Goal: Task Accomplishment & Management: Manage account settings

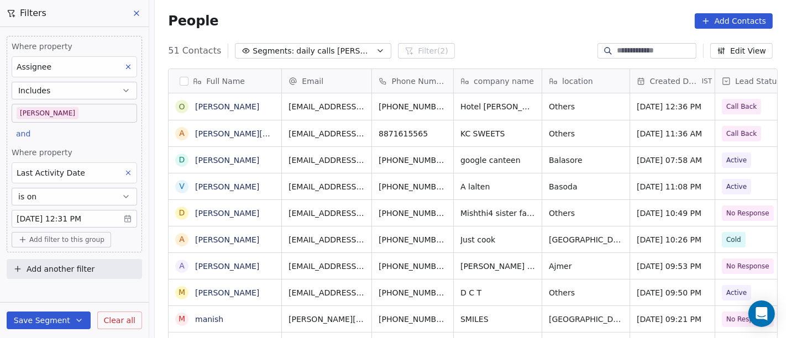
scroll to position [288, 626]
click at [492, 26] on div "People Add Contacts" at bounding box center [470, 20] width 604 height 15
click at [461, 25] on div "People Add Contacts" at bounding box center [470, 20] width 604 height 15
click at [451, 37] on div "People Add Contacts" at bounding box center [470, 21] width 631 height 42
click at [509, 30] on div "People Add Contacts" at bounding box center [470, 21] width 631 height 42
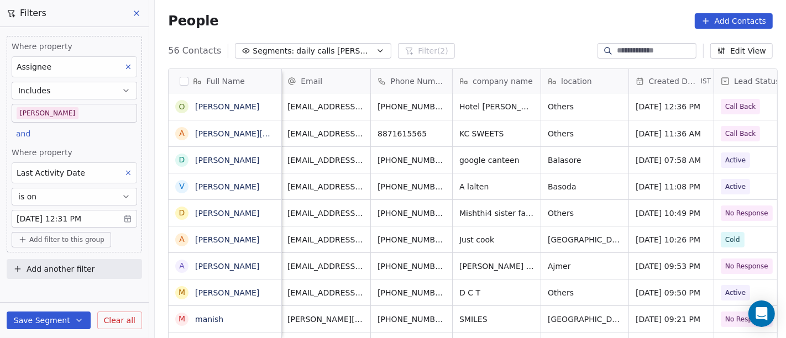
scroll to position [0, 1]
click at [486, 26] on div "People Add Contacts" at bounding box center [470, 20] width 604 height 15
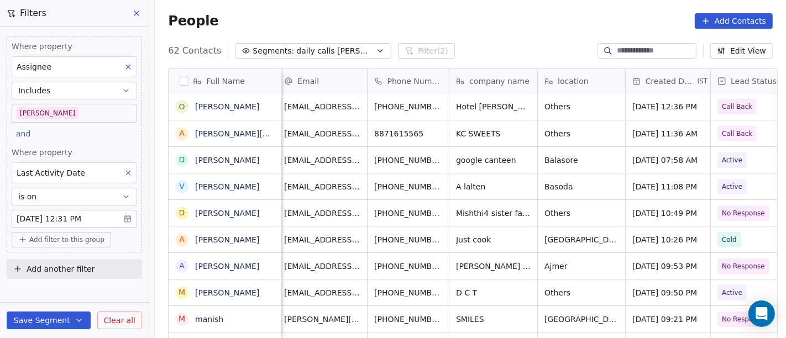
click at [81, 214] on body "On2Cook India Pvt. Ltd. Contacts People Marketing Workflows Campaigns Metrics &…" at bounding box center [393, 169] width 786 height 338
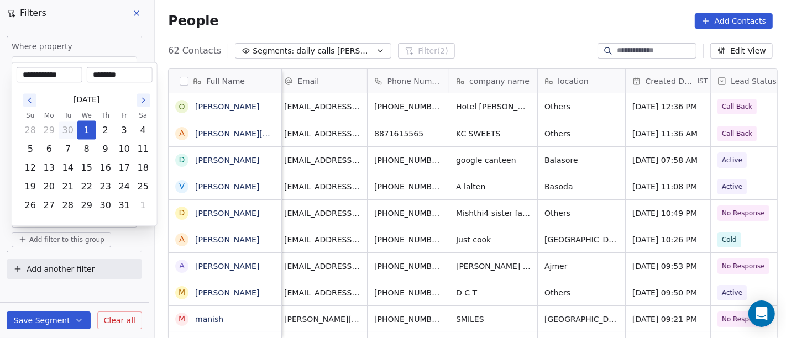
click at [71, 130] on button "30" at bounding box center [68, 131] width 18 height 18
type input "**********"
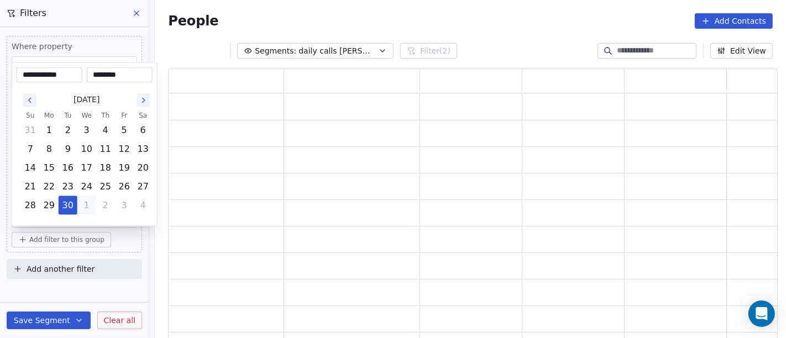
click at [407, 22] on html "**********" at bounding box center [393, 169] width 786 height 338
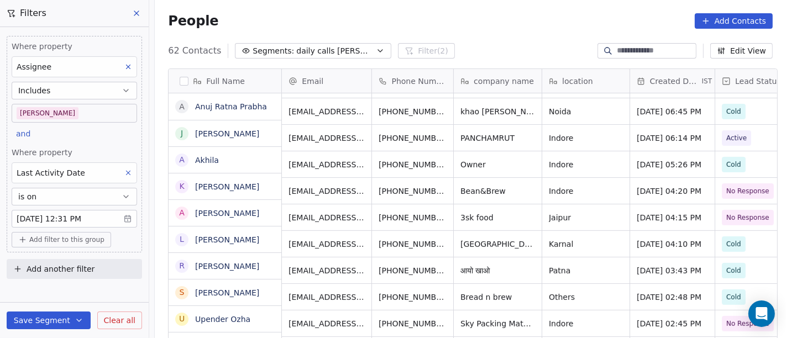
scroll to position [314, 0]
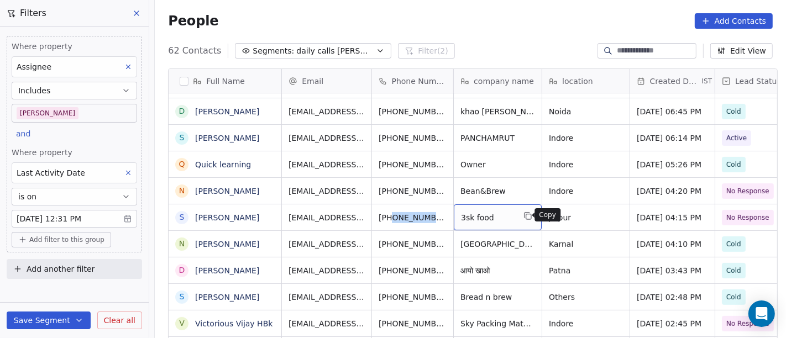
click at [523, 215] on icon "grid" at bounding box center [527, 216] width 9 height 9
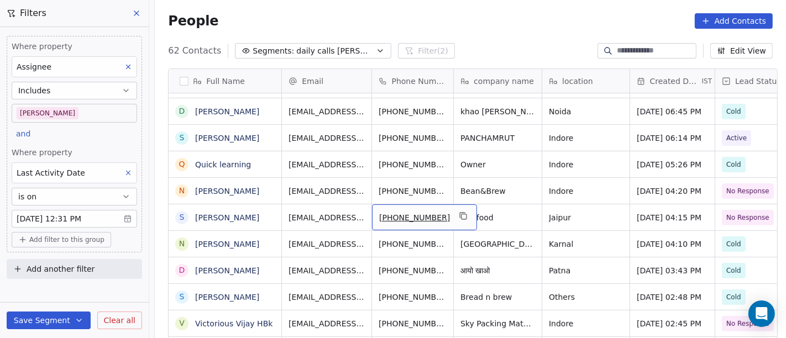
click at [406, 220] on span "+919928637881" at bounding box center [414, 217] width 71 height 11
click at [474, 25] on div "People Add Contacts" at bounding box center [470, 20] width 604 height 15
click at [518, 40] on div "People Add Contacts" at bounding box center [470, 21] width 631 height 42
click at [461, 215] on icon "grid" at bounding box center [463, 216] width 5 height 5
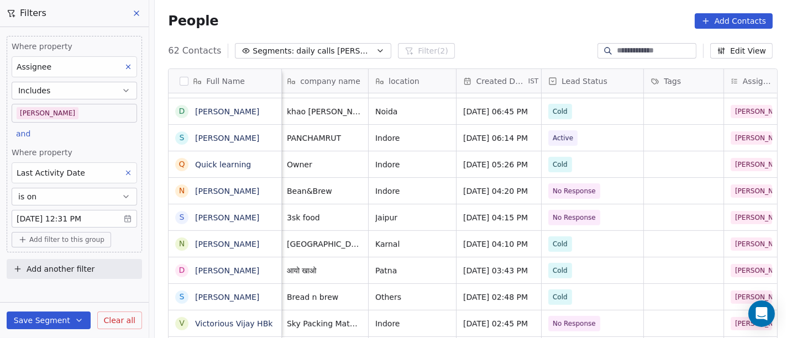
scroll to position [0, 174]
click at [592, 219] on span "No Response" at bounding box center [581, 217] width 67 height 15
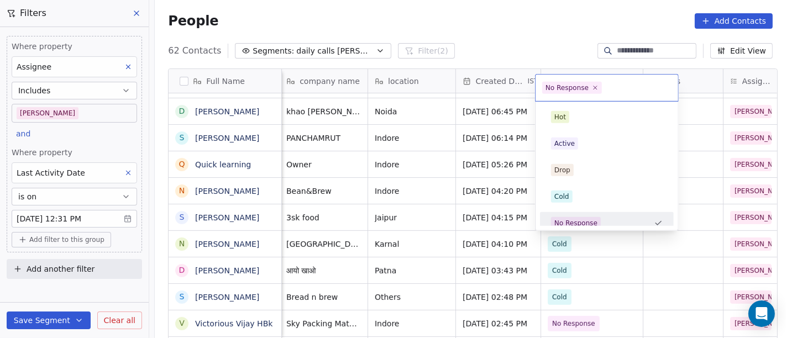
scroll to position [8, 0]
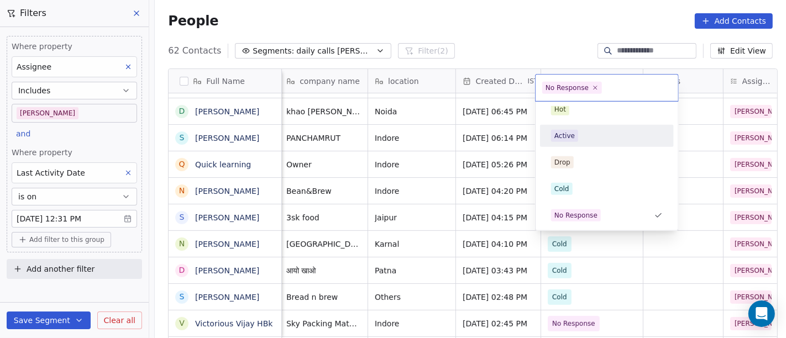
click at [581, 136] on div "Active" at bounding box center [607, 136] width 112 height 12
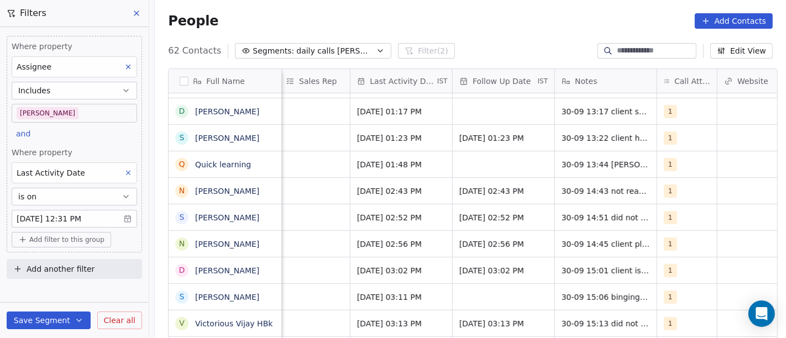
scroll to position [0, 674]
click at [698, 216] on icon "grid" at bounding box center [700, 215] width 5 height 5
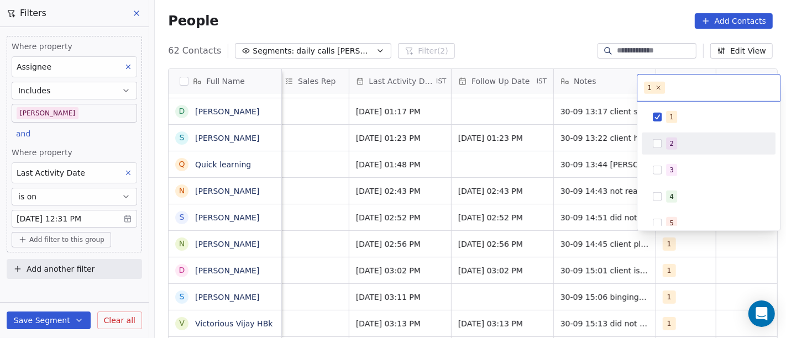
click at [656, 135] on div "2" at bounding box center [708, 144] width 125 height 18
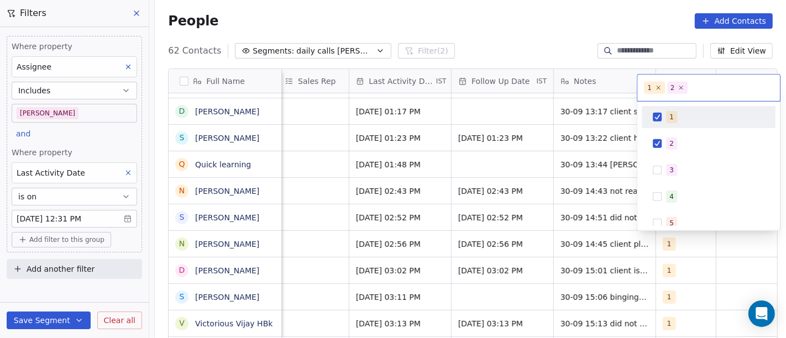
click at [665, 106] on div "1" at bounding box center [708, 117] width 134 height 22
click at [578, 46] on html "On2Cook India Pvt. Ltd. Contacts People Marketing Workflows Campaigns Metrics &…" at bounding box center [393, 169] width 786 height 338
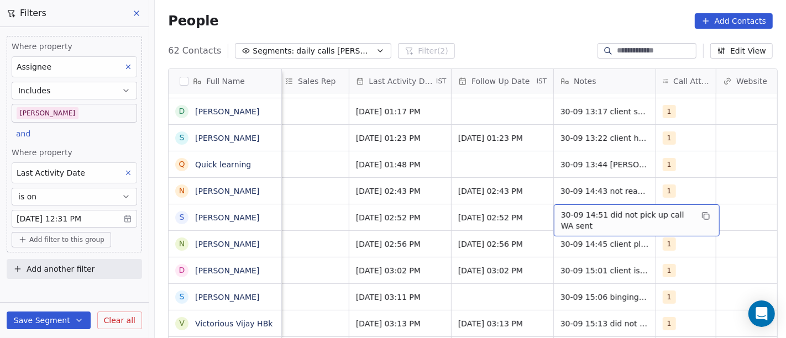
click at [576, 224] on span "30-09 14:51 did not pick up call WA sent" at bounding box center [626, 220] width 131 height 22
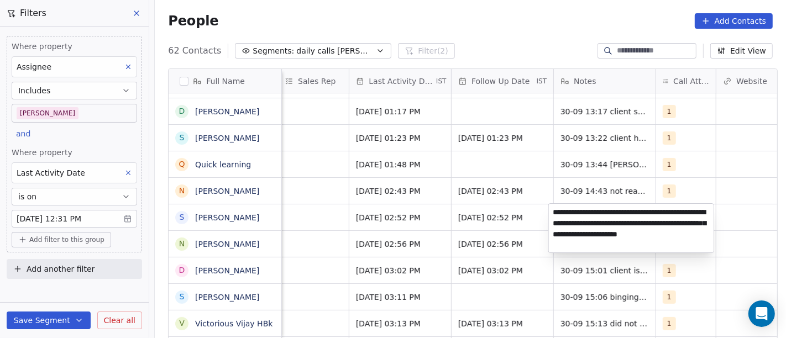
type textarea "**********"
click at [492, 212] on html "On2Cook India Pvt. Ltd. Contacts People Marketing Workflows Campaigns Metrics &…" at bounding box center [393, 169] width 786 height 338
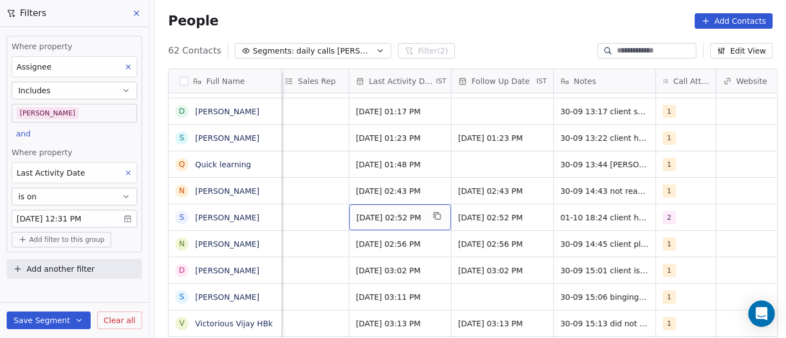
click at [387, 219] on span "Sep 30, 2025 02:52 PM" at bounding box center [389, 217] width 67 height 11
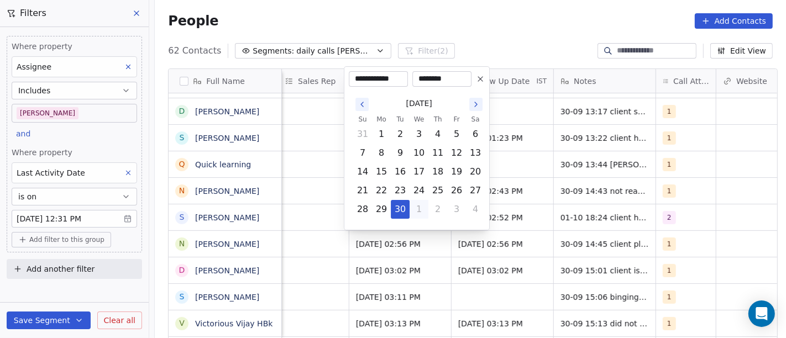
click at [421, 210] on button "1" at bounding box center [419, 210] width 18 height 18
type input "**********"
click at [534, 217] on html "On2Cook India Pvt. Ltd. Contacts People Marketing Workflows Campaigns Metrics &…" at bounding box center [393, 169] width 786 height 338
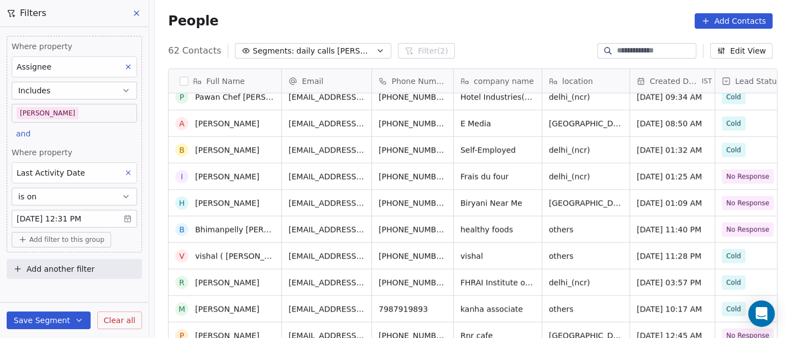
scroll to position [1203, 0]
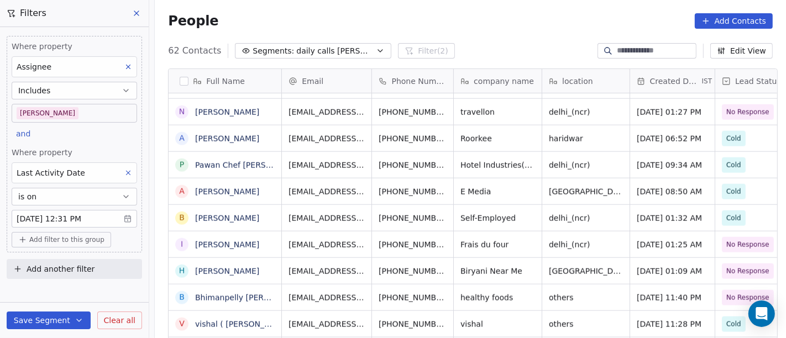
click at [516, 23] on div "People Add Contacts" at bounding box center [470, 20] width 604 height 15
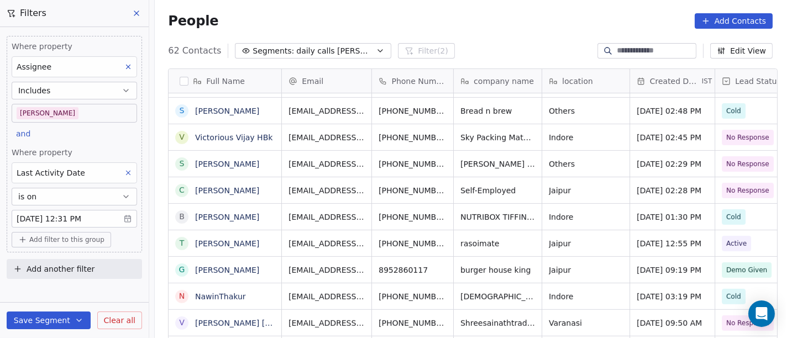
click at [68, 217] on body "On2Cook India Pvt. Ltd. Contacts People Marketing Workflows Campaigns Metrics &…" at bounding box center [393, 169] width 786 height 338
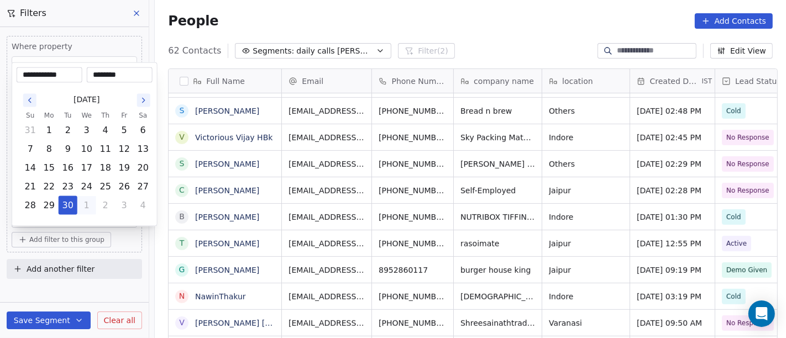
click at [87, 199] on button "1" at bounding box center [87, 206] width 18 height 18
type input "**********"
click at [323, 12] on html "On2Cook India Pvt. Ltd. Contacts People Marketing Workflows Campaigns Metrics &…" at bounding box center [393, 169] width 786 height 338
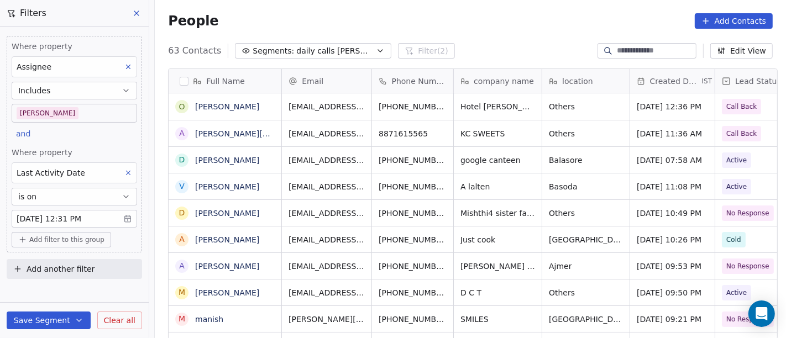
click at [436, 26] on div "People Add Contacts" at bounding box center [470, 20] width 604 height 15
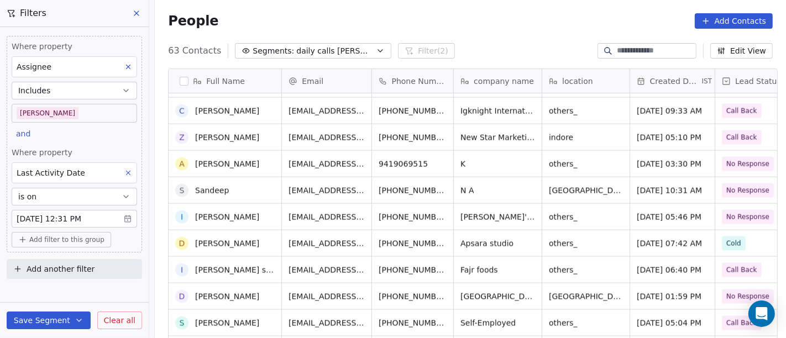
scroll to position [1424, 0]
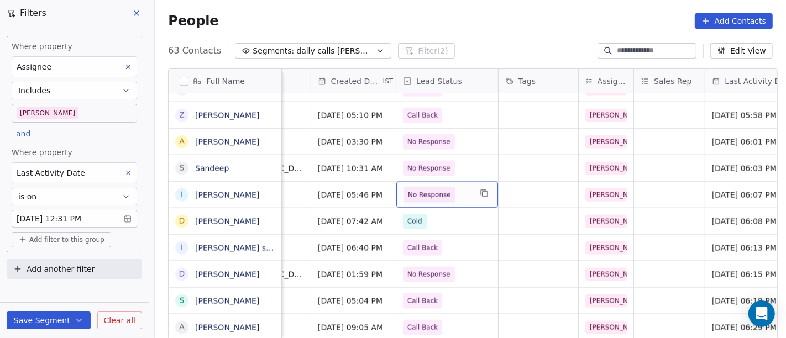
click at [477, 197] on button "grid" at bounding box center [483, 193] width 13 height 13
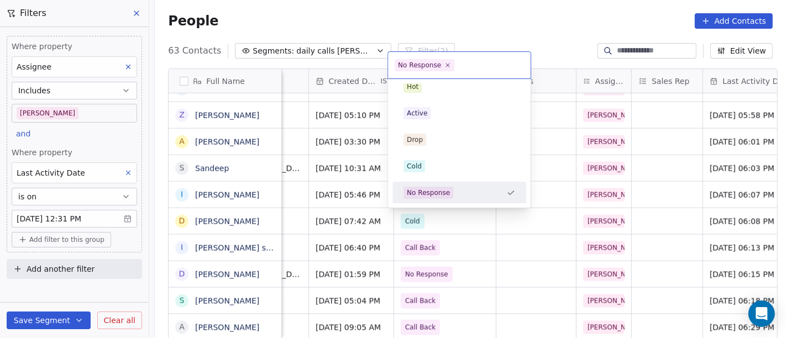
scroll to position [0, 321]
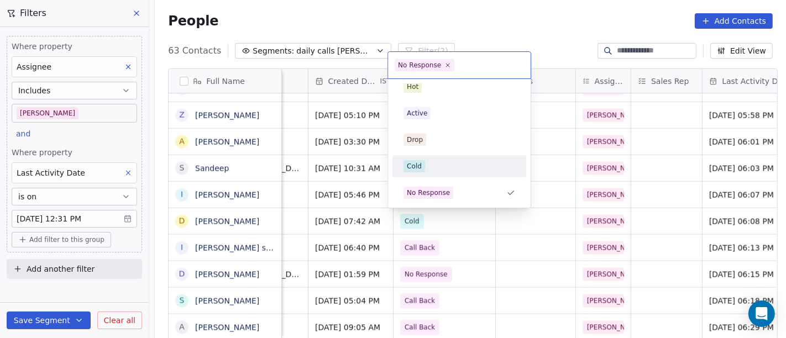
click at [429, 173] on div "Cold" at bounding box center [459, 166] width 125 height 18
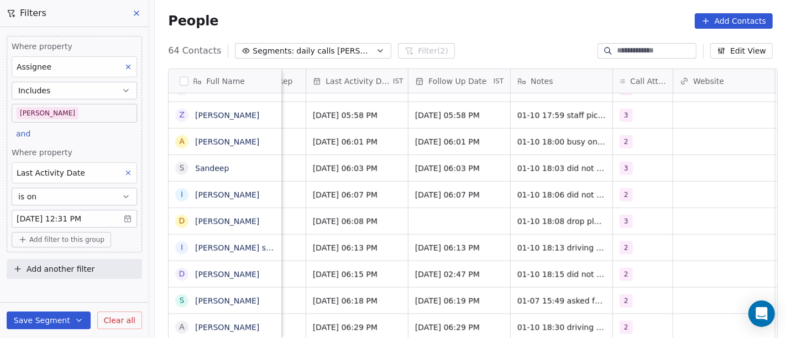
scroll to position [0, 718]
click at [432, 194] on span "Oct 08, 2025 06:07 PM" at bounding box center [448, 194] width 67 height 11
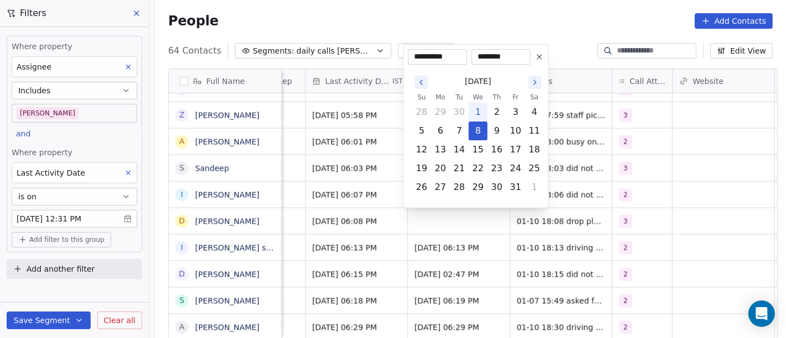
click at [540, 48] on div "**********" at bounding box center [476, 126] width 146 height 164
click at [540, 57] on icon at bounding box center [539, 57] width 4 height 4
type input "**********"
type input "********"
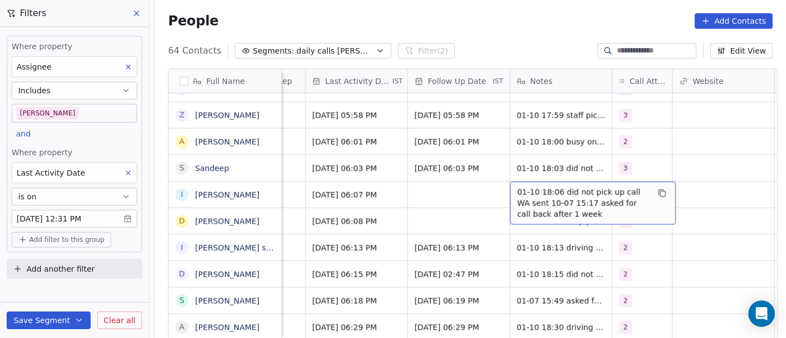
click at [542, 197] on span "01-10 18:06 did not pick up call WA sent 10-07 15:17 asked for call back after …" at bounding box center [582, 203] width 131 height 33
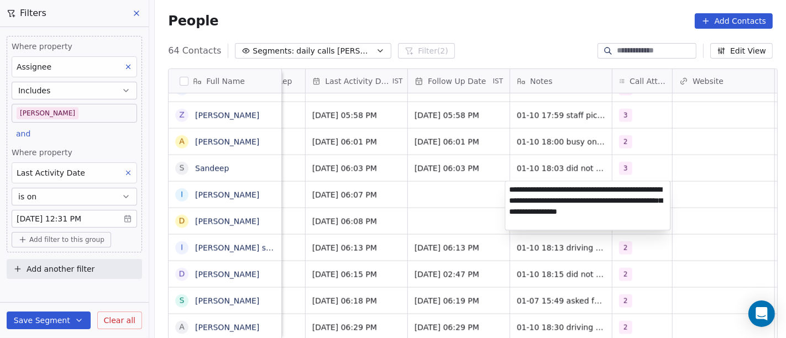
type textarea "**********"
click at [440, 206] on html "On2Cook India Pvt. Ltd. Contacts People Marketing Workflows Campaigns Metrics &…" at bounding box center [393, 169] width 786 height 338
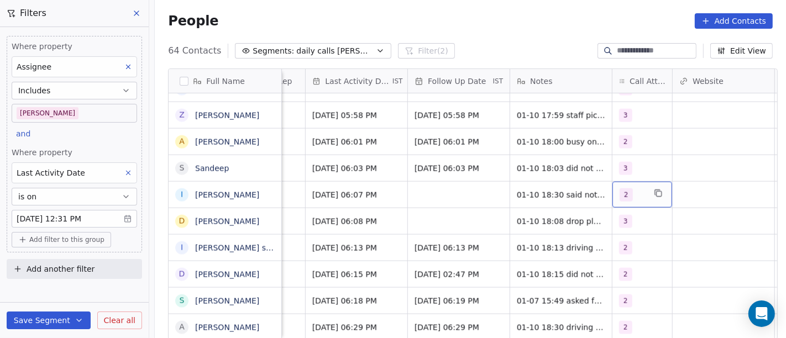
click at [620, 193] on span "2" at bounding box center [625, 194] width 13 height 13
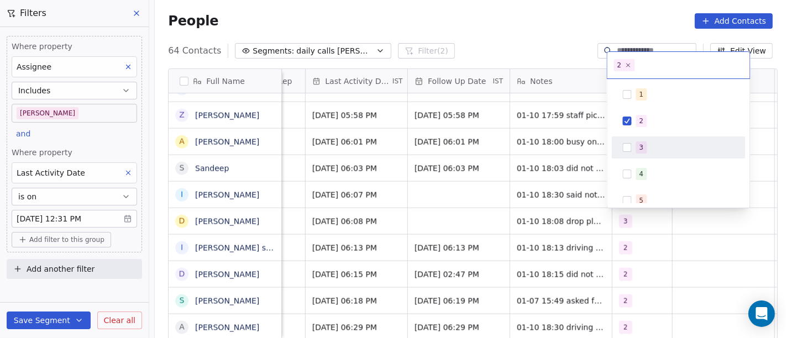
click at [634, 149] on div "3" at bounding box center [678, 148] width 125 height 18
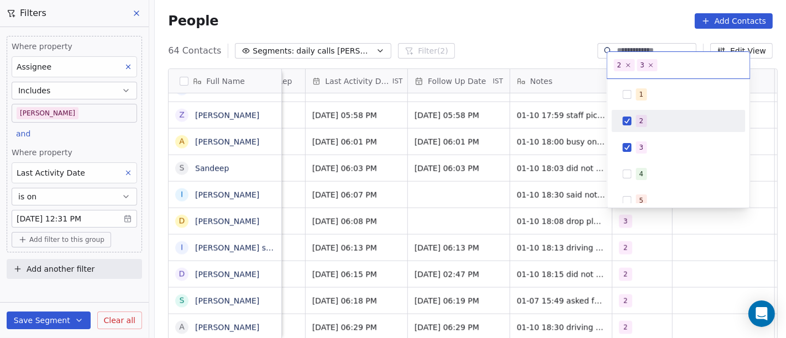
click at [645, 126] on div "2" at bounding box center [685, 121] width 98 height 12
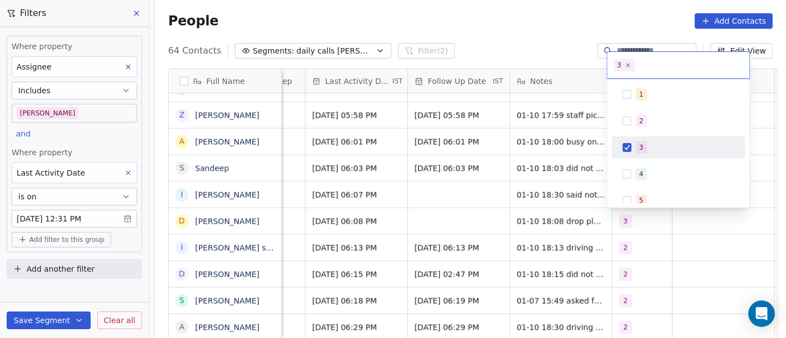
click at [449, 199] on html "On2Cook India Pvt. Ltd. Contacts People Marketing Workflows Campaigns Metrics &…" at bounding box center [393, 169] width 786 height 338
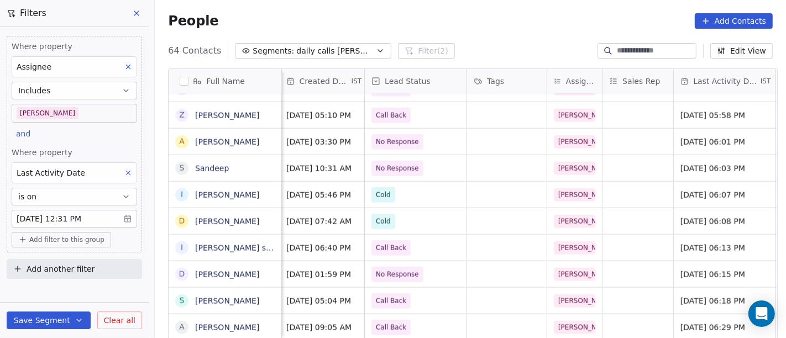
scroll to position [0, 350]
click at [485, 43] on div "64 Contacts Segments: daily calls salim Filter (2) Edit View" at bounding box center [470, 51] width 631 height 18
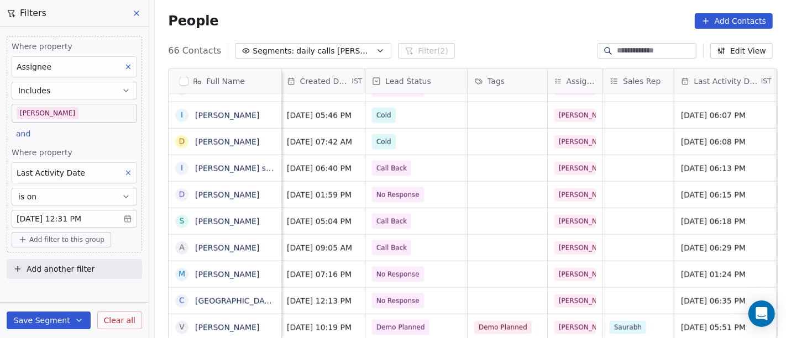
scroll to position [9, 350]
click at [461, 28] on div "People Add Contacts" at bounding box center [470, 20] width 604 height 15
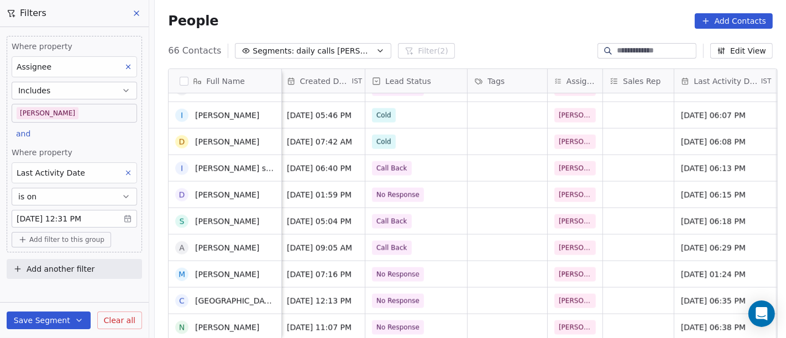
scroll to position [1258, 0]
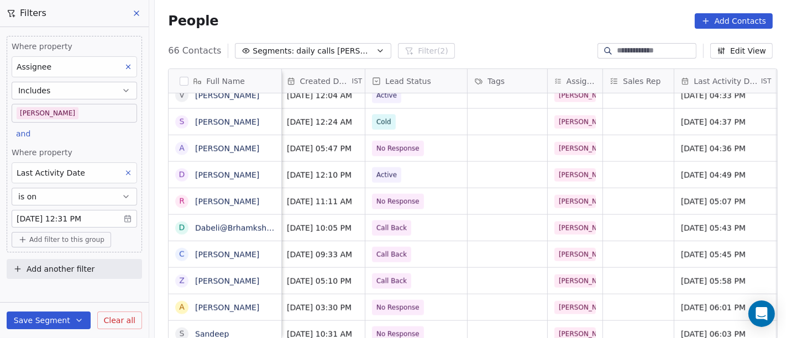
click at [452, 27] on div "People Add Contacts" at bounding box center [470, 20] width 604 height 15
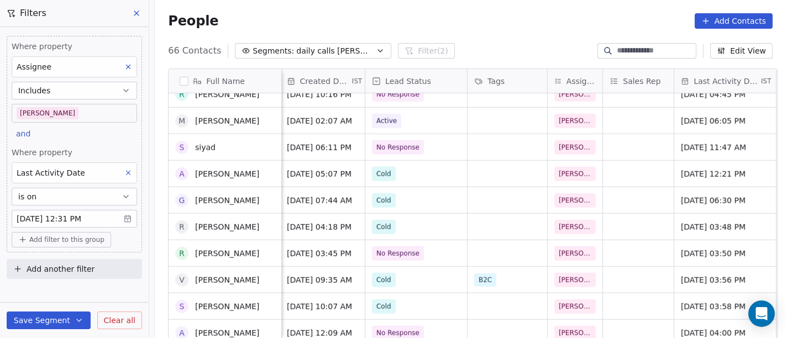
scroll to position [951, 0]
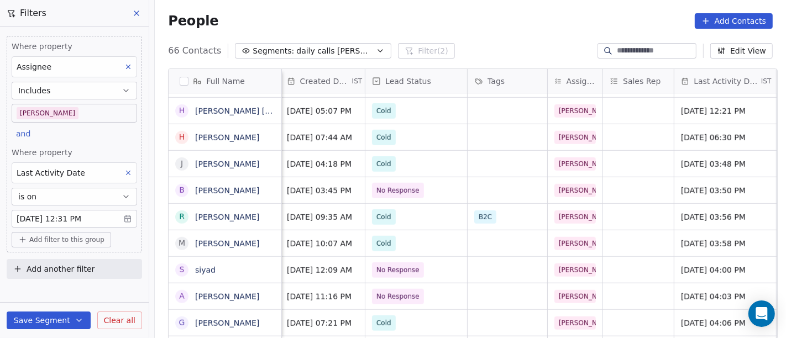
click at [449, 30] on div "People Add Contacts" at bounding box center [470, 21] width 631 height 42
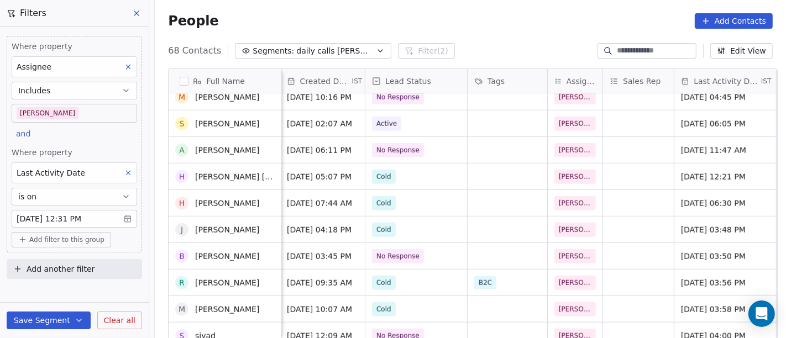
scroll to position [705, 0]
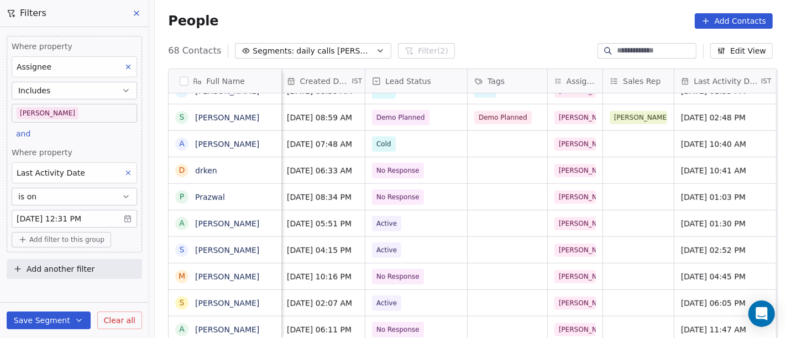
click at [477, 23] on div "People Add Contacts" at bounding box center [470, 20] width 604 height 15
click at [490, 36] on div "People Add Contacts" at bounding box center [470, 21] width 631 height 42
click at [412, 15] on div "People Add Contacts" at bounding box center [470, 20] width 604 height 15
click at [410, 7] on div "People Add Contacts" at bounding box center [470, 21] width 631 height 42
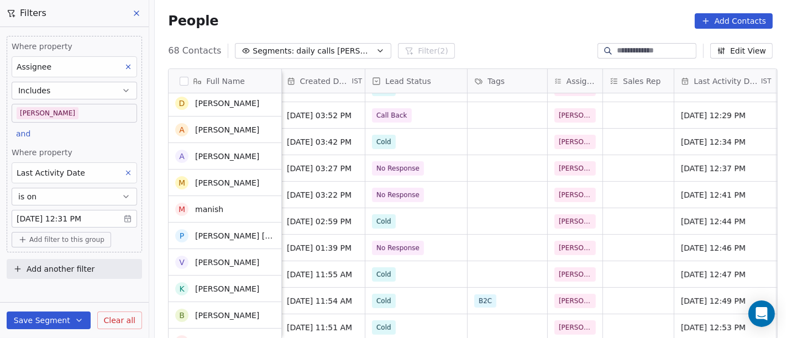
scroll to position [91, 0]
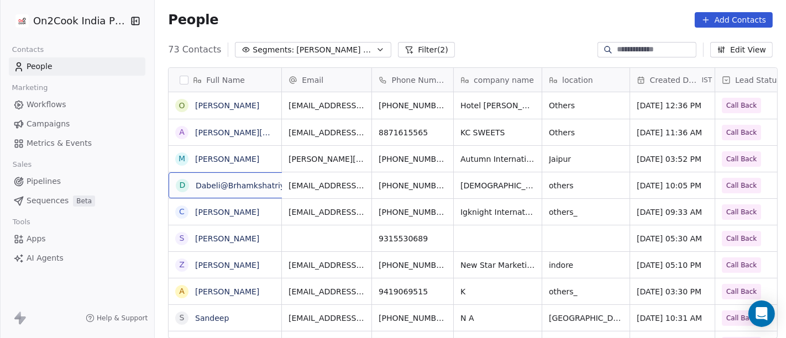
click at [257, 196] on div "D Dabeli@Brhamkshatriya" at bounding box center [242, 185] width 148 height 26
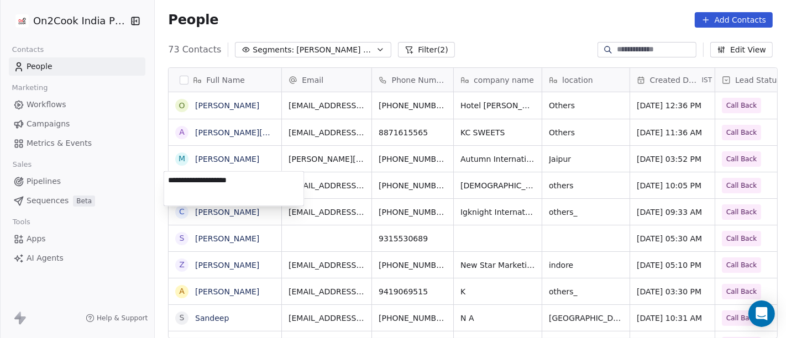
click at [691, 187] on html "On2Cook India Pvt. Ltd. Contacts People Marketing Workflows Campaigns Metrics &…" at bounding box center [393, 169] width 786 height 338
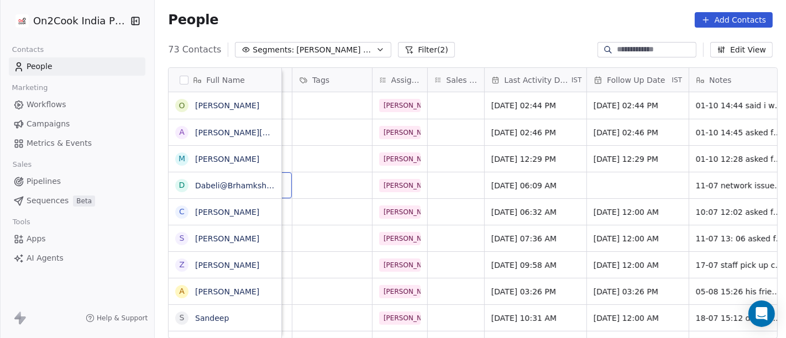
scroll to position [0, 527]
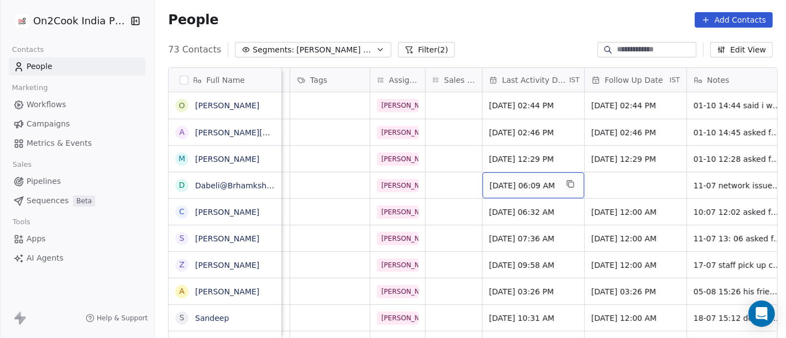
click at [513, 186] on span "[DATE] 06:09 AM" at bounding box center [522, 185] width 67 height 11
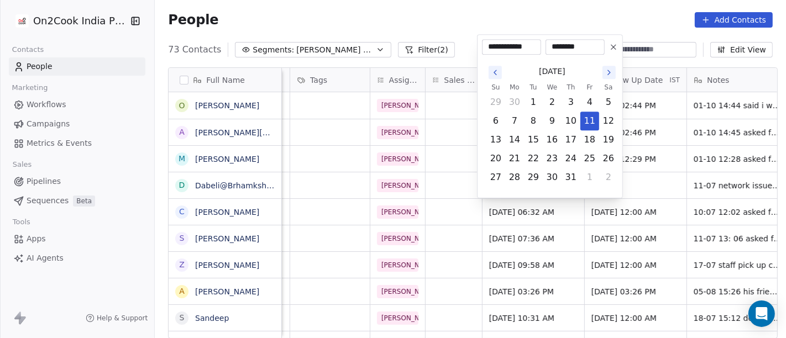
click at [617, 45] on icon at bounding box center [613, 47] width 9 height 9
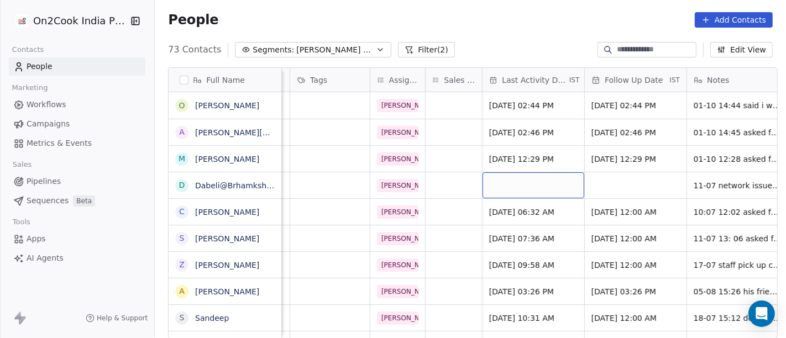
click at [522, 182] on div "grid" at bounding box center [533, 185] width 102 height 26
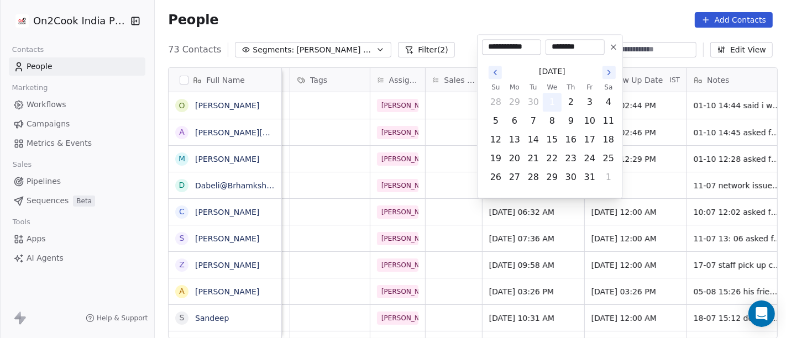
click at [551, 105] on button "1" at bounding box center [552, 102] width 18 height 18
click at [663, 181] on html "On2Cook India Pvt. Ltd. Contacts People Marketing Workflows Campaigns Metrics &…" at bounding box center [393, 169] width 786 height 338
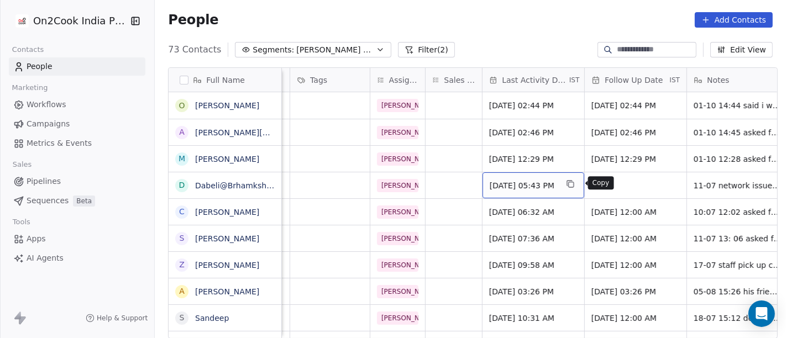
click at [573, 182] on icon "grid" at bounding box center [570, 184] width 5 height 5
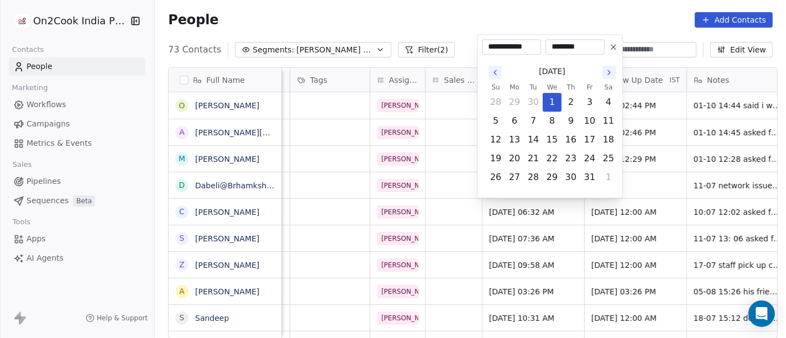
click at [638, 180] on html "On2Cook India Pvt. Ltd. Contacts People Marketing Workflows Campaigns Metrics &…" at bounding box center [393, 169] width 786 height 338
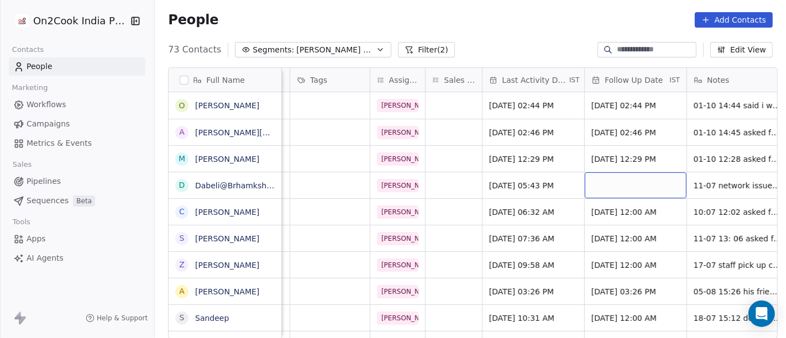
click at [623, 181] on div "grid" at bounding box center [635, 185] width 102 height 26
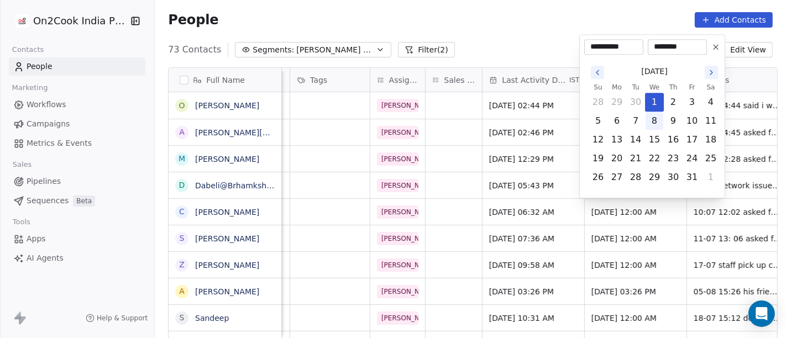
click at [656, 118] on button "8" at bounding box center [654, 121] width 18 height 18
type input "**********"
click at [484, 182] on html "On2Cook India Pvt. Ltd. Contacts People Marketing Workflows Campaigns Metrics &…" at bounding box center [393, 169] width 786 height 338
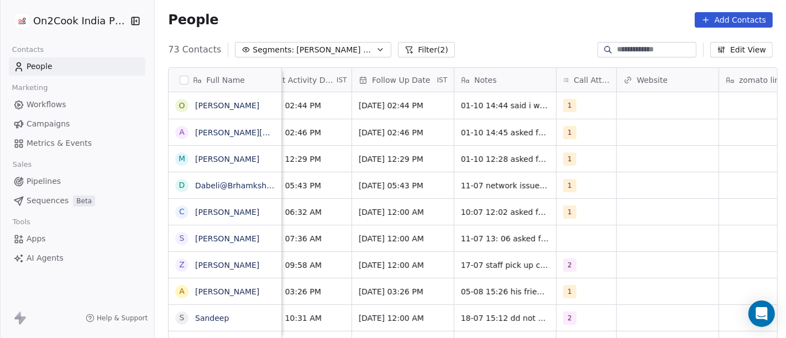
scroll to position [0, 766]
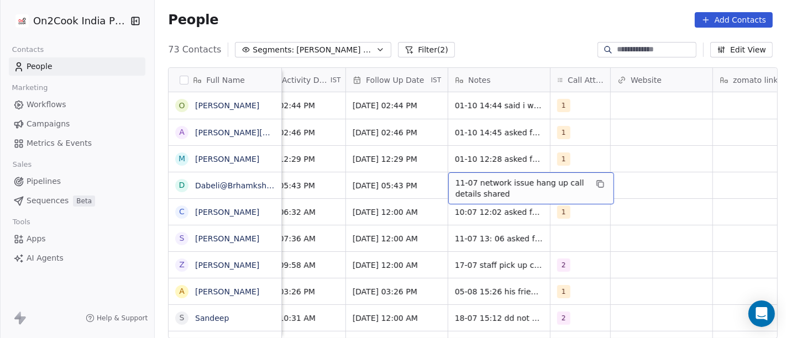
click at [530, 189] on span "11-07 network issue hang up call details shared" at bounding box center [520, 188] width 131 height 22
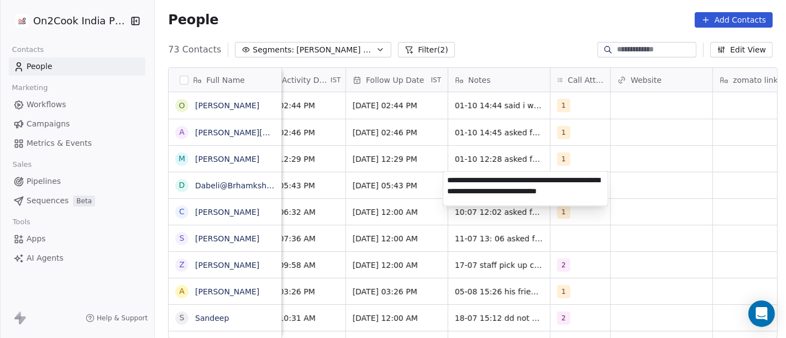
type textarea "**********"
click at [609, 238] on html "On2Cook India Pvt. Ltd. Contacts People Marketing Workflows Campaigns Metrics &…" at bounding box center [393, 169] width 786 height 338
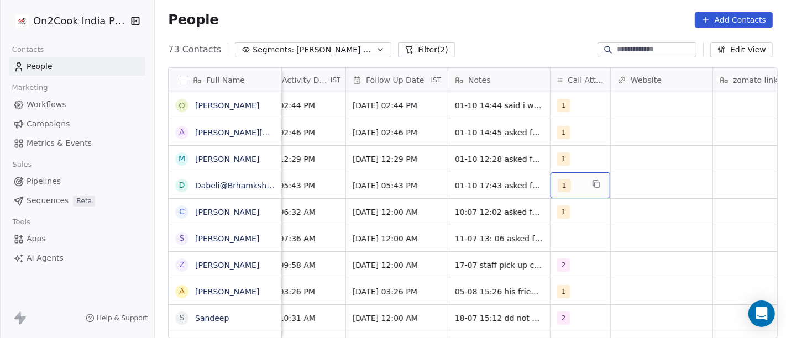
click at [567, 190] on div "1" at bounding box center [569, 185] width 25 height 13
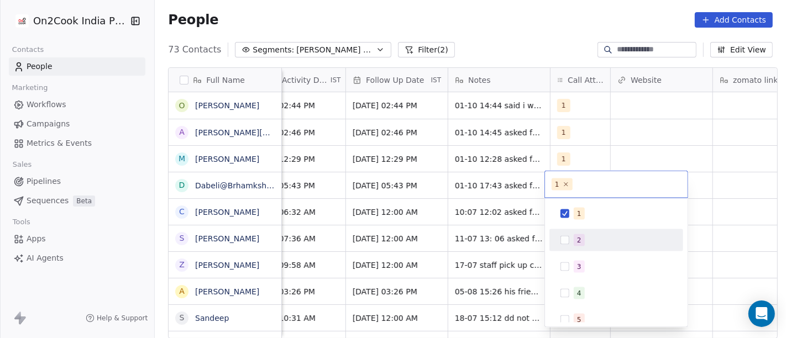
click at [587, 243] on div "2" at bounding box center [622, 240] width 98 height 12
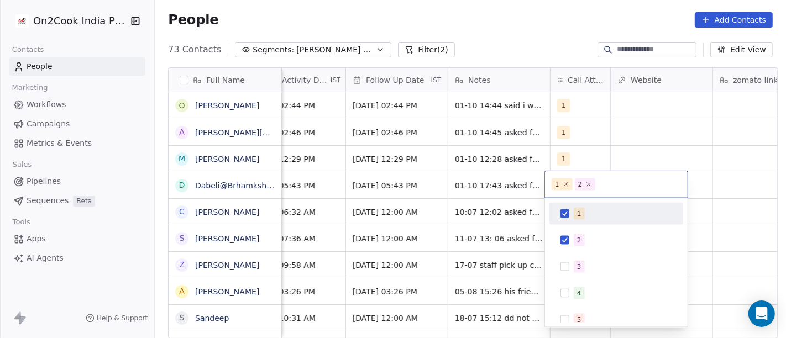
click at [578, 218] on span "1" at bounding box center [578, 214] width 11 height 12
click at [636, 146] on html "On2Cook India Pvt. Ltd. Contacts People Marketing Workflows Campaigns Metrics &…" at bounding box center [393, 169] width 786 height 338
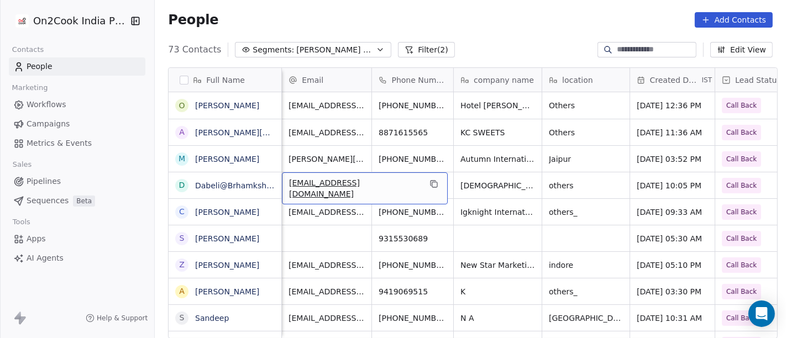
scroll to position [0, 0]
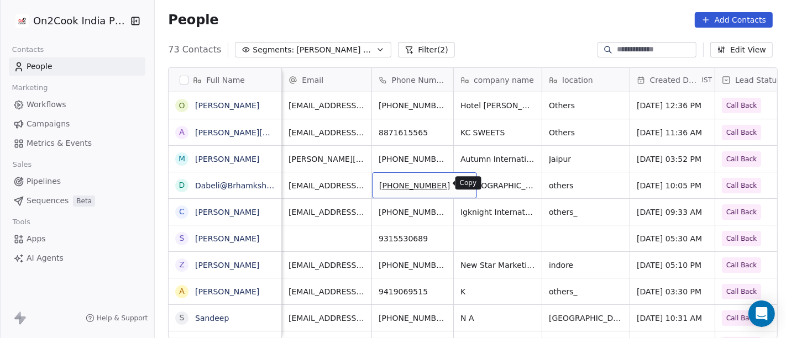
click at [460, 181] on icon "grid" at bounding box center [462, 183] width 5 height 5
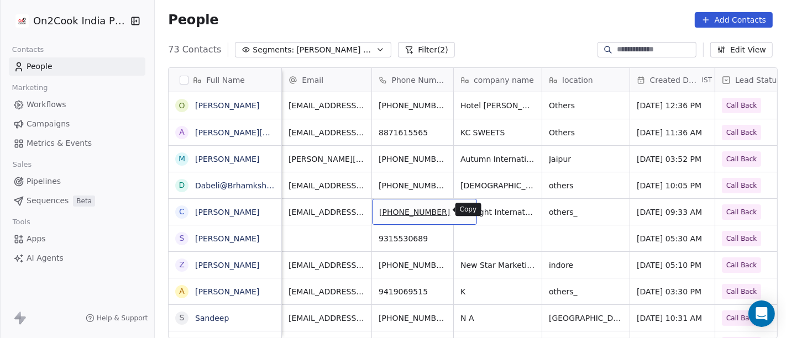
click at [458, 208] on icon "grid" at bounding box center [462, 210] width 9 height 9
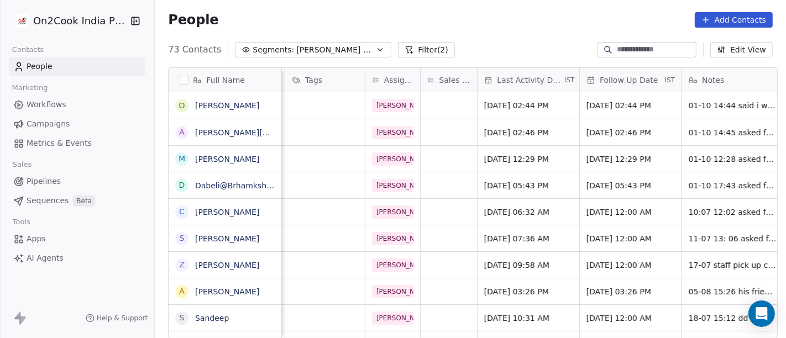
scroll to position [0, 537]
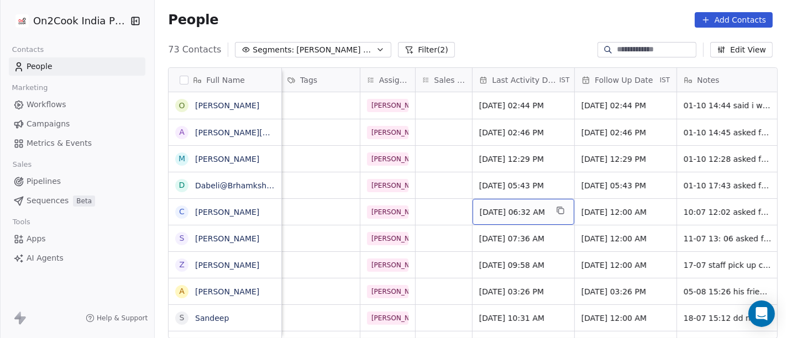
click at [512, 213] on span "[DATE] 06:32 AM" at bounding box center [512, 212] width 67 height 11
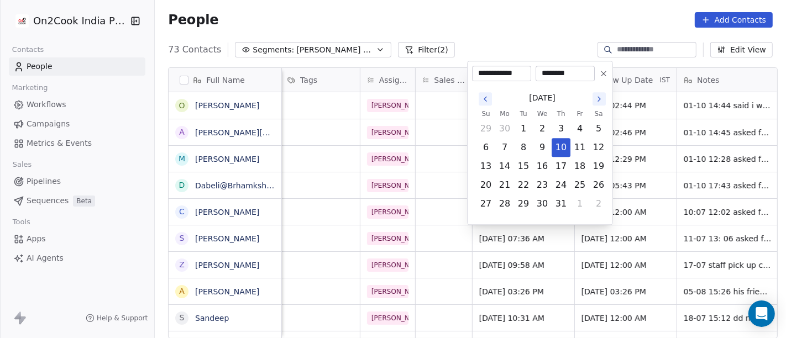
click at [607, 73] on icon at bounding box center [603, 73] width 9 height 9
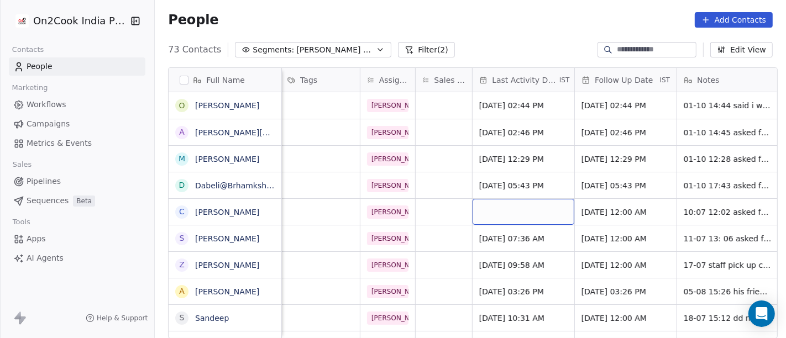
click at [515, 210] on div "grid" at bounding box center [523, 212] width 102 height 26
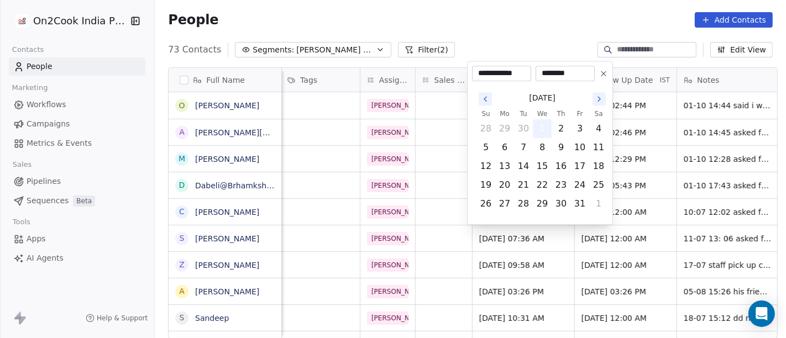
click at [541, 130] on button "1" at bounding box center [542, 129] width 18 height 18
click at [254, 222] on html "On2Cook India Pvt. Ltd. Contacts People Marketing Workflows Campaigns Metrics &…" at bounding box center [393, 169] width 786 height 338
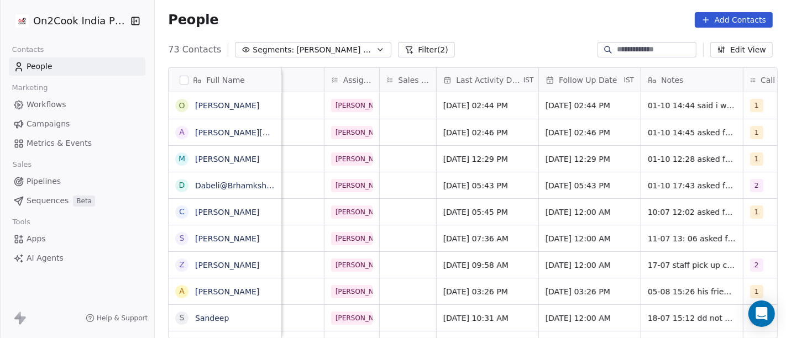
scroll to position [0, 635]
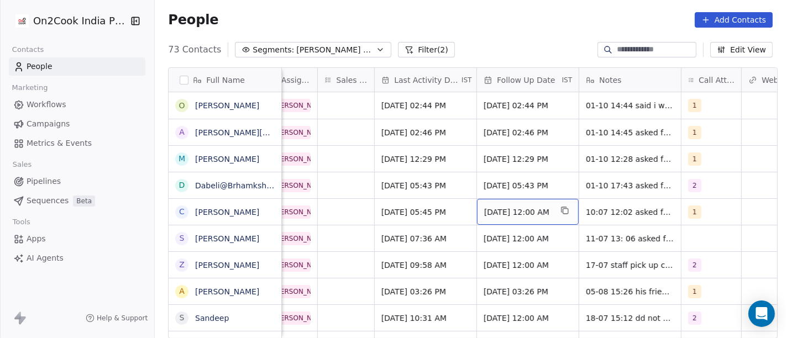
click at [520, 205] on div "[DATE] 12:00 AM" at bounding box center [528, 212] width 102 height 26
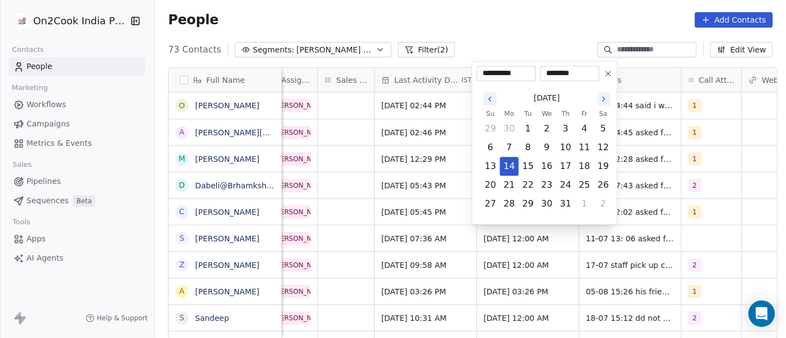
click at [609, 68] on button at bounding box center [607, 73] width 13 height 13
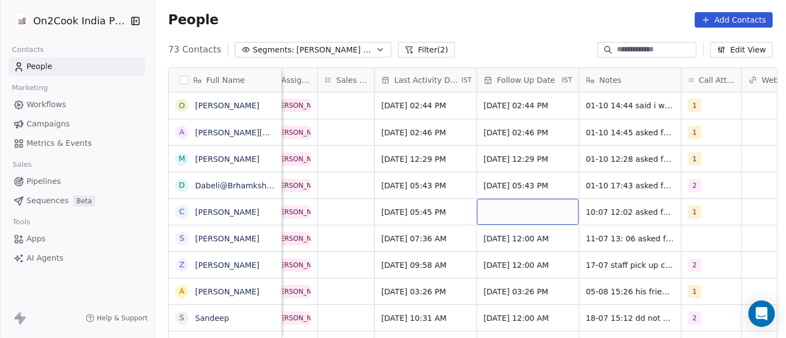
click at [518, 211] on div "grid" at bounding box center [528, 212] width 102 height 26
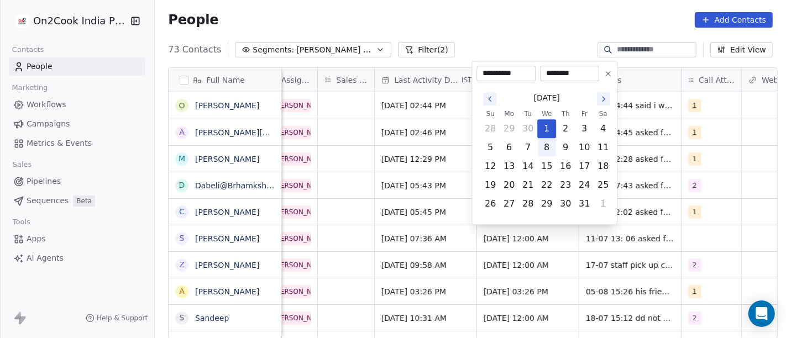
click at [546, 145] on button "8" at bounding box center [546, 148] width 18 height 18
type input "**********"
click at [423, 208] on html "On2Cook India Pvt. Ltd. Contacts People Marketing Workflows Campaigns Metrics &…" at bounding box center [393, 169] width 786 height 338
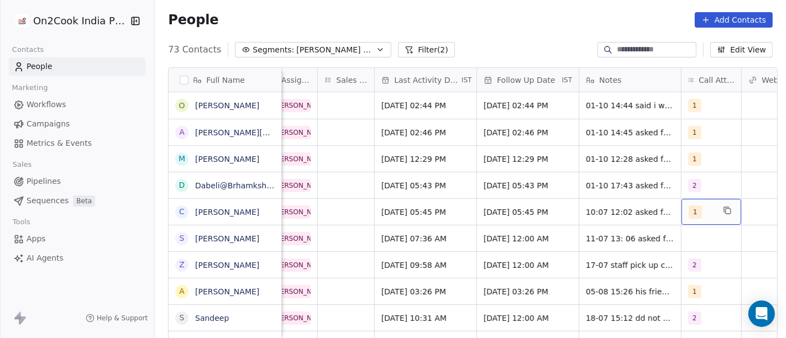
click at [687, 218] on div "1" at bounding box center [711, 212] width 60 height 26
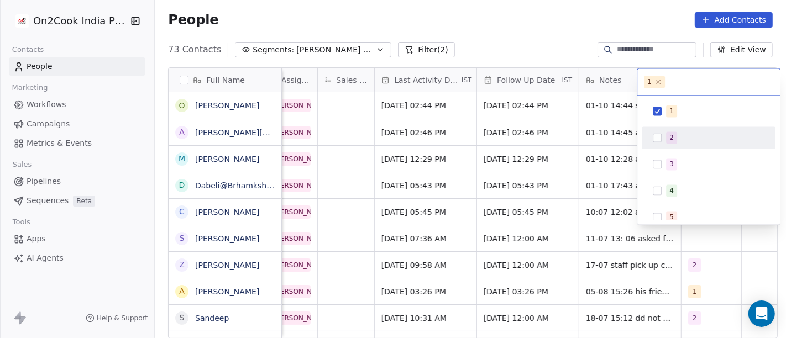
click at [661, 141] on button "Suggestions" at bounding box center [656, 137] width 9 height 9
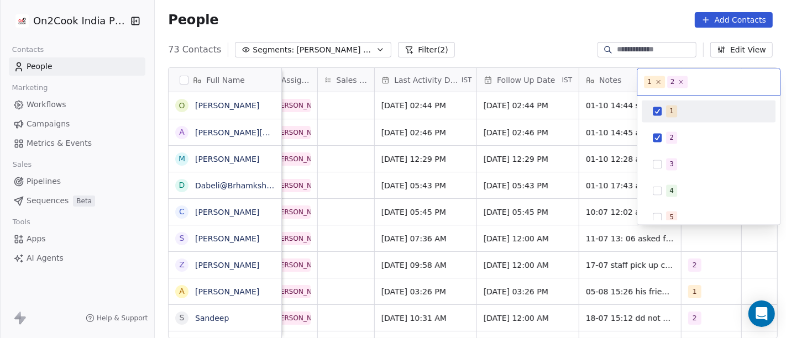
click at [660, 113] on button "Suggestions" at bounding box center [656, 111] width 9 height 9
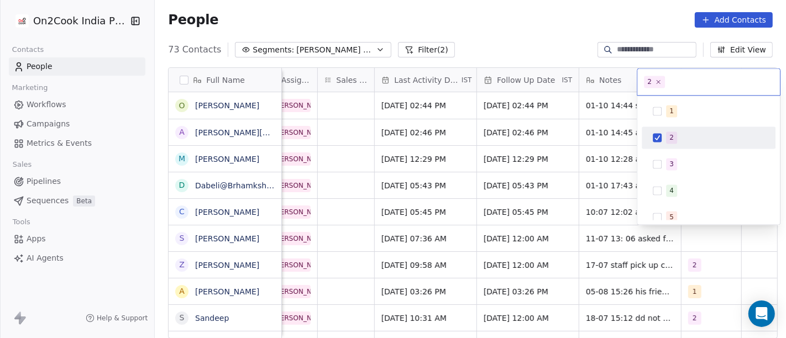
click at [568, 173] on html "On2Cook India Pvt. Ltd. Contacts People Marketing Workflows Campaigns Metrics &…" at bounding box center [393, 169] width 786 height 338
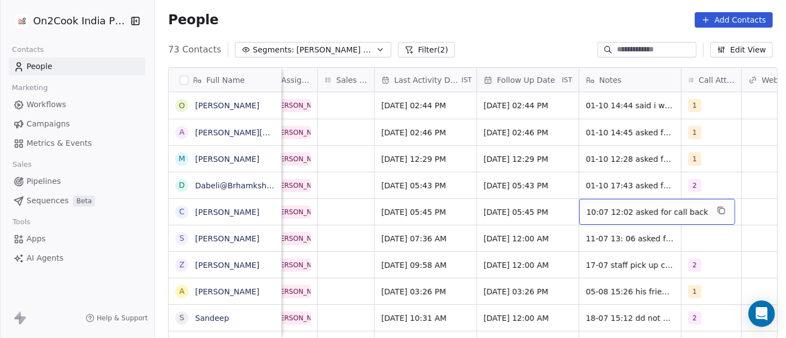
click at [637, 207] on span "10:07 12:02 asked for call back" at bounding box center [647, 212] width 122 height 11
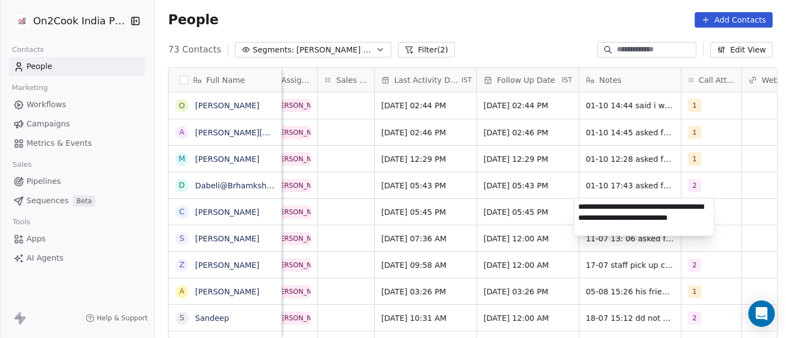
type textarea "**********"
click at [522, 231] on html "On2Cook India Pvt. Ltd. Contacts People Marketing Workflows Campaigns Metrics &…" at bounding box center [393, 169] width 786 height 338
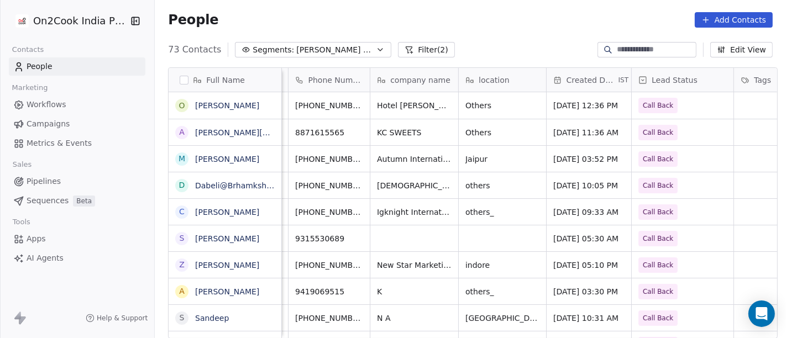
scroll to position [0, 0]
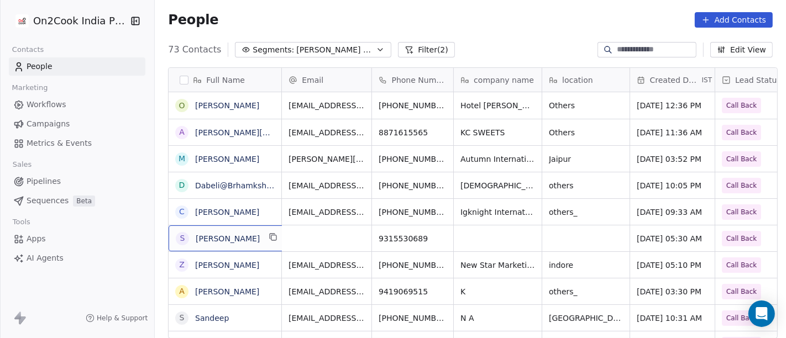
click at [216, 245] on div "S Sharma" at bounding box center [227, 238] width 118 height 26
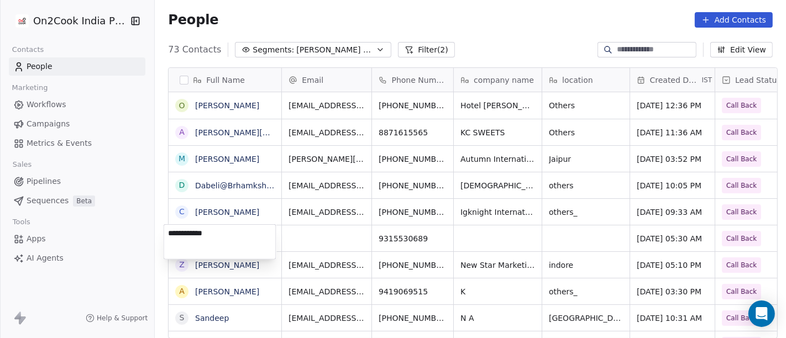
click at [203, 236] on textarea "**********" at bounding box center [220, 242] width 112 height 34
type textarea "**********"
click at [367, 235] on html "On2Cook India Pvt. Ltd. Contacts People Marketing Workflows Campaigns Metrics &…" at bounding box center [393, 169] width 786 height 338
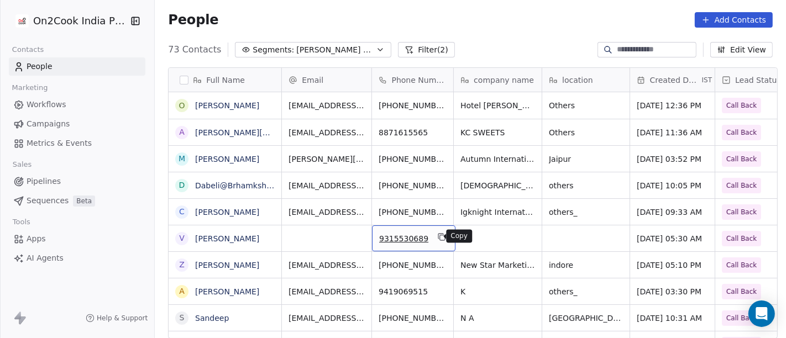
click at [437, 238] on icon "grid" at bounding box center [441, 237] width 9 height 9
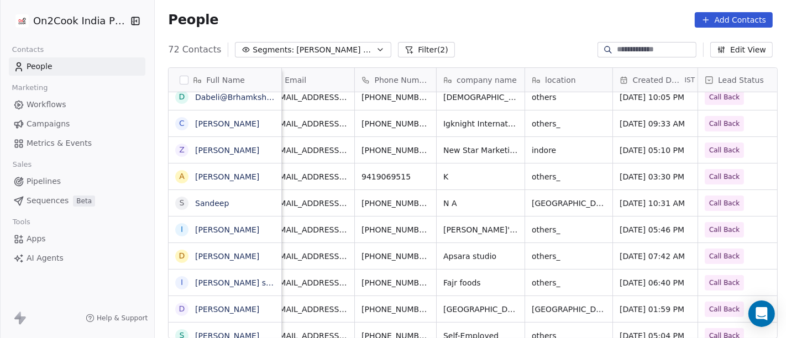
scroll to position [0, 16]
click at [442, 150] on icon "grid" at bounding box center [446, 148] width 9 height 9
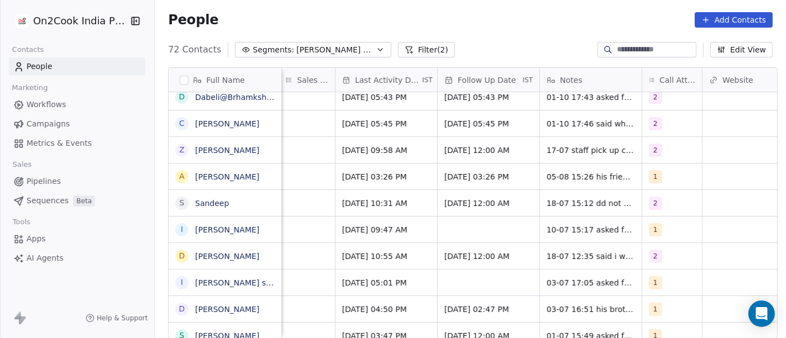
scroll to position [0, 690]
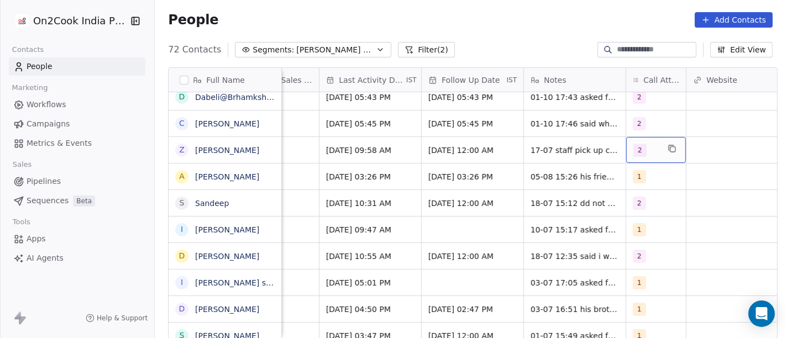
click at [658, 150] on div "2" at bounding box center [656, 150] width 60 height 26
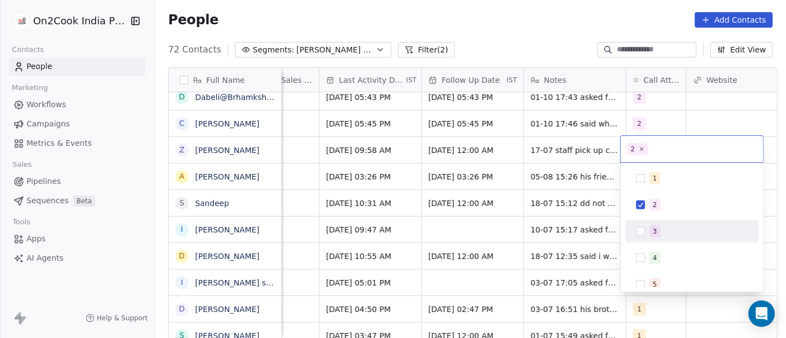
click at [647, 233] on div "3" at bounding box center [691, 232] width 125 height 18
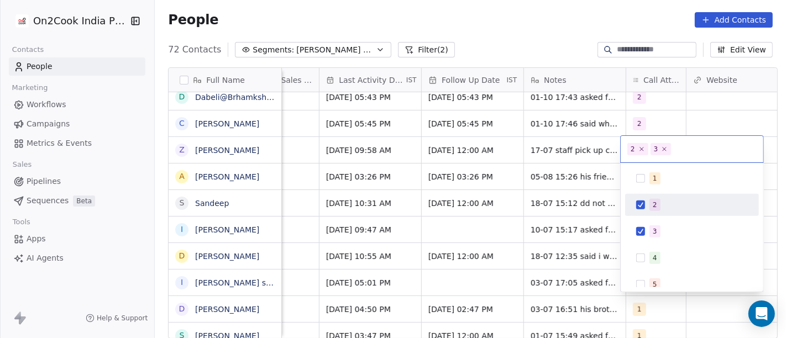
click at [638, 203] on button "Suggestions" at bounding box center [640, 205] width 9 height 9
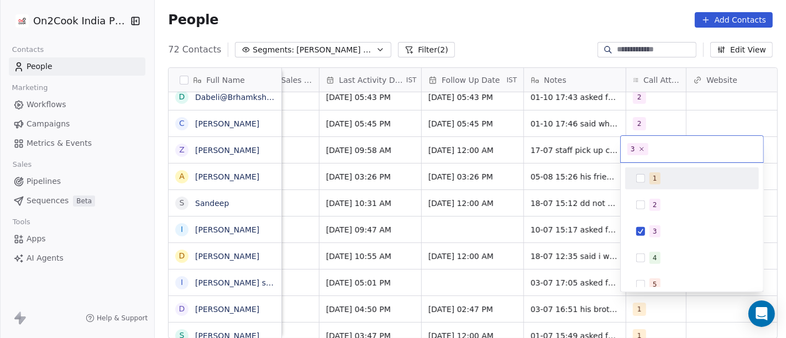
click at [683, 116] on html "On2Cook India Pvt. Ltd. Contacts People Marketing Workflows Campaigns Metrics &…" at bounding box center [393, 169] width 786 height 338
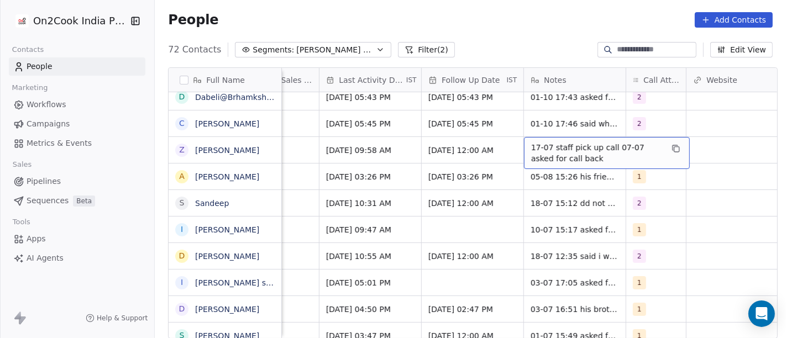
click at [563, 150] on span "17-07 staff pick up call 07-07 asked for call back" at bounding box center [596, 153] width 131 height 22
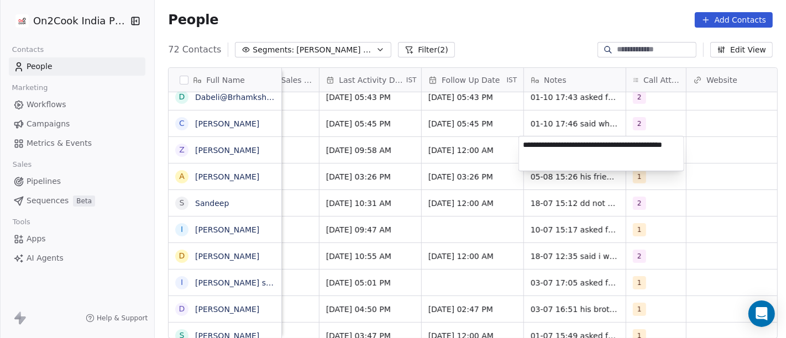
click at [366, 152] on html "On2Cook India Pvt. Ltd. Contacts People Marketing Workflows Campaigns Metrics &…" at bounding box center [393, 169] width 786 height 338
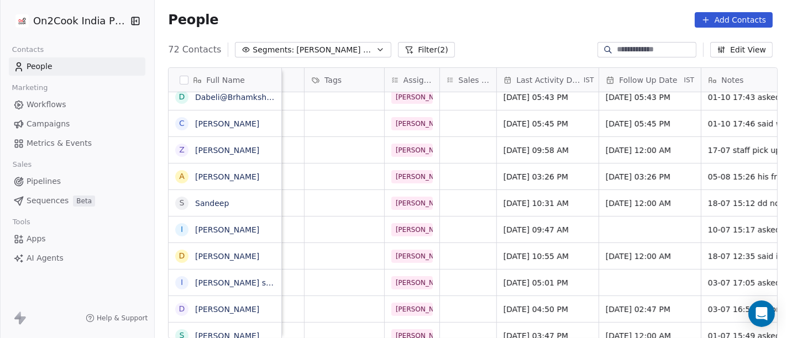
scroll to position [0, 522]
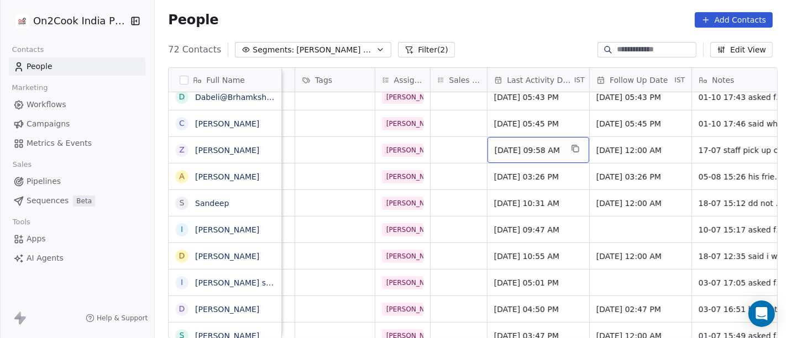
click at [556, 146] on span "Jul 17, 2025 09:58 AM" at bounding box center [527, 150] width 67 height 11
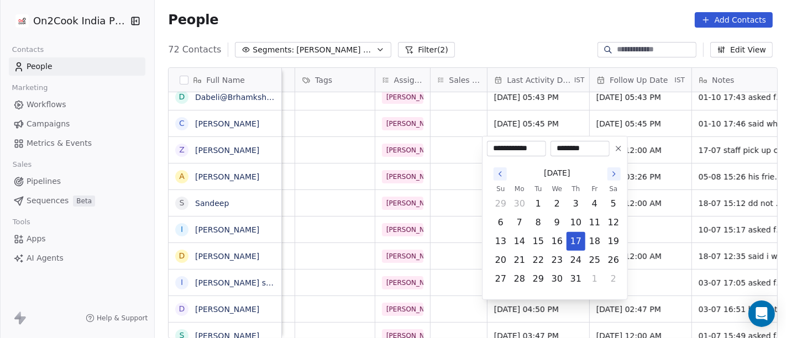
click at [622, 154] on button at bounding box center [618, 148] width 13 height 13
type input "**********"
type input "********"
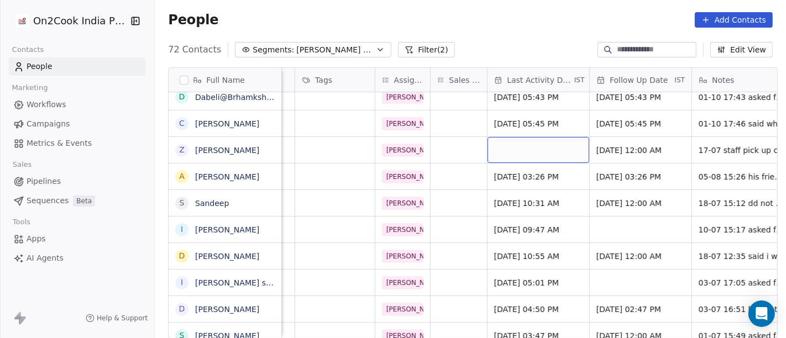
click at [566, 141] on div "grid" at bounding box center [538, 150] width 102 height 26
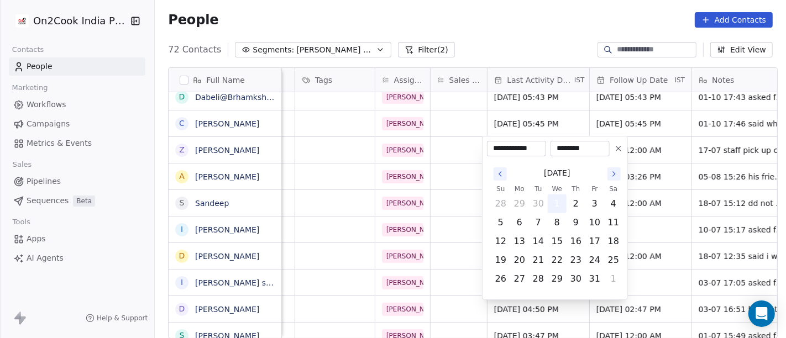
click at [561, 204] on button "1" at bounding box center [557, 204] width 18 height 18
click at [682, 157] on html "On2Cook India Pvt. Ltd. Contacts People Marketing Workflows Campaigns Metrics &…" at bounding box center [393, 169] width 786 height 338
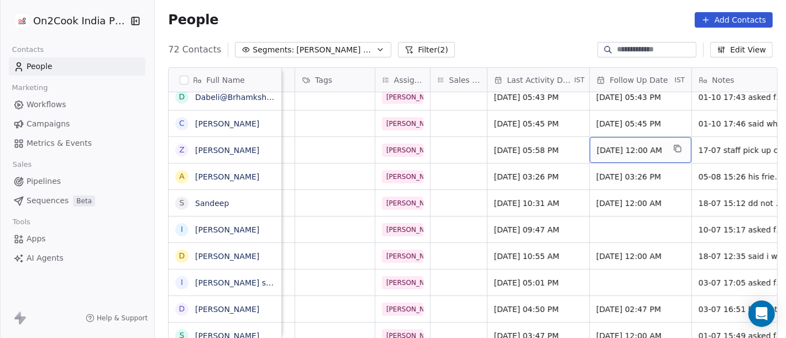
click at [633, 150] on span "Jul 24, 2025 12:00 AM" at bounding box center [630, 150] width 67 height 11
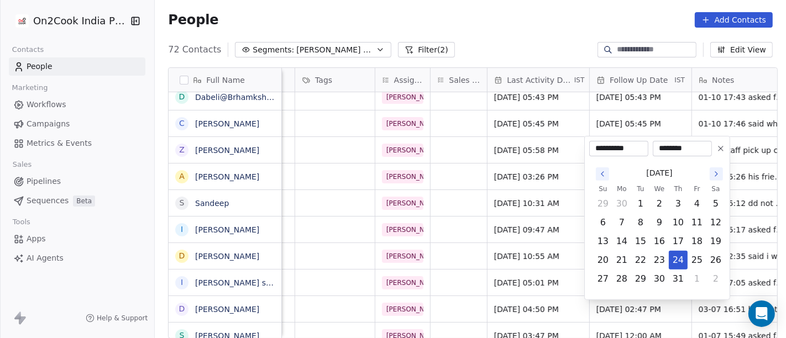
click at [718, 146] on icon at bounding box center [720, 148] width 4 height 4
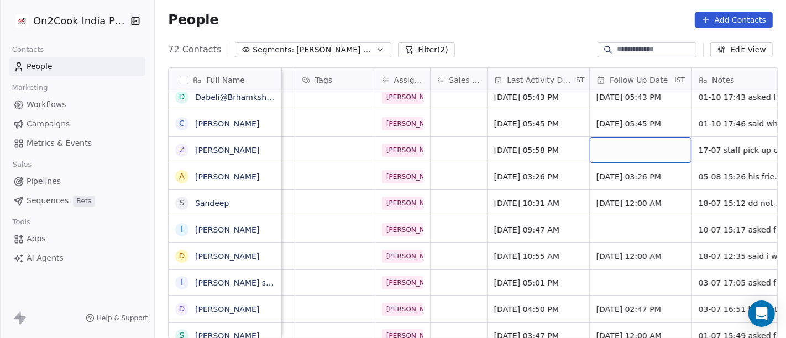
click at [621, 155] on div "grid" at bounding box center [640, 150] width 102 height 26
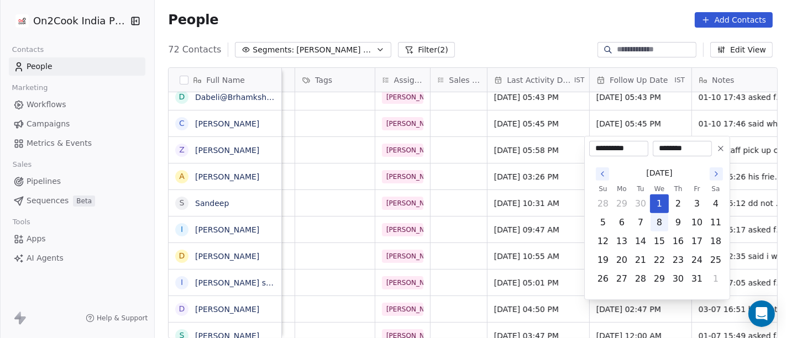
click at [661, 217] on button "8" at bounding box center [659, 223] width 18 height 18
type input "**********"
click at [533, 158] on html "On2Cook India Pvt. Ltd. Contacts People Marketing Workflows Campaigns Metrics &…" at bounding box center [393, 169] width 786 height 338
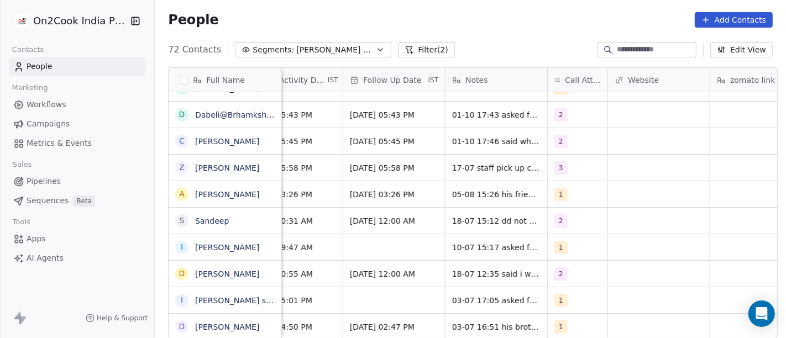
scroll to position [0, 769]
click at [575, 170] on div "3" at bounding box center [577, 168] width 60 height 26
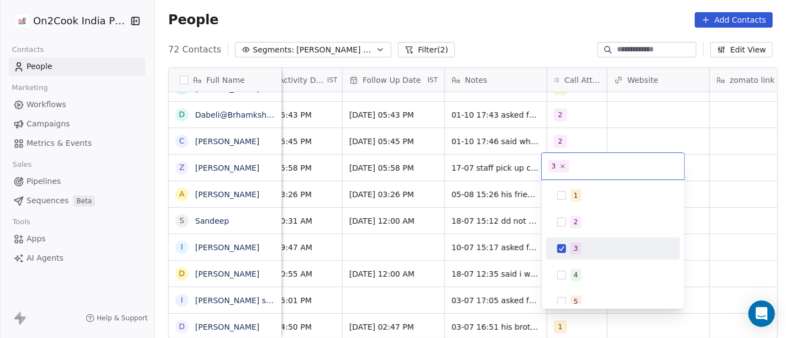
click at [501, 165] on html "On2Cook India Pvt. Ltd. Contacts People Marketing Workflows Campaigns Metrics &…" at bounding box center [393, 169] width 786 height 338
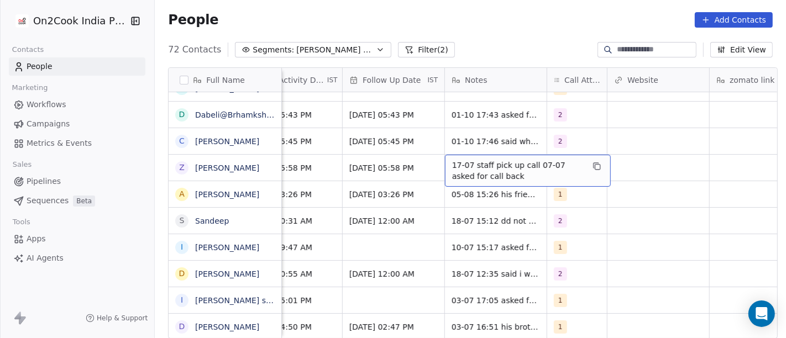
click at [501, 165] on span "17-07 staff pick up call 07-07 asked for call back" at bounding box center [517, 171] width 131 height 22
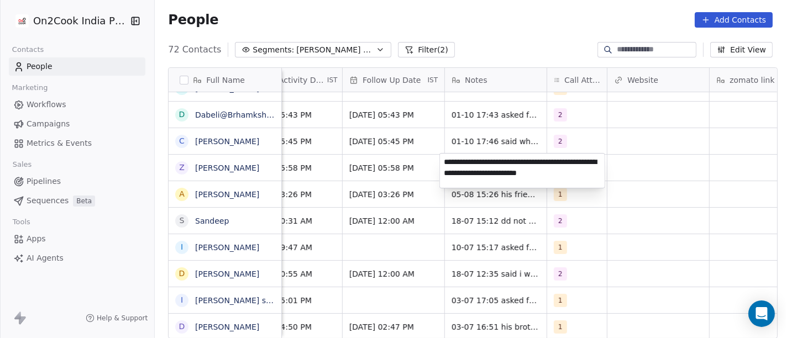
type textarea "**********"
click at [402, 171] on html "On2Cook India Pvt. Ltd. Contacts People Marketing Workflows Campaigns Metrics &…" at bounding box center [393, 169] width 786 height 338
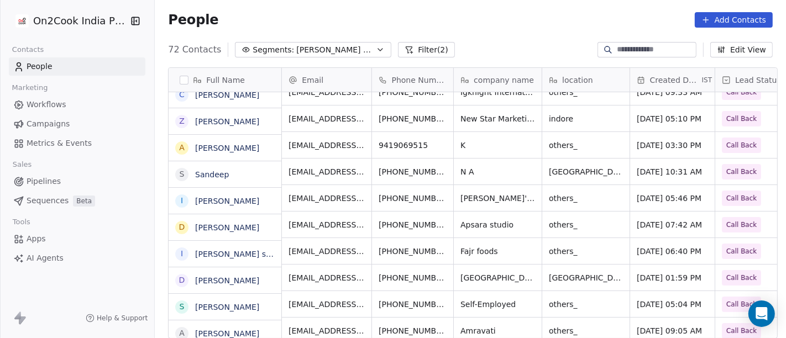
scroll to position [120, 0]
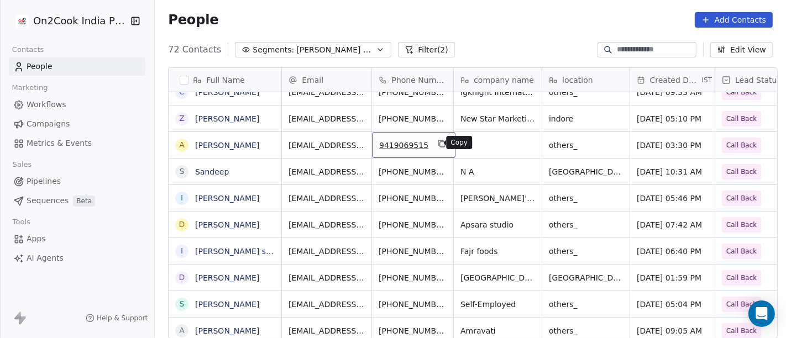
click at [435, 147] on button "grid" at bounding box center [441, 143] width 13 height 13
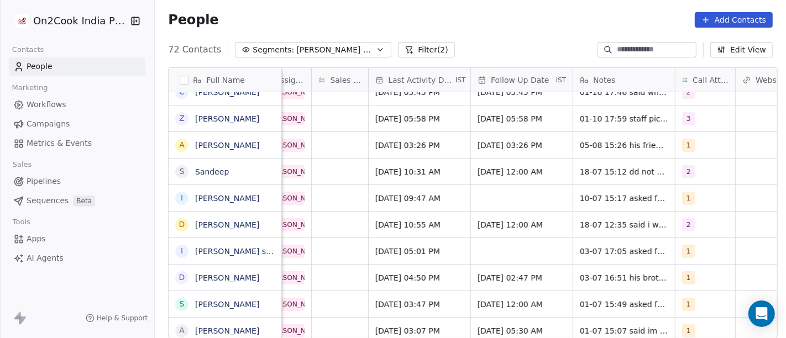
scroll to position [0, 642]
click at [681, 139] on div "1" at bounding box center [693, 145] width 25 height 13
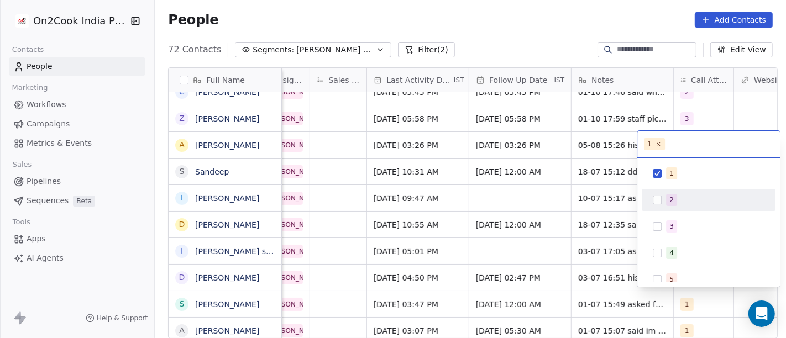
click at [672, 198] on div "2" at bounding box center [671, 200] width 4 height 10
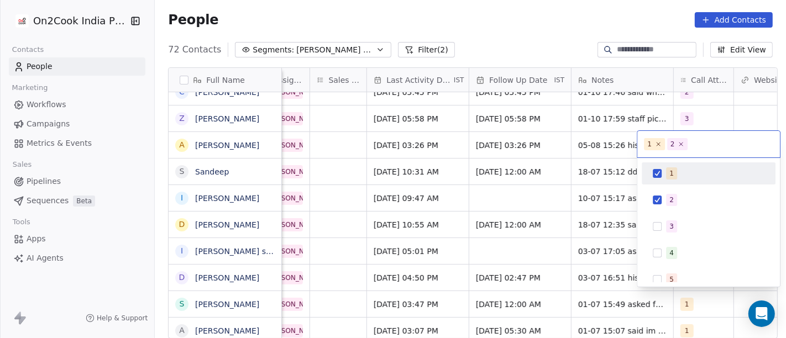
click at [661, 165] on div "1" at bounding box center [708, 174] width 125 height 18
click at [516, 135] on html "On2Cook India Pvt. Ltd. Contacts People Marketing Workflows Campaigns Metrics &…" at bounding box center [393, 169] width 786 height 338
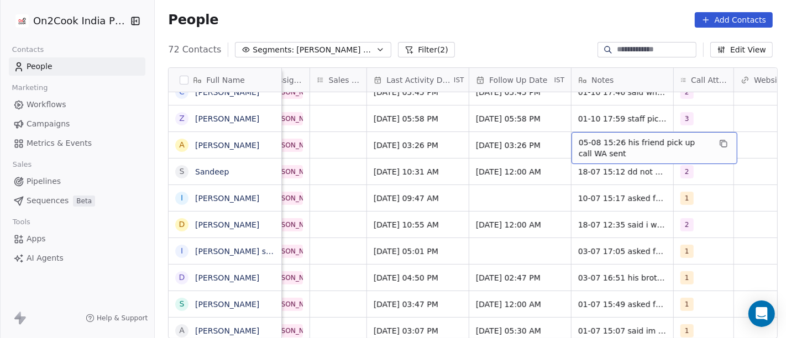
click at [633, 135] on div "05-08 15:26 his friend pick up call WA sent" at bounding box center [654, 148] width 166 height 32
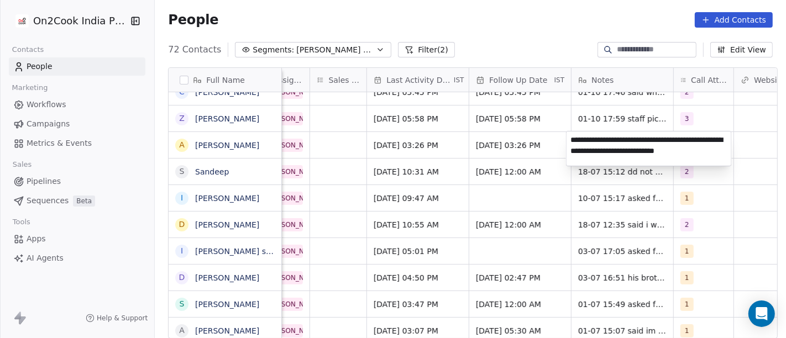
type textarea "**********"
click at [563, 178] on html "On2Cook India Pvt. Ltd. Contacts People Marketing Workflows Campaigns Metrics &…" at bounding box center [393, 169] width 786 height 338
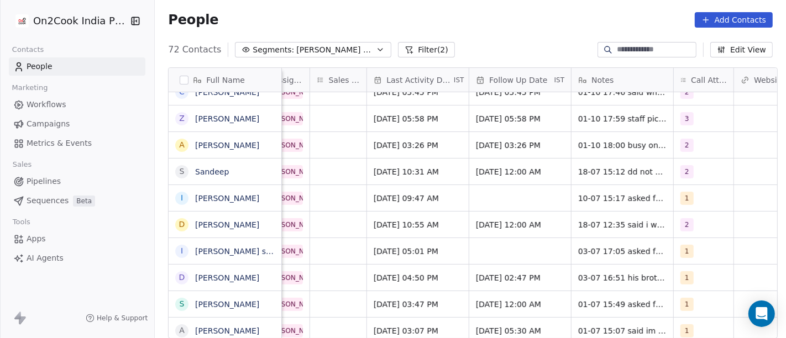
scroll to position [0, 632]
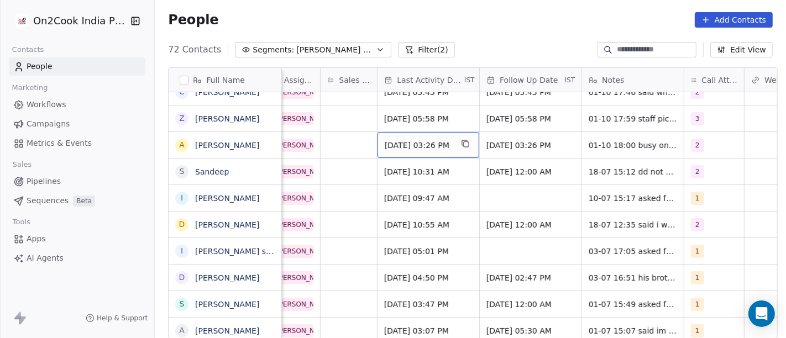
click at [421, 146] on span "Aug 05, 2025 03:26 PM" at bounding box center [417, 145] width 67 height 11
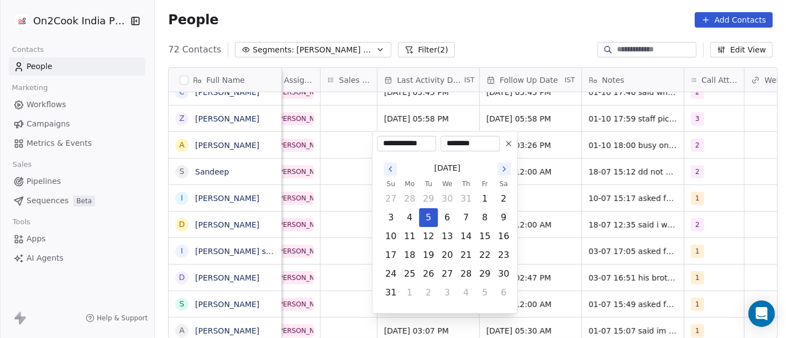
click at [491, 23] on html "On2Cook India Pvt. Ltd. Contacts People Marketing Workflows Campaigns Metrics &…" at bounding box center [393, 169] width 786 height 338
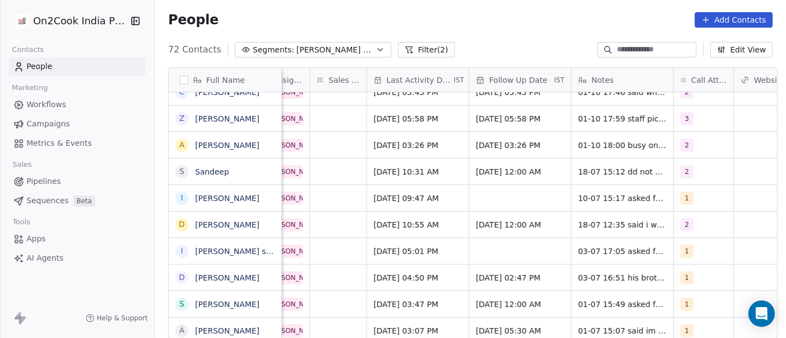
scroll to position [9, 643]
click at [411, 140] on span "Aug 05, 2025 03:26 PM" at bounding box center [406, 145] width 67 height 11
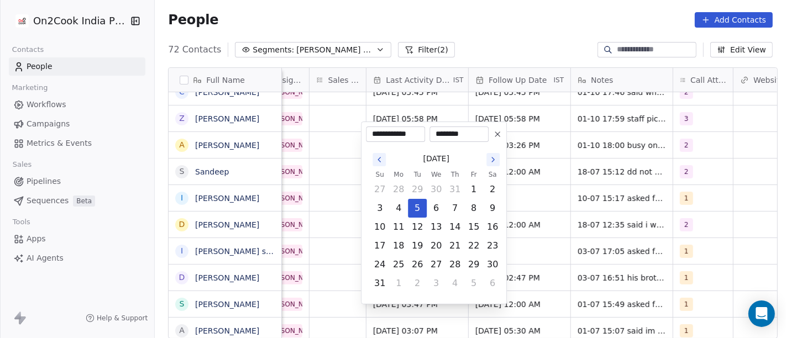
click at [494, 135] on icon at bounding box center [497, 134] width 9 height 9
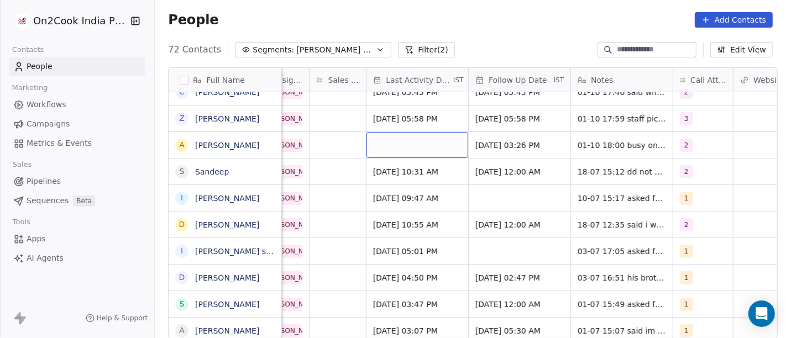
click at [377, 138] on div "grid" at bounding box center [417, 145] width 102 height 26
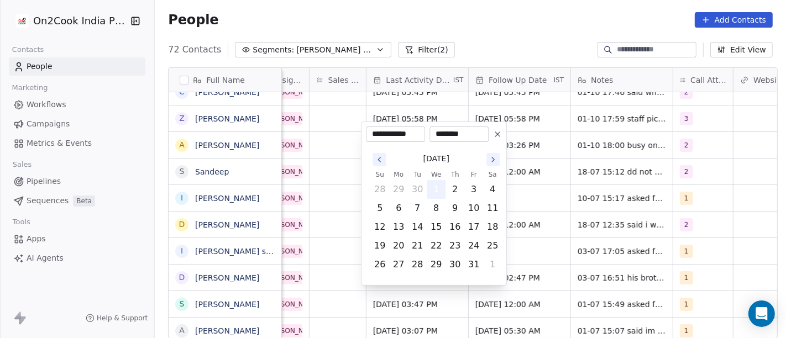
click at [432, 185] on button "1" at bounding box center [436, 190] width 18 height 18
click at [560, 128] on html "On2Cook India Pvt. Ltd. Contacts People Marketing Workflows Campaigns Metrics &…" at bounding box center [393, 169] width 786 height 338
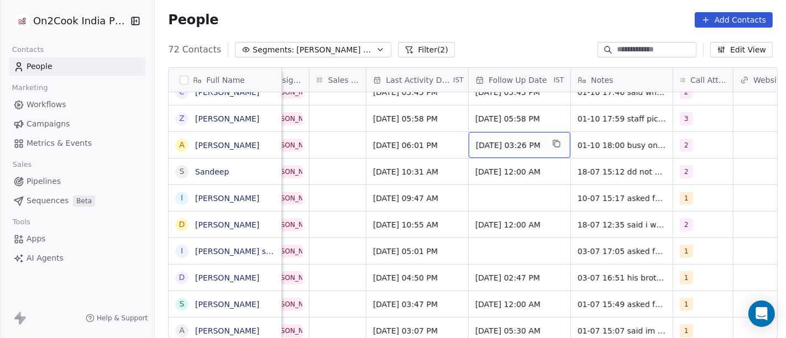
click at [504, 140] on span "Aug 12, 2025 03:26 PM" at bounding box center [509, 145] width 67 height 11
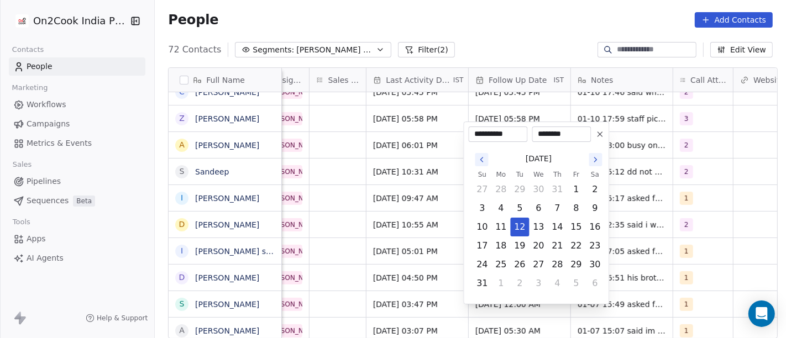
click at [600, 131] on icon at bounding box center [599, 134] width 9 height 9
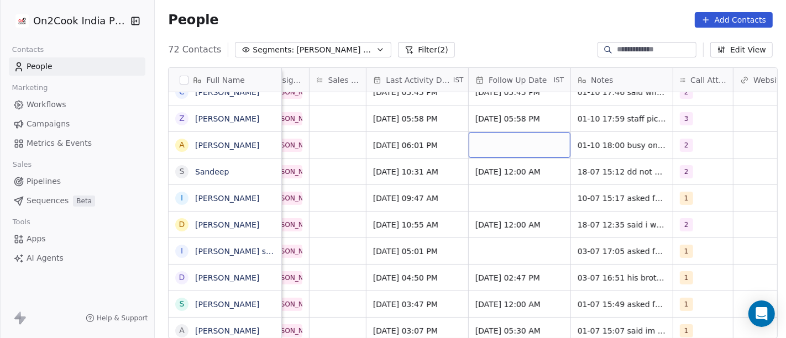
click at [479, 132] on div "grid" at bounding box center [519, 145] width 102 height 26
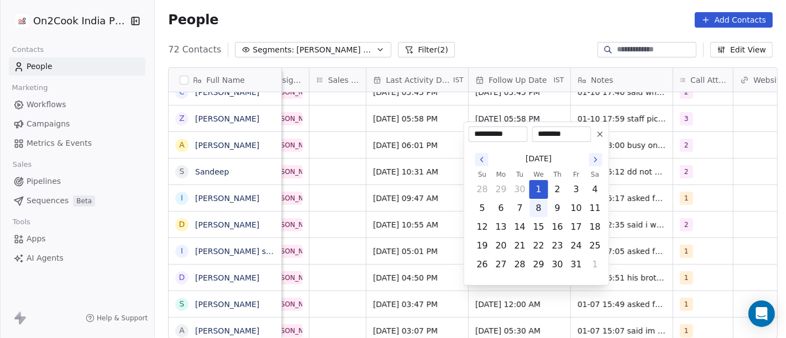
click at [537, 206] on button "8" at bounding box center [539, 208] width 18 height 18
type input "**********"
click at [650, 160] on html "On2Cook India Pvt. Ltd. Contacts People Marketing Workflows Campaigns Metrics &…" at bounding box center [393, 169] width 786 height 338
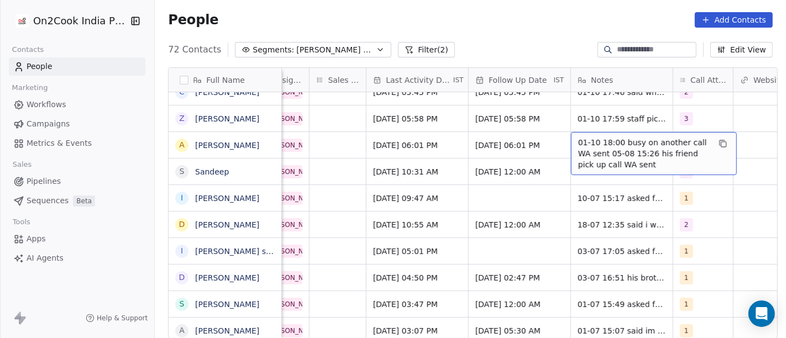
click at [646, 137] on span "01-10 18:00 busy on another call WA sent 05-08 15:26 his friend pick up call WA…" at bounding box center [643, 153] width 131 height 33
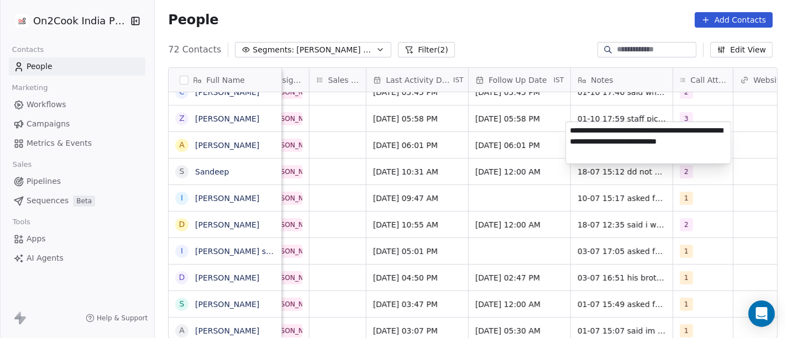
click at [474, 136] on html "On2Cook India Pvt. Ltd. Contacts People Marketing Workflows Campaigns Metrics &…" at bounding box center [393, 169] width 786 height 338
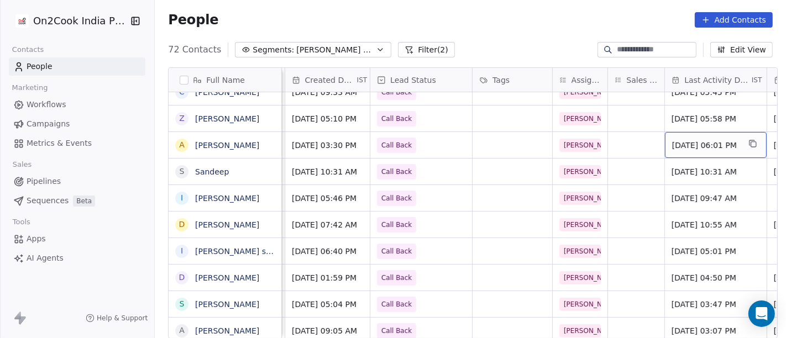
scroll to position [9, 344]
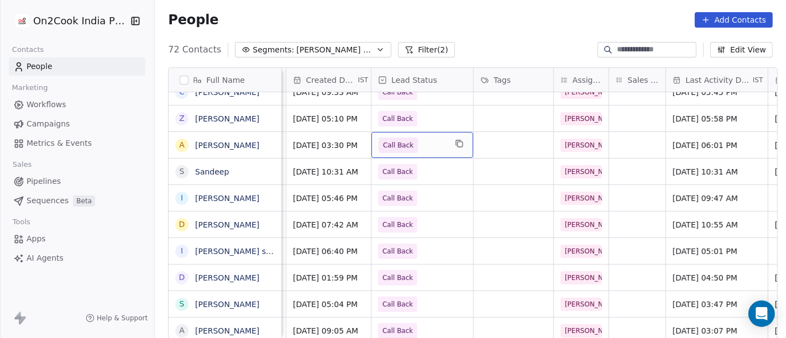
click at [388, 140] on span "Call Back" at bounding box center [398, 145] width 30 height 11
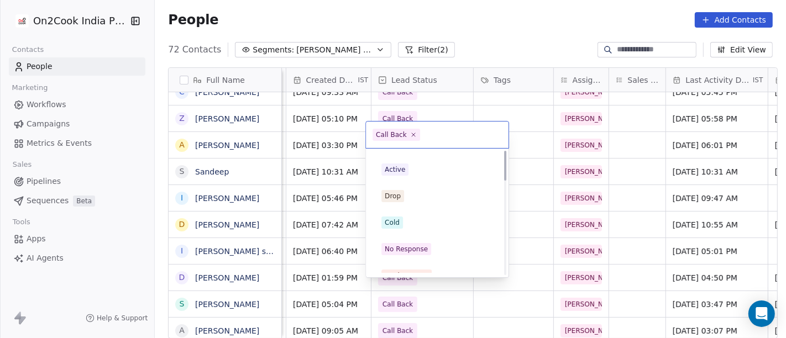
scroll to position [0, 0]
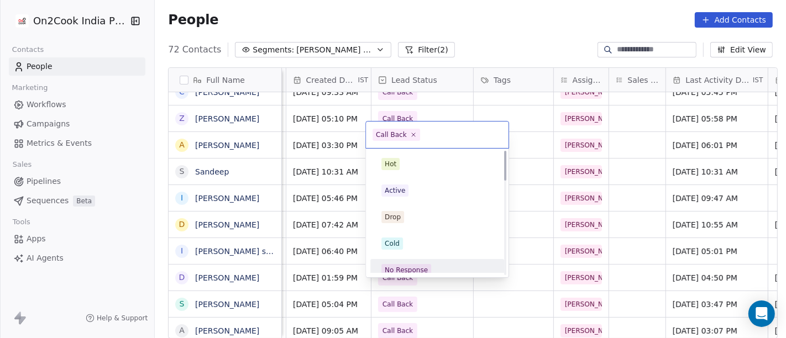
click at [413, 272] on div "No Response" at bounding box center [405, 270] width 43 height 10
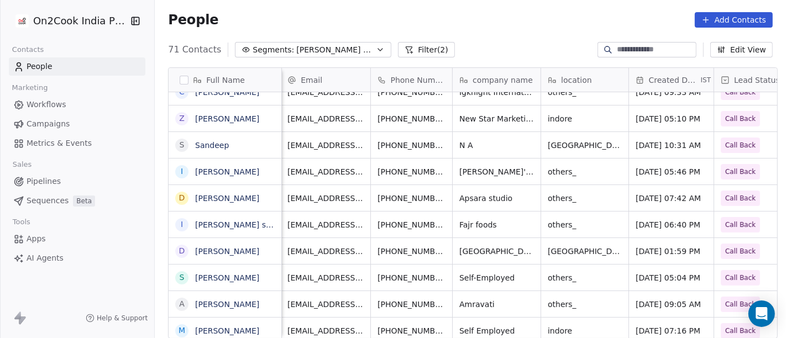
scroll to position [9, 0]
click at [458, 139] on icon "grid" at bounding box center [462, 143] width 9 height 9
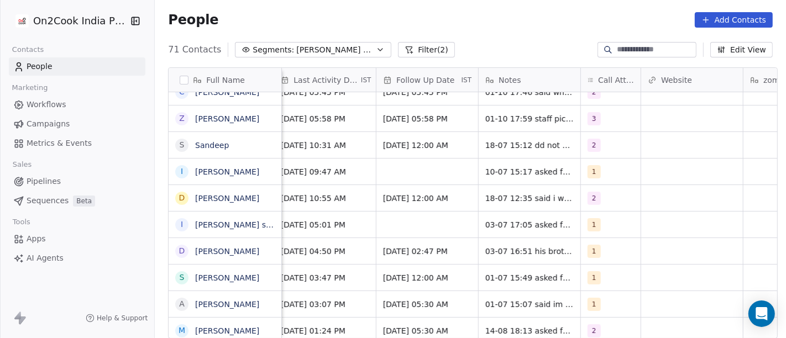
scroll to position [9, 730]
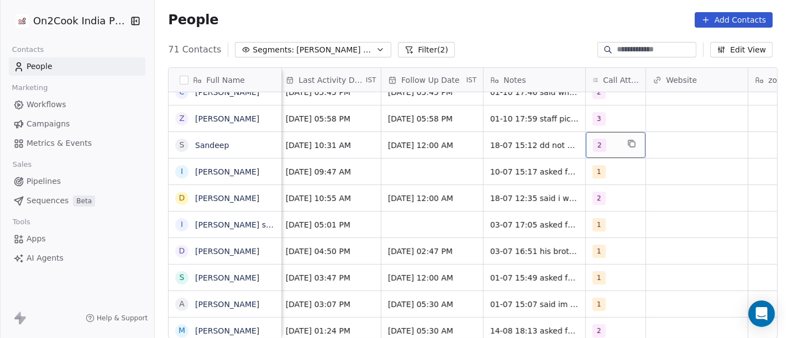
click at [595, 146] on div "2" at bounding box center [616, 145] width 60 height 26
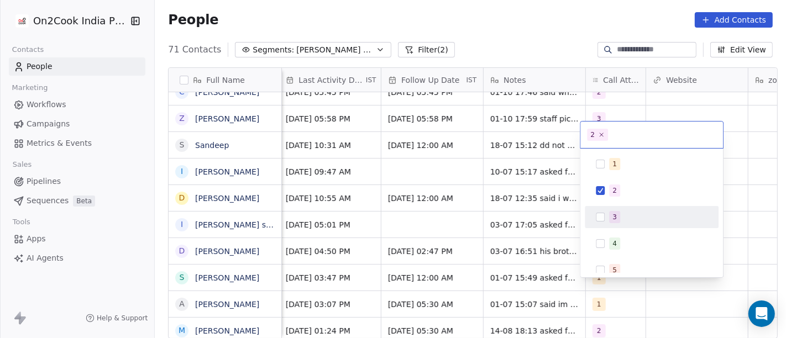
click at [609, 209] on div "3" at bounding box center [651, 217] width 125 height 18
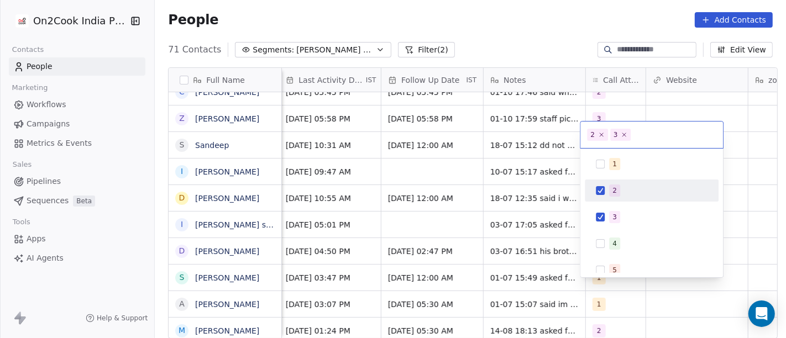
click at [601, 190] on button "Suggestions" at bounding box center [599, 190] width 9 height 9
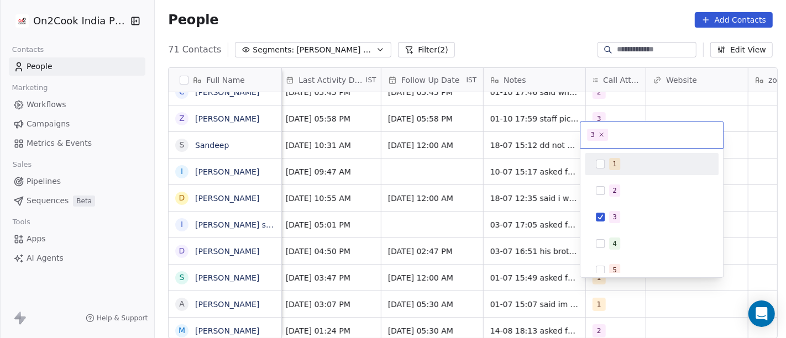
click at [671, 104] on html "On2Cook India Pvt. Ltd. Contacts People Marketing Workflows Campaigns Metrics &…" at bounding box center [393, 169] width 786 height 338
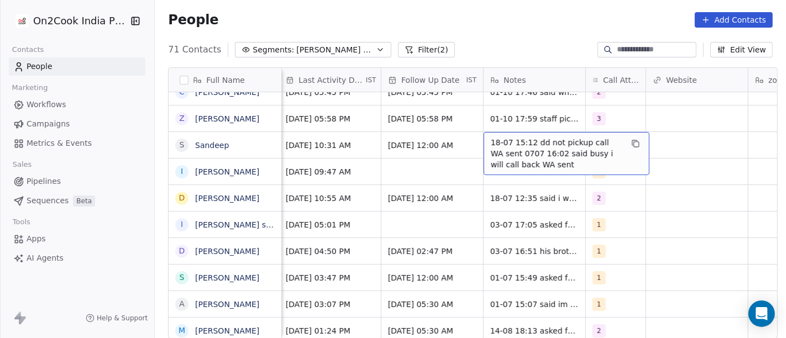
click at [518, 137] on span "18-07 15:12 dd not pickup call WA sent 0707 16:02 said busy i will call back WA…" at bounding box center [556, 153] width 131 height 33
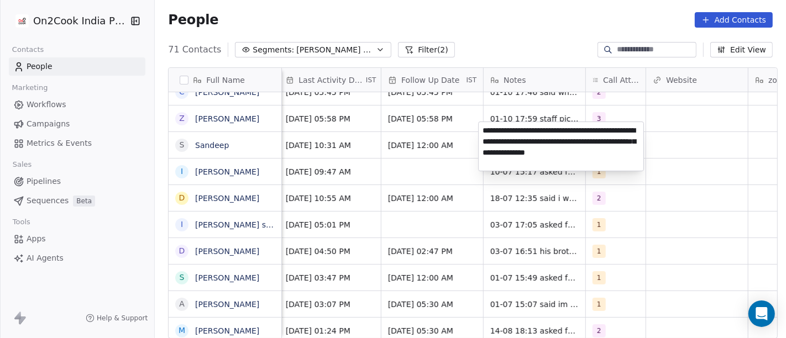
type textarea "**********"
click at [463, 152] on html "On2Cook India Pvt. Ltd. Contacts People Marketing Workflows Campaigns Metrics &…" at bounding box center [393, 169] width 786 height 338
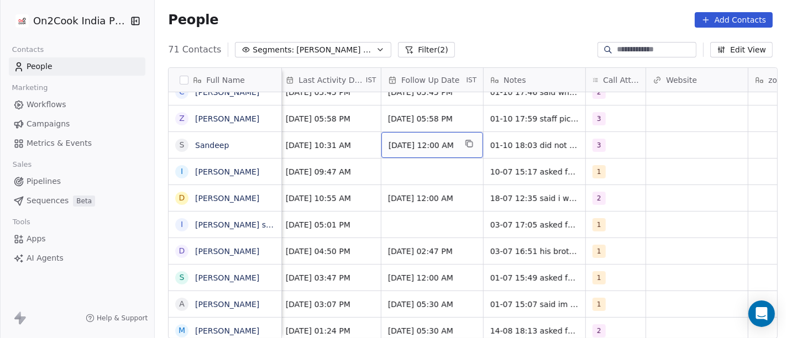
click at [425, 140] on span "Jul 24, 2025 12:00 AM" at bounding box center [421, 145] width 67 height 11
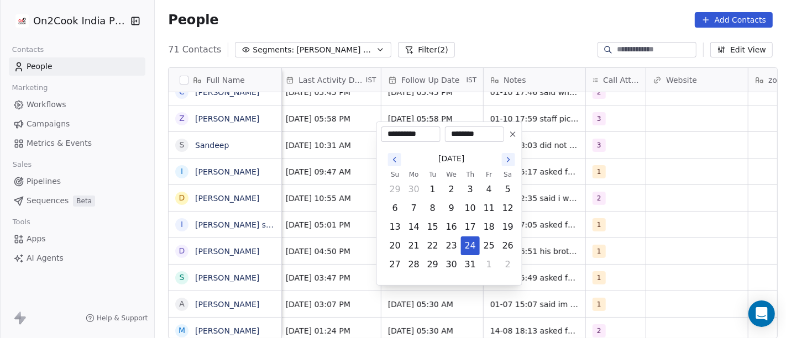
click at [513, 131] on icon at bounding box center [512, 134] width 9 height 9
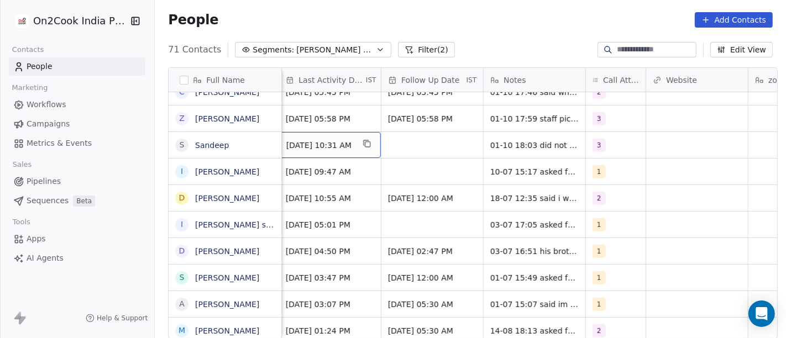
scroll to position [9, 728]
click at [321, 143] on div "Jul 18, 2025 10:31 AM" at bounding box center [333, 145] width 102 height 26
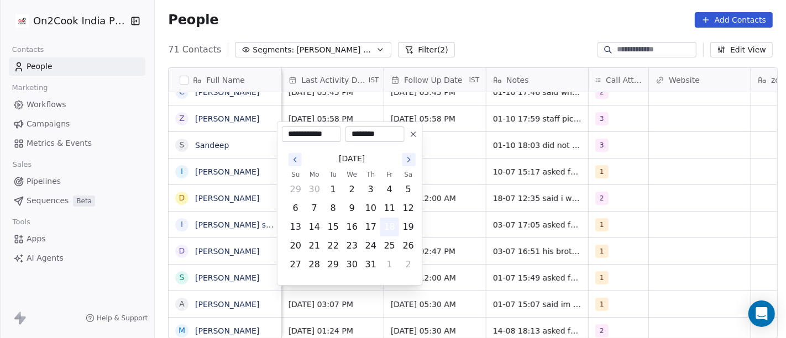
click at [387, 231] on button "18" at bounding box center [390, 227] width 18 height 18
click at [413, 140] on button at bounding box center [413, 134] width 13 height 13
type input "**********"
type input "********"
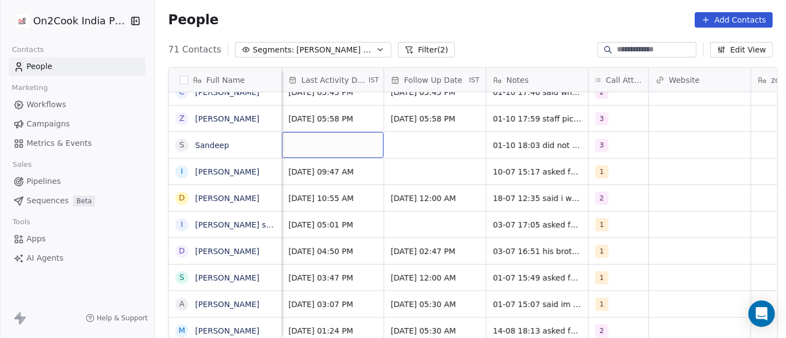
click at [338, 136] on div "grid" at bounding box center [333, 145] width 102 height 26
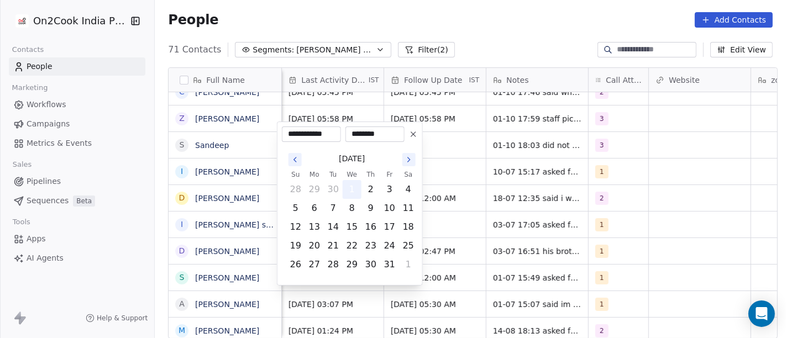
click at [354, 192] on button "1" at bounding box center [352, 190] width 18 height 18
click at [471, 147] on html "On2Cook India Pvt. Ltd. Contacts People Marketing Workflows Campaigns Metrics &…" at bounding box center [393, 169] width 786 height 338
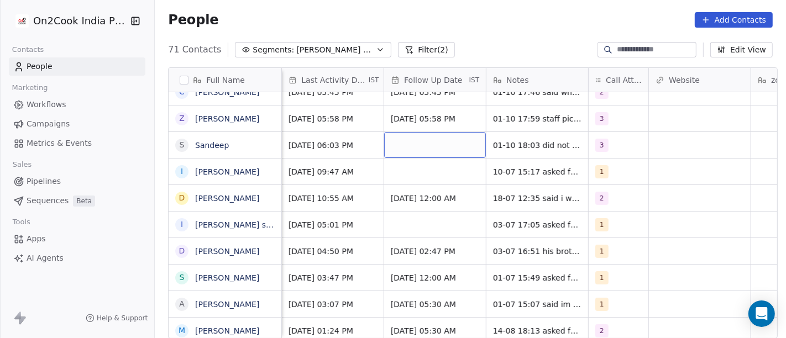
click at [429, 134] on div "grid" at bounding box center [435, 145] width 102 height 26
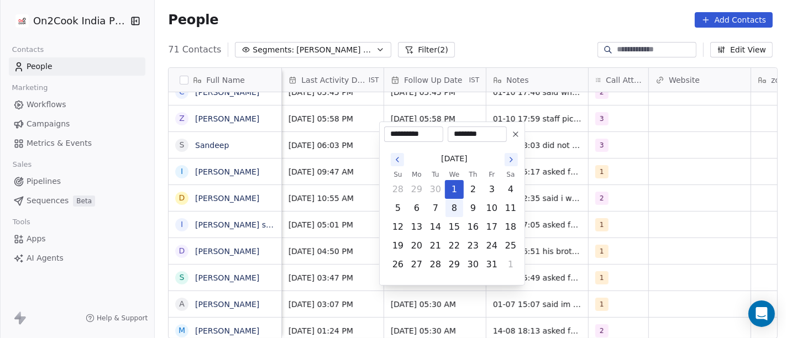
click at [456, 217] on button "8" at bounding box center [454, 208] width 18 height 18
type input "**********"
click at [549, 181] on html "On2Cook India Pvt. Ltd. Contacts People Marketing Workflows Campaigns Metrics &…" at bounding box center [393, 169] width 786 height 338
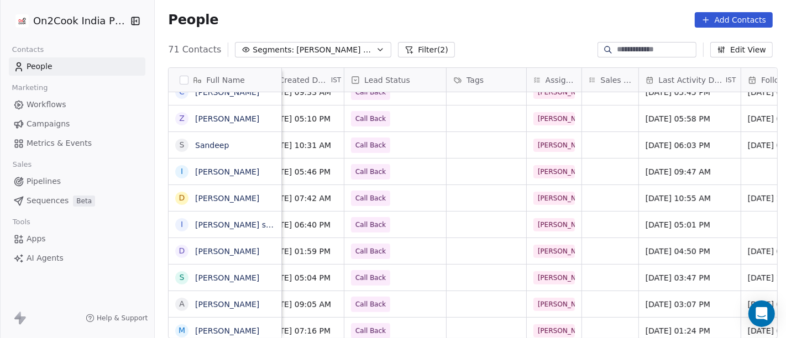
scroll to position [9, 365]
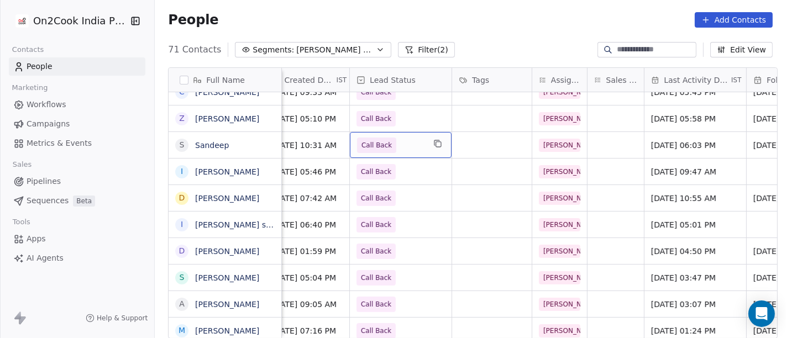
click at [409, 138] on span "Call Back" at bounding box center [390, 145] width 67 height 15
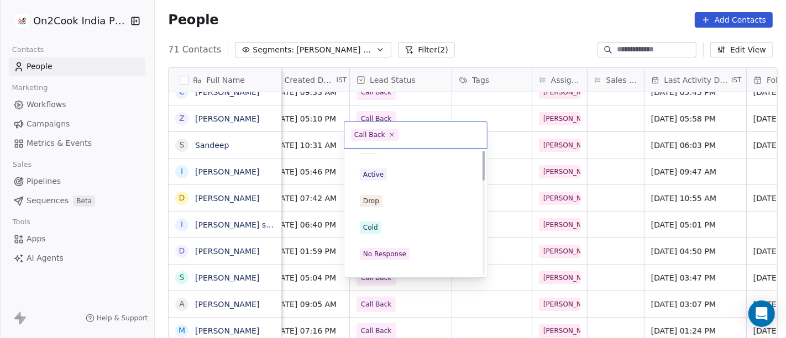
scroll to position [0, 0]
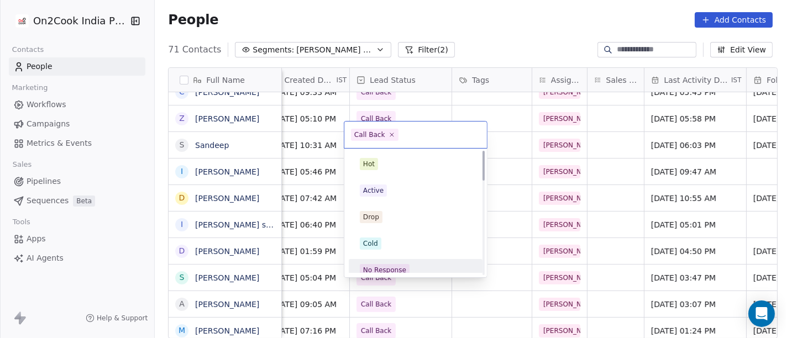
click at [397, 260] on div "No Response" at bounding box center [416, 270] width 134 height 22
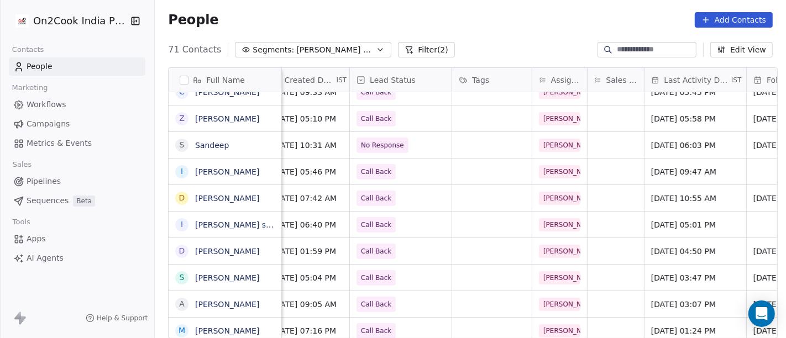
click at [483, 24] on div "People Add Contacts" at bounding box center [470, 19] width 604 height 15
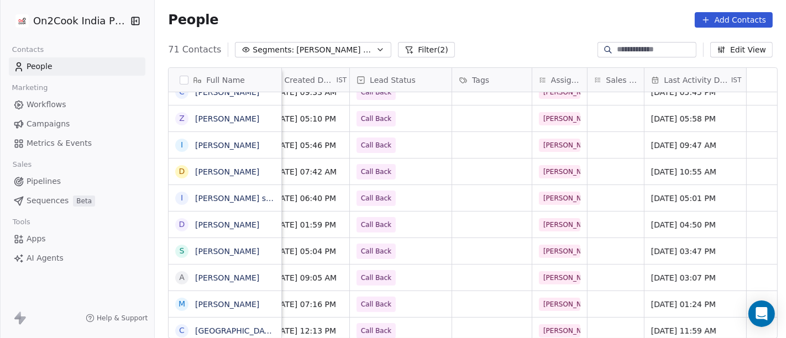
scroll to position [9, 0]
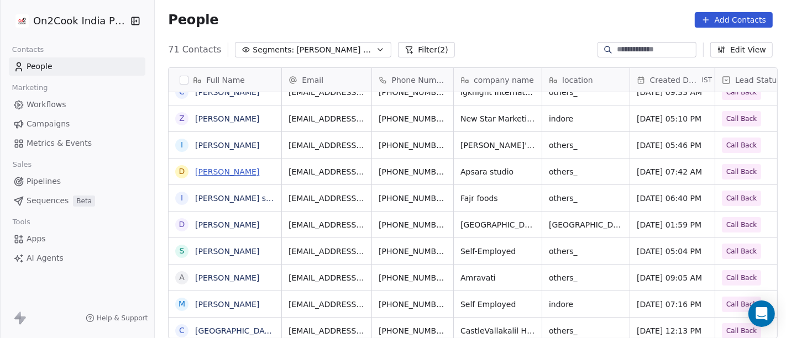
click at [230, 171] on link "[PERSON_NAME]" at bounding box center [227, 171] width 64 height 9
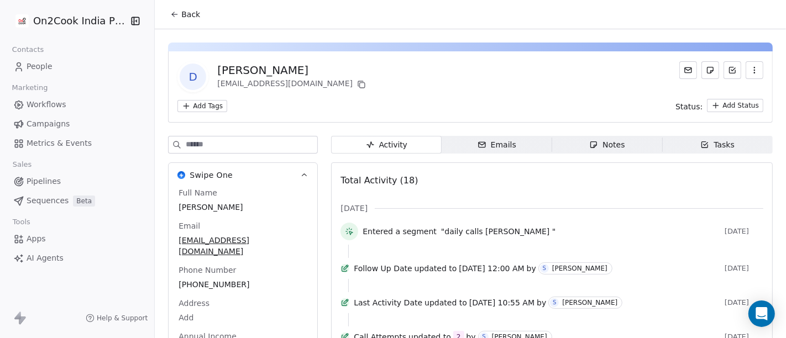
click at [191, 17] on span "Back" at bounding box center [190, 14] width 19 height 11
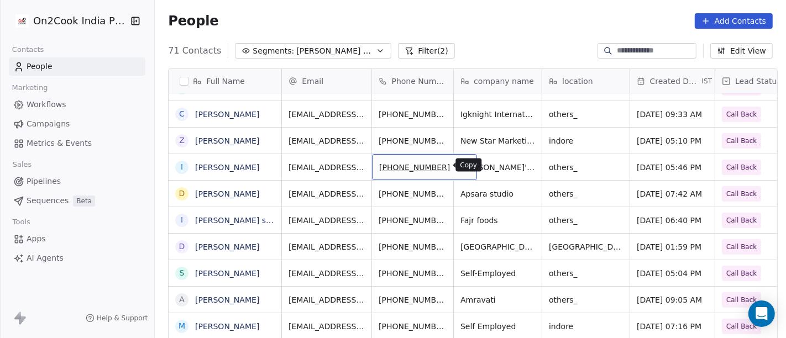
click at [456, 164] on button "grid" at bounding box center [462, 165] width 13 height 13
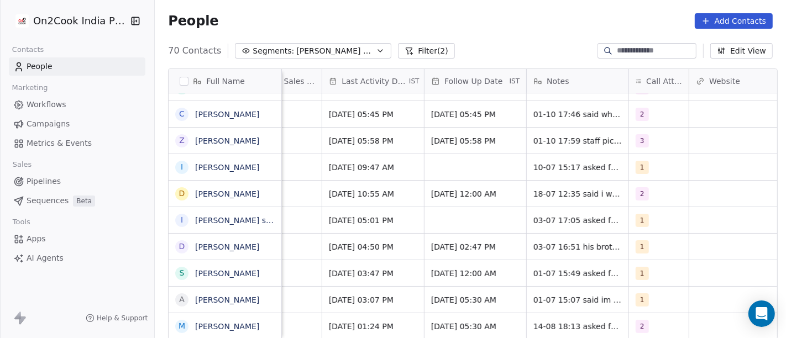
scroll to position [0, 688]
click at [628, 164] on div "1" at bounding box center [658, 167] width 60 height 26
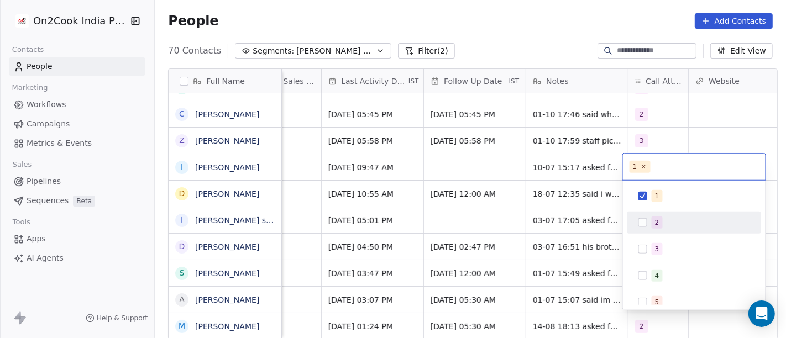
click at [663, 217] on div "2" at bounding box center [700, 223] width 98 height 12
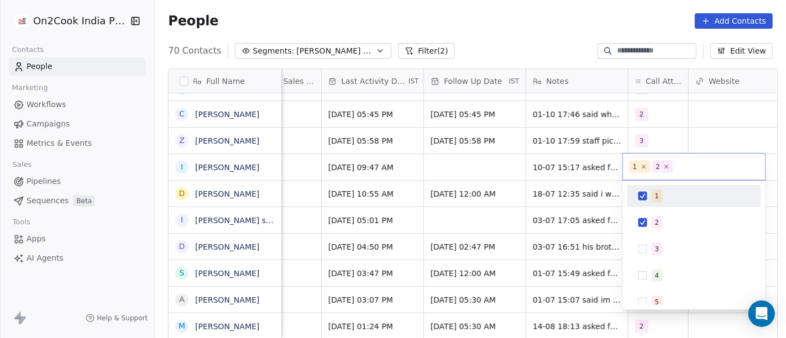
click at [661, 197] on div "1" at bounding box center [700, 196] width 98 height 12
click at [687, 129] on html "On2Cook India Pvt. Ltd. Contacts People Marketing Workflows Campaigns Metrics &…" at bounding box center [393, 169] width 786 height 338
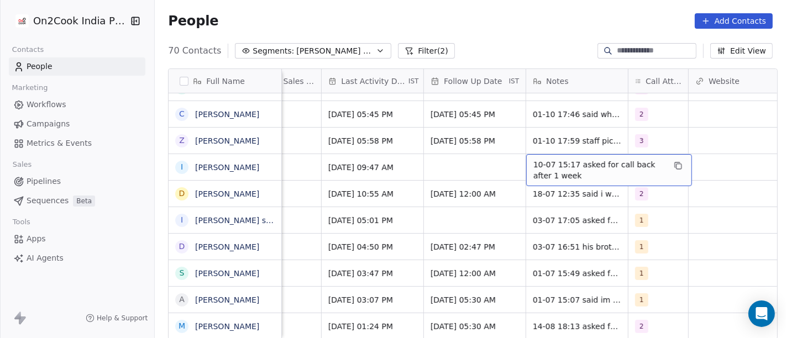
click at [541, 166] on span "10-07 15:17 asked for call back after 1 week" at bounding box center [598, 170] width 131 height 22
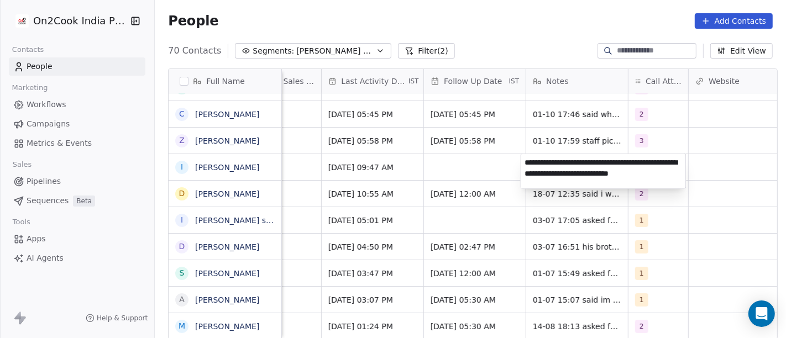
type textarea "**********"
click at [475, 171] on html "On2Cook India Pvt. Ltd. Contacts People Marketing Workflows Campaigns Metrics &…" at bounding box center [393, 169] width 786 height 338
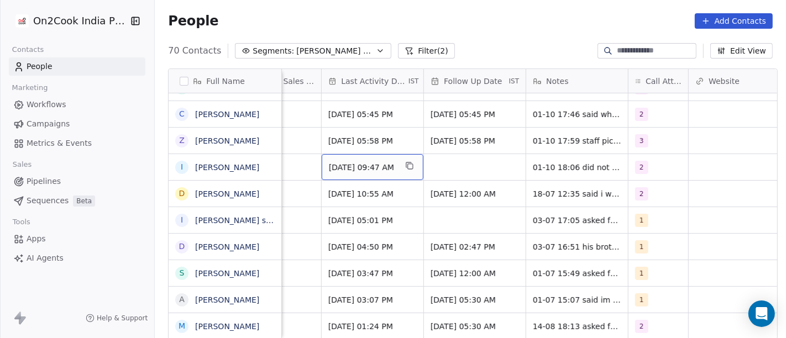
click at [321, 171] on div "Jul 10, 2025 09:47 AM" at bounding box center [372, 167] width 102 height 26
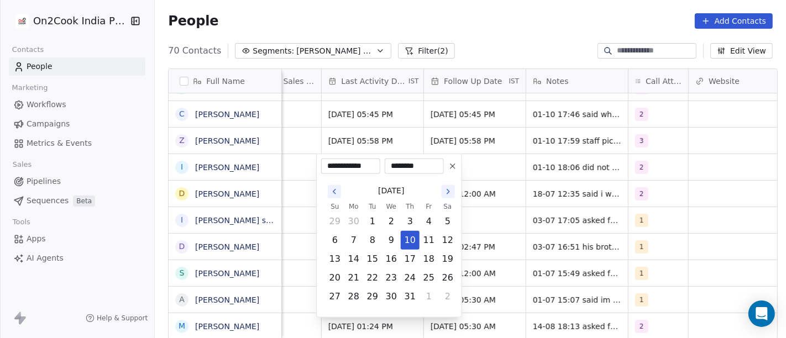
click at [446, 164] on button at bounding box center [452, 166] width 13 height 13
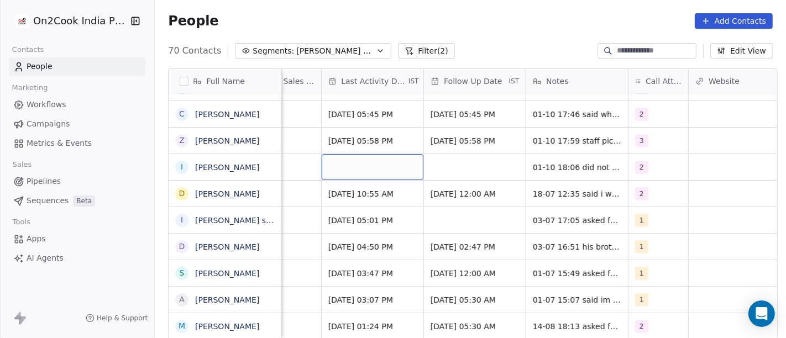
click at [368, 160] on div "grid" at bounding box center [372, 167] width 102 height 26
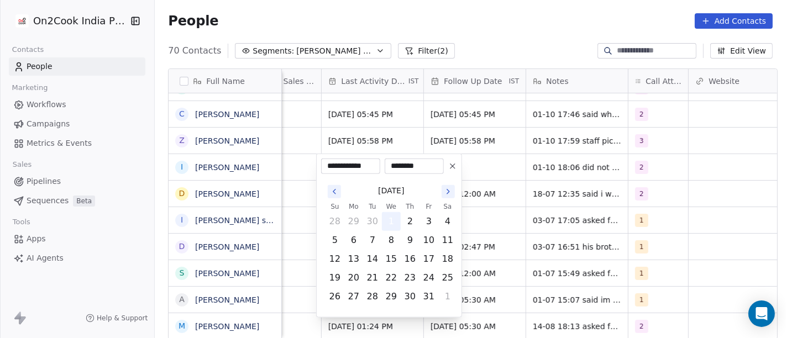
click at [388, 224] on button "1" at bounding box center [391, 222] width 18 height 18
click at [476, 172] on html "On2Cook India Pvt. Ltd. Contacts People Marketing Workflows Campaigns Metrics &…" at bounding box center [393, 169] width 786 height 338
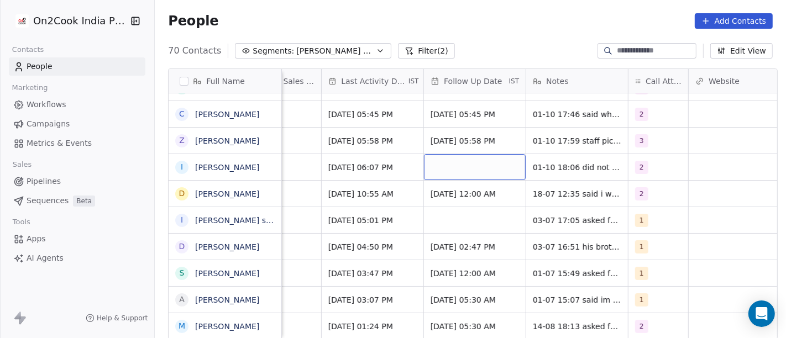
click at [461, 162] on div "grid" at bounding box center [475, 167] width 102 height 26
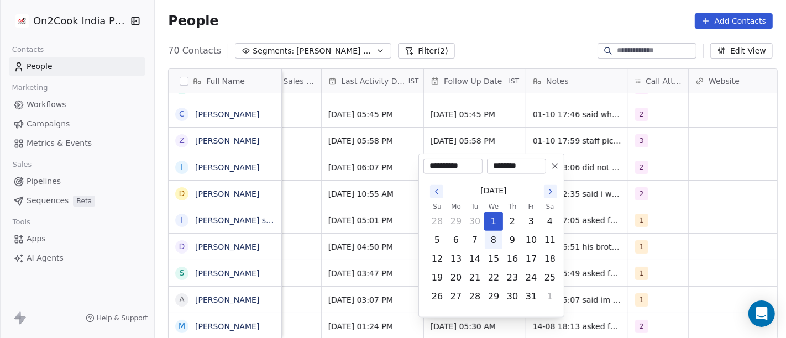
click at [494, 240] on button "8" at bounding box center [493, 240] width 18 height 18
type input "**********"
click at [594, 194] on html "On2Cook India Pvt. Ltd. Contacts People Marketing Workflows Campaigns Metrics &…" at bounding box center [393, 169] width 786 height 338
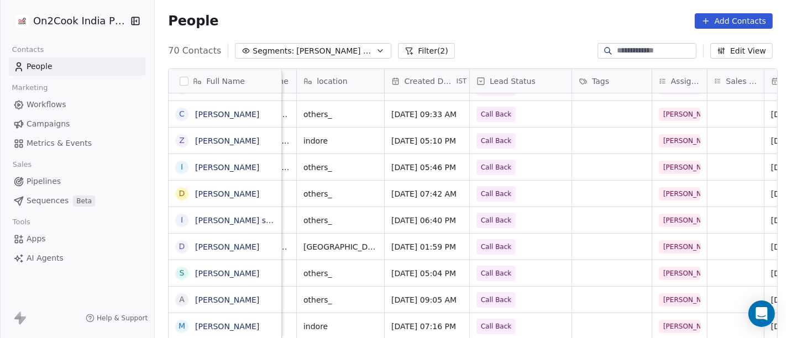
scroll to position [0, 222]
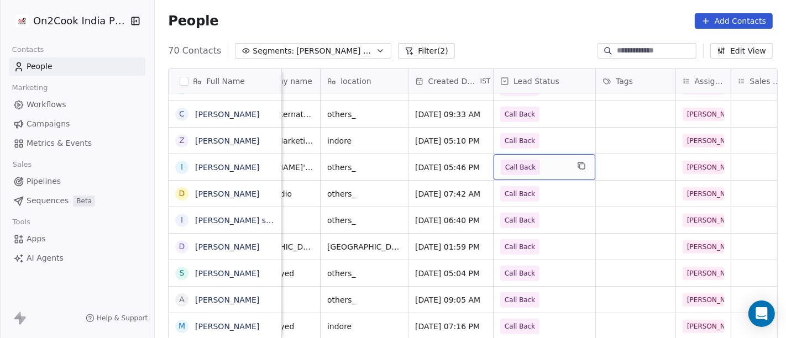
click at [512, 170] on span "Call Back" at bounding box center [520, 167] width 30 height 11
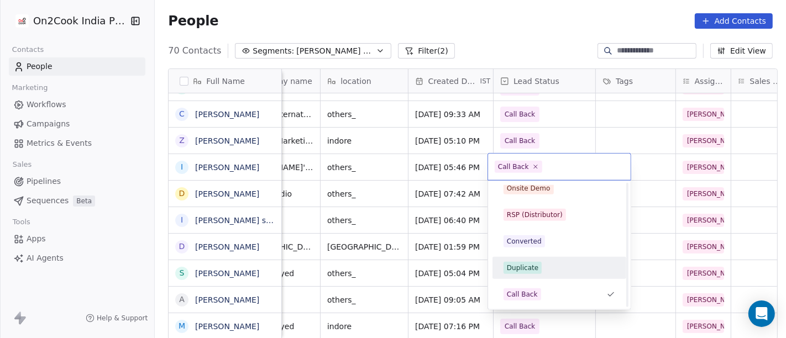
scroll to position [0, 0]
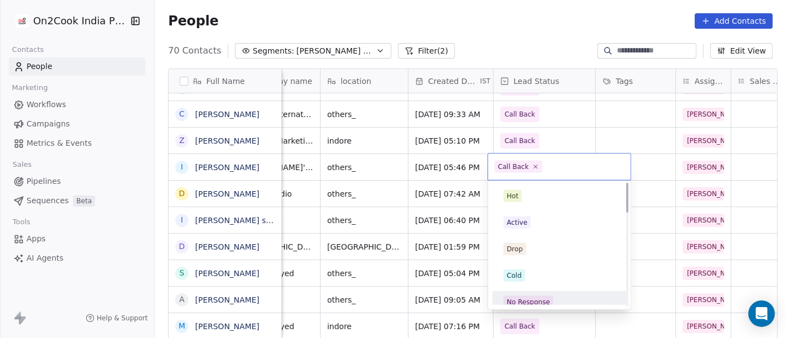
click at [538, 298] on div "No Response" at bounding box center [528, 302] width 43 height 10
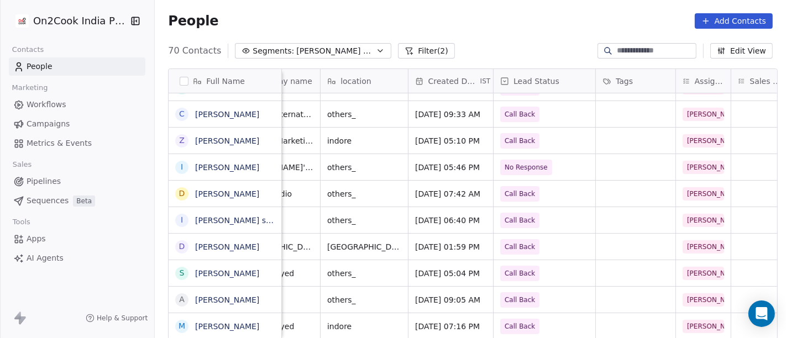
click at [509, 42] on div "70 Contacts Segments: Salim Follow up Hot Active Filter (2) Edit View" at bounding box center [470, 51] width 631 height 18
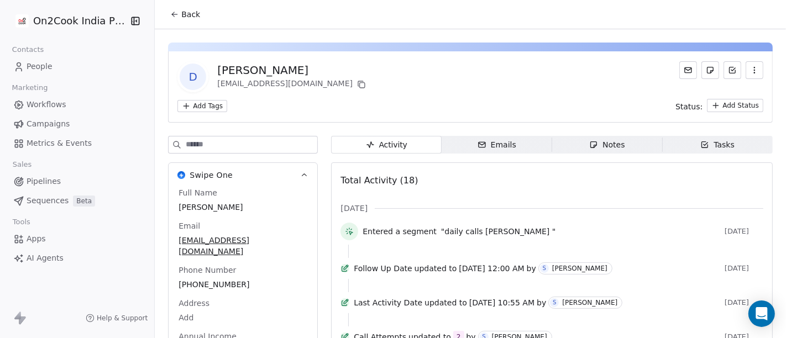
click at [195, 17] on button "Back" at bounding box center [185, 14] width 43 height 20
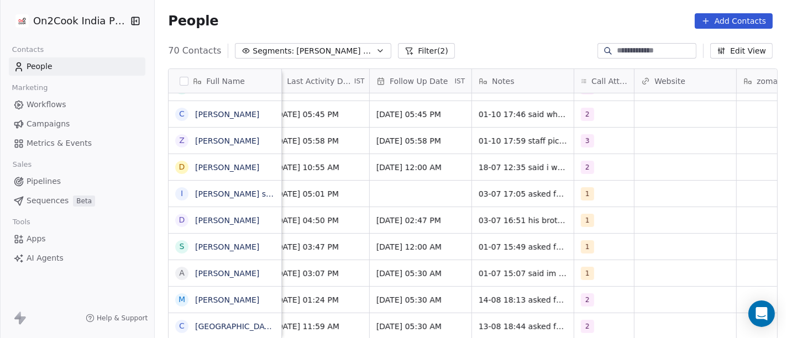
scroll to position [9, 742]
click at [581, 161] on span "2" at bounding box center [587, 167] width 13 height 13
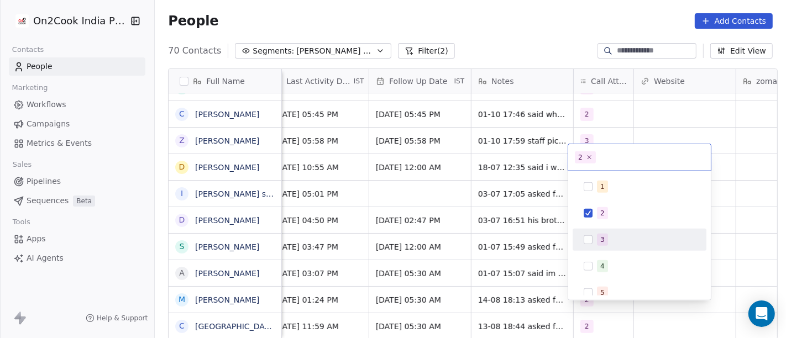
click at [597, 235] on span "3" at bounding box center [602, 240] width 11 height 12
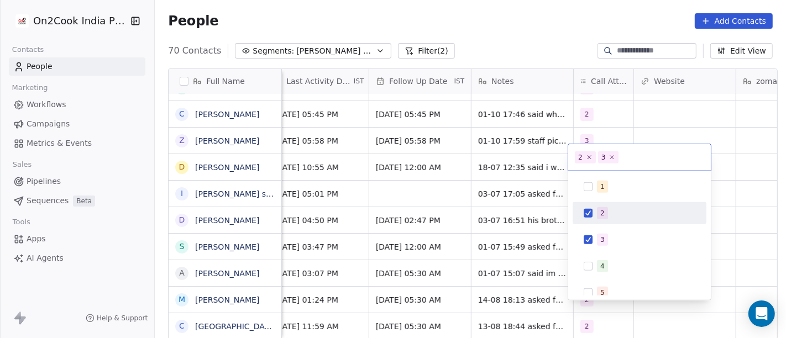
click at [593, 212] on div "2" at bounding box center [639, 213] width 125 height 18
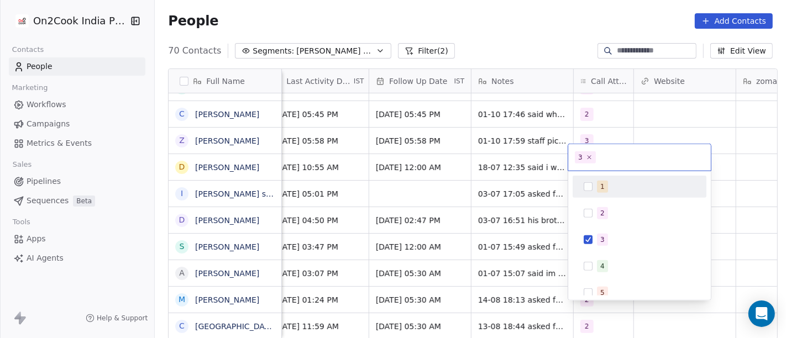
click at [659, 118] on html "On2Cook India Pvt. Ltd. Contacts People Marketing Workflows Campaigns Metrics &…" at bounding box center [393, 169] width 786 height 338
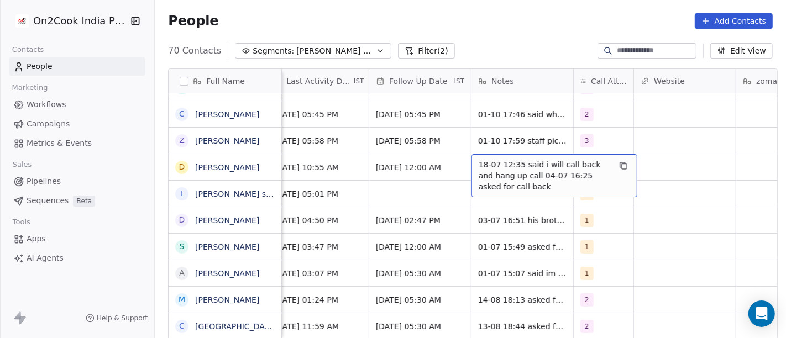
click at [486, 166] on span "18-07 12:35 said i will call back and hang up call 04-07 16:25 asked for call b…" at bounding box center [543, 175] width 131 height 33
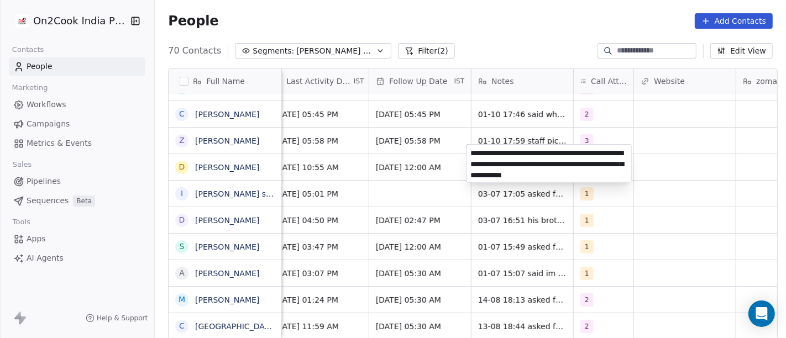
type textarea "**********"
click at [396, 172] on html "On2Cook India Pvt. Ltd. Contacts People Marketing Workflows Campaigns Metrics &…" at bounding box center [393, 169] width 786 height 338
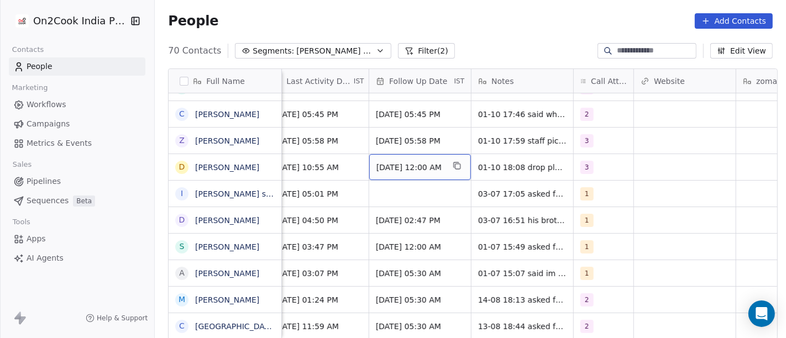
click at [396, 162] on span "Jul 25, 2025 12:00 AM" at bounding box center [409, 167] width 67 height 11
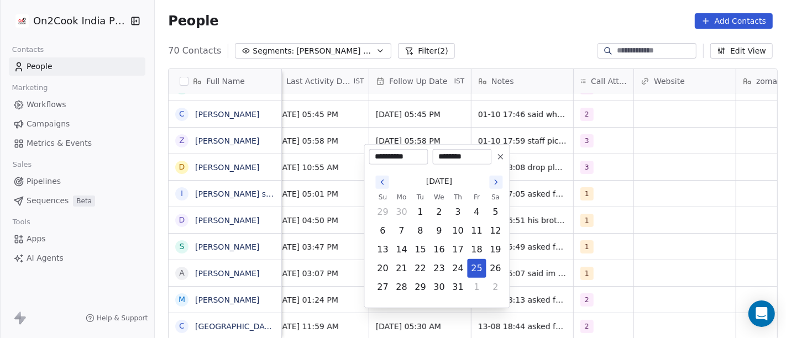
click at [502, 156] on icon at bounding box center [500, 156] width 9 height 9
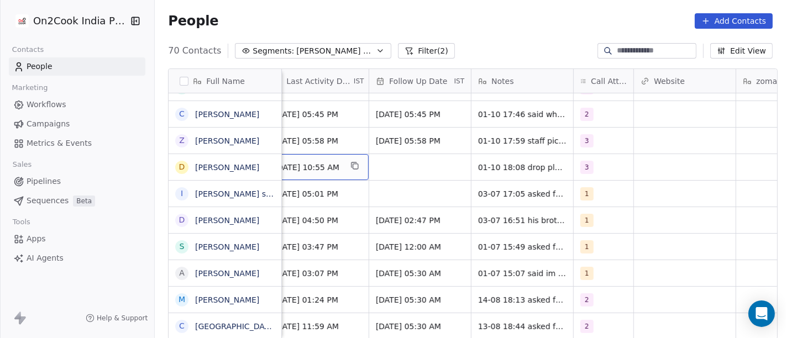
scroll to position [9, 728]
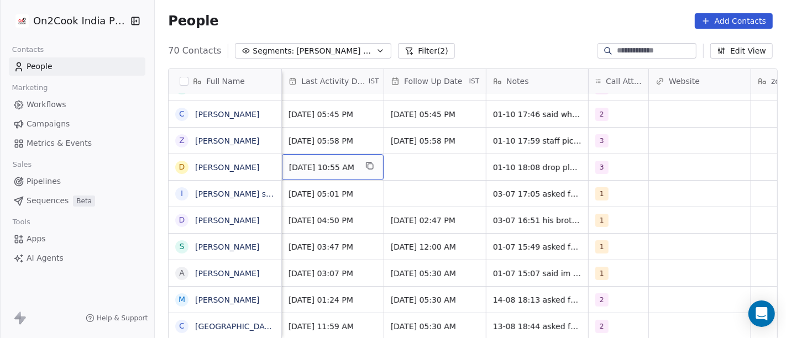
click at [301, 162] on span "Jul 18, 2025 10:55 AM" at bounding box center [322, 167] width 67 height 11
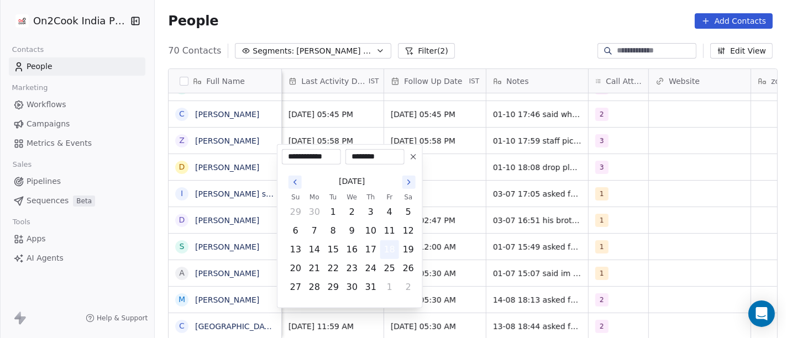
click at [393, 254] on button "18" at bounding box center [390, 250] width 18 height 18
click at [413, 157] on icon at bounding box center [413, 157] width 4 height 4
type input "**********"
type input "********"
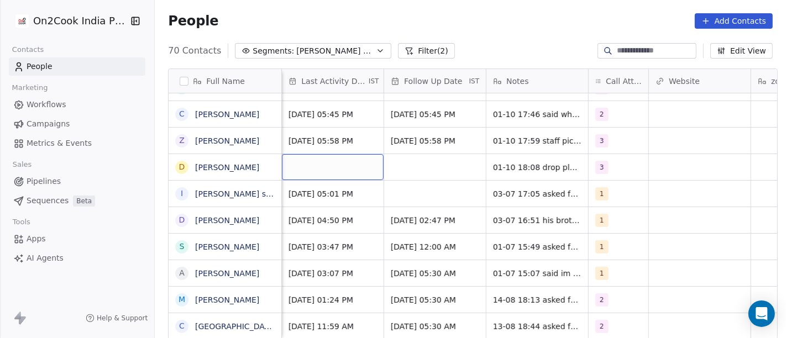
click at [350, 154] on div "grid" at bounding box center [333, 167] width 102 height 26
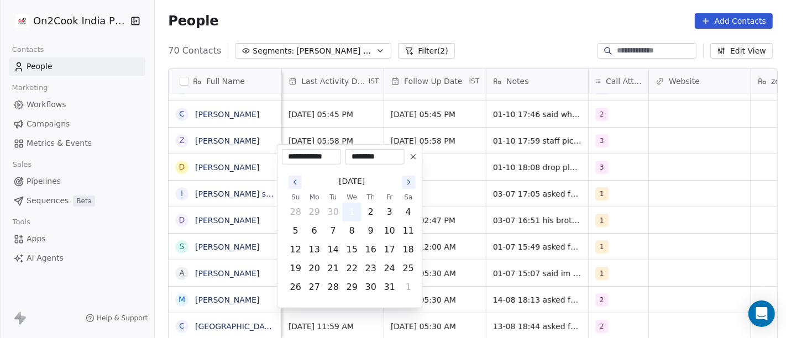
click at [352, 214] on button "1" at bounding box center [352, 212] width 18 height 18
click at [453, 143] on html "On2Cook India Pvt. Ltd. Contacts People Marketing Workflows Campaigns Metrics &…" at bounding box center [393, 169] width 786 height 338
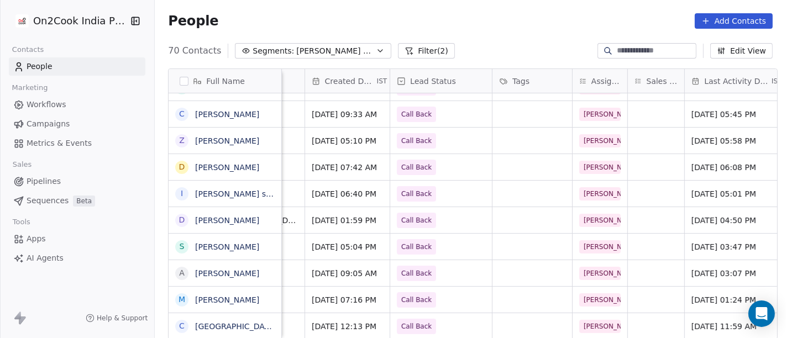
scroll to position [9, 325]
click at [404, 162] on span "Call Back" at bounding box center [417, 167] width 30 height 11
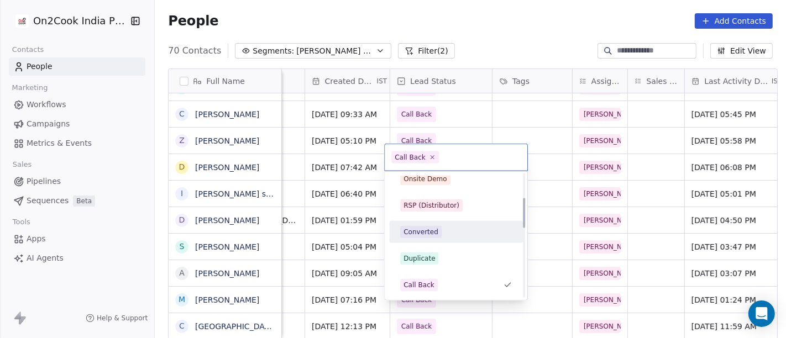
scroll to position [0, 0]
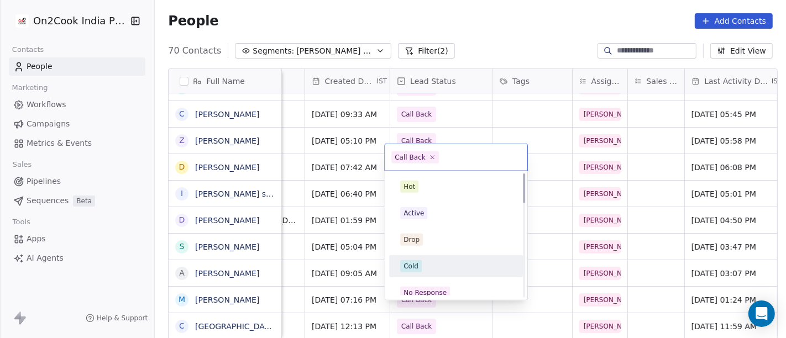
click at [429, 266] on div "Cold" at bounding box center [456, 266] width 112 height 12
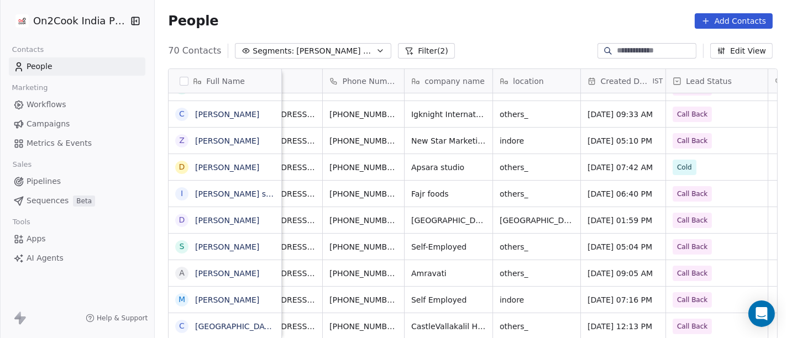
scroll to position [9, 0]
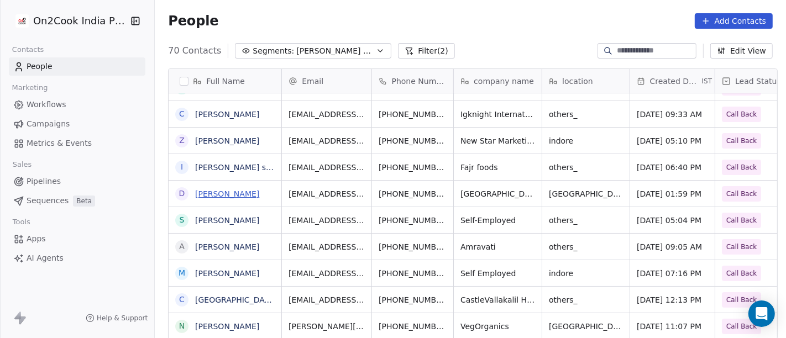
click at [214, 196] on link "[PERSON_NAME]" at bounding box center [227, 193] width 64 height 9
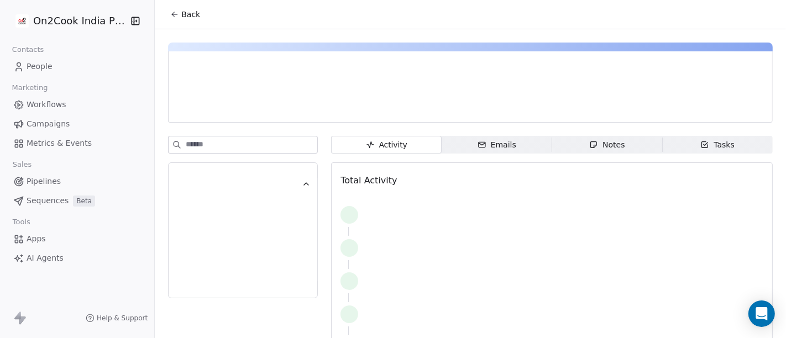
click at [186, 7] on button "Back" at bounding box center [185, 14] width 43 height 20
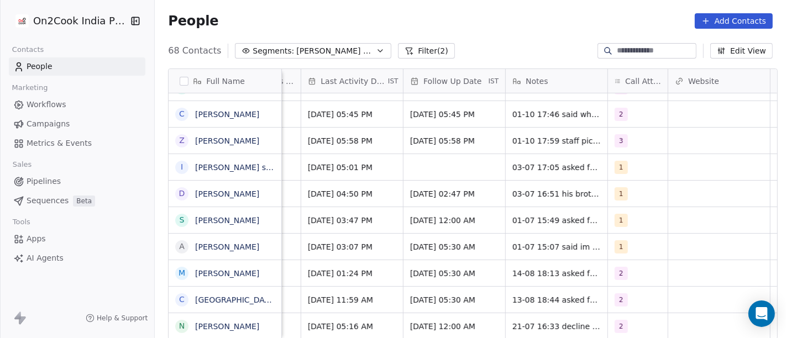
scroll to position [0, 709]
click at [633, 174] on div "1" at bounding box center [637, 167] width 60 height 26
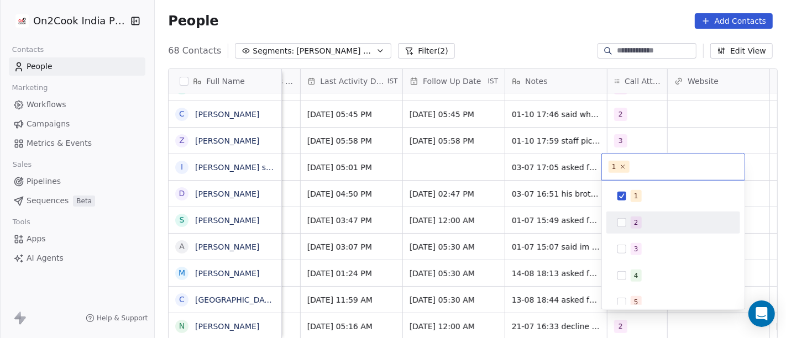
click at [640, 217] on span "2" at bounding box center [635, 223] width 11 height 12
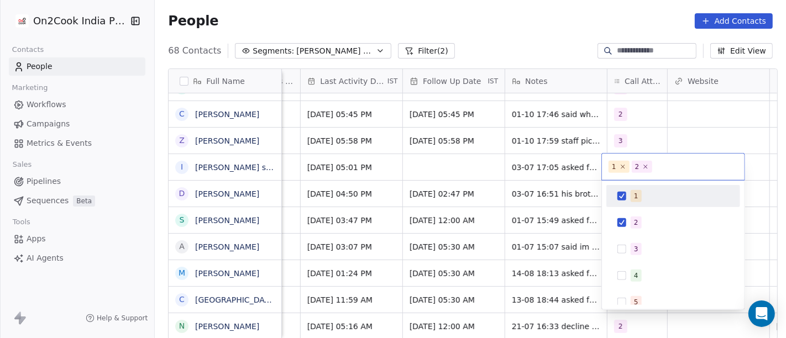
click at [639, 198] on div "1" at bounding box center [679, 196] width 98 height 12
click at [668, 118] on html "On2Cook India Pvt. Ltd. Contacts People Marketing Workflows Campaigns Metrics &…" at bounding box center [393, 169] width 786 height 338
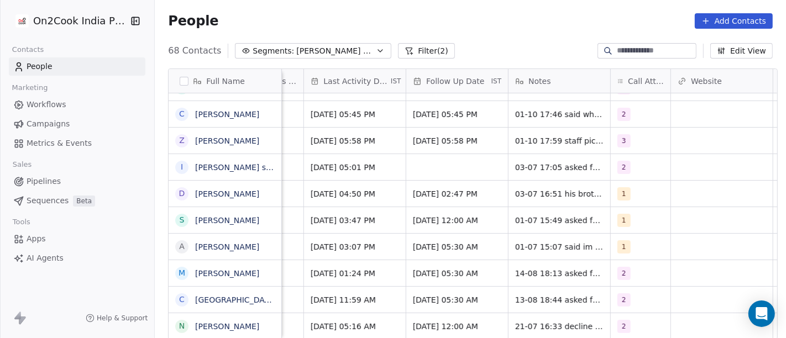
scroll to position [0, 707]
click at [514, 166] on span "03-07 17:05 asked for call back" at bounding box center [575, 167] width 122 height 11
type textarea "**********"
click at [333, 149] on html "On2Cook India Pvt. Ltd. Contacts People Marketing Workflows Campaigns Metrics &…" at bounding box center [393, 169] width 786 height 338
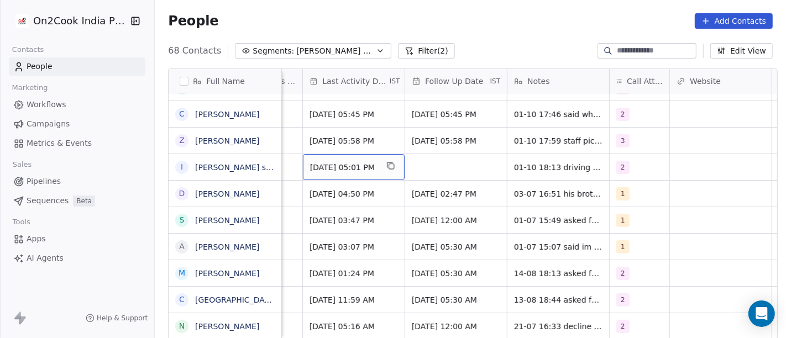
click at [335, 162] on span "Jul 03, 2025 05:01 PM" at bounding box center [343, 167] width 67 height 11
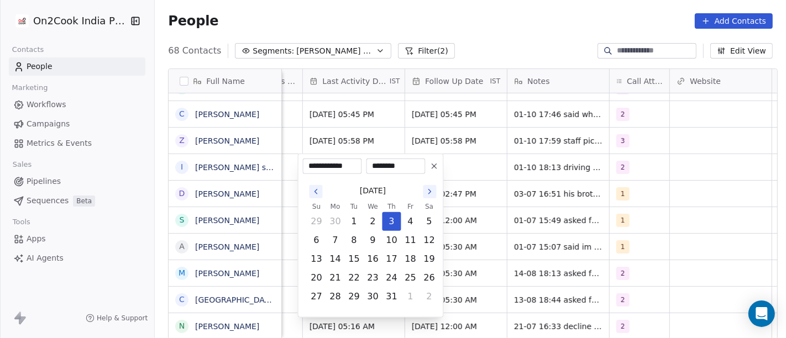
click at [432, 164] on icon at bounding box center [434, 166] width 4 height 4
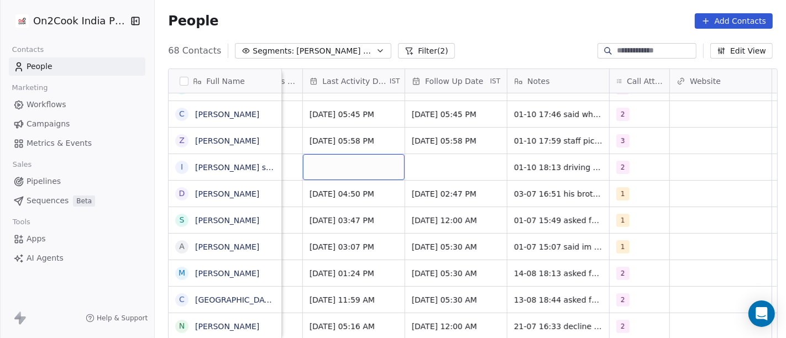
click at [350, 164] on div "grid" at bounding box center [354, 167] width 102 height 26
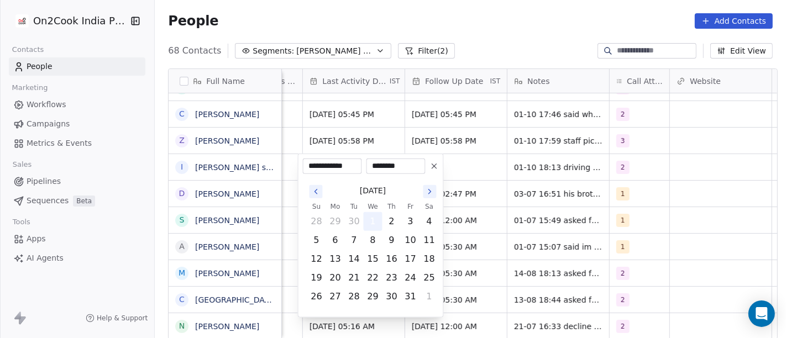
click at [377, 221] on button "1" at bounding box center [373, 222] width 18 height 18
click at [470, 188] on html "On2Cook India Pvt. Ltd. Contacts People Marketing Workflows Campaigns Metrics &…" at bounding box center [393, 169] width 786 height 338
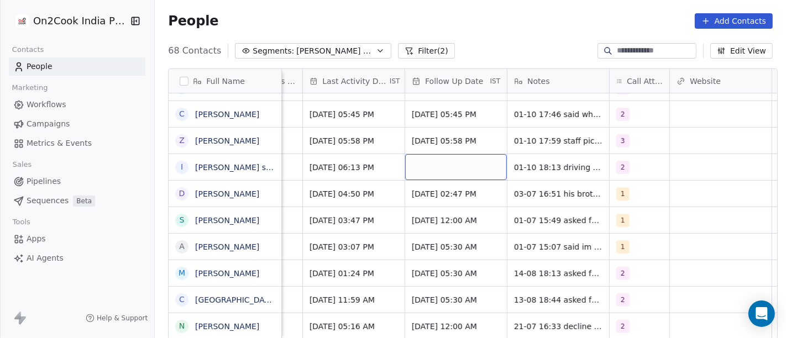
click at [464, 172] on div "grid" at bounding box center [456, 167] width 102 height 26
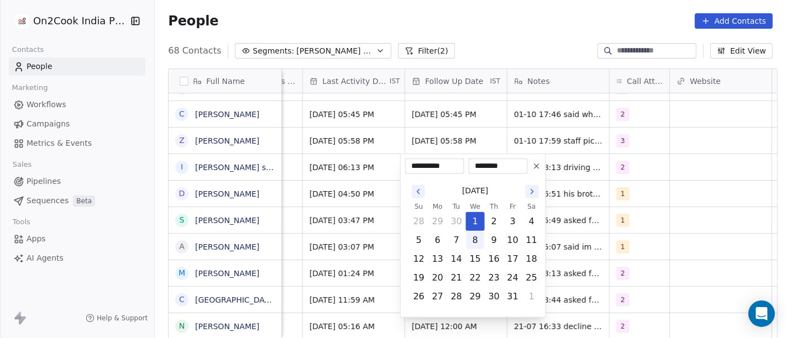
click at [473, 238] on button "8" at bounding box center [475, 240] width 18 height 18
type input "**********"
click at [587, 183] on html "On2Cook India Pvt. Ltd. Contacts People Marketing Workflows Campaigns Metrics &…" at bounding box center [393, 169] width 786 height 338
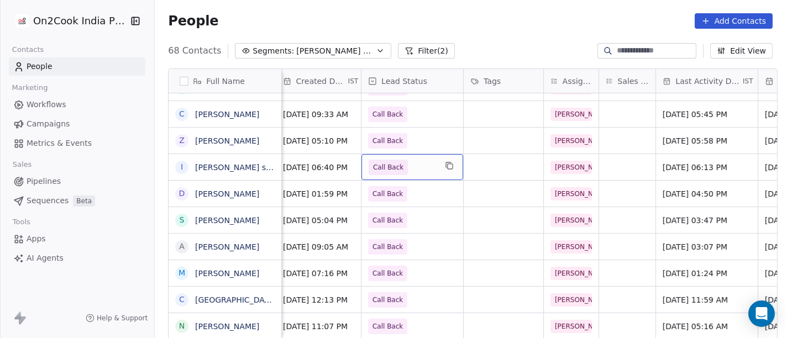
click at [383, 167] on span "Call Back" at bounding box center [388, 167] width 30 height 11
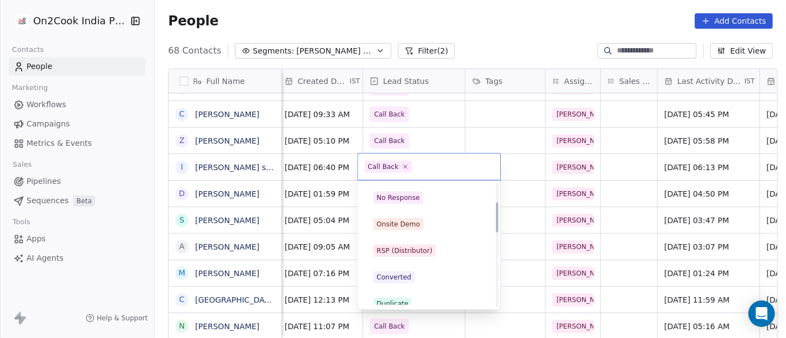
scroll to position [79, 0]
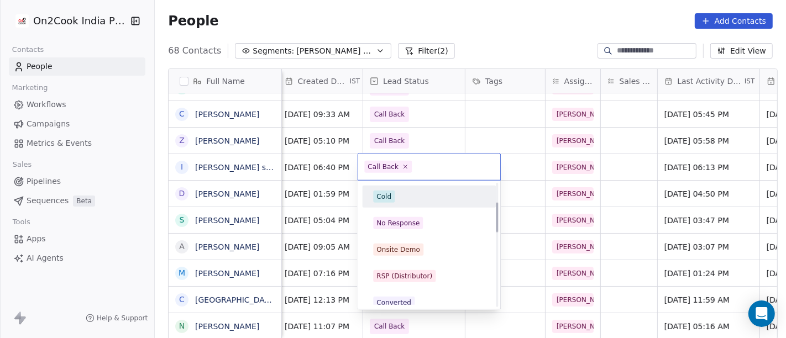
click at [509, 124] on html "On2Cook India Pvt. Ltd. Contacts People Marketing Workflows Campaigns Metrics &…" at bounding box center [393, 169] width 786 height 338
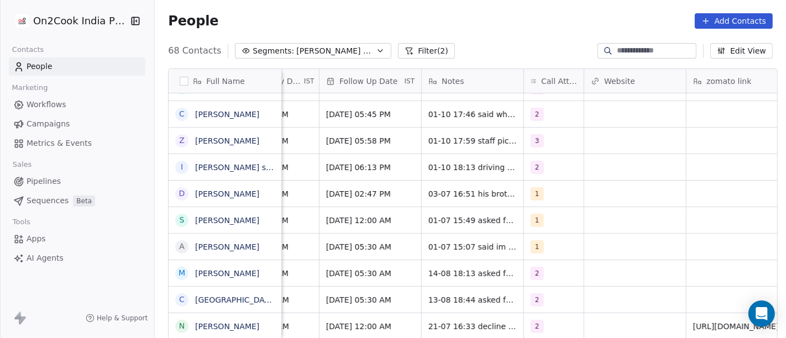
scroll to position [0, 793]
click at [551, 204] on div "1" at bounding box center [553, 194] width 60 height 26
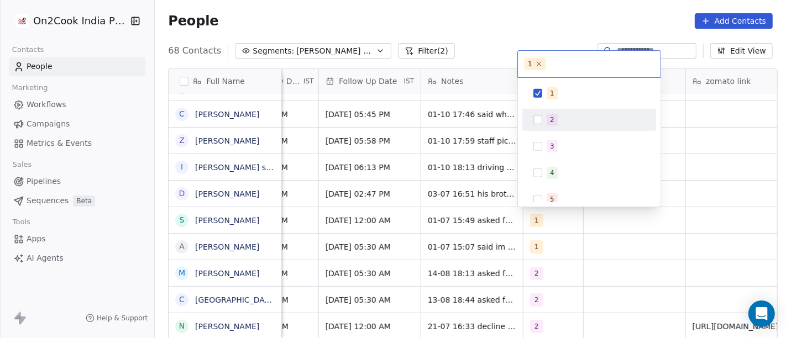
click at [550, 123] on div "2" at bounding box center [552, 120] width 4 height 10
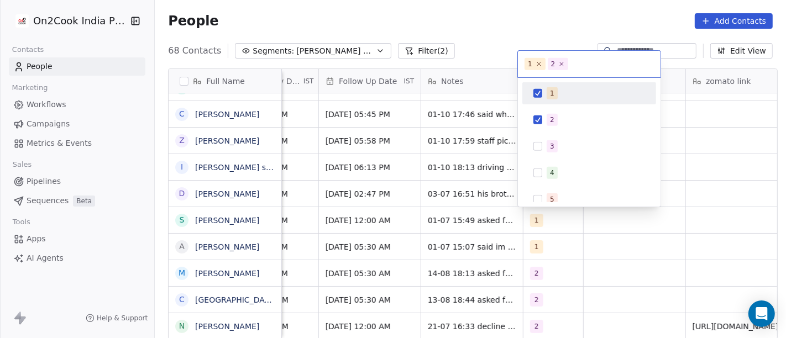
click at [550, 97] on div "1" at bounding box center [552, 93] width 4 height 10
click at [549, 15] on html "On2Cook India Pvt. Ltd. Contacts People Marketing Workflows Campaigns Metrics &…" at bounding box center [393, 169] width 786 height 338
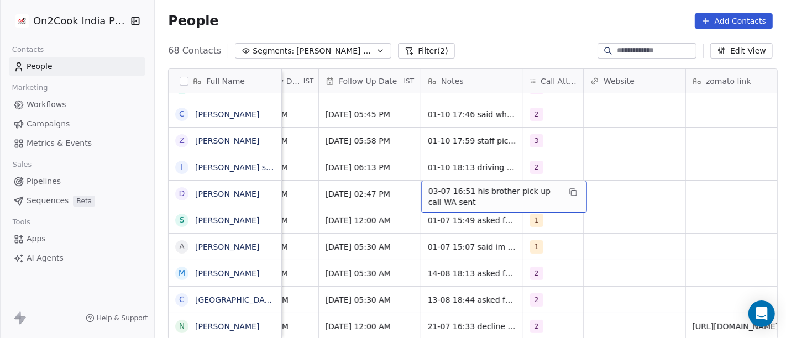
click at [450, 205] on span "03-07 16:51 his brother pick up call WA sent" at bounding box center [493, 197] width 131 height 22
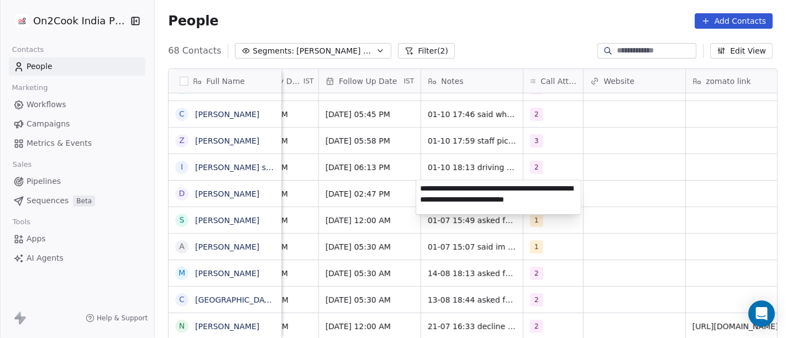
type textarea "**********"
click at [388, 201] on html "On2Cook India Pvt. Ltd. Contacts People Marketing Workflows Campaigns Metrics &…" at bounding box center [393, 169] width 786 height 338
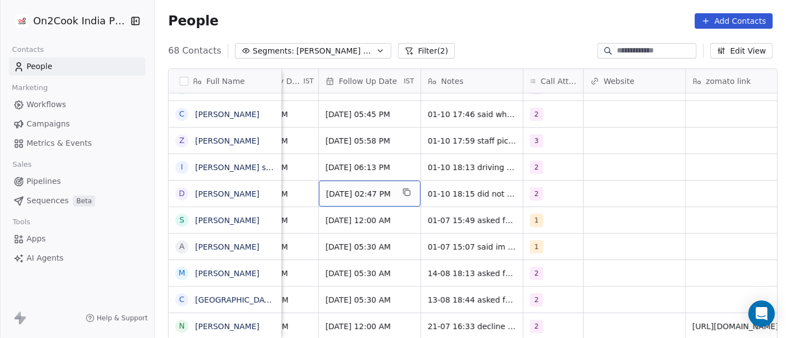
click at [373, 196] on span "Sep 05, 2025 02:47 PM" at bounding box center [359, 193] width 67 height 11
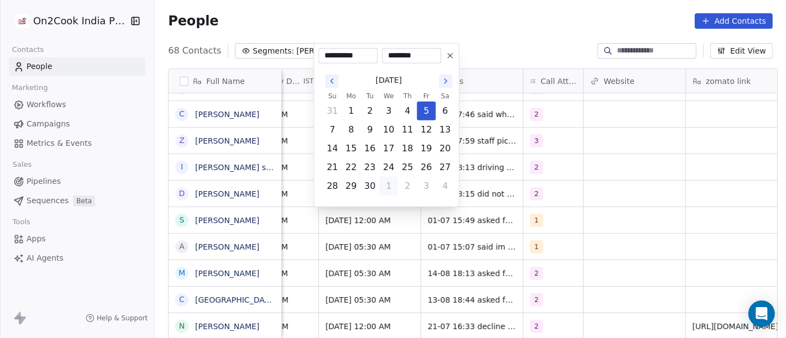
click at [442, 81] on icon "Go to the Next Month" at bounding box center [445, 81] width 9 height 9
click at [393, 128] on button "8" at bounding box center [389, 130] width 18 height 18
type input "**********"
click at [588, 186] on html "On2Cook India Pvt. Ltd. Contacts People Marketing Workflows Campaigns Metrics &…" at bounding box center [393, 169] width 786 height 338
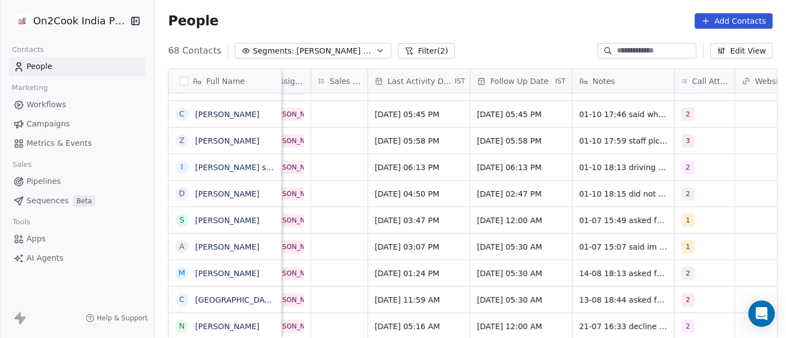
scroll to position [0, 640]
click at [423, 195] on span "Jul 03, 2025 04:50 PM" at bounding box center [409, 193] width 67 height 11
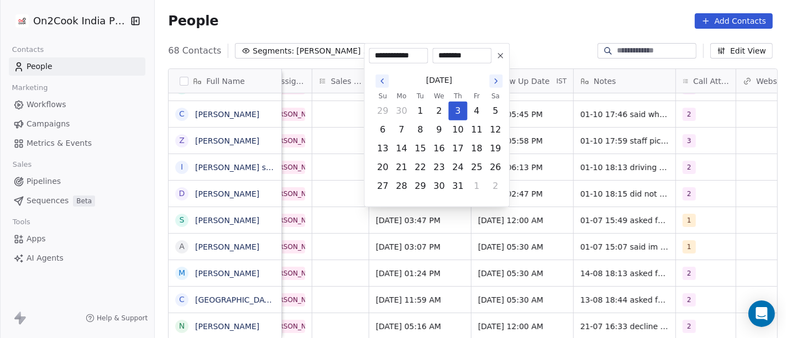
click at [499, 55] on icon at bounding box center [500, 55] width 9 height 9
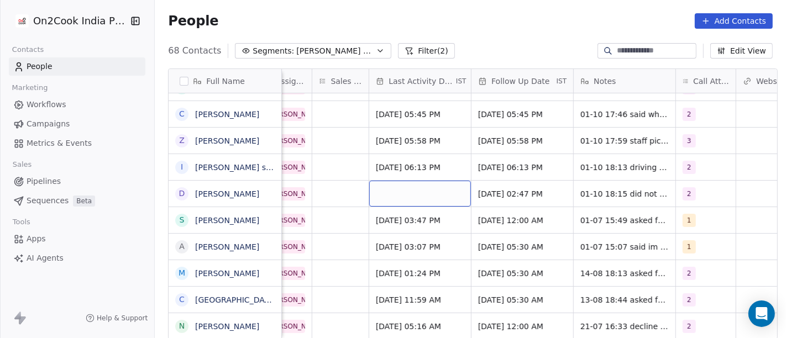
click at [405, 187] on div "grid" at bounding box center [420, 194] width 102 height 26
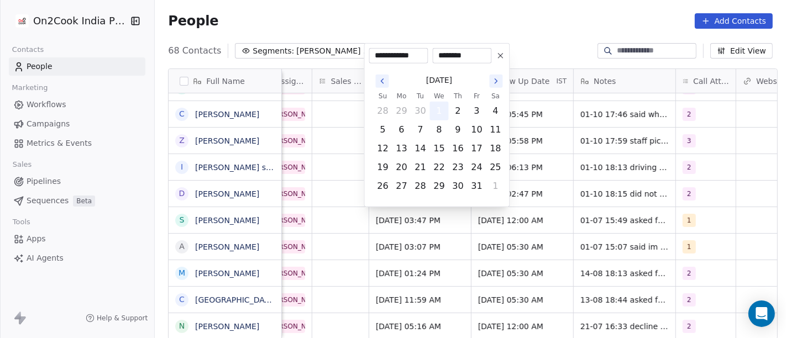
click at [434, 114] on button "1" at bounding box center [439, 111] width 18 height 18
click at [542, 18] on html "On2Cook India Pvt. Ltd. Contacts People Marketing Workflows Campaigns Metrics &…" at bounding box center [393, 169] width 786 height 338
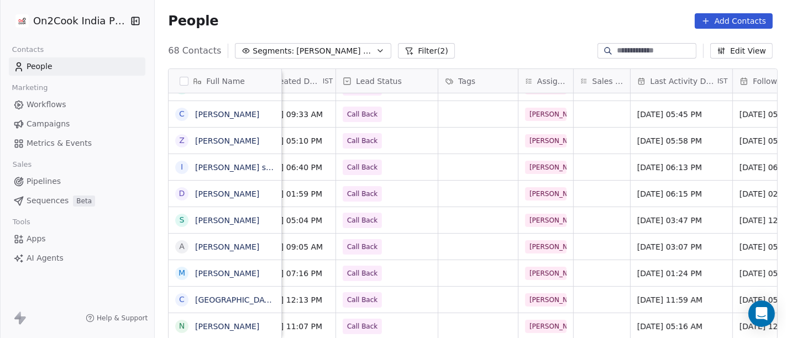
scroll to position [0, 319]
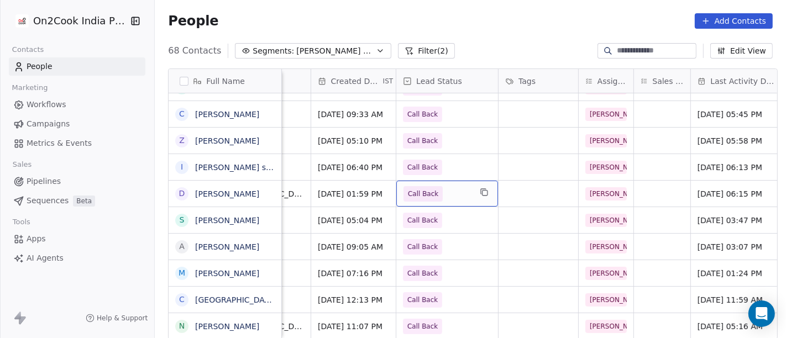
click at [429, 193] on span "Call Back" at bounding box center [423, 193] width 30 height 11
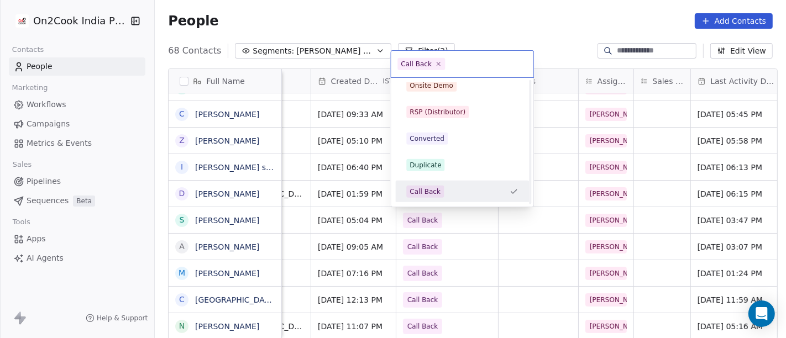
scroll to position [0, 0]
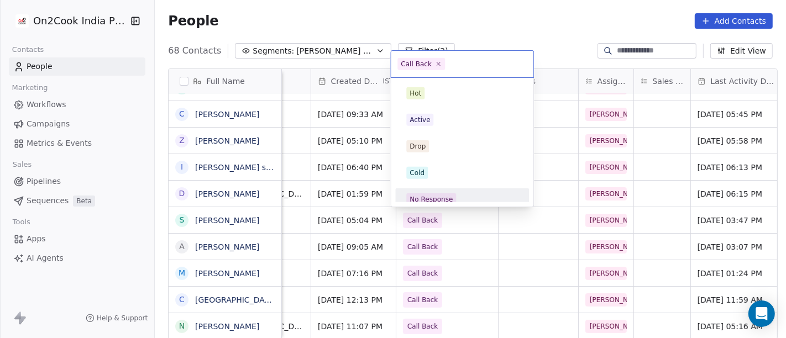
click at [461, 191] on div "No Response" at bounding box center [461, 200] width 125 height 18
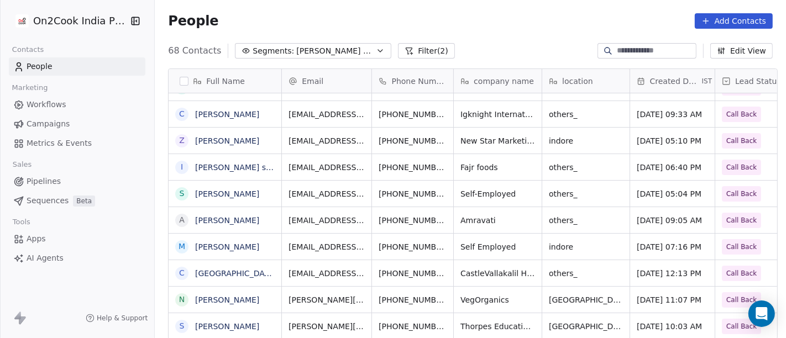
scroll to position [1, 0]
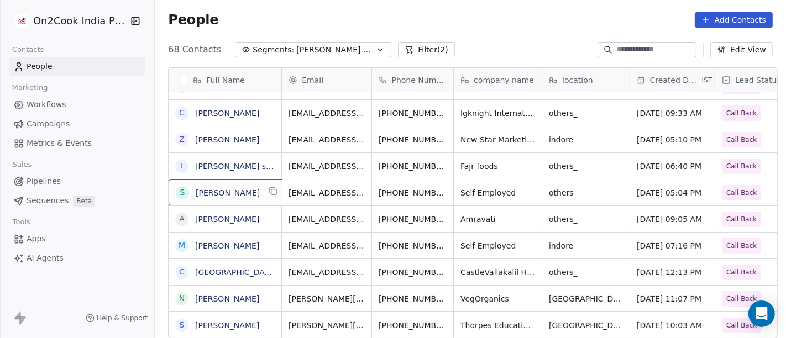
click at [240, 196] on span "sibaram" at bounding box center [228, 192] width 64 height 11
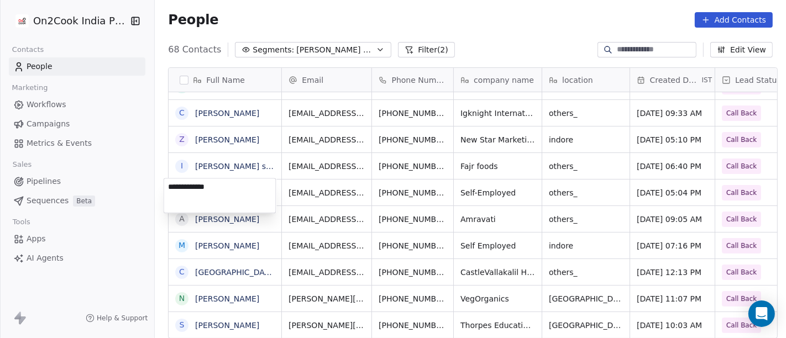
type textarea "**********"
click at [306, 190] on html "On2Cook India Pvt. Ltd. Contacts People Marketing Workflows Campaigns Metrics &…" at bounding box center [393, 169] width 786 height 338
click at [422, 192] on html "On2Cook India Pvt. Ltd. Contacts People Marketing Workflows Campaigns Metrics &…" at bounding box center [393, 169] width 786 height 338
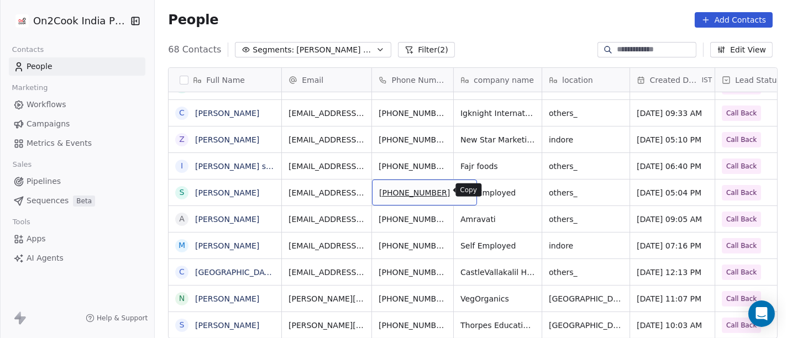
click at [460, 189] on icon "grid" at bounding box center [462, 190] width 5 height 5
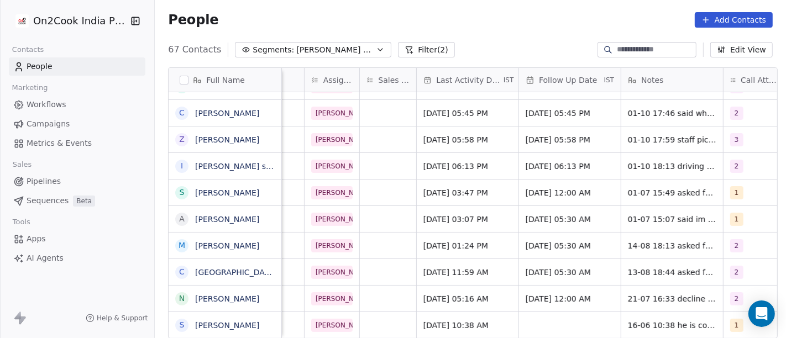
scroll to position [0, 593]
click at [435, 193] on span "Jul 01, 2025 03:47 PM" at bounding box center [456, 192] width 67 height 11
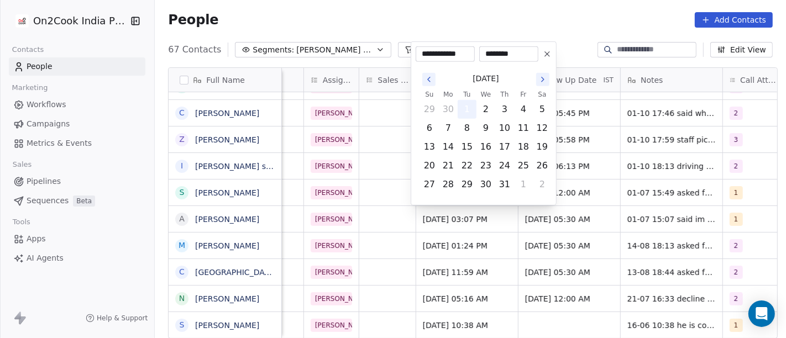
click at [459, 109] on button "1" at bounding box center [467, 110] width 18 height 18
click at [494, 15] on html "On2Cook India Pvt. Ltd. Contacts People Marketing Workflows Campaigns Metrics &…" at bounding box center [393, 169] width 786 height 338
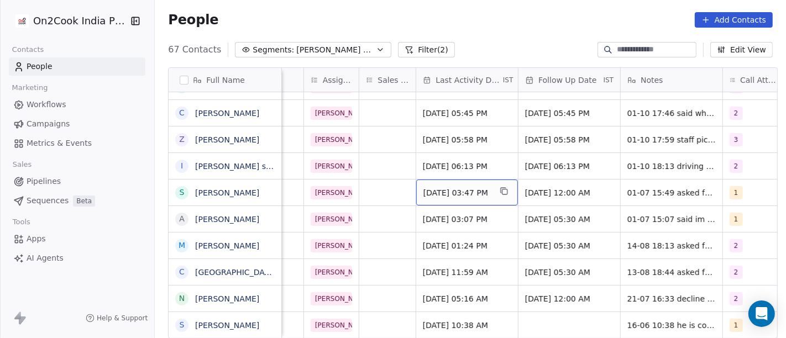
click at [434, 194] on span "Jul 01, 2025 03:47 PM" at bounding box center [456, 192] width 67 height 11
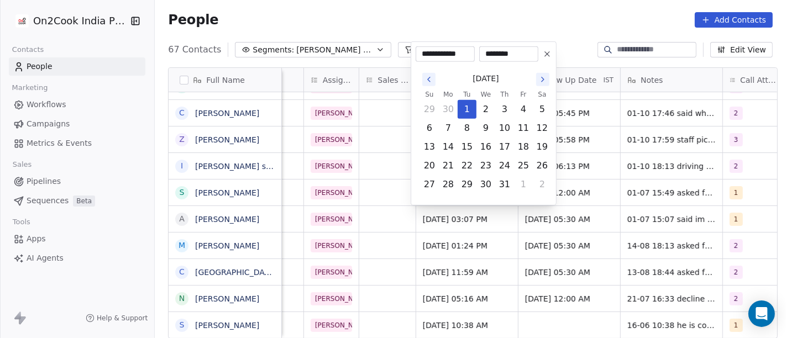
click at [544, 56] on icon at bounding box center [546, 54] width 9 height 9
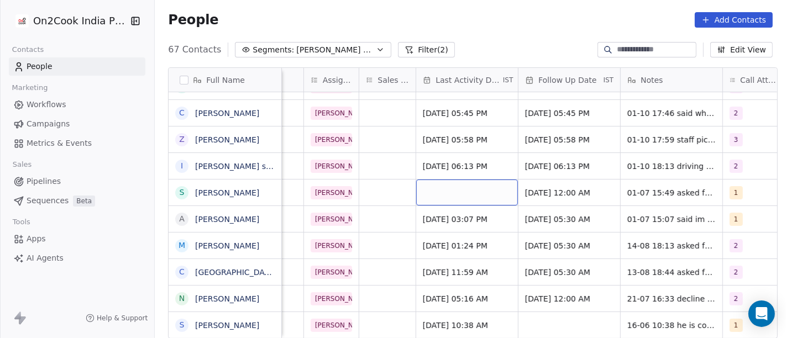
click at [461, 194] on div "grid" at bounding box center [467, 193] width 102 height 26
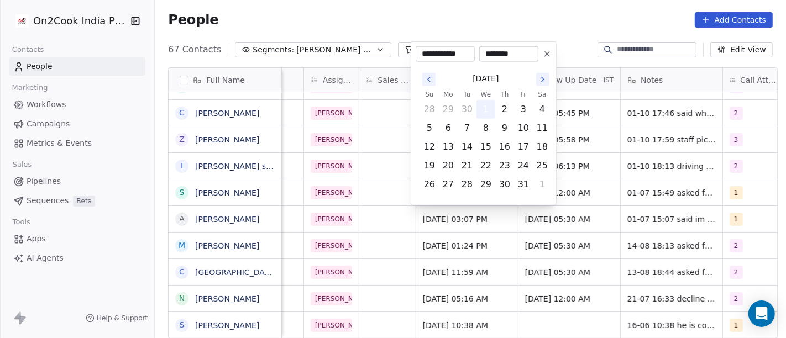
click at [486, 107] on button "1" at bounding box center [486, 110] width 18 height 18
click at [542, 22] on html "On2Cook India Pvt. Ltd. Contacts People Marketing Workflows Campaigns Metrics &…" at bounding box center [393, 169] width 786 height 338
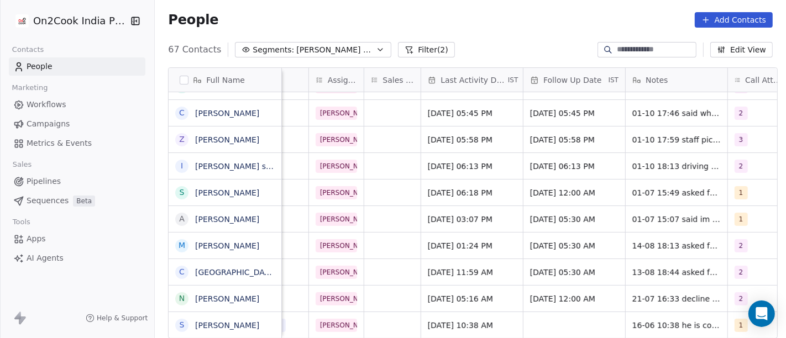
scroll to position [0, 588]
click at [544, 189] on span "Jul 25, 2025 12:00 AM" at bounding box center [564, 192] width 67 height 11
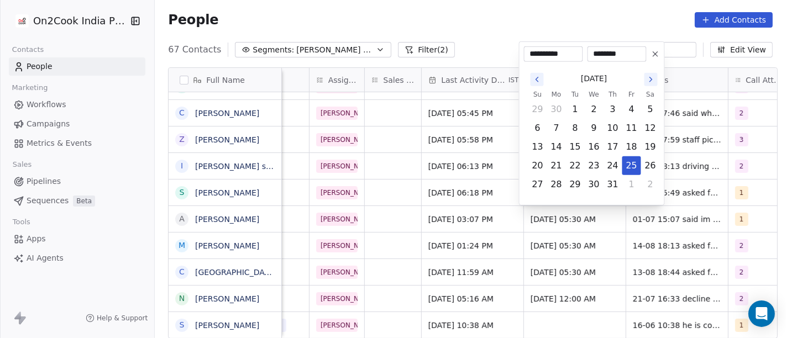
click at [653, 56] on icon at bounding box center [655, 54] width 4 height 4
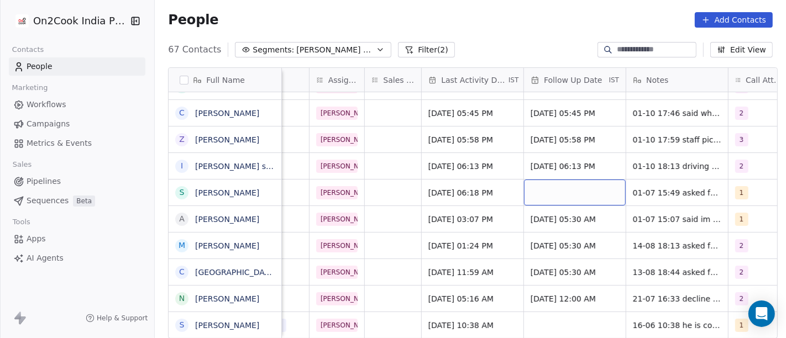
click at [581, 188] on div "grid" at bounding box center [575, 193] width 102 height 26
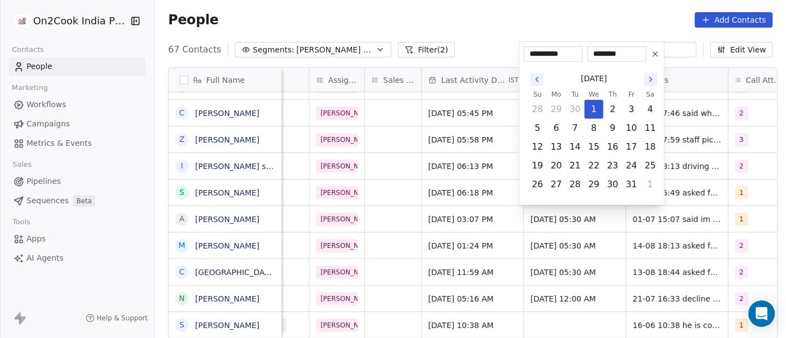
type input "********"
click at [652, 76] on icon "Go to the Next Month" at bounding box center [650, 79] width 9 height 9
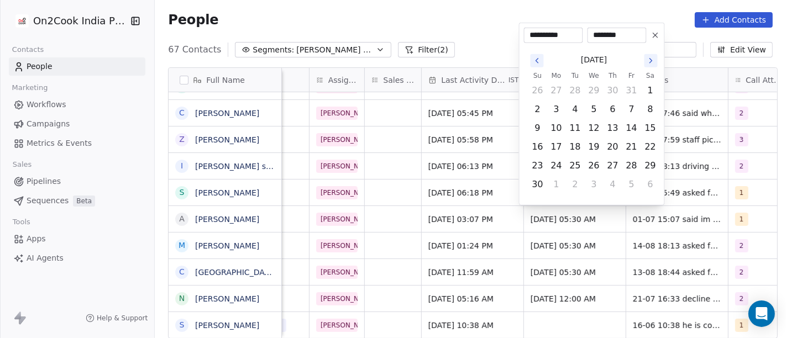
click at [655, 64] on button "Go to the Next Month" at bounding box center [650, 60] width 13 height 13
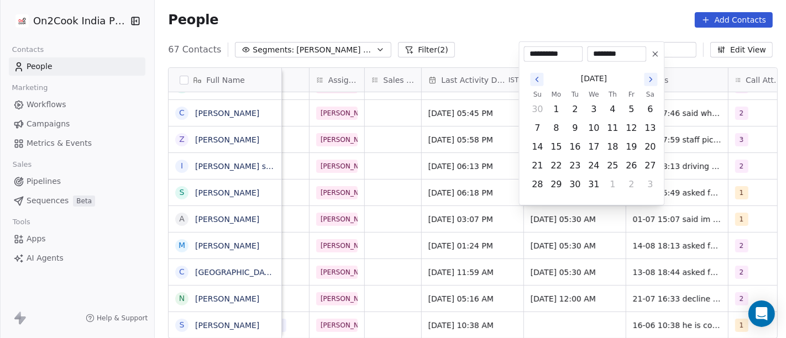
click at [655, 80] on button "Go to the Next Month" at bounding box center [650, 79] width 13 height 13
click at [608, 111] on button "1" at bounding box center [613, 110] width 18 height 18
type input "**********"
click at [472, 24] on html "On2Cook India Pvt. Ltd. Contacts People Marketing Workflows Campaigns Metrics &…" at bounding box center [393, 169] width 786 height 338
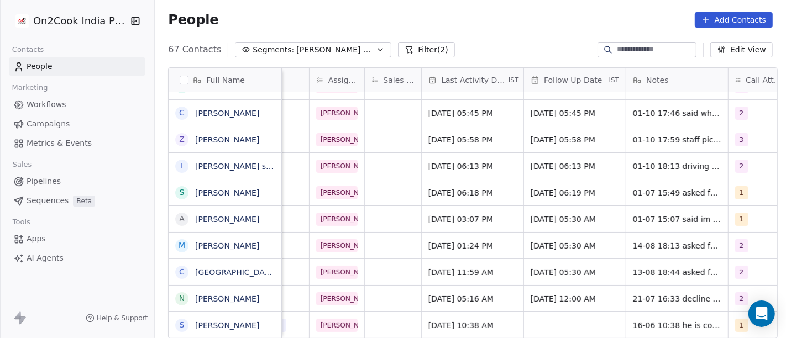
scroll to position [0, 609]
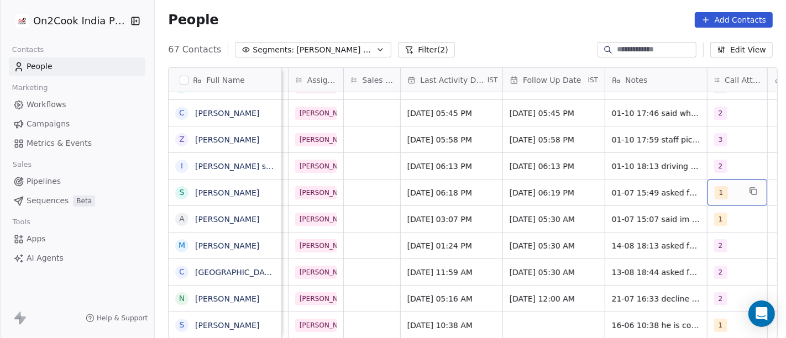
click at [740, 190] on div "1" at bounding box center [737, 193] width 60 height 26
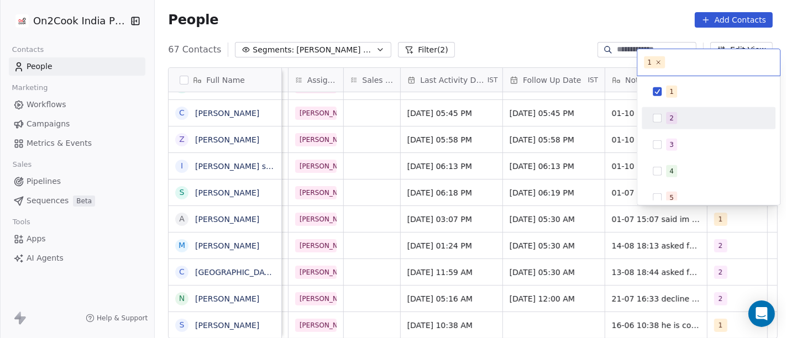
click at [667, 115] on span "2" at bounding box center [671, 118] width 11 height 12
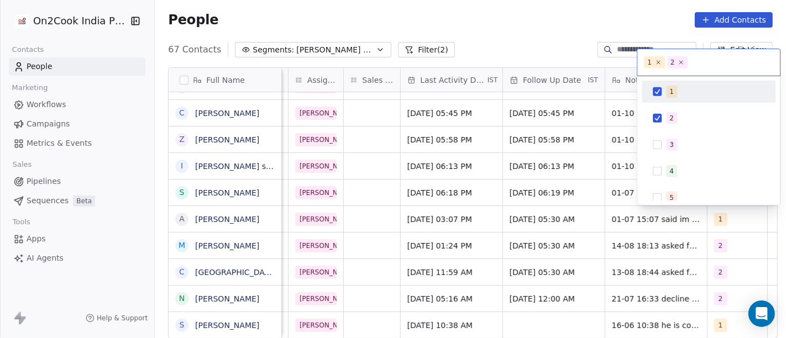
click at [662, 94] on div "1" at bounding box center [708, 92] width 125 height 18
click at [535, 36] on html "On2Cook India Pvt. Ltd. Contacts People Marketing Workflows Campaigns Metrics &…" at bounding box center [393, 169] width 786 height 338
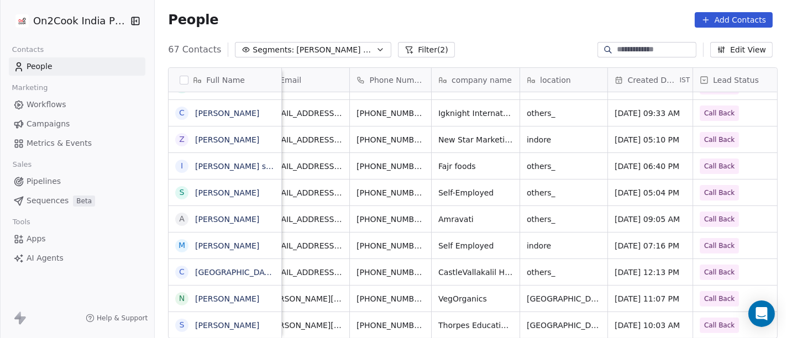
scroll to position [0, 15]
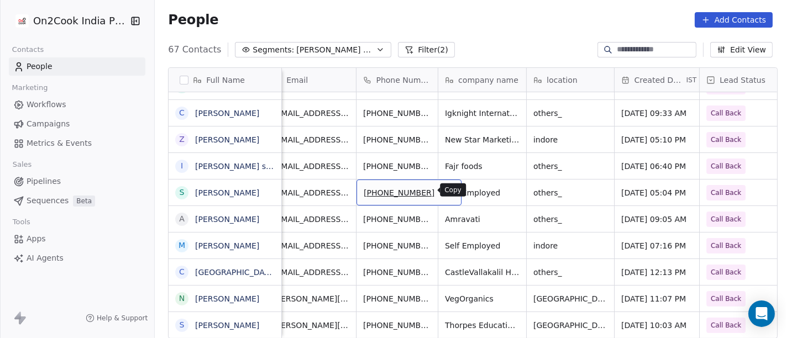
click at [443, 193] on icon "grid" at bounding box center [447, 191] width 9 height 9
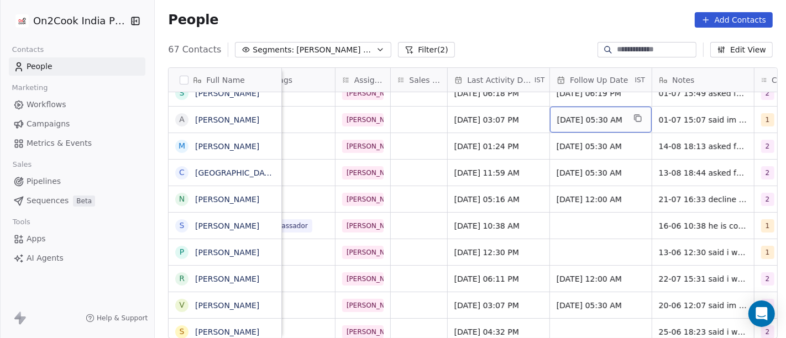
scroll to position [0, 563]
click at [485, 117] on span "Jul 01, 2025 03:07 PM" at bounding box center [487, 119] width 67 height 11
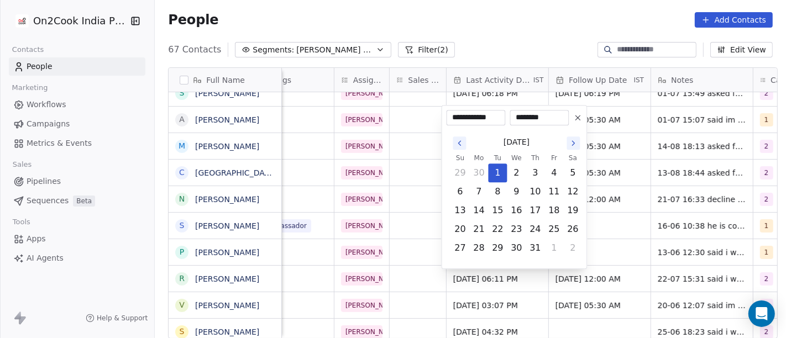
click at [582, 119] on button at bounding box center [577, 117] width 13 height 13
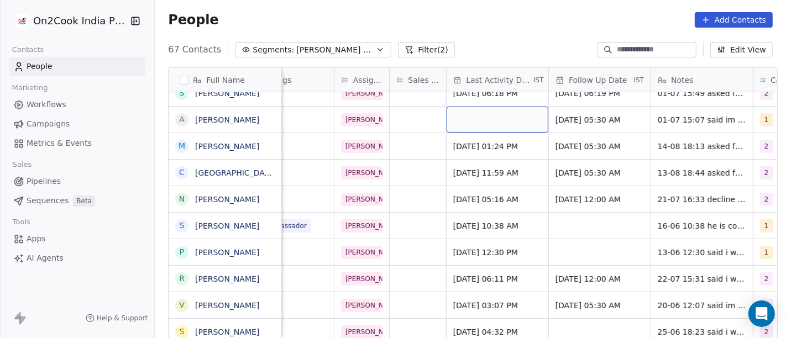
click at [471, 120] on div "grid" at bounding box center [497, 120] width 102 height 26
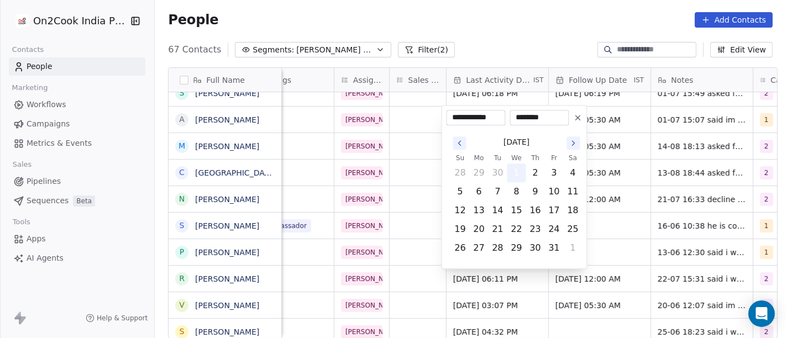
click at [515, 168] on button "1" at bounding box center [517, 173] width 18 height 18
click at [500, 29] on html "On2Cook India Pvt. Ltd. Contacts People Marketing Workflows Campaigns Metrics &…" at bounding box center [393, 169] width 786 height 338
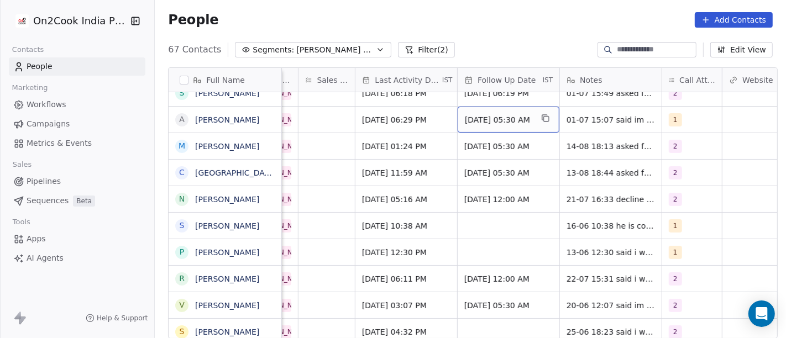
scroll to position [0, 655]
click at [527, 119] on span "Jul 04, 2025 05:30 AM" at bounding box center [497, 119] width 67 height 11
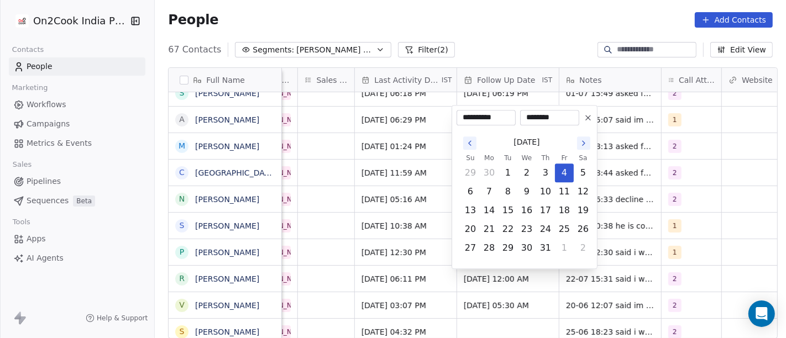
click at [587, 119] on icon at bounding box center [587, 117] width 9 height 9
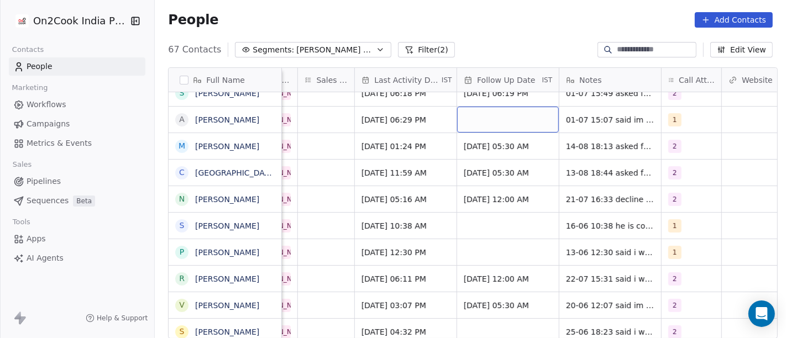
click at [479, 117] on div "grid" at bounding box center [508, 120] width 102 height 26
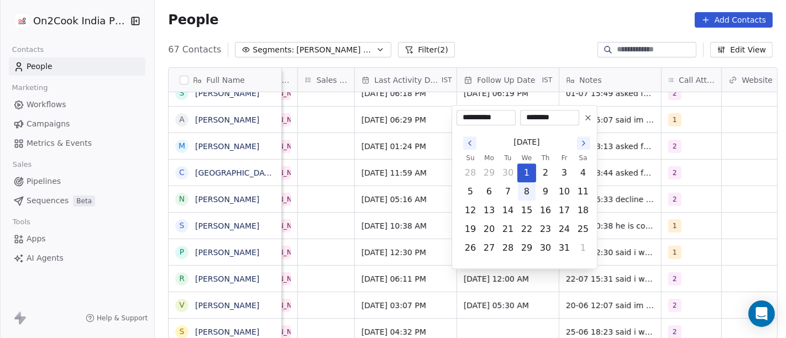
click at [530, 187] on button "8" at bounding box center [527, 192] width 18 height 18
type input "**********"
click at [530, 18] on html "On2Cook India Pvt. Ltd. Contacts People Marketing Workflows Campaigns Metrics &…" at bounding box center [393, 169] width 786 height 338
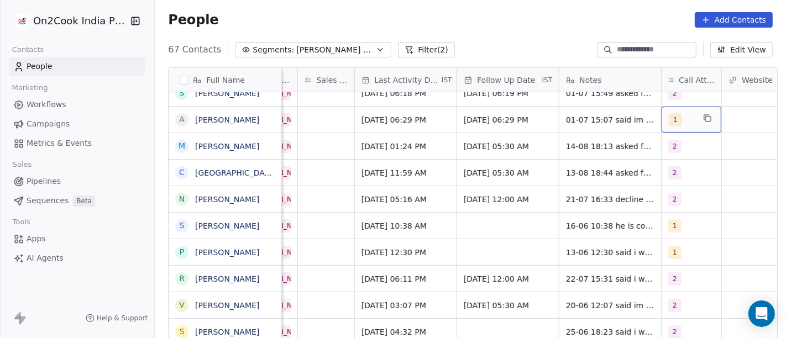
click at [661, 117] on div "1" at bounding box center [691, 120] width 60 height 26
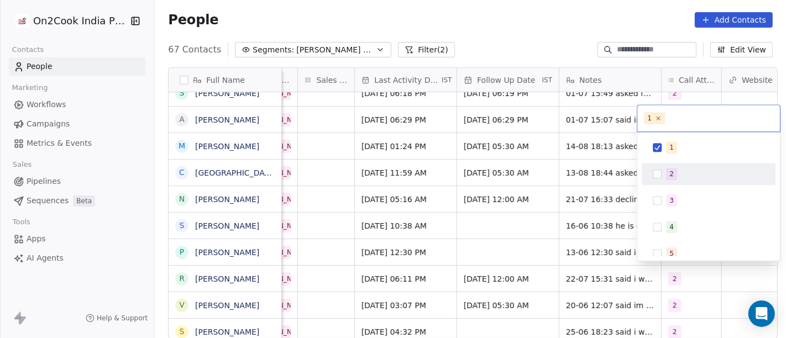
click at [666, 174] on span "2" at bounding box center [671, 174] width 11 height 12
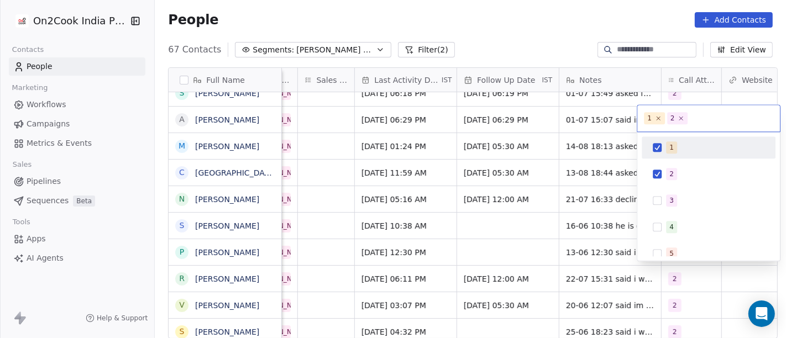
click at [659, 149] on button "Suggestions" at bounding box center [656, 147] width 9 height 9
click at [584, 27] on html "On2Cook India Pvt. Ltd. Contacts People Marketing Workflows Campaigns Metrics &…" at bounding box center [393, 169] width 786 height 338
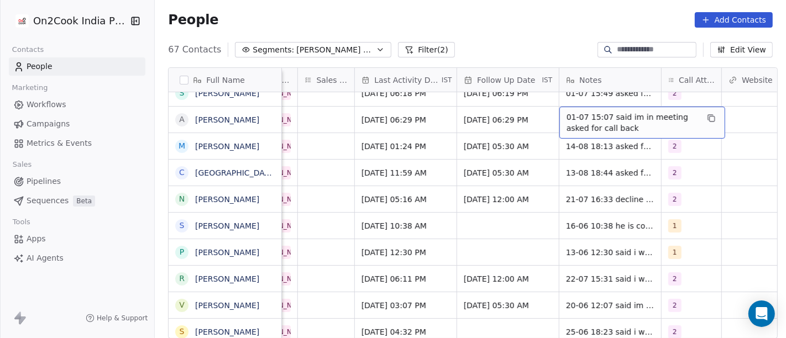
click at [604, 113] on span "01-07 15:07 said im in meeting asked for call back" at bounding box center [631, 123] width 131 height 22
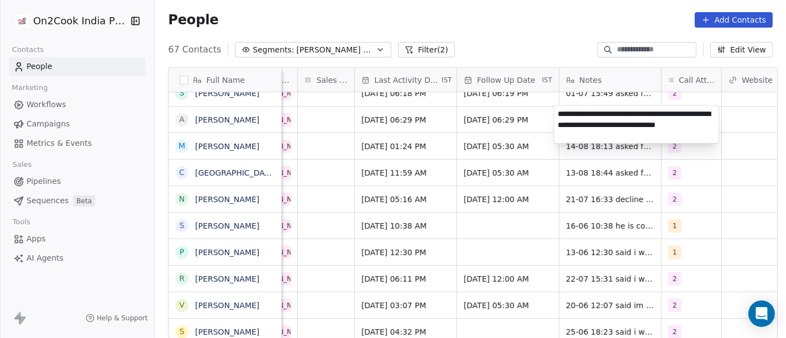
type textarea "**********"
click at [526, 112] on html "On2Cook India Pvt. Ltd. Contacts People Marketing Workflows Campaigns Metrics &…" at bounding box center [393, 169] width 786 height 338
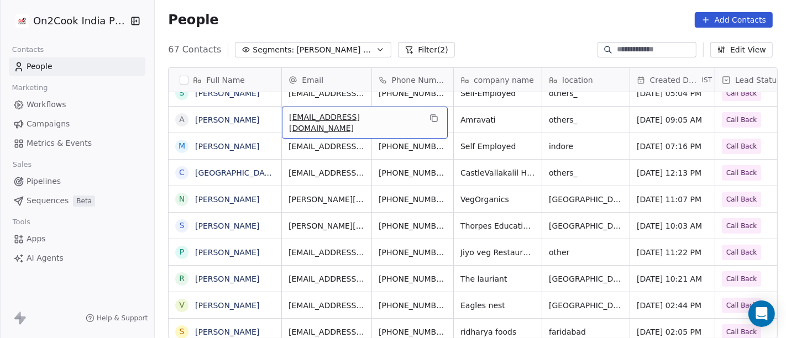
scroll to position [0, 0]
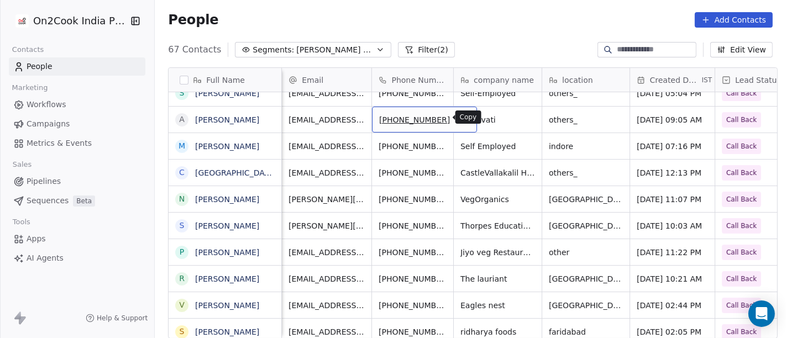
click at [461, 120] on icon "grid" at bounding box center [463, 119] width 5 height 5
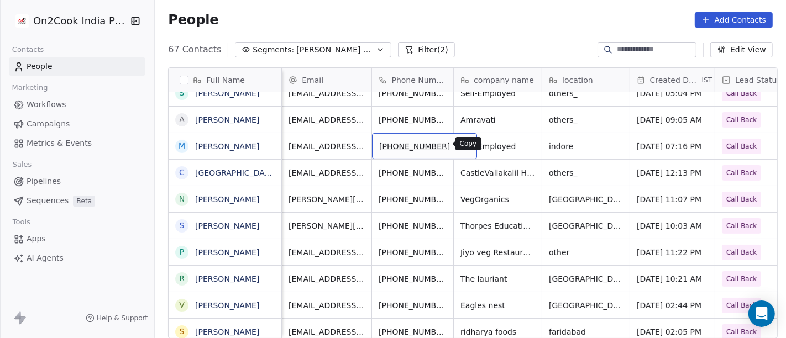
click at [456, 148] on button "grid" at bounding box center [462, 144] width 13 height 13
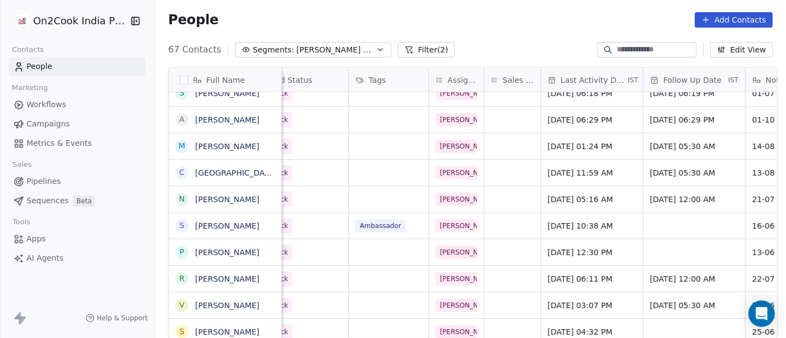
scroll to position [0, 468]
click at [566, 147] on span "Aug 14, 2025 01:24 PM" at bounding box center [582, 146] width 67 height 11
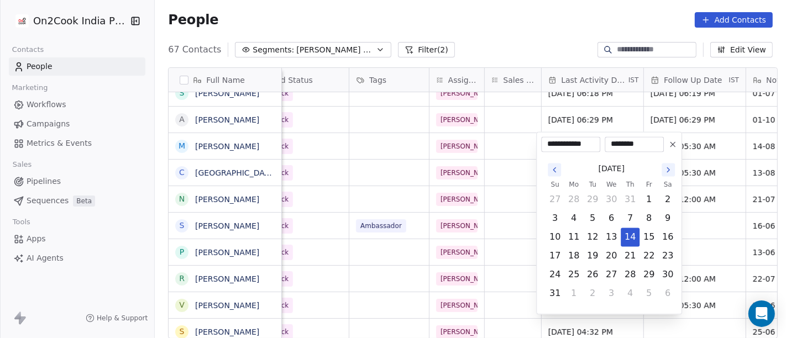
click at [667, 167] on icon "Go to the Next Month" at bounding box center [667, 170] width 9 height 9
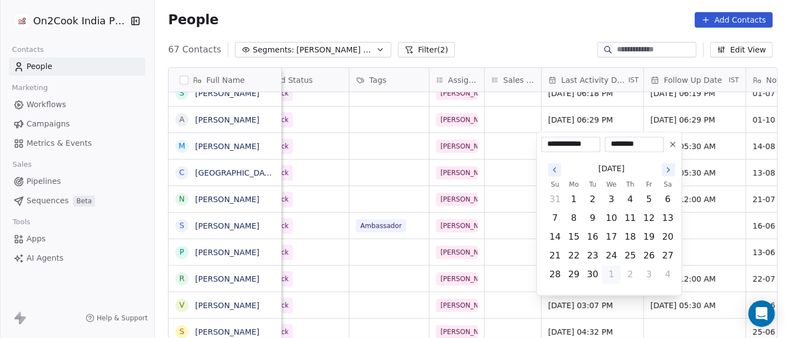
click at [667, 167] on icon "Go to the Next Month" at bounding box center [667, 170] width 9 height 9
click at [611, 199] on button "1" at bounding box center [611, 200] width 18 height 18
type input "**********"
click at [477, 140] on html "On2Cook India Pvt. Ltd. Contacts People Marketing Workflows Campaigns Metrics &…" at bounding box center [393, 169] width 786 height 338
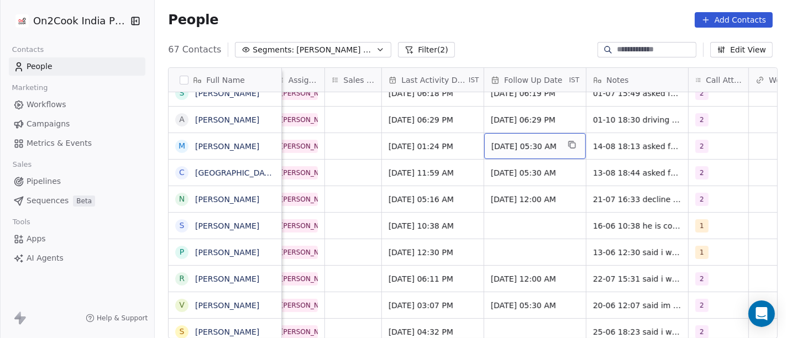
scroll to position [0, 629]
click at [572, 144] on icon "grid" at bounding box center [569, 143] width 5 height 5
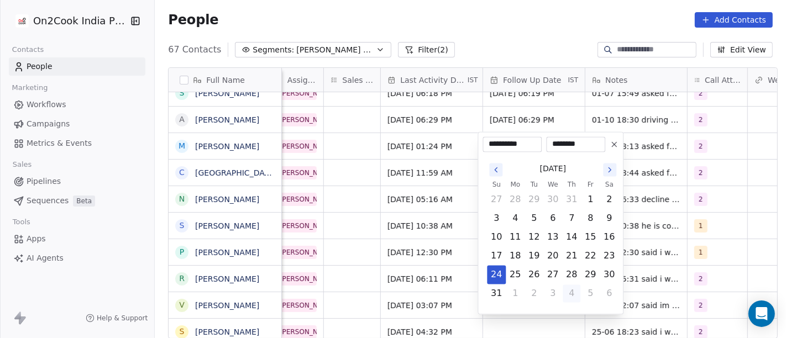
click at [575, 296] on button "4" at bounding box center [571, 294] width 18 height 18
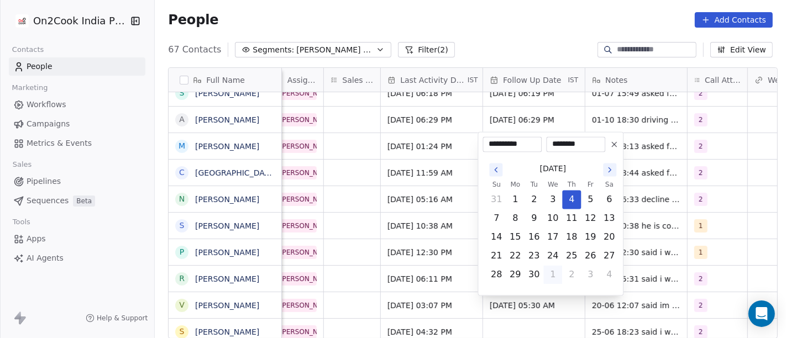
click at [554, 276] on button "1" at bounding box center [553, 275] width 18 height 18
click at [556, 215] on button "8" at bounding box center [553, 219] width 18 height 18
type input "**********"
click at [433, 147] on html "On2Cook India Pvt. Ltd. Contacts People Marketing Workflows Campaigns Metrics &…" at bounding box center [393, 169] width 786 height 338
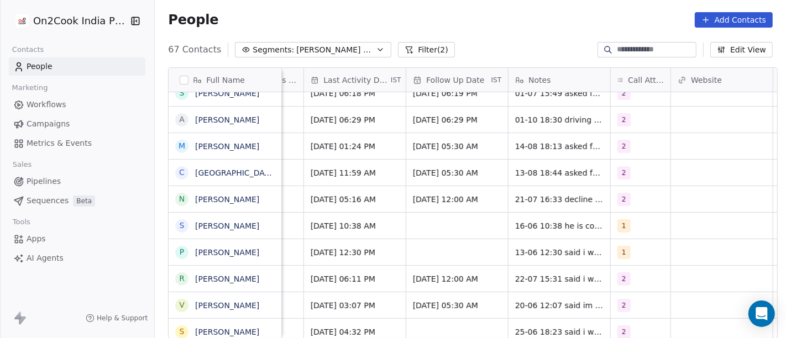
scroll to position [0, 727]
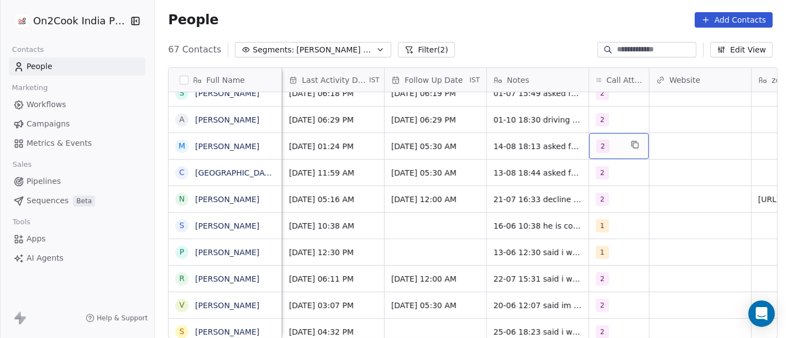
click at [613, 150] on div "2" at bounding box center [608, 146] width 25 height 13
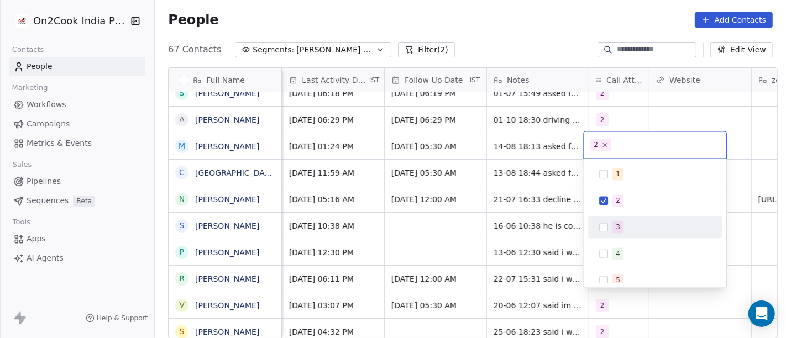
click at [627, 222] on div "3" at bounding box center [661, 228] width 98 height 12
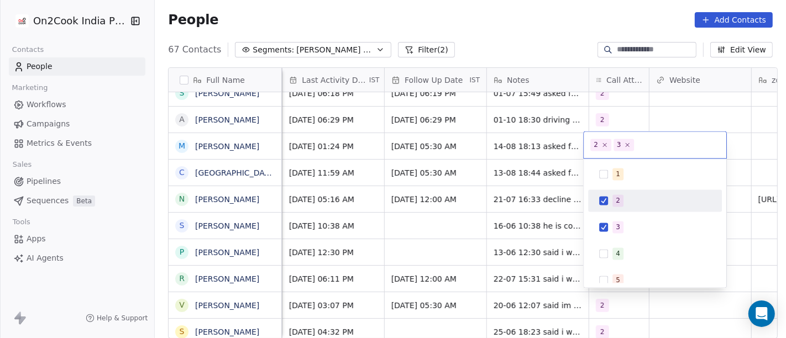
click at [616, 199] on div "2" at bounding box center [617, 201] width 4 height 10
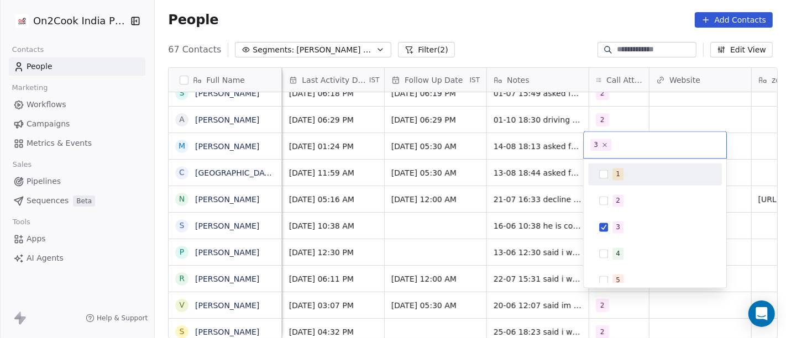
click at [516, 150] on html "On2Cook India Pvt. Ltd. Contacts People Marketing Workflows Campaigns Metrics &…" at bounding box center [393, 169] width 786 height 338
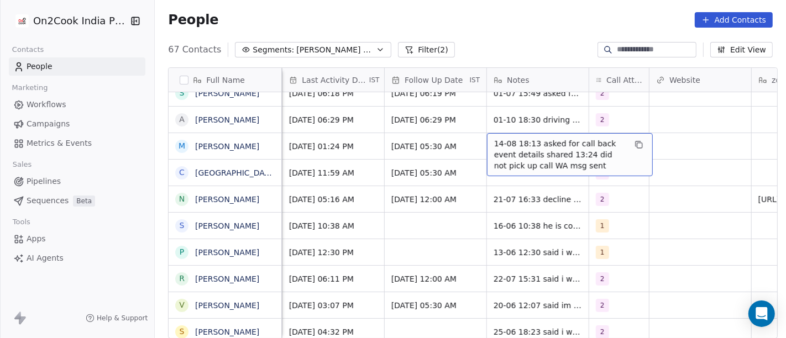
click at [516, 150] on span "14-08 18:13 asked for call back event details shared 13:24 did not pick up call…" at bounding box center [559, 154] width 131 height 33
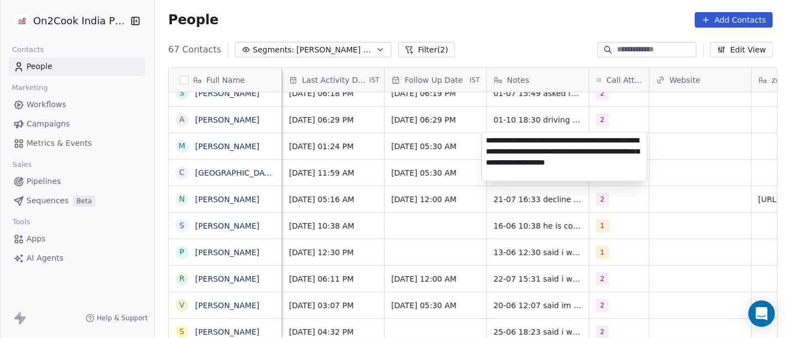
type textarea "**********"
click at [429, 152] on html "On2Cook India Pvt. Ltd. Contacts People Marketing Workflows Campaigns Metrics &…" at bounding box center [393, 169] width 786 height 338
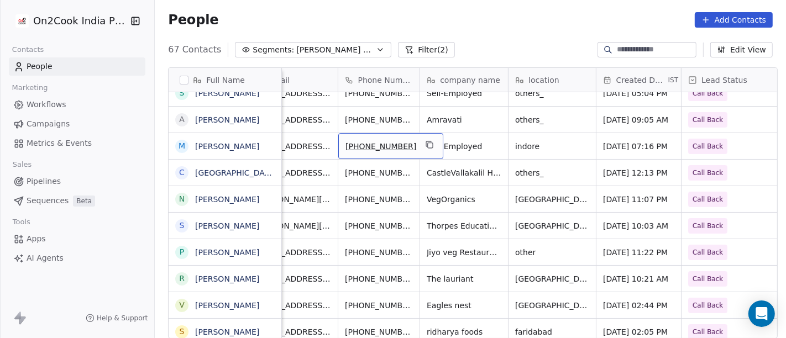
scroll to position [0, 33]
click at [428, 145] on icon "grid" at bounding box center [430, 145] width 5 height 5
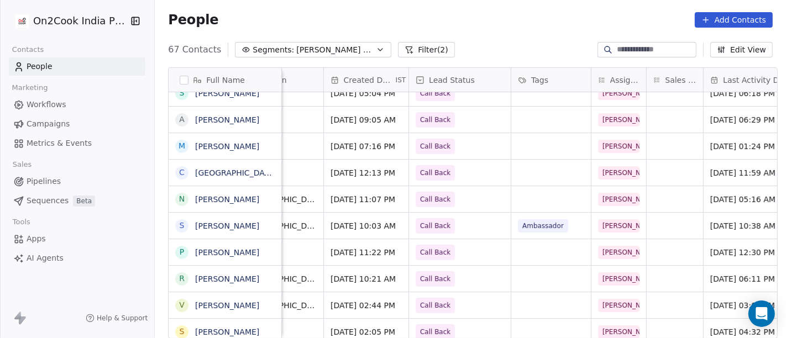
scroll to position [0, 305]
click at [453, 153] on div "Call Back" at bounding box center [461, 146] width 102 height 26
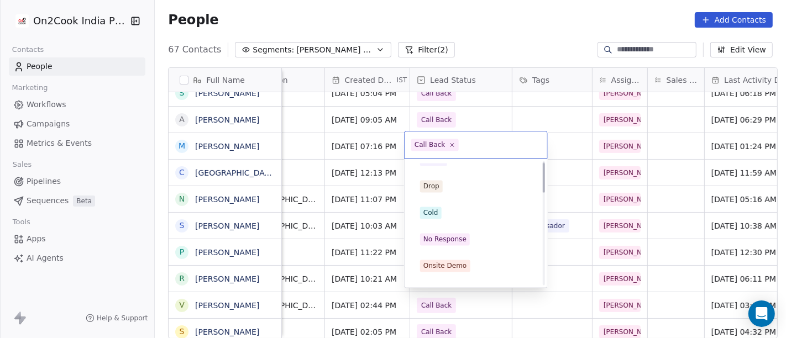
scroll to position [0, 0]
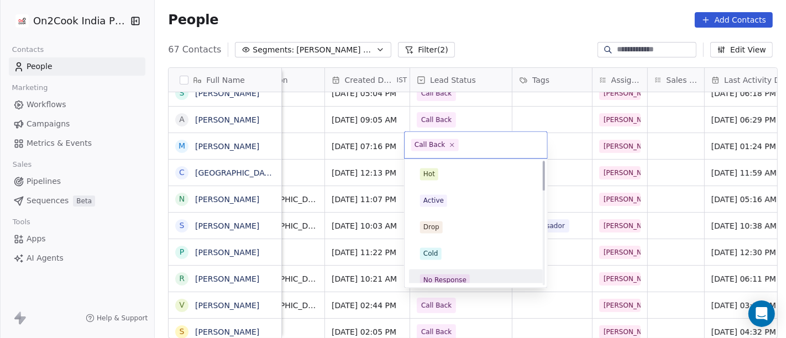
click at [458, 278] on div "No Response" at bounding box center [444, 281] width 43 height 10
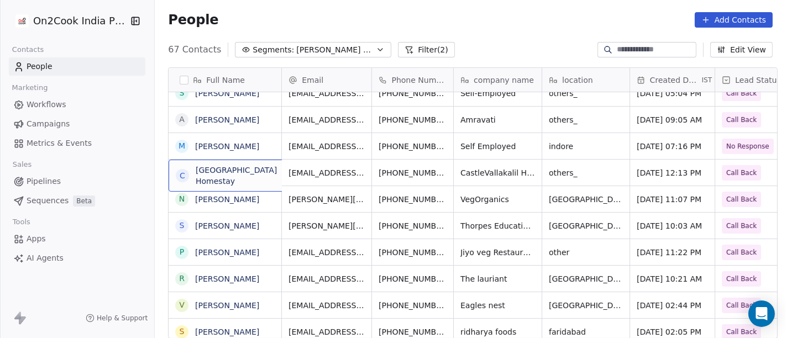
click at [220, 181] on div "C Castlevallakalil Homestay" at bounding box center [251, 176] width 166 height 32
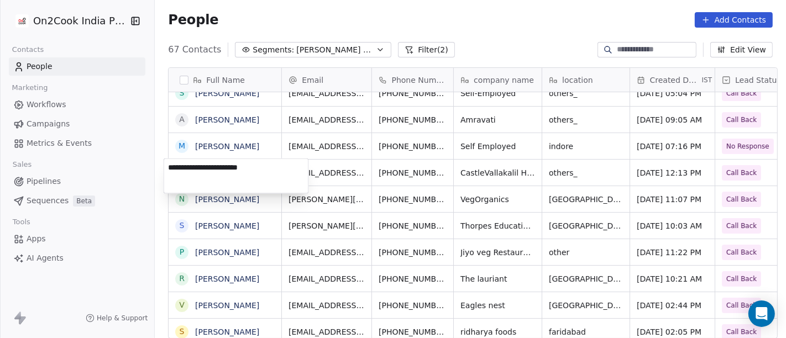
click at [404, 172] on html "On2Cook India Pvt. Ltd. Contacts People Marketing Workflows Campaigns Metrics &…" at bounding box center [393, 169] width 786 height 338
click at [397, 168] on html "On2Cook India Pvt. Ltd. Contacts People Marketing Workflows Campaigns Metrics &…" at bounding box center [393, 169] width 786 height 338
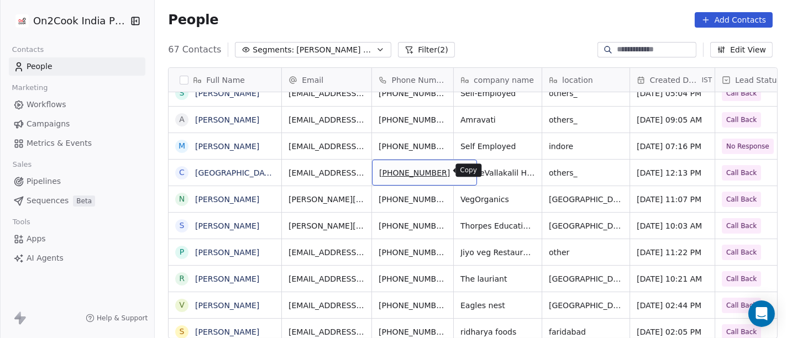
click at [456, 170] on button "grid" at bounding box center [462, 171] width 13 height 13
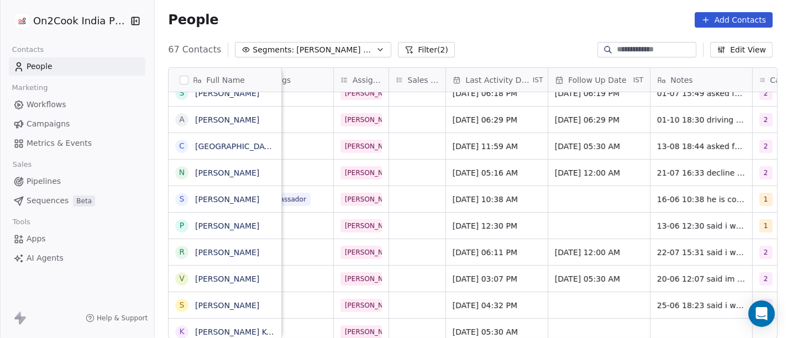
scroll to position [0, 564]
click at [456, 146] on span "Aug 13, 2025 11:59 AM" at bounding box center [485, 146] width 67 height 11
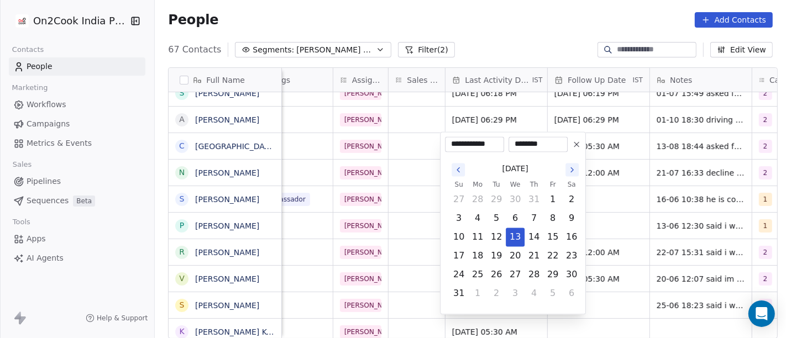
click at [577, 145] on icon at bounding box center [576, 144] width 9 height 9
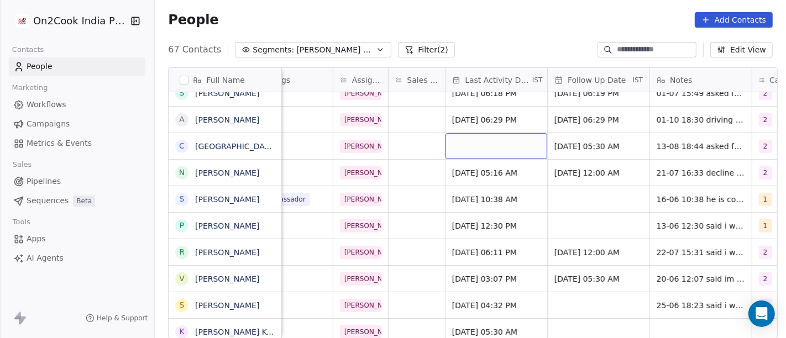
click at [492, 141] on div "grid" at bounding box center [496, 146] width 102 height 26
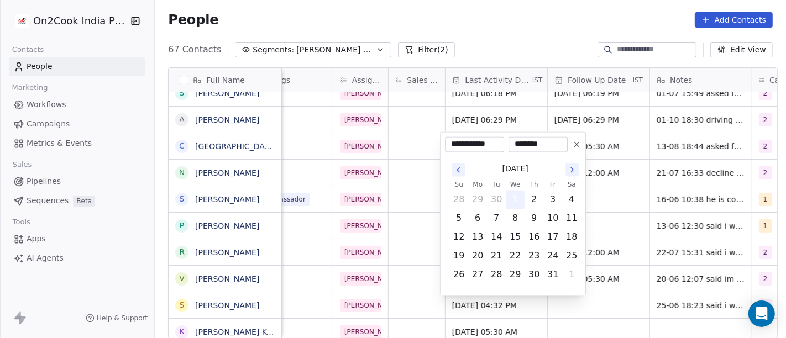
click at [509, 198] on button "1" at bounding box center [515, 200] width 18 height 18
click at [605, 146] on html "On2Cook India Pvt. Ltd. Contacts People Marketing Workflows Campaigns Metrics &…" at bounding box center [393, 169] width 786 height 338
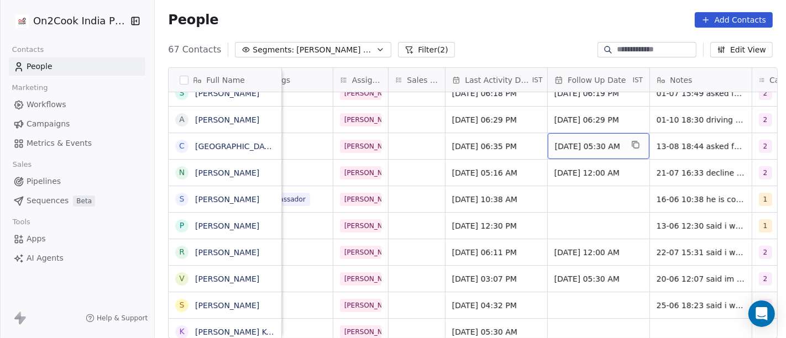
click at [601, 142] on span "Aug 13, 2025 05:30 AM" at bounding box center [588, 146] width 67 height 11
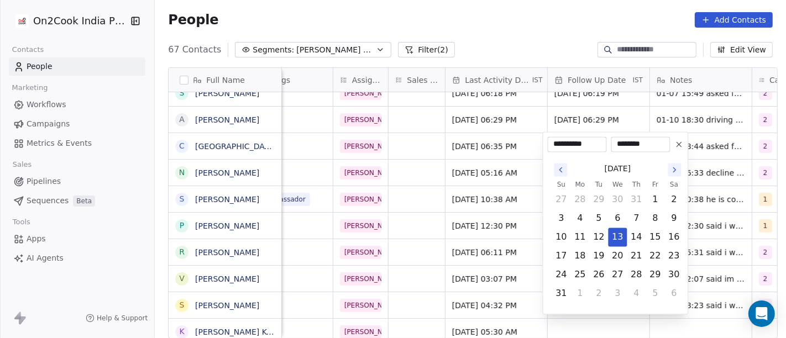
click at [677, 148] on icon at bounding box center [678, 144] width 9 height 9
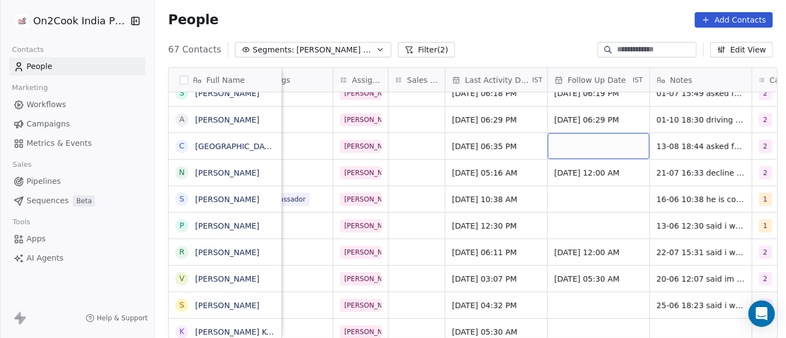
click at [572, 146] on div "grid" at bounding box center [598, 146] width 102 height 26
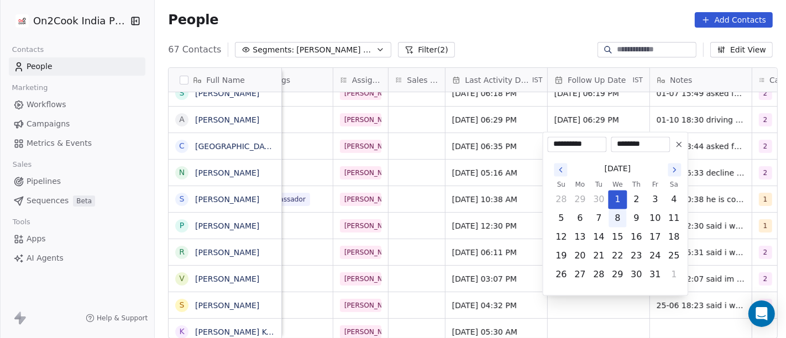
click at [614, 217] on button "8" at bounding box center [617, 219] width 18 height 18
type input "**********"
click at [497, 152] on html "On2Cook India Pvt. Ltd. Contacts People Marketing Workflows Campaigns Metrics &…" at bounding box center [393, 169] width 786 height 338
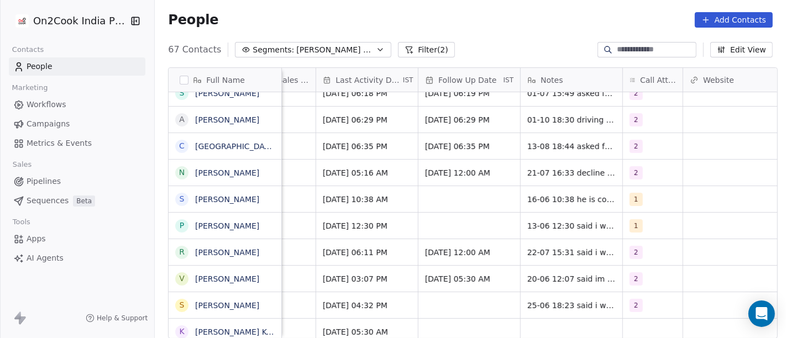
scroll to position [0, 699]
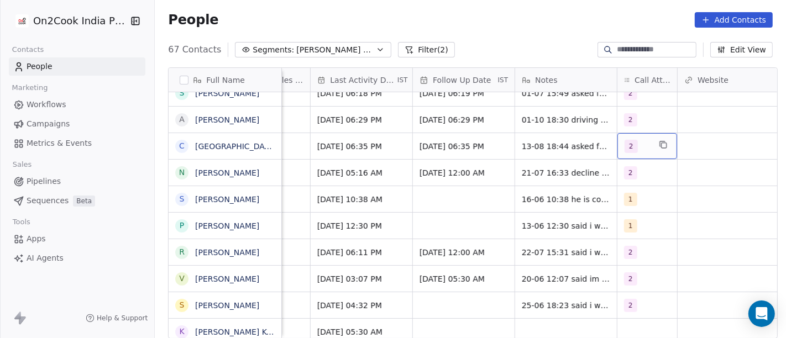
click at [633, 141] on div "2" at bounding box center [636, 146] width 25 height 13
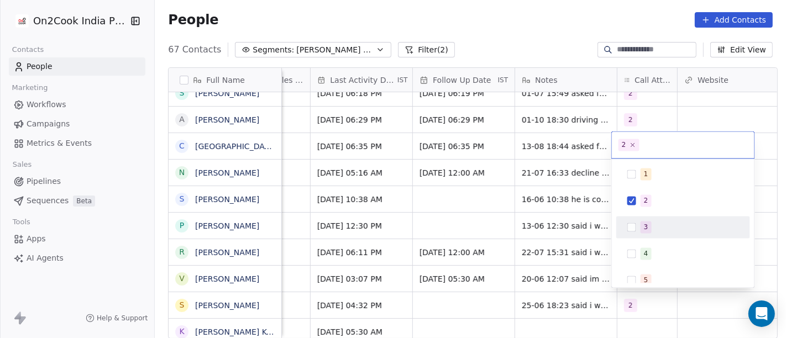
click at [645, 222] on span "3" at bounding box center [645, 228] width 11 height 12
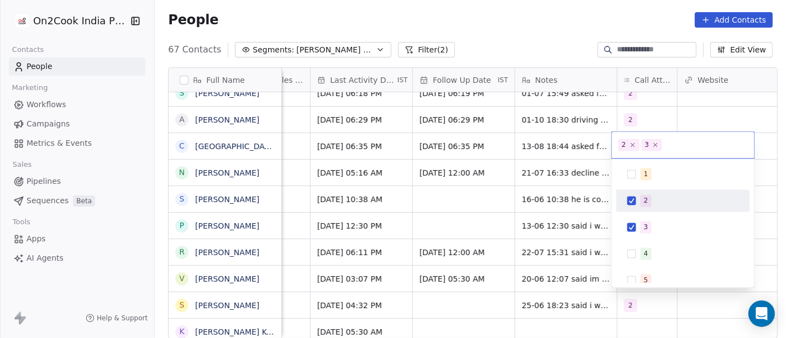
click at [645, 199] on div "2" at bounding box center [646, 201] width 4 height 10
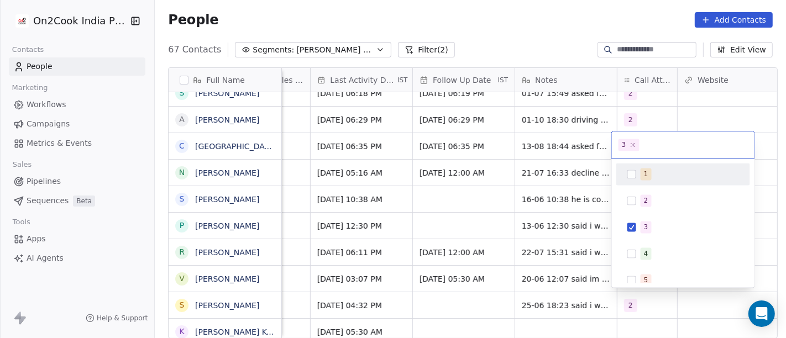
click at [587, 147] on html "On2Cook India Pvt. Ltd. Contacts People Marketing Workflows Campaigns Metrics &…" at bounding box center [393, 169] width 786 height 338
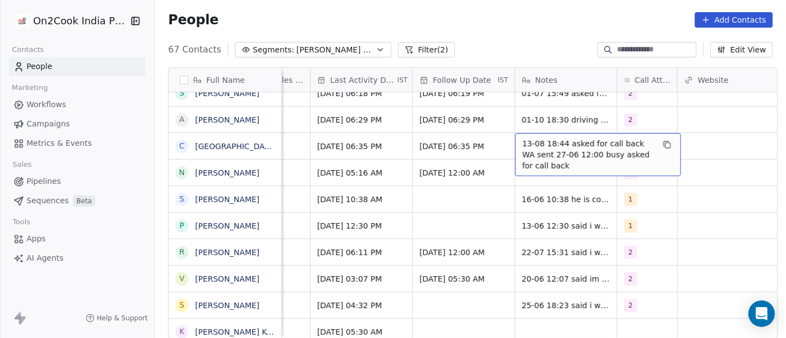
click at [572, 144] on span "13-08 18:44 asked for call back WA sent 27-06 12:00 busy asked for call back" at bounding box center [587, 154] width 131 height 33
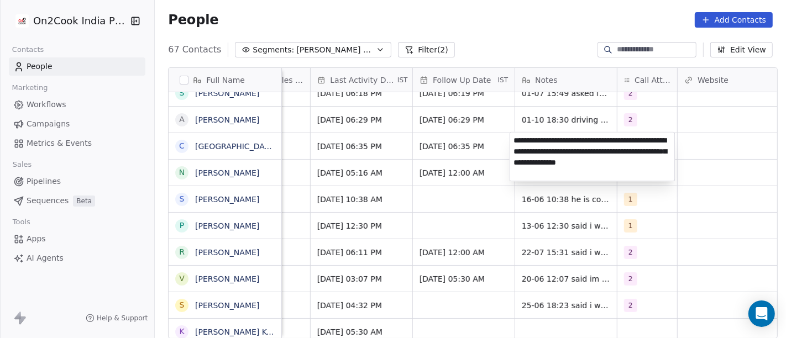
type textarea "**********"
click at [470, 134] on html "On2Cook India Pvt. Ltd. Contacts People Marketing Workflows Campaigns Metrics &…" at bounding box center [393, 169] width 786 height 338
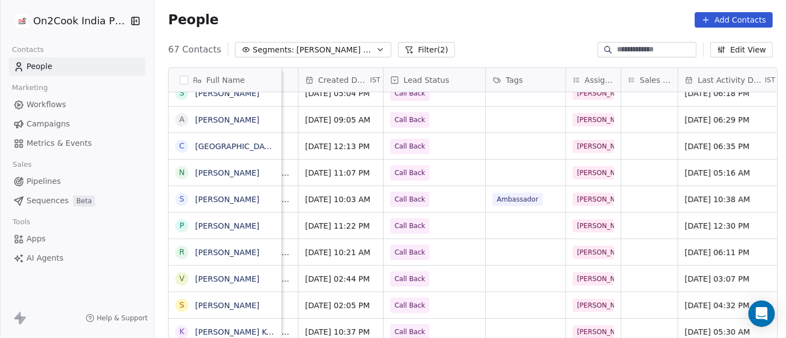
scroll to position [0, 331]
click at [421, 146] on span "Call Back" at bounding box center [410, 146] width 39 height 15
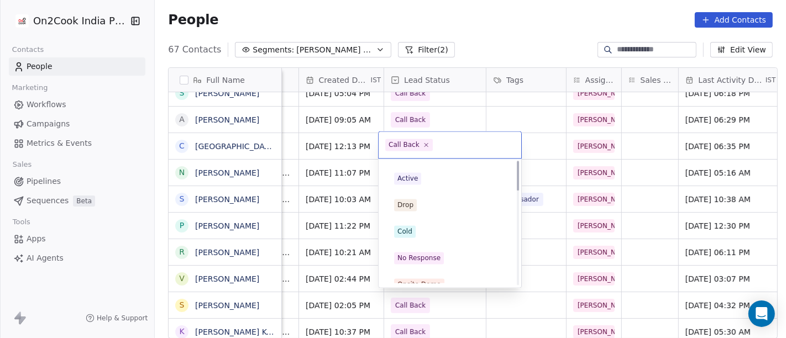
scroll to position [0, 0]
click at [435, 271] on div "No Response" at bounding box center [450, 281] width 134 height 22
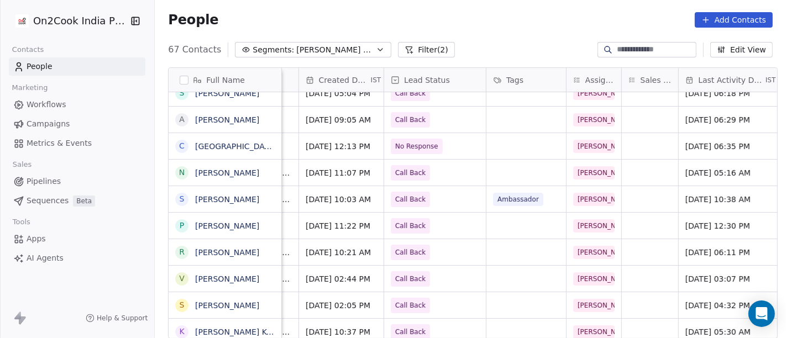
click at [482, 24] on div "People Add Contacts" at bounding box center [470, 19] width 604 height 15
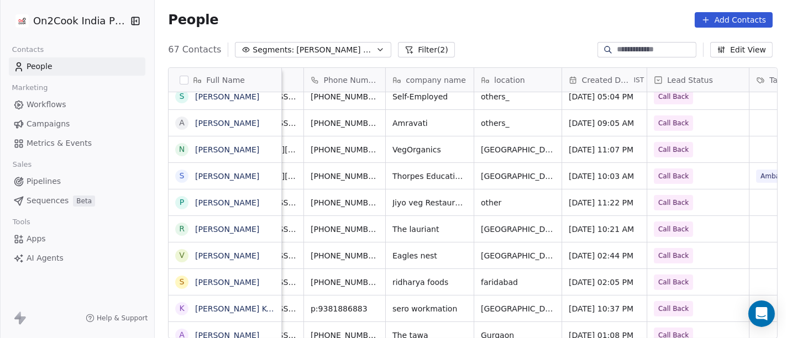
scroll to position [0, 65]
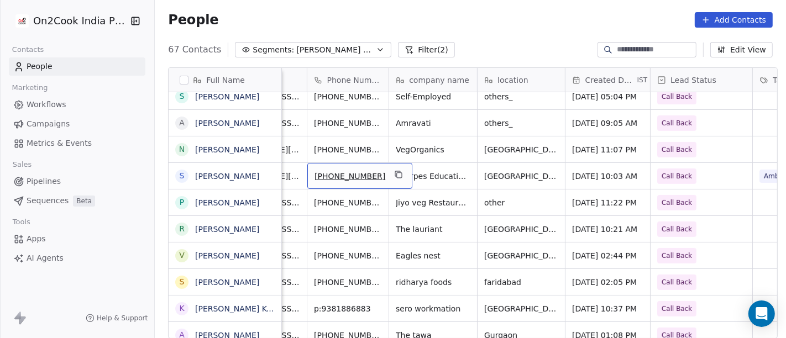
click at [329, 176] on span "+919878788299" at bounding box center [349, 176] width 71 height 11
drag, startPoint x: 322, startPoint y: 173, endPoint x: 376, endPoint y: 172, distance: 53.6
click at [376, 172] on input "**********" at bounding box center [347, 176] width 87 height 22
click at [492, 181] on html "On2Cook India Pvt. Ltd. Contacts People Marketing Workflows Campaigns Metrics &…" at bounding box center [393, 169] width 786 height 338
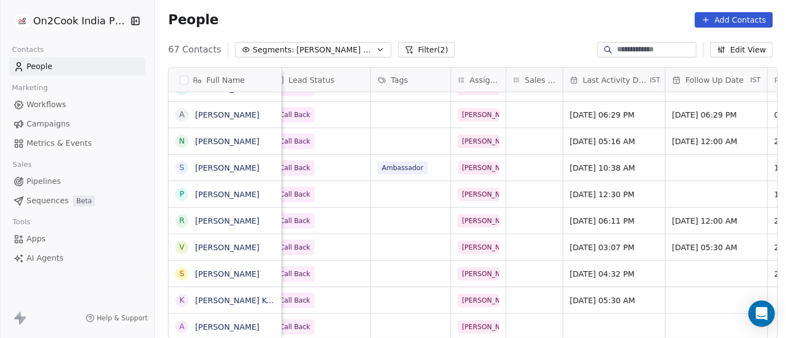
scroll to position [0, 418]
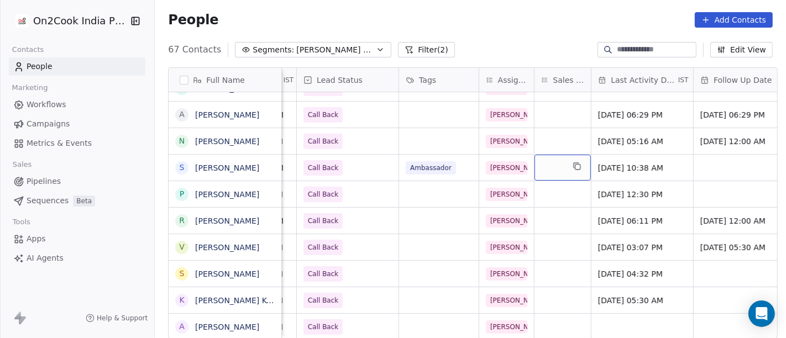
click at [534, 163] on div "grid" at bounding box center [562, 168] width 56 height 26
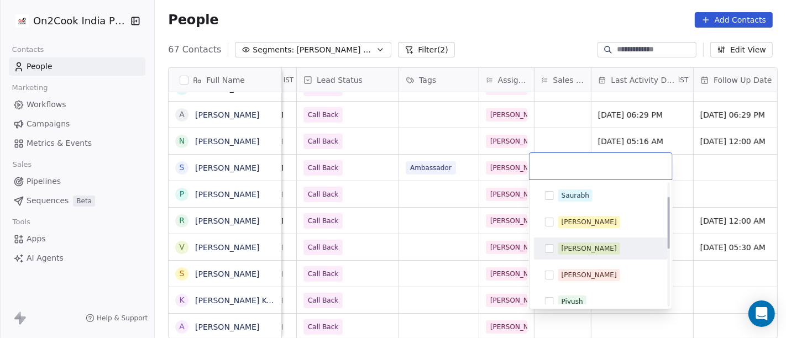
scroll to position [123, 0]
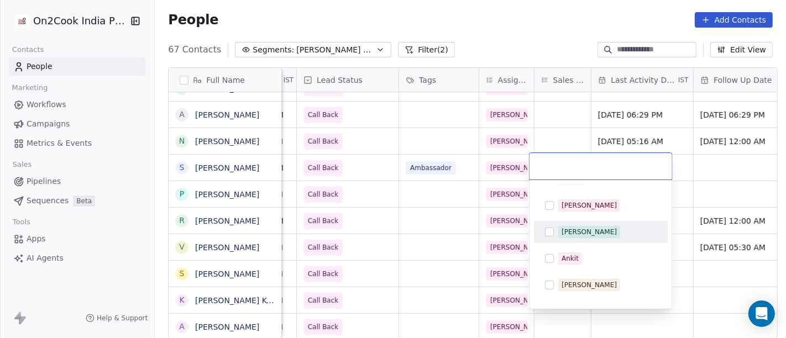
click at [551, 228] on button "Suggestions" at bounding box center [549, 232] width 9 height 9
click at [426, 203] on html "On2Cook India Pvt. Ltd. Contacts People Marketing Workflows Campaigns Metrics &…" at bounding box center [393, 169] width 786 height 338
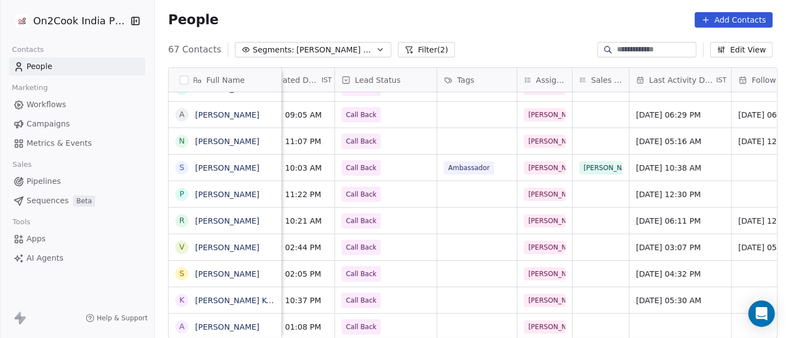
scroll to position [0, 379]
click at [536, 174] on div "[PERSON_NAME]" at bounding box center [567, 168] width 98 height 26
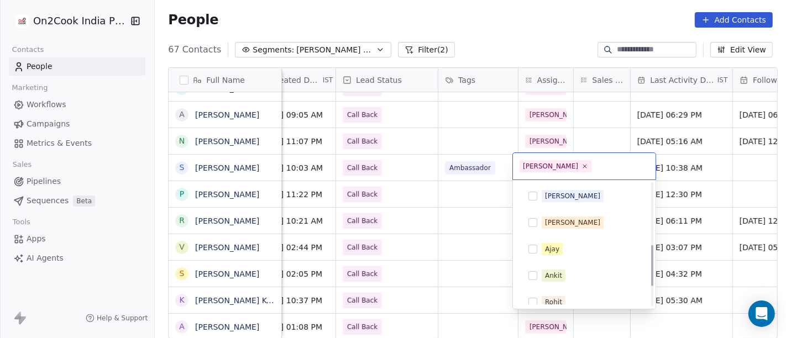
scroll to position [124, 0]
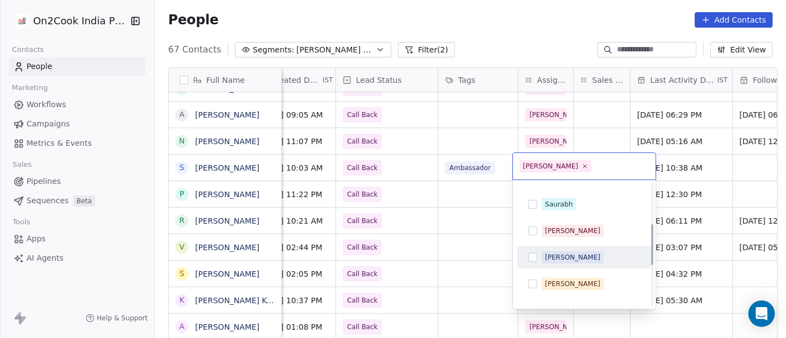
click at [448, 226] on html "On2Cook India Pvt. Ltd. Contacts People Marketing Workflows Campaigns Metrics &…" at bounding box center [393, 169] width 786 height 338
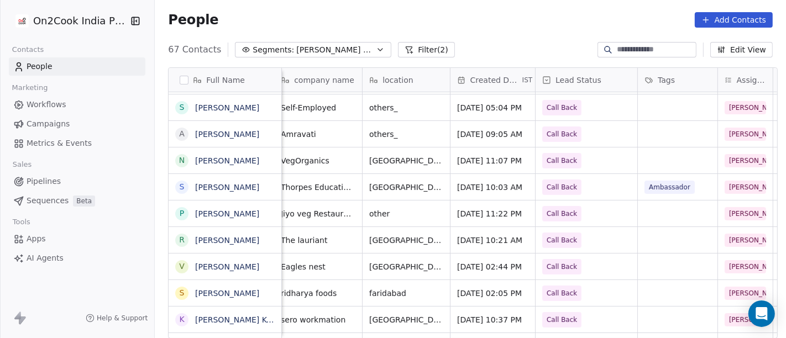
scroll to position [0, 0]
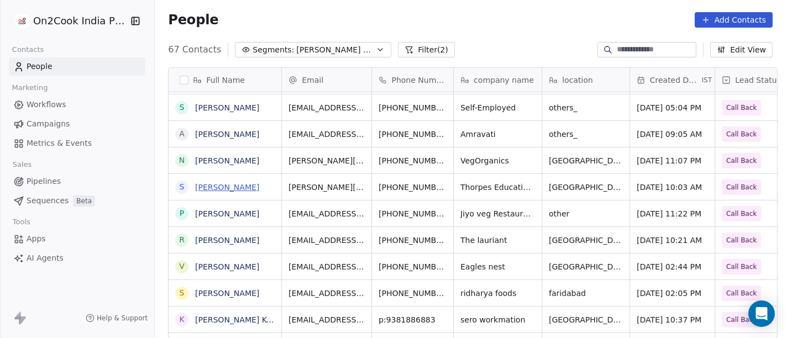
click at [207, 184] on link "Showick Thorpe" at bounding box center [227, 187] width 64 height 9
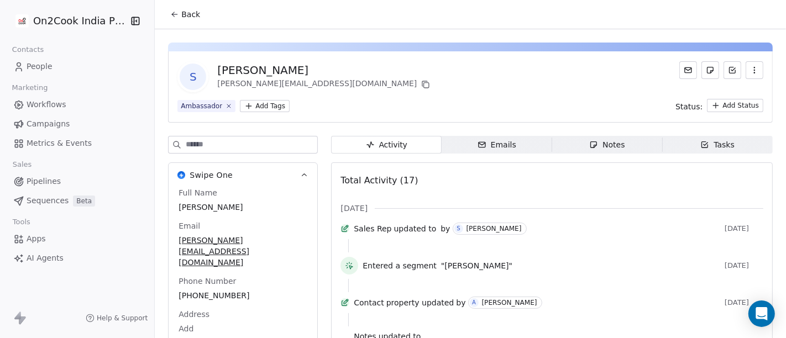
click at [168, 22] on button "Back" at bounding box center [185, 14] width 43 height 20
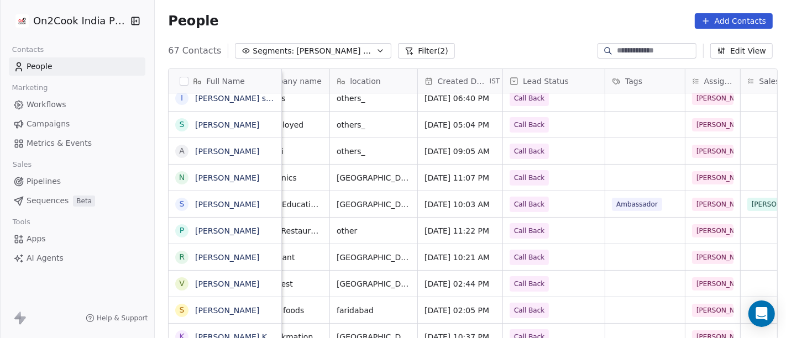
scroll to position [0, 224]
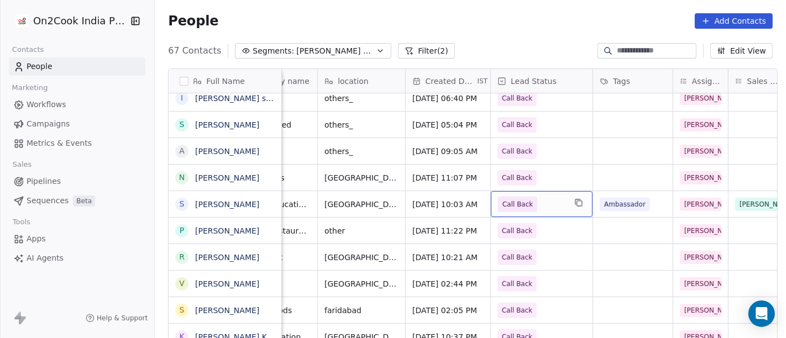
click at [546, 203] on span "Call Back" at bounding box center [531, 204] width 67 height 15
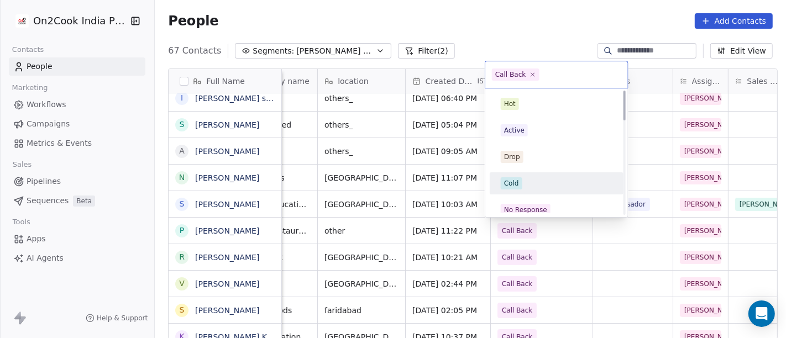
click at [511, 187] on div "Cold" at bounding box center [511, 183] width 15 height 10
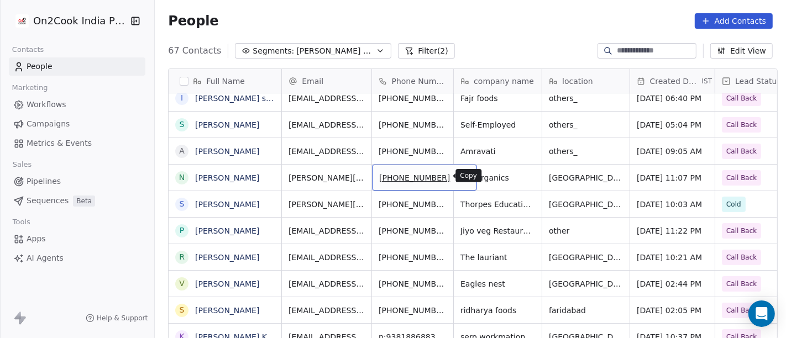
click at [456, 179] on button "grid" at bounding box center [462, 176] width 13 height 13
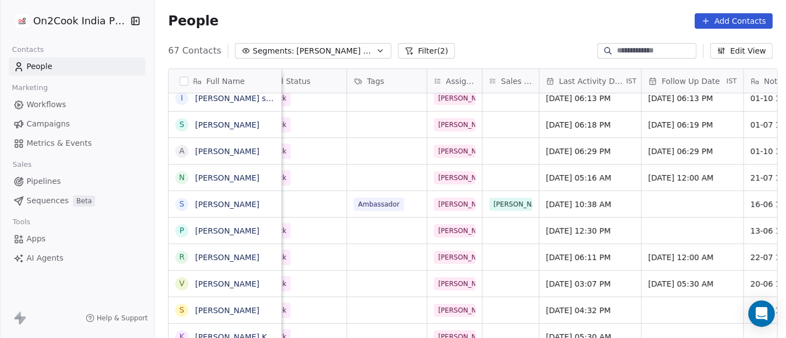
scroll to position [5, 529]
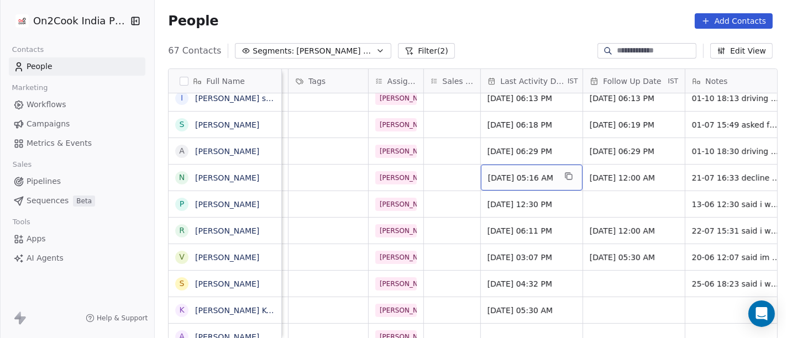
click at [508, 165] on div "Jul 21, 2025 05:16 AM" at bounding box center [532, 178] width 102 height 26
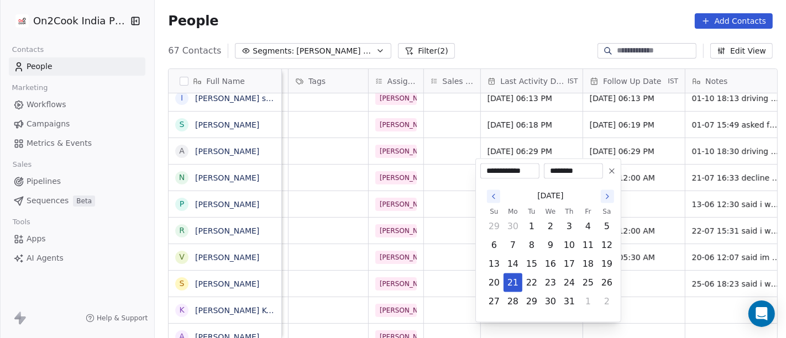
click at [607, 171] on icon at bounding box center [611, 171] width 9 height 9
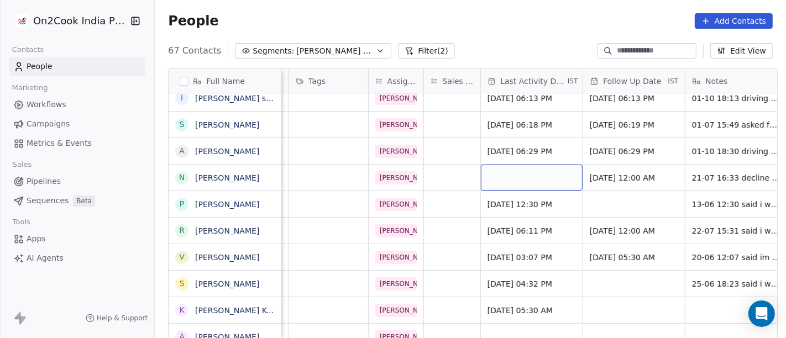
click at [514, 168] on div "grid" at bounding box center [532, 178] width 102 height 26
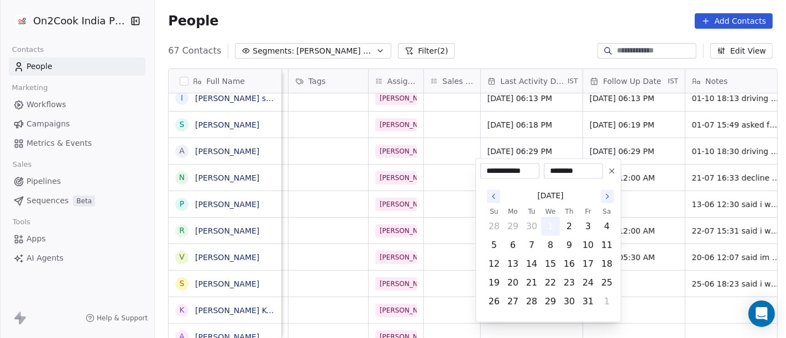
click at [546, 222] on button "1" at bounding box center [550, 227] width 18 height 18
click at [658, 197] on html "On2Cook India Pvt. Ltd. Contacts People Marketing Workflows Campaigns Metrics &…" at bounding box center [393, 169] width 786 height 338
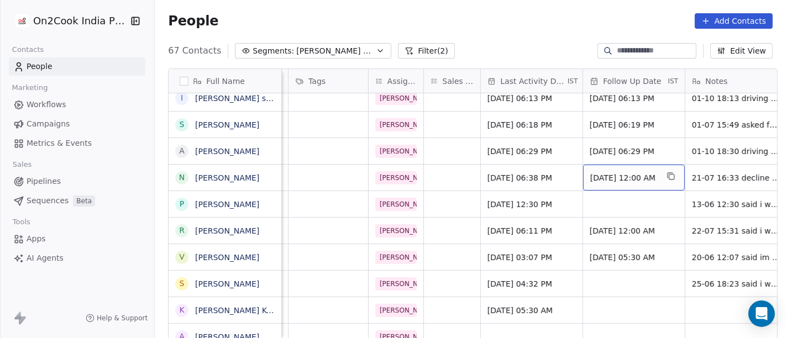
click at [611, 172] on span "Jul 29, 2025 12:00 AM" at bounding box center [623, 177] width 67 height 11
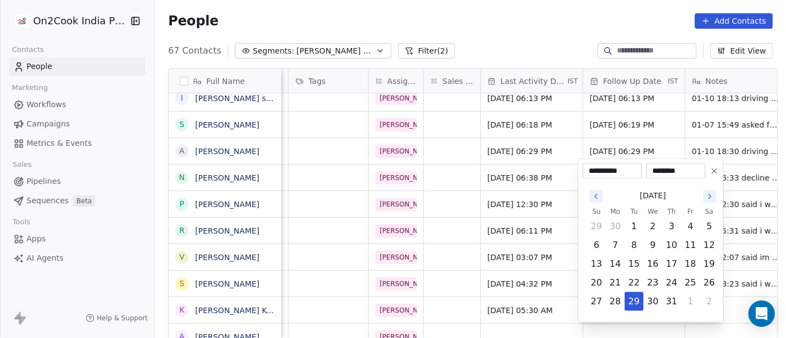
click at [712, 173] on icon at bounding box center [713, 171] width 9 height 9
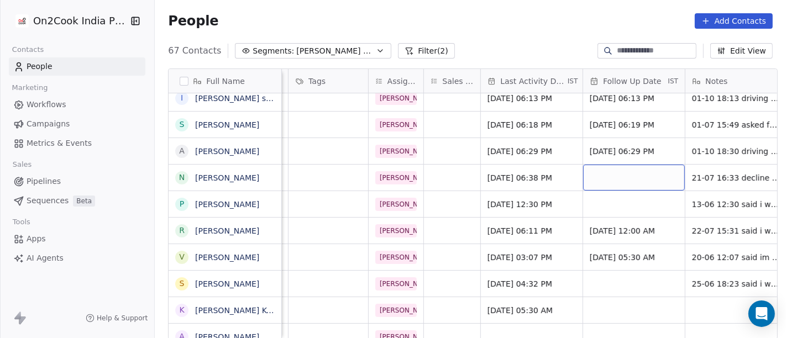
click at [623, 167] on div "grid" at bounding box center [634, 178] width 102 height 26
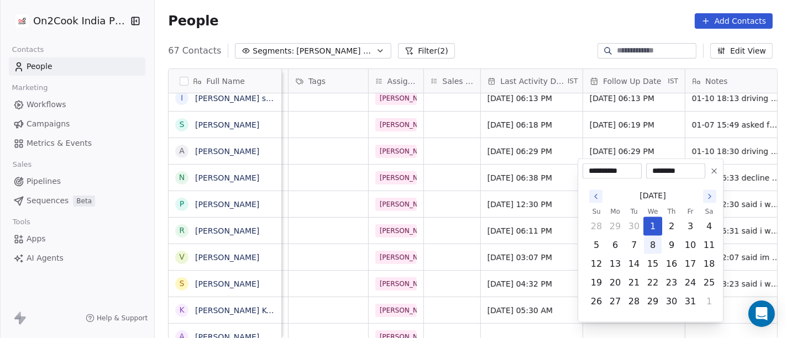
click at [651, 243] on button "8" at bounding box center [653, 245] width 18 height 18
type input "**********"
click at [482, 168] on html "On2Cook India Pvt. Ltd. Contacts People Marketing Workflows Campaigns Metrics &…" at bounding box center [393, 169] width 786 height 338
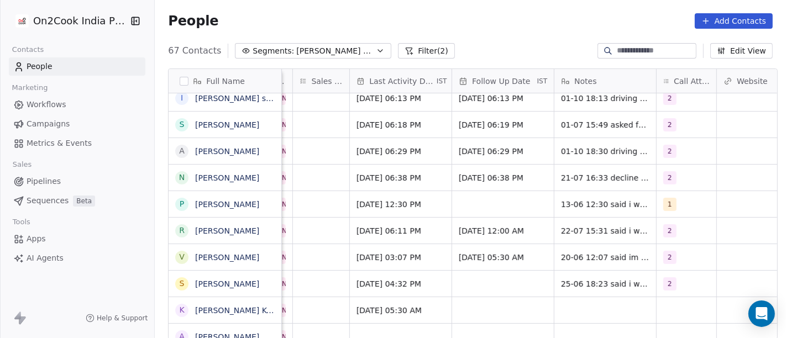
scroll to position [5, 671]
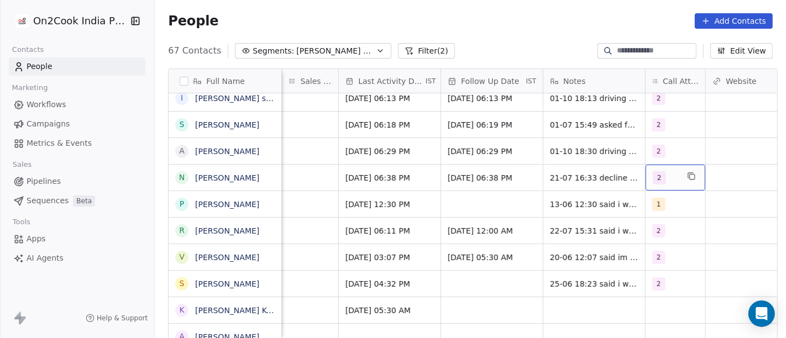
click at [677, 174] on div "2" at bounding box center [675, 178] width 60 height 26
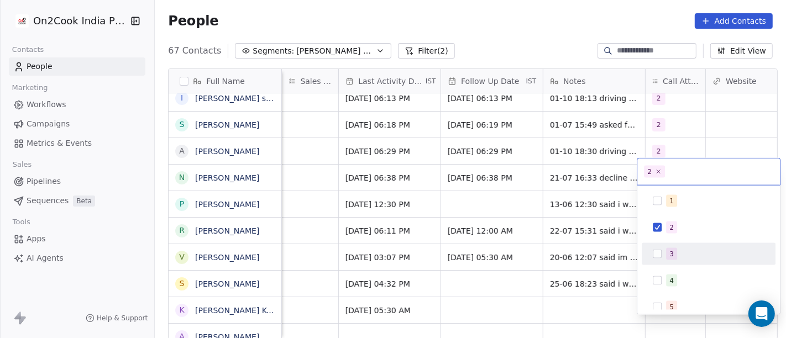
click at [676, 249] on span "3" at bounding box center [671, 254] width 11 height 12
click at [671, 238] on div "1 2 3 4 5 6 7 8 9 10" at bounding box center [708, 320] width 134 height 261
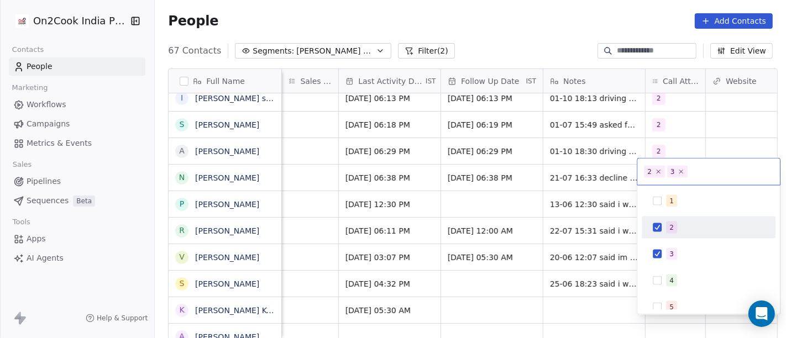
click at [655, 223] on button "Suggestions" at bounding box center [656, 227] width 9 height 9
drag, startPoint x: 544, startPoint y: 208, endPoint x: 597, endPoint y: 182, distance: 58.5
click at [543, 207] on html "On2Cook India Pvt. Ltd. Contacts People Marketing Workflows Campaigns Metrics &…" at bounding box center [393, 169] width 786 height 338
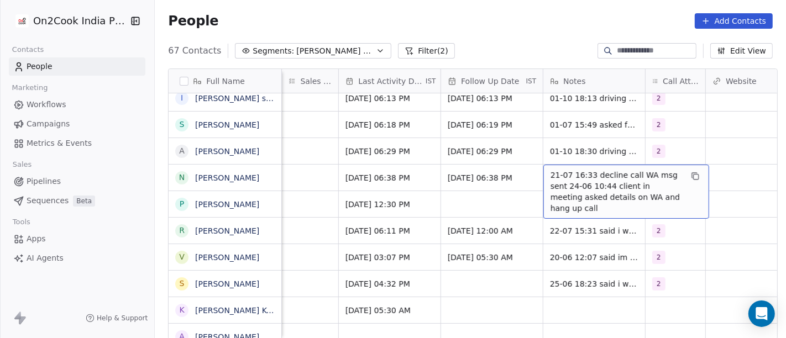
click at [598, 180] on span "21-07 16:33 decline call WA msg sent 24-06 10:44 client in meeting asked detail…" at bounding box center [615, 192] width 131 height 44
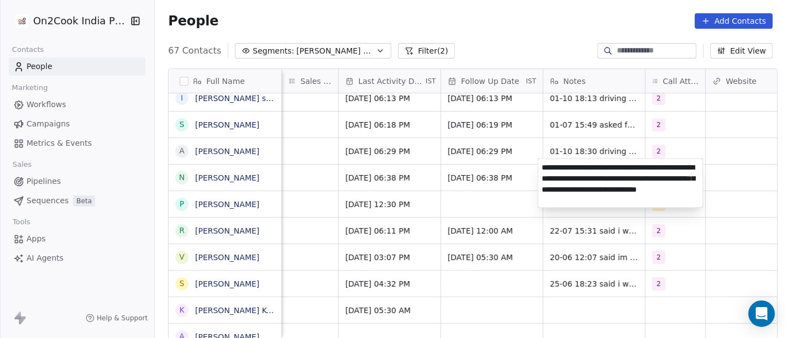
type textarea "**********"
click at [507, 203] on html "On2Cook India Pvt. Ltd. Contacts People Marketing Workflows Campaigns Metrics &…" at bounding box center [393, 169] width 786 height 338
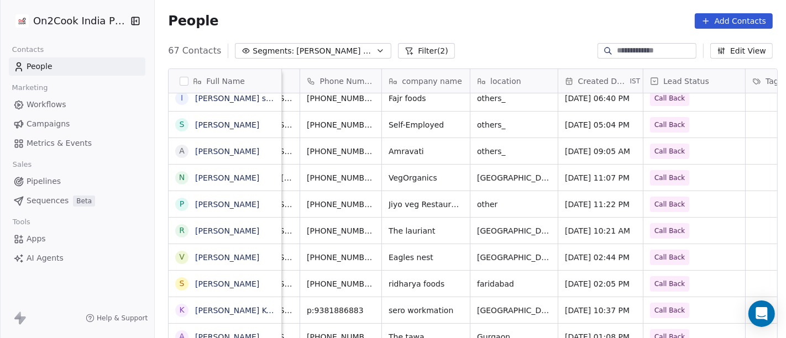
scroll to position [5, 0]
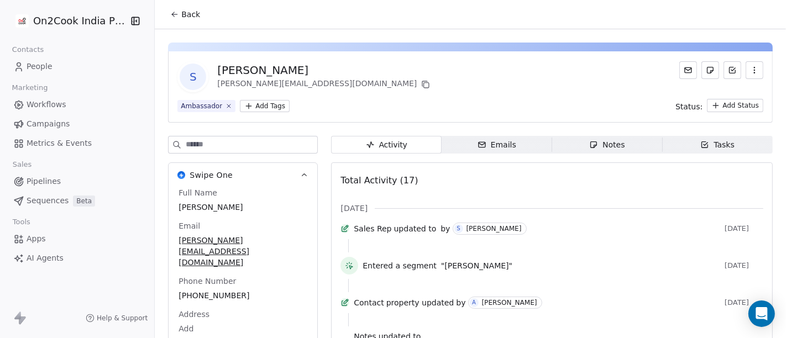
click at [188, 19] on span "Back" at bounding box center [190, 14] width 19 height 11
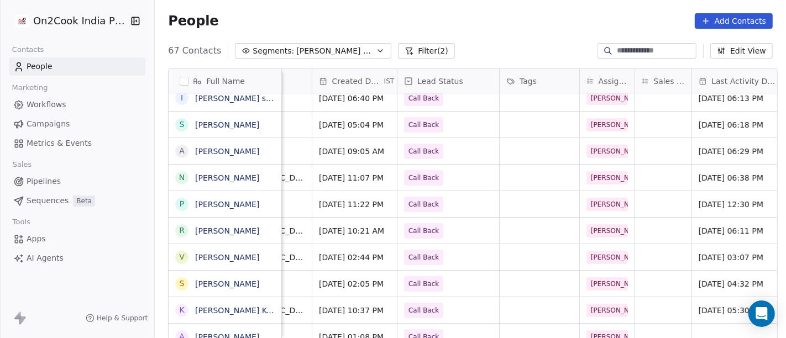
scroll to position [0, 317]
click at [424, 170] on span "Call Back" at bounding box center [424, 177] width 39 height 15
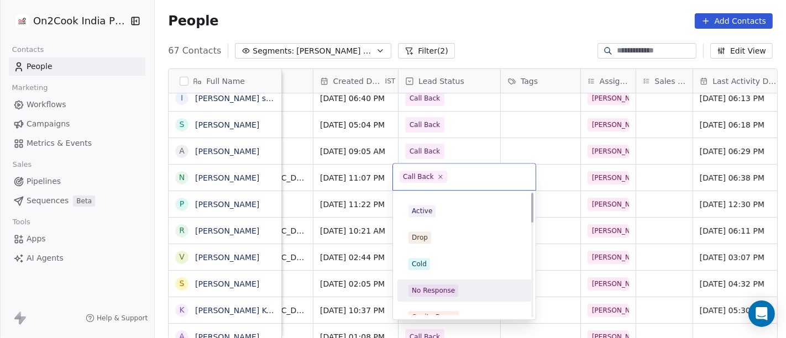
scroll to position [0, 0]
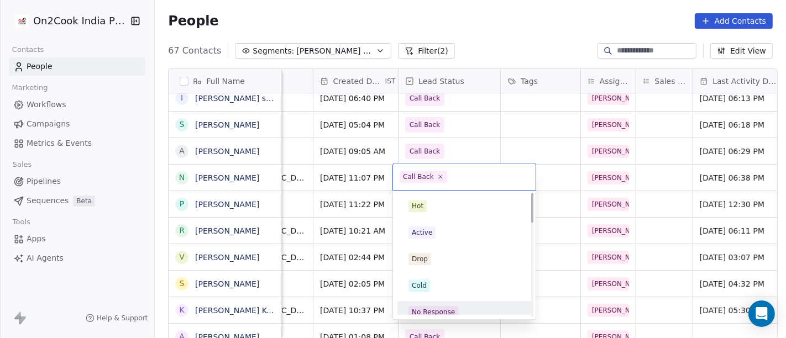
click at [443, 307] on div "No Response" at bounding box center [433, 312] width 43 height 10
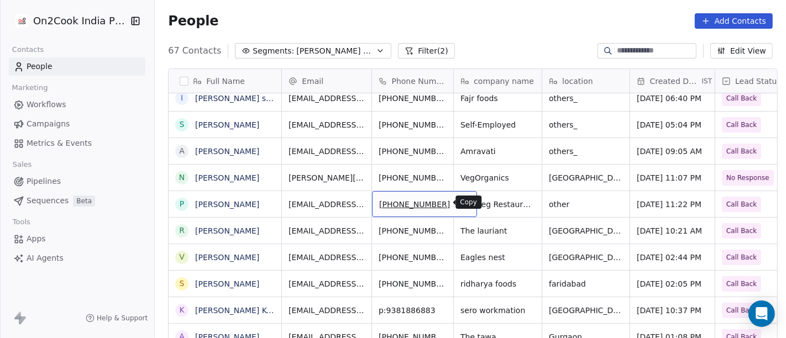
click at [456, 201] on button "grid" at bounding box center [462, 202] width 13 height 13
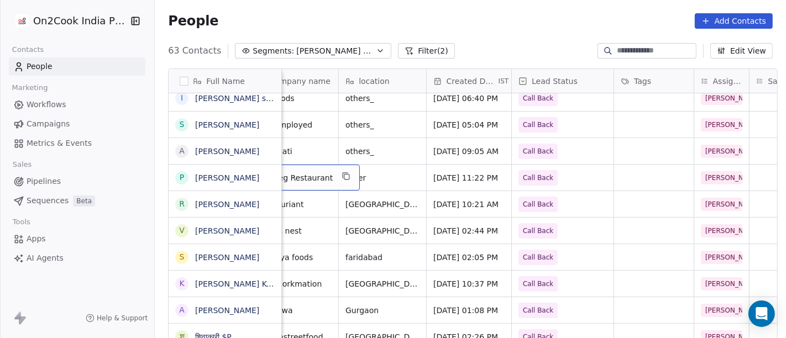
scroll to position [0, 202]
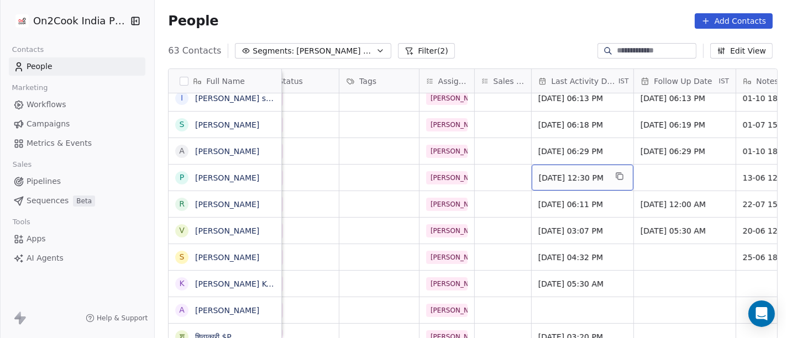
click at [579, 177] on span "Jun 13, 2025 12:30 PM" at bounding box center [572, 177] width 67 height 11
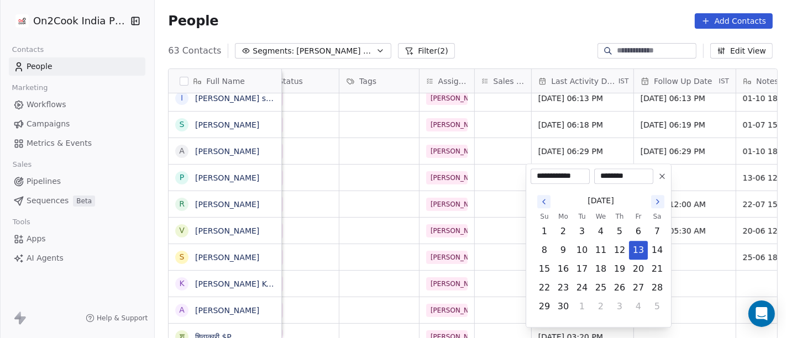
scroll to position [0, 478]
click at [663, 176] on icon at bounding box center [661, 176] width 9 height 9
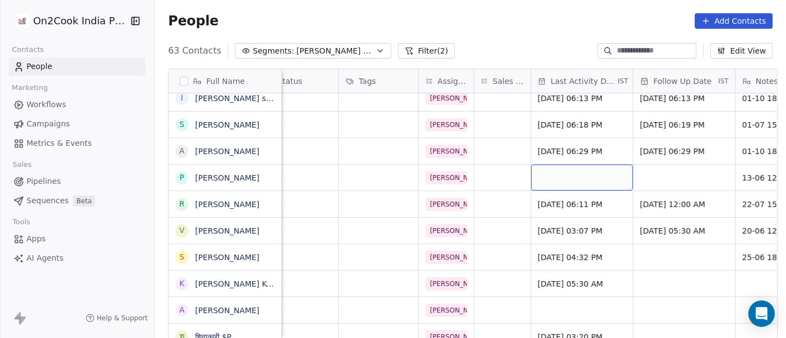
click at [554, 177] on div "grid" at bounding box center [582, 178] width 102 height 26
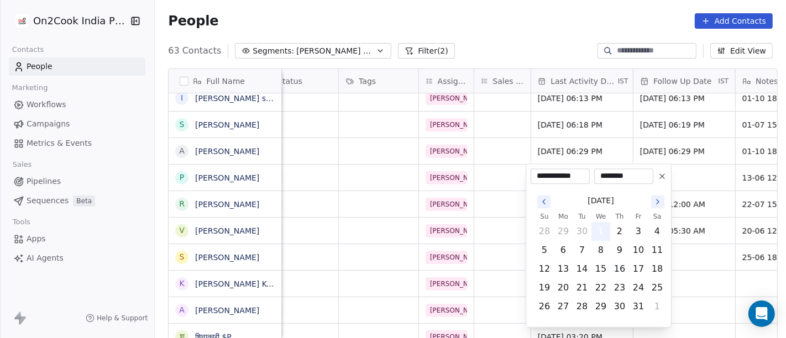
click at [600, 229] on button "1" at bounding box center [601, 232] width 18 height 18
click at [684, 177] on html "On2Cook India Pvt. Ltd. Contacts People Marketing Workflows Campaigns Metrics &…" at bounding box center [393, 169] width 786 height 338
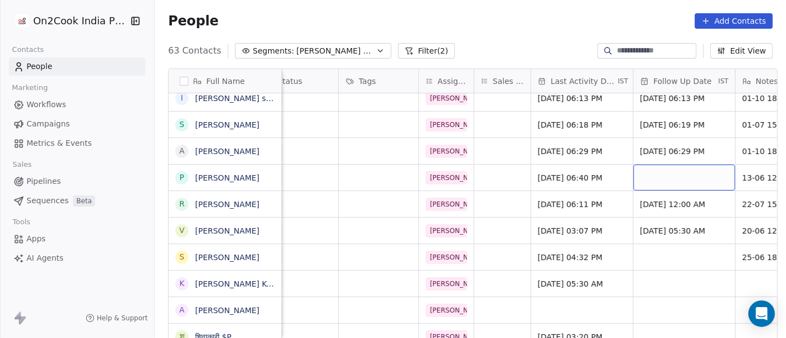
click at [684, 177] on div "grid" at bounding box center [684, 178] width 102 height 26
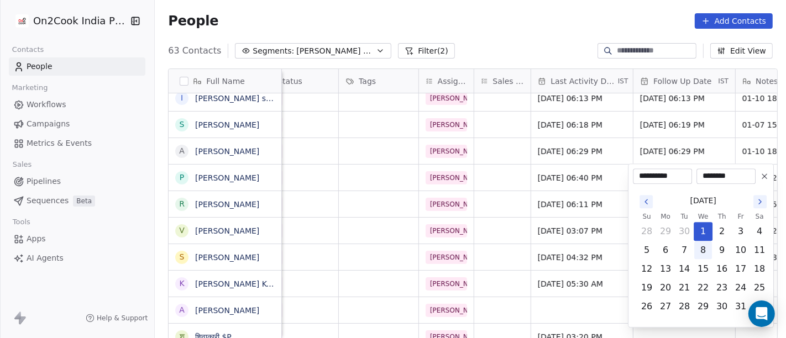
click at [703, 250] on button "8" at bounding box center [703, 250] width 18 height 18
type input "**********"
click at [576, 177] on html "On2Cook India Pvt. Ltd. Contacts People Marketing Workflows Campaigns Metrics &…" at bounding box center [393, 169] width 786 height 338
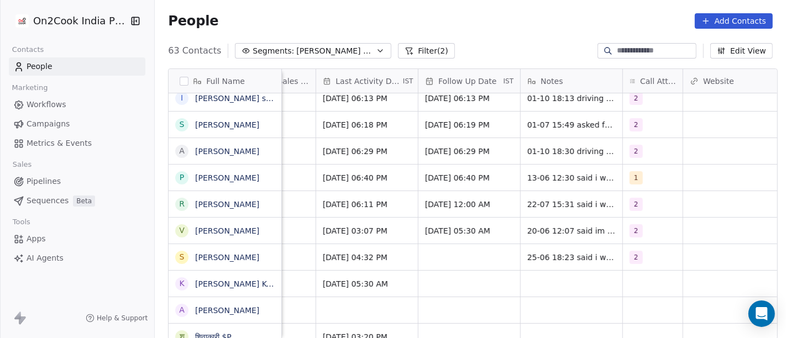
scroll to position [0, 697]
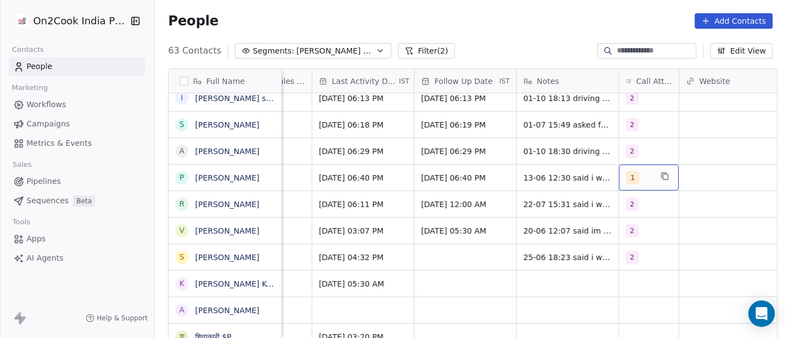
click at [639, 182] on div "1" at bounding box center [638, 177] width 25 height 13
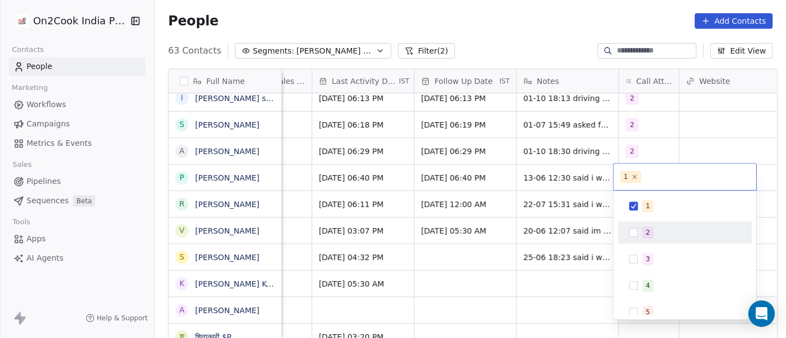
click at [634, 228] on button "Suggestions" at bounding box center [633, 232] width 9 height 9
click at [634, 212] on div "1" at bounding box center [684, 206] width 125 height 18
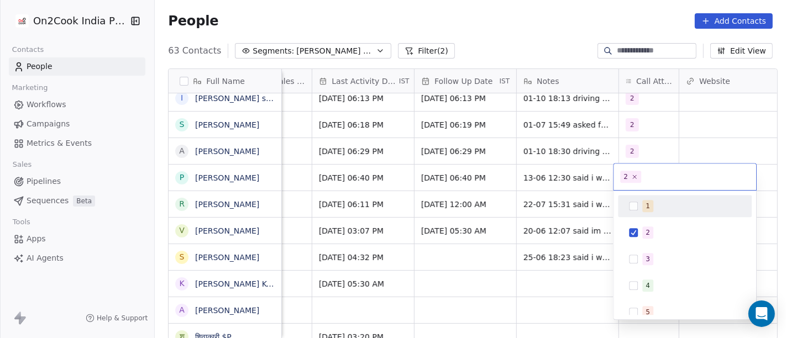
click at [677, 133] on html "On2Cook India Pvt. Ltd. Contacts People Marketing Workflows Campaigns Metrics &…" at bounding box center [393, 169] width 786 height 338
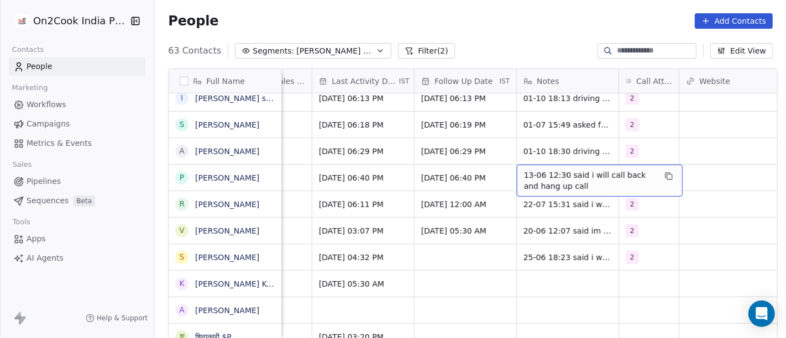
click at [552, 174] on span "13-06 12:30 said i will call back and hang up call" at bounding box center [589, 181] width 131 height 22
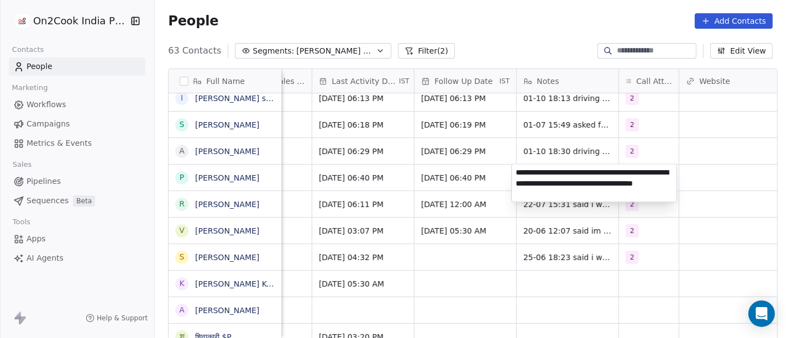
type textarea "**********"
click at [454, 173] on html "On2Cook India Pvt. Ltd. Contacts People Marketing Workflows Campaigns Metrics &…" at bounding box center [393, 169] width 786 height 338
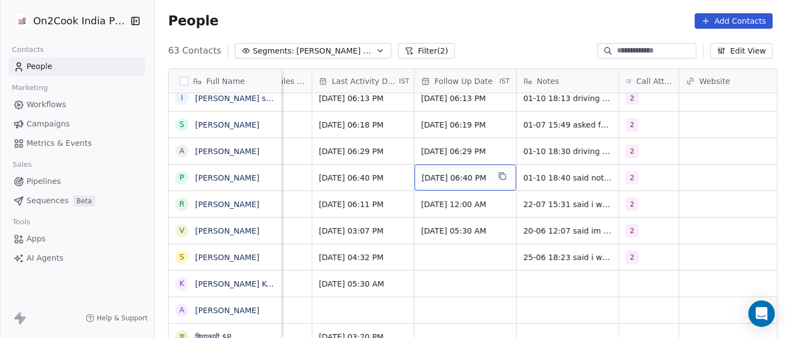
click at [457, 177] on span "Oct 08, 2025 06:40 PM" at bounding box center [454, 177] width 67 height 11
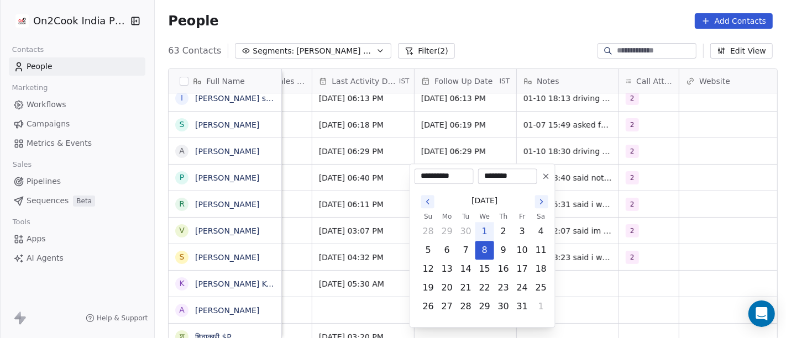
click at [544, 178] on icon at bounding box center [546, 176] width 4 height 4
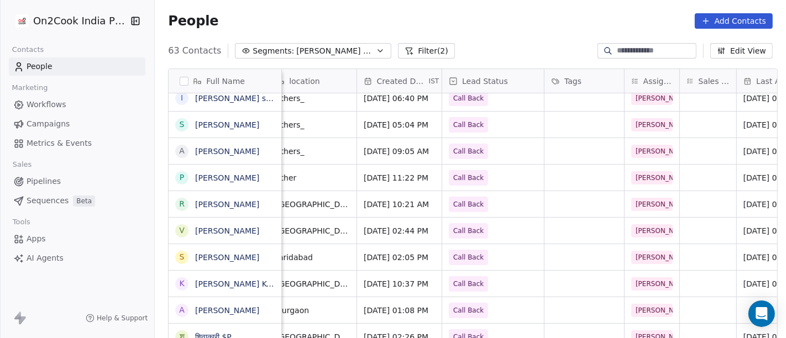
scroll to position [0, 272]
click at [461, 174] on span "Call Back" at bounding box center [470, 177] width 30 height 11
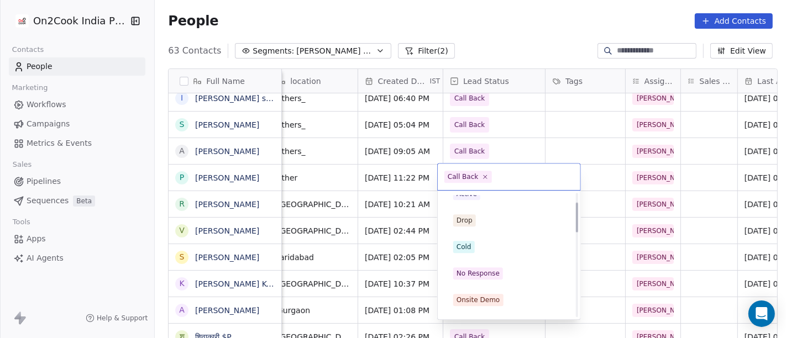
scroll to position [0, 0]
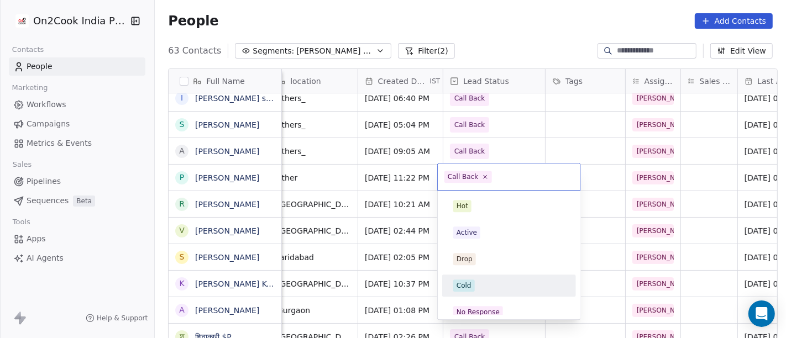
click at [483, 285] on div "Cold" at bounding box center [509, 286] width 112 height 12
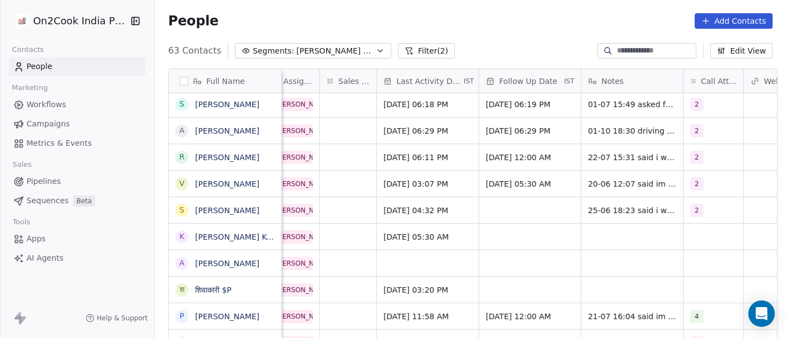
scroll to position [0, 669]
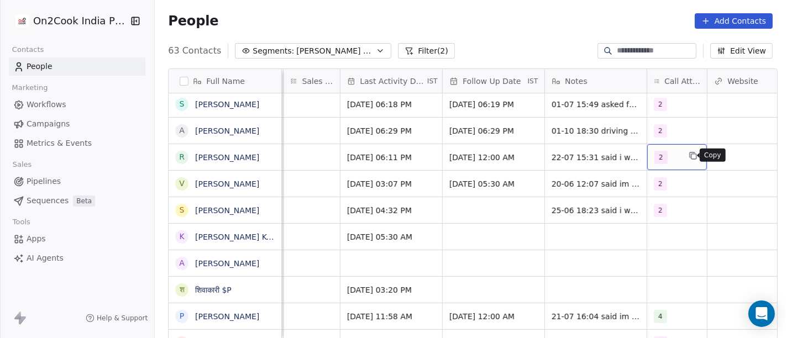
click at [686, 151] on button "grid" at bounding box center [692, 155] width 13 height 13
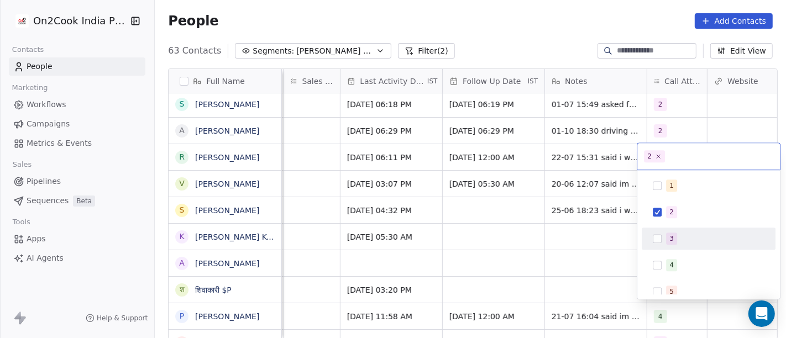
click at [672, 236] on div "3" at bounding box center [671, 239] width 4 height 10
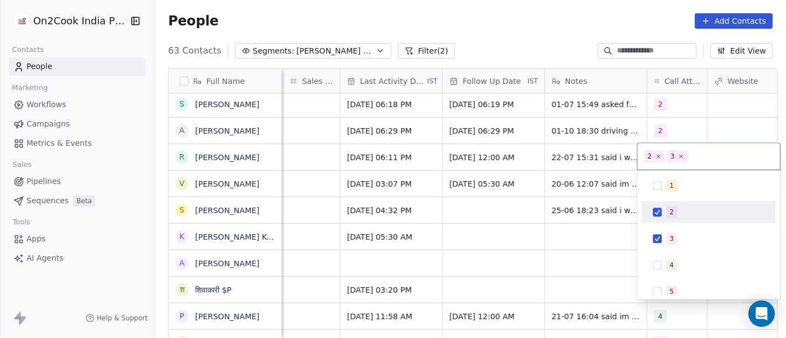
click at [674, 217] on span "2" at bounding box center [671, 212] width 11 height 12
click at [530, 185] on html "On2Cook India Pvt. Ltd. Contacts People Marketing Workflows Campaigns Metrics &…" at bounding box center [393, 169] width 786 height 338
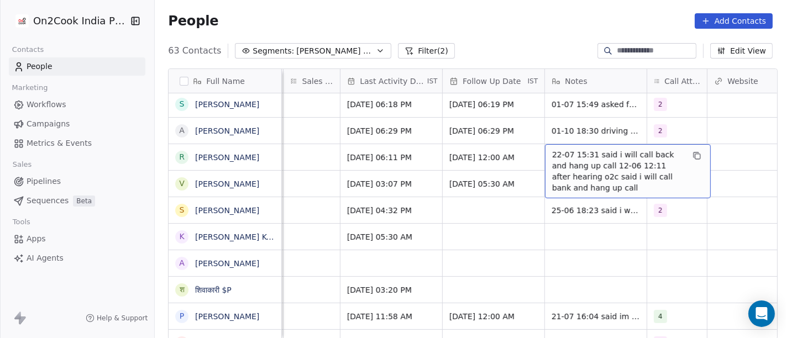
click at [582, 160] on span "22-07 15:31 said i will call back and hang up call 12-06 12:11 after hearing o2…" at bounding box center [617, 171] width 131 height 44
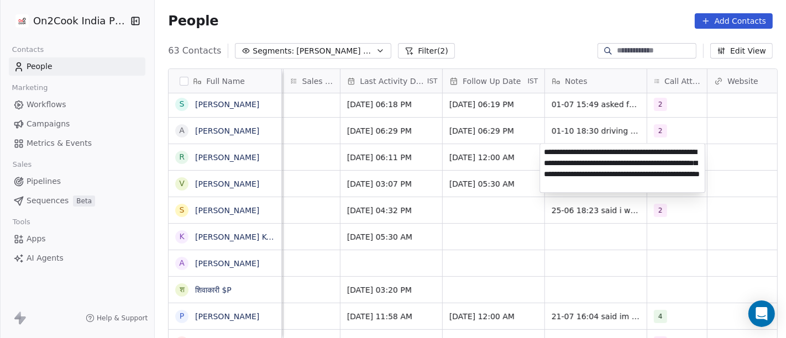
type textarea "**********"
click at [487, 152] on html "On2Cook India Pvt. Ltd. Contacts People Marketing Workflows Campaigns Metrics &…" at bounding box center [393, 169] width 786 height 338
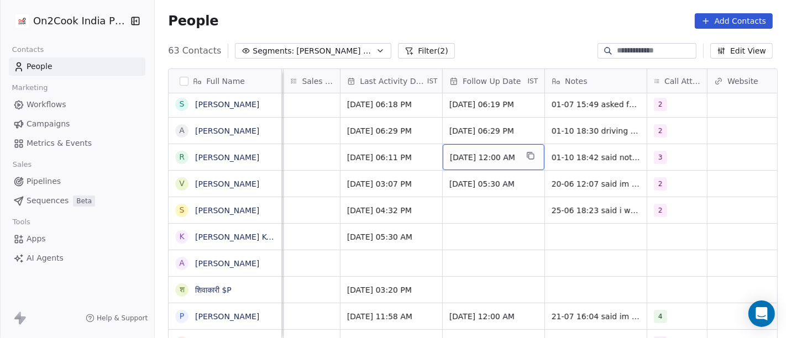
click at [487, 152] on span "Jul 31, 2025 12:00 AM" at bounding box center [483, 157] width 67 height 11
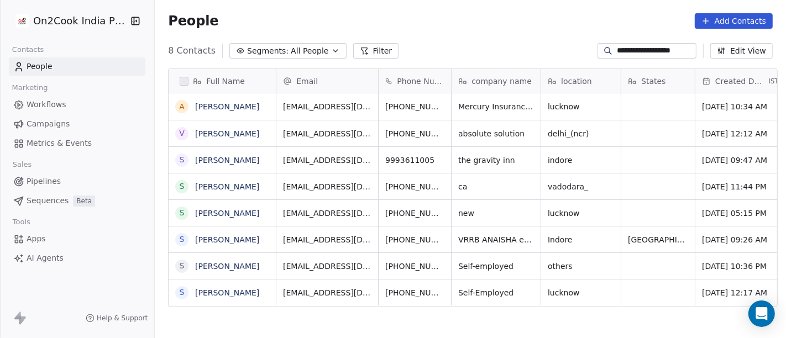
scroll to position [288, 626]
click at [616, 50] on input "**********" at bounding box center [654, 50] width 77 height 11
paste input
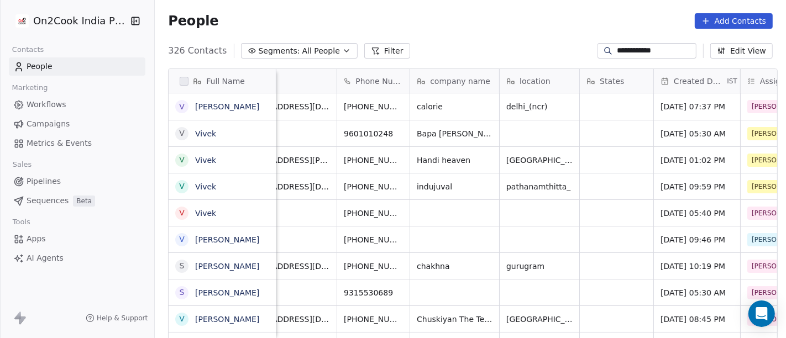
scroll to position [0, 0]
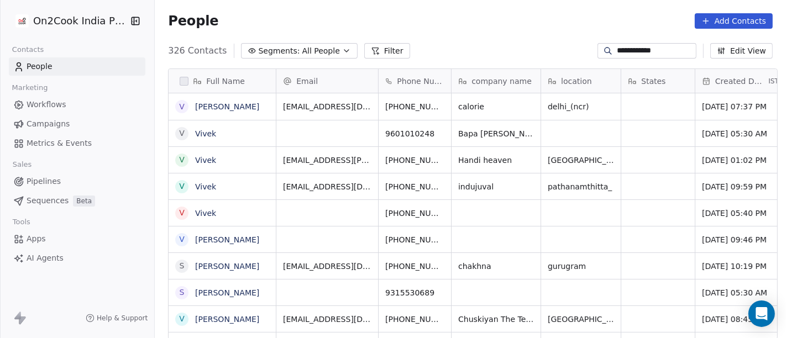
type input "**********"
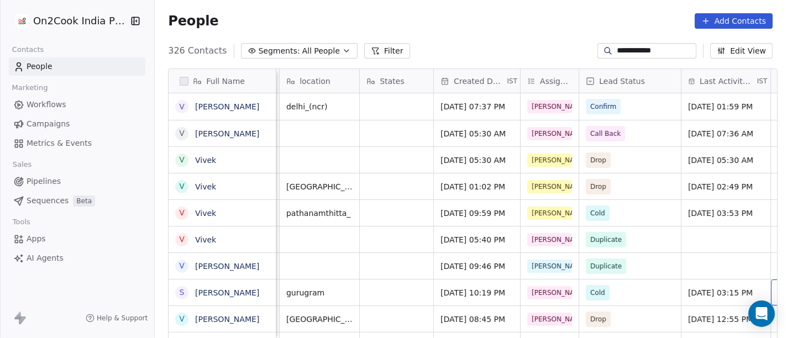
scroll to position [0, 272]
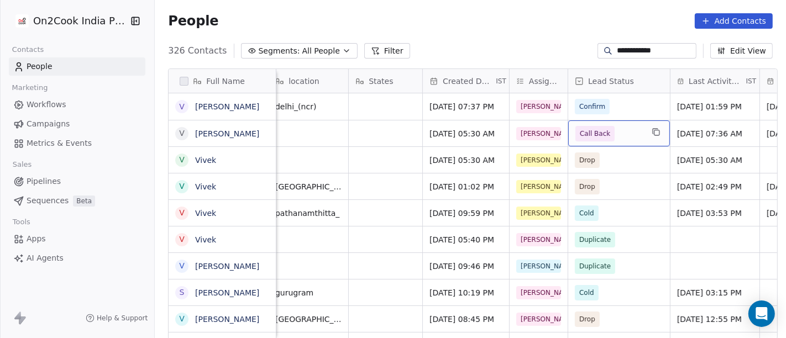
click at [591, 138] on span "Call Back" at bounding box center [594, 133] width 30 height 11
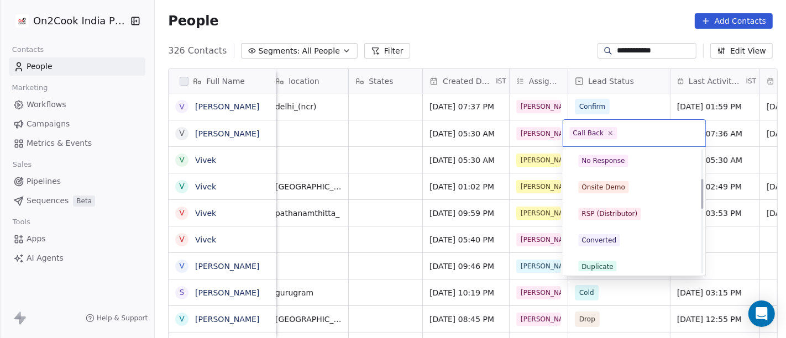
scroll to position [123, 0]
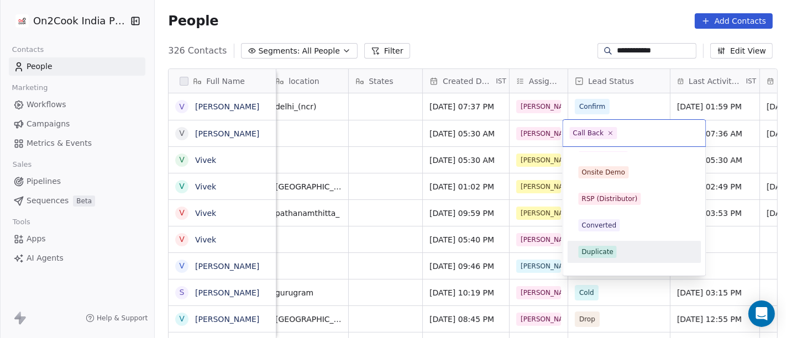
click at [615, 249] on div "Duplicate" at bounding box center [634, 252] width 112 height 12
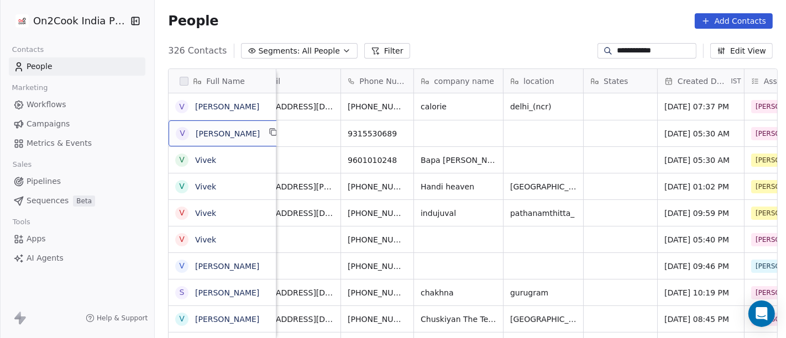
scroll to position [1, 0]
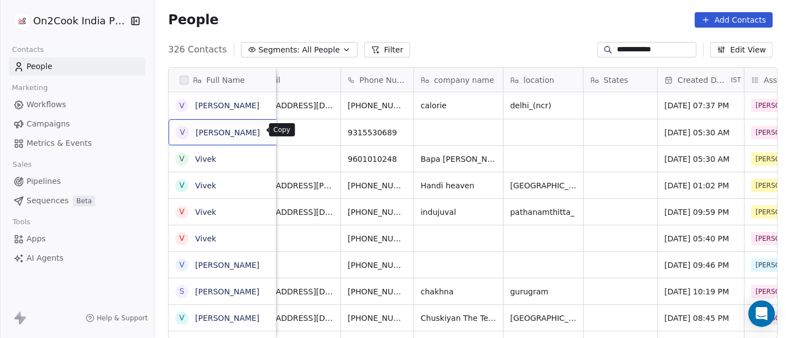
click at [269, 129] on icon "grid" at bounding box center [273, 131] width 9 height 9
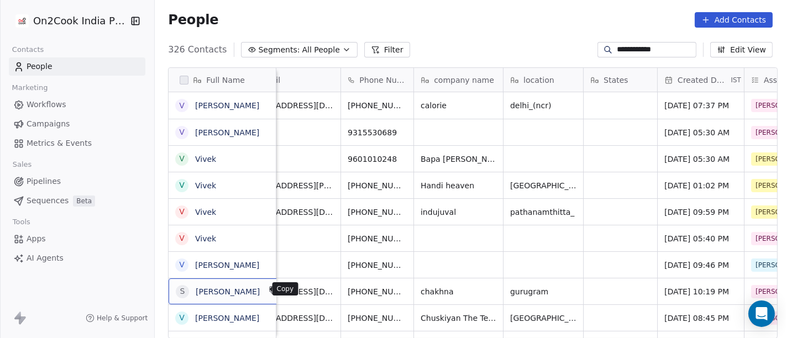
click at [269, 292] on icon "grid" at bounding box center [273, 290] width 9 height 9
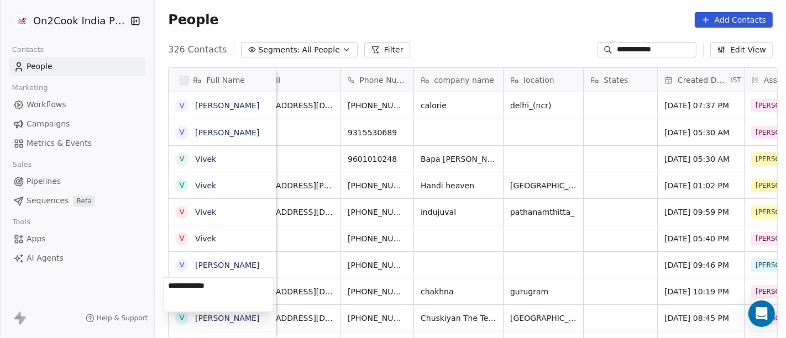
click at [254, 135] on html "**********" at bounding box center [393, 169] width 786 height 338
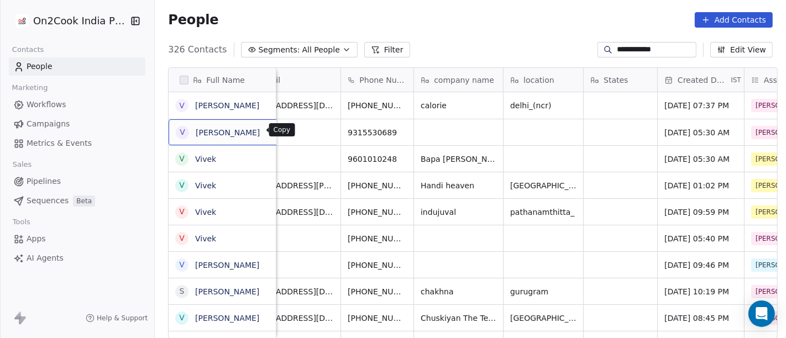
click at [271, 133] on icon "grid" at bounding box center [273, 131] width 5 height 5
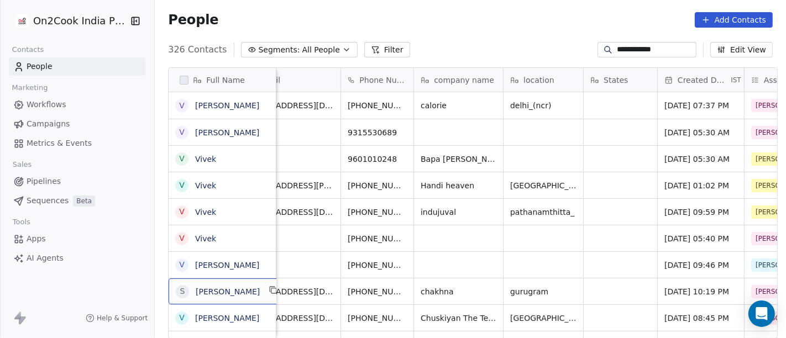
click at [252, 296] on div "S Sharma Sharma" at bounding box center [227, 291] width 118 height 26
type textarea "**********"
click at [308, 247] on html "**********" at bounding box center [393, 169] width 786 height 338
click at [310, 262] on html "**********" at bounding box center [393, 169] width 786 height 338
click at [448, 38] on div "People Add Contacts" at bounding box center [470, 20] width 631 height 42
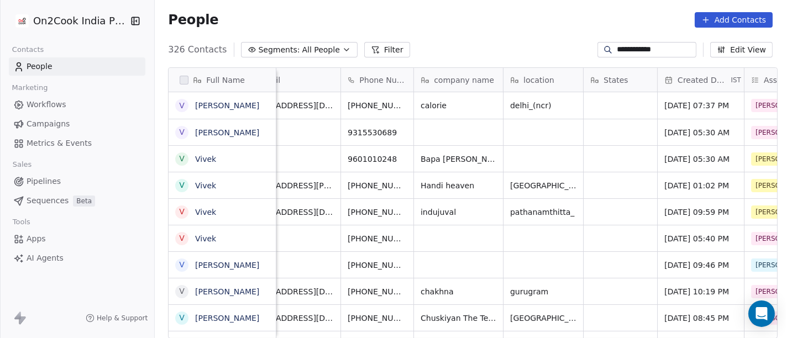
click at [660, 48] on input "**********" at bounding box center [654, 49] width 77 height 11
type input "**********"
click at [504, 42] on div "**********" at bounding box center [470, 50] width 631 height 18
click at [675, 49] on input "**********" at bounding box center [654, 49] width 77 height 11
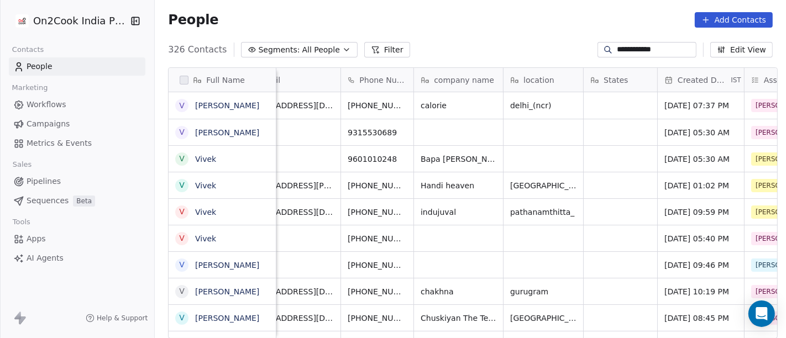
click at [675, 49] on input "**********" at bounding box center [654, 49] width 77 height 11
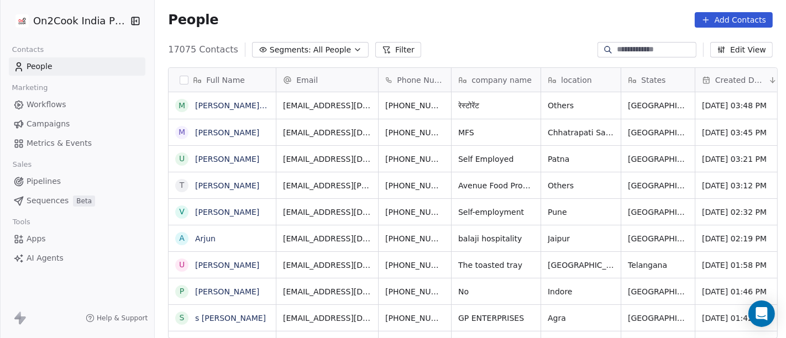
scroll to position [288, 626]
click at [540, 39] on div "People Add Contacts" at bounding box center [470, 20] width 631 height 42
click at [627, 50] on input at bounding box center [654, 49] width 77 height 11
paste input "**********"
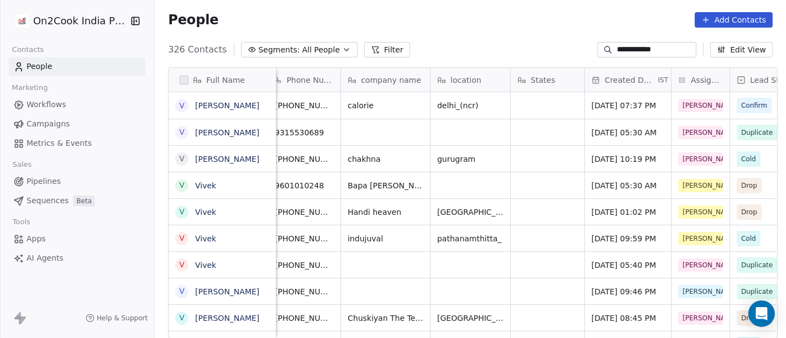
scroll to position [0, 112]
type input "**********"
click at [604, 133] on span "Jul 10, 2025 05:30 AM" at bounding box center [623, 132] width 65 height 11
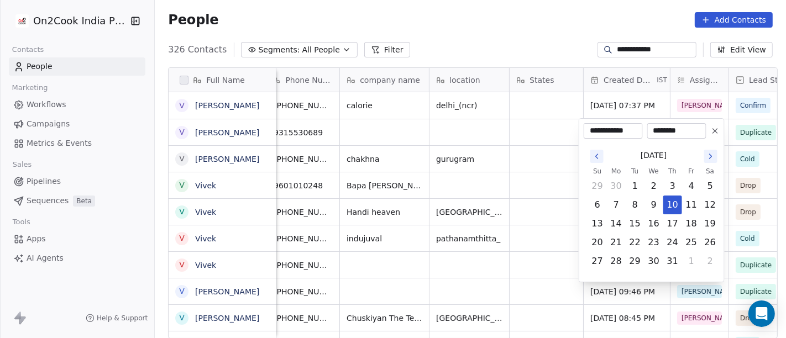
click at [492, 135] on html "**********" at bounding box center [393, 169] width 786 height 338
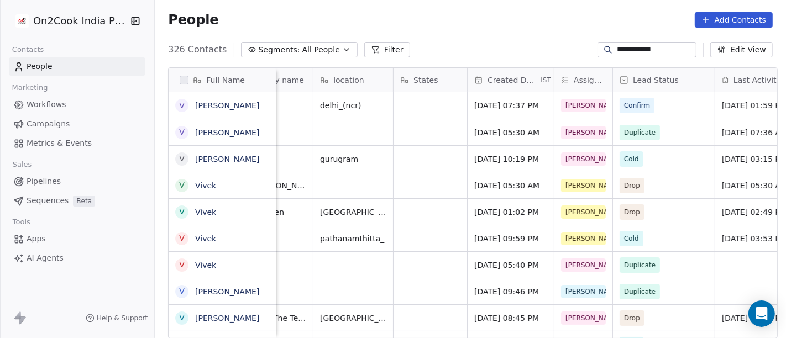
scroll to position [0, 228]
click at [630, 162] on span "Cold" at bounding box center [631, 159] width 15 height 11
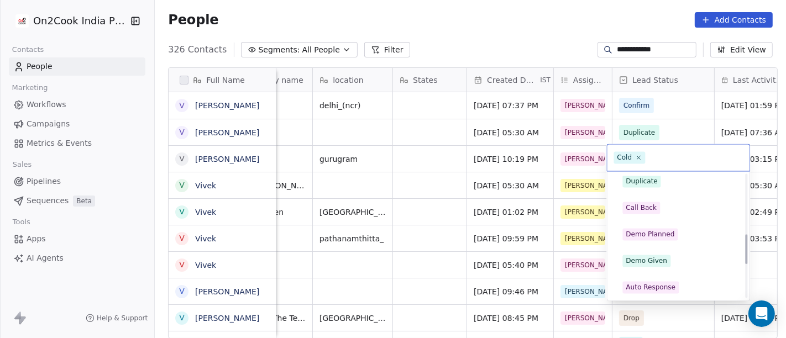
scroll to position [245, 0]
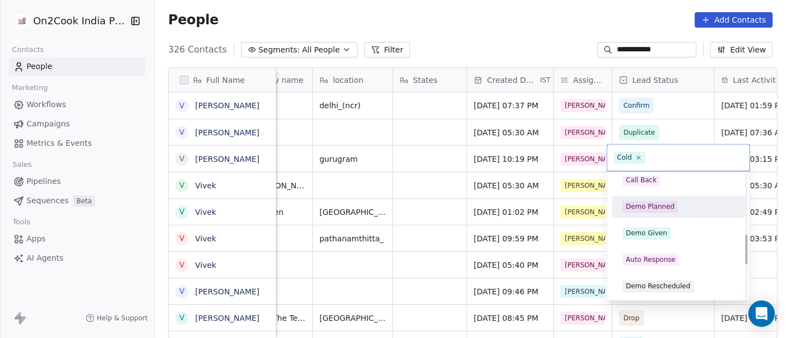
click at [653, 203] on div "Demo Planned" at bounding box center [650, 207] width 49 height 10
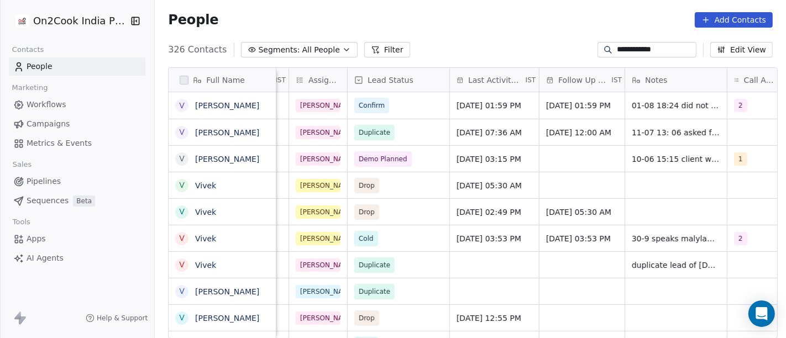
scroll to position [288, 626]
click at [476, 155] on span "Jun 10, 2025 03:15 PM" at bounding box center [488, 159] width 65 height 11
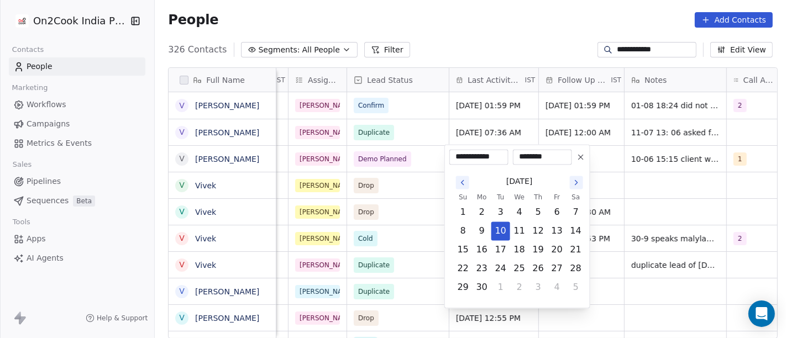
click at [586, 161] on button at bounding box center [580, 156] width 13 height 13
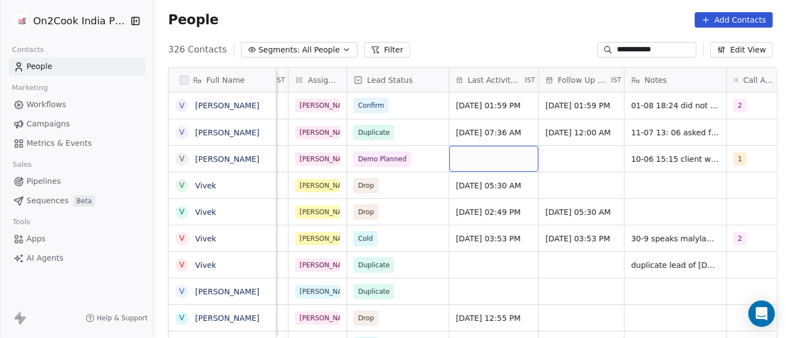
click at [478, 155] on div "grid" at bounding box center [493, 159] width 89 height 26
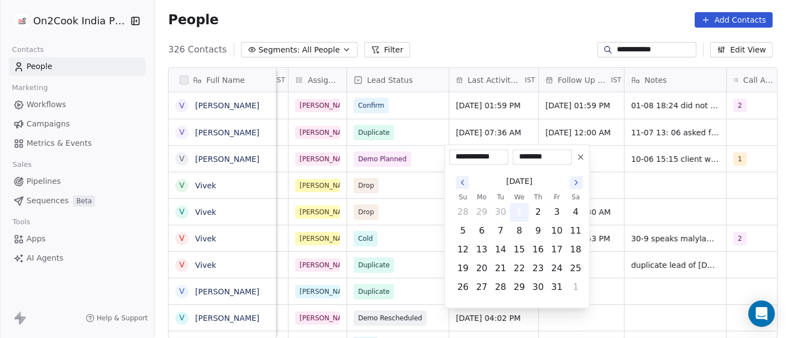
click at [521, 214] on button "1" at bounding box center [519, 212] width 18 height 18
click at [642, 182] on html "**********" at bounding box center [393, 169] width 786 height 338
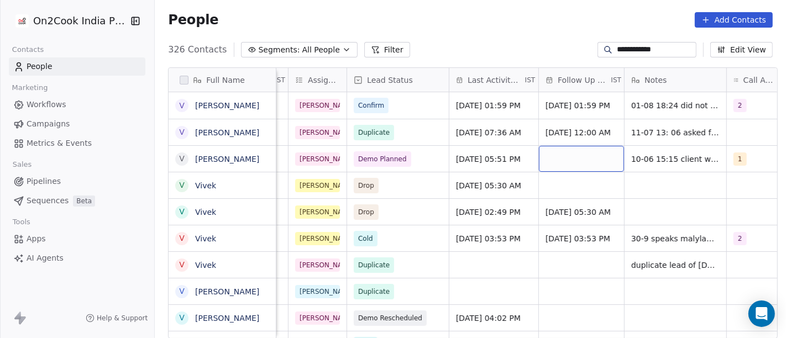
click at [577, 156] on div "grid" at bounding box center [581, 159] width 85 height 26
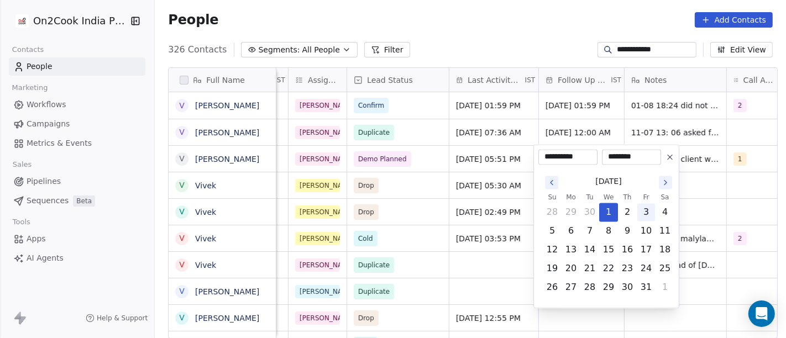
click at [642, 211] on button "3" at bounding box center [646, 212] width 18 height 18
type input "**********"
click at [498, 34] on html "**********" at bounding box center [393, 169] width 786 height 338
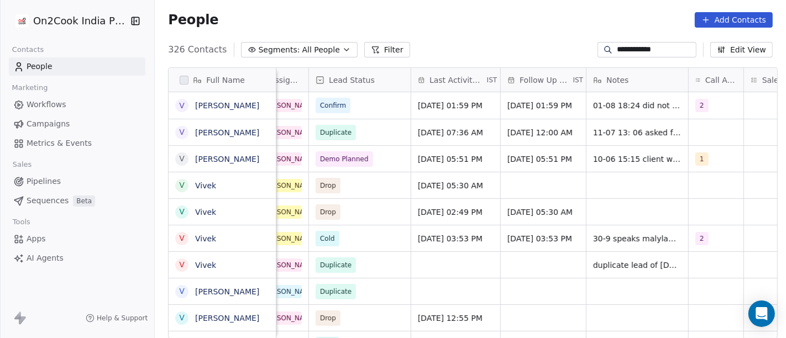
scroll to position [0, 555]
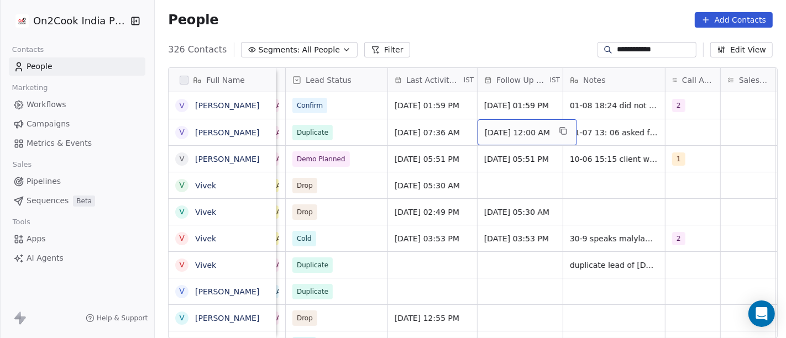
click at [528, 128] on span "Jul 14, 2025 12:00 AM" at bounding box center [516, 132] width 65 height 11
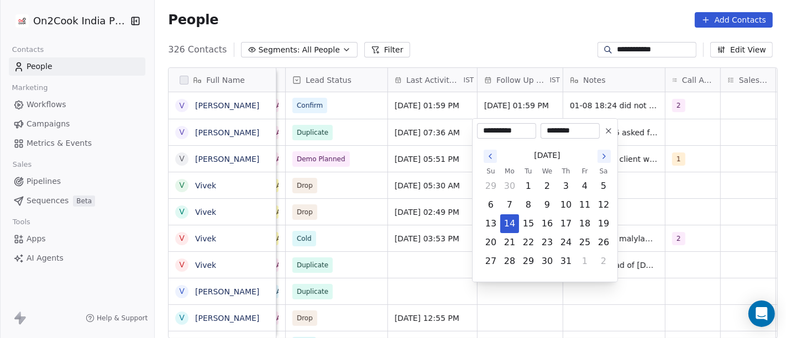
click at [605, 137] on button at bounding box center [608, 130] width 13 height 13
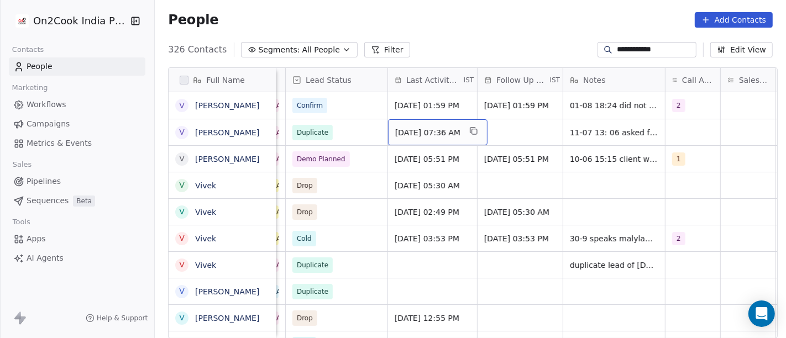
click at [428, 133] on span "Jul 11, 2025 07:36 AM" at bounding box center [427, 132] width 65 height 11
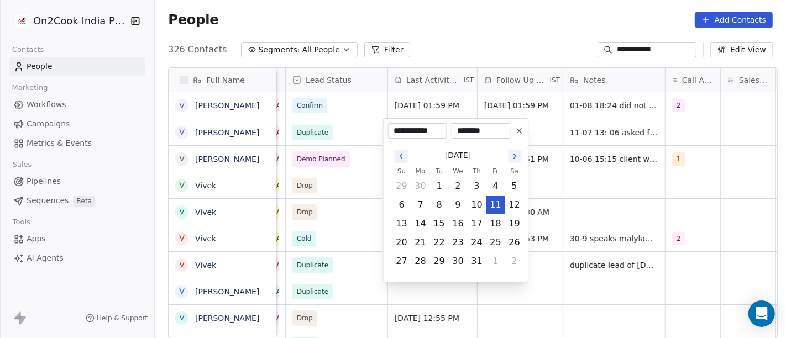
click at [516, 128] on icon at bounding box center [519, 131] width 9 height 9
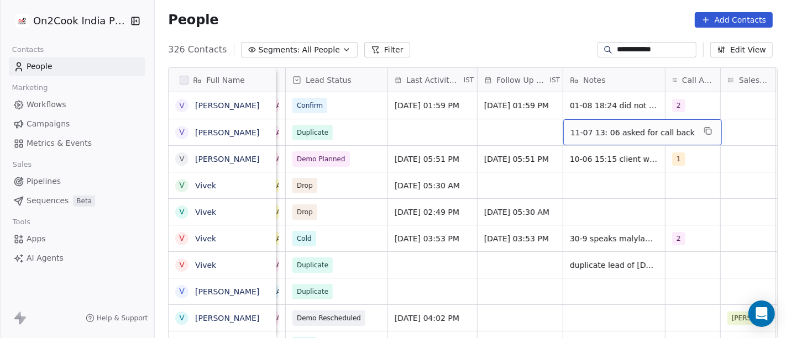
click at [605, 135] on span "11-07 13: 06 asked for call back" at bounding box center [632, 132] width 124 height 11
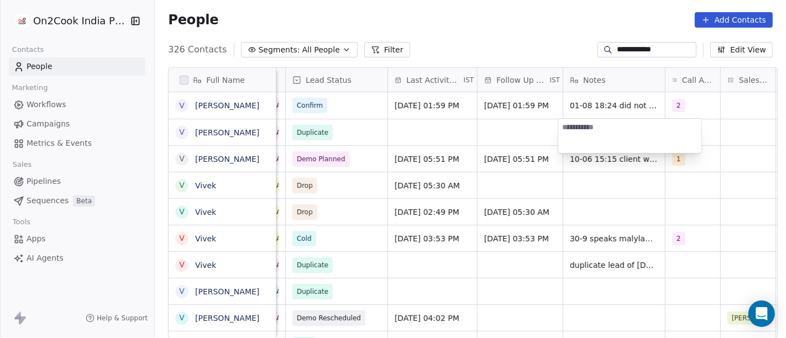
click at [647, 196] on html "**********" at bounding box center [393, 169] width 786 height 338
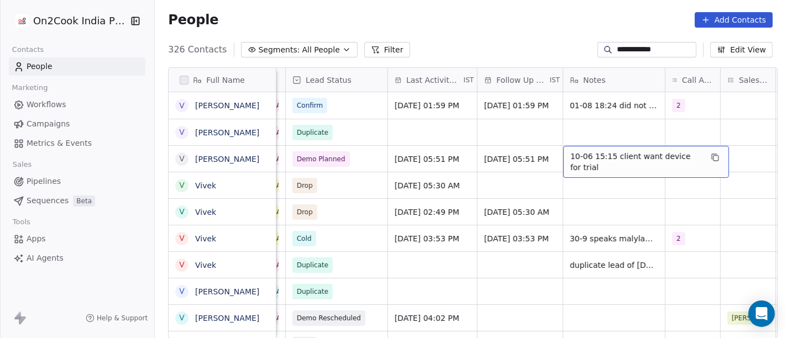
click at [595, 154] on span "10-06 15:15 client want device for trial" at bounding box center [635, 162] width 131 height 22
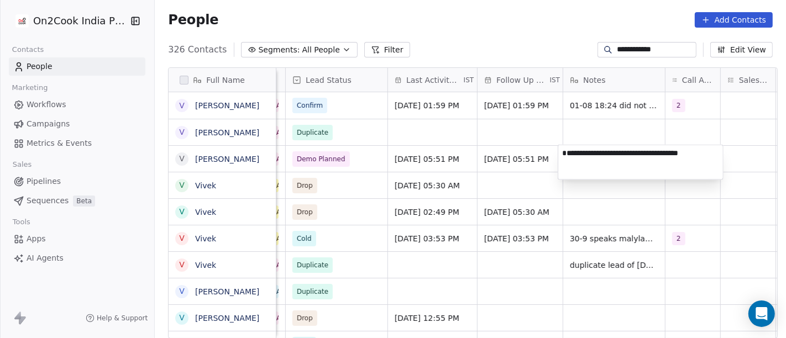
type textarea "**********"
click at [626, 125] on html "**********" at bounding box center [393, 169] width 786 height 338
click at [609, 119] on div "Jul 10, 2025 05:30 AM Salim Duplicate" at bounding box center [717, 132] width 1991 height 27
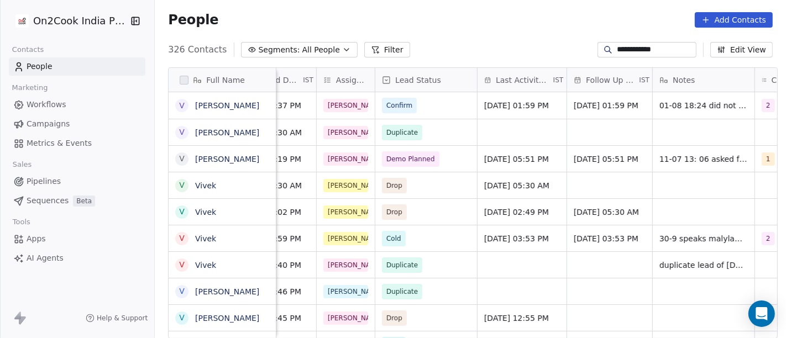
scroll to position [1, 518]
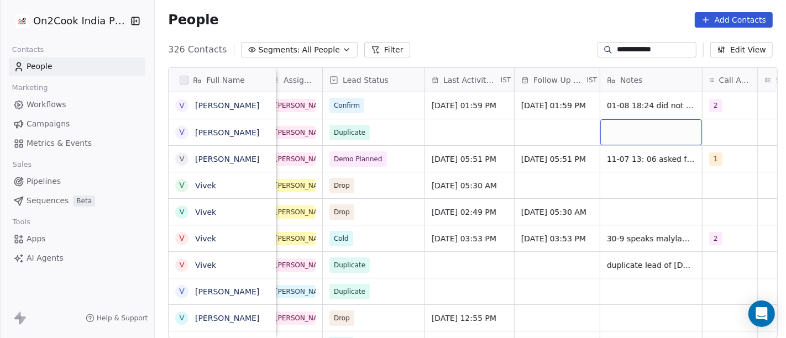
click at [612, 133] on div "grid" at bounding box center [651, 132] width 102 height 26
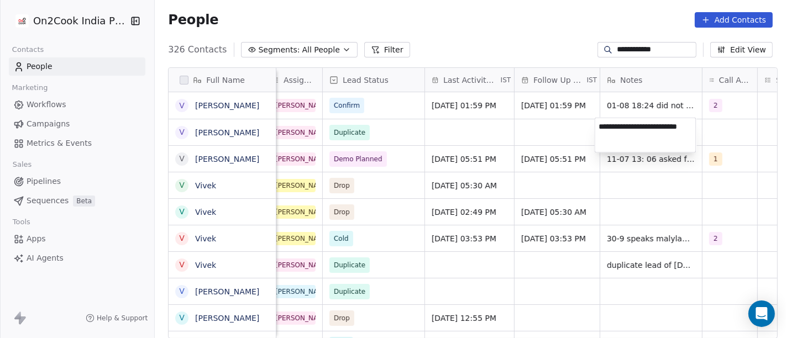
type textarea "**********"
click at [535, 116] on html "**********" at bounding box center [393, 169] width 786 height 338
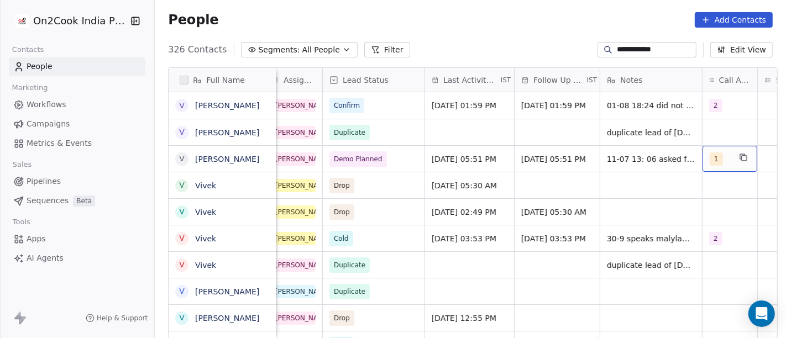
click at [711, 155] on span "1" at bounding box center [715, 158] width 13 height 13
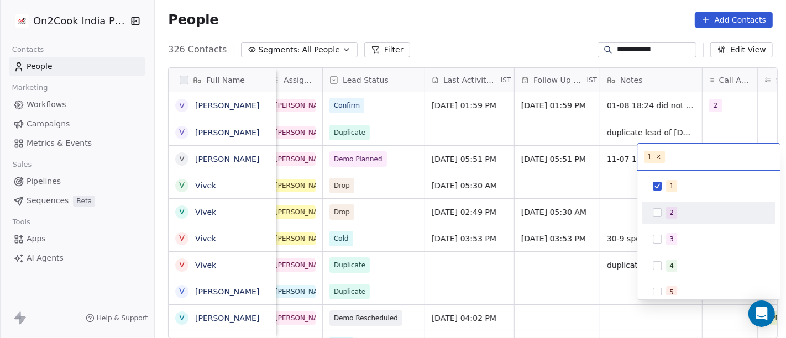
click at [699, 208] on div "2" at bounding box center [715, 213] width 98 height 12
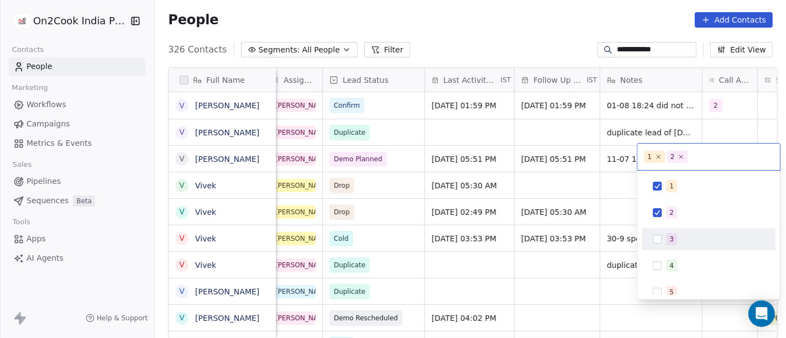
click at [682, 232] on div "3" at bounding box center [708, 239] width 125 height 18
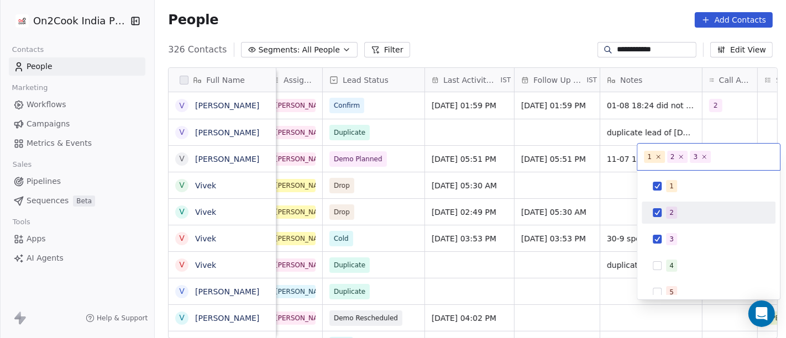
click at [678, 218] on div "2" at bounding box center [715, 213] width 98 height 12
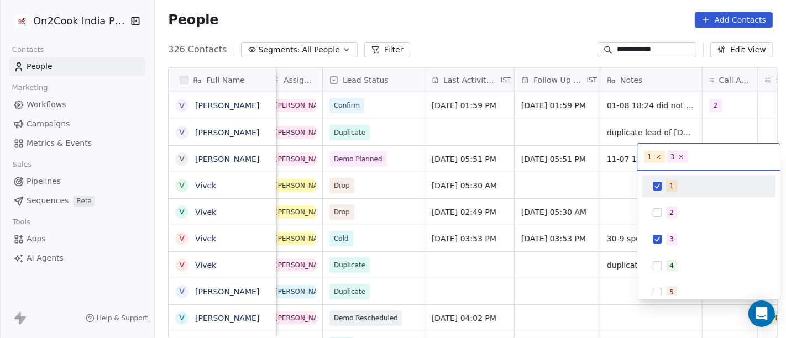
click at [672, 191] on span "1" at bounding box center [671, 186] width 11 height 12
click at [544, 109] on html "**********" at bounding box center [393, 169] width 786 height 338
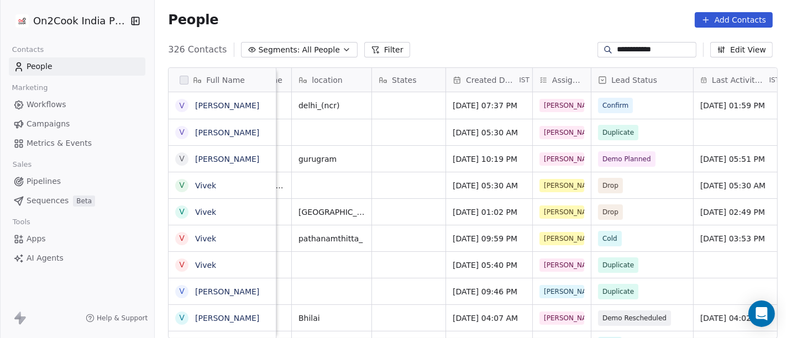
scroll to position [1, 0]
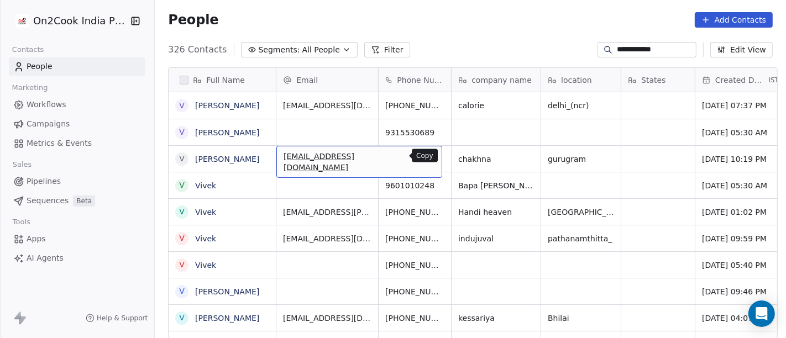
click at [426, 156] on icon "grid" at bounding box center [428, 158] width 5 height 5
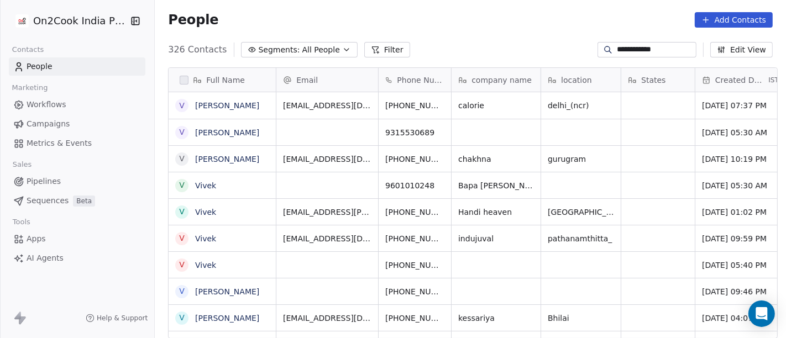
click at [666, 49] on input "**********" at bounding box center [654, 49] width 77 height 11
paste input "**********"
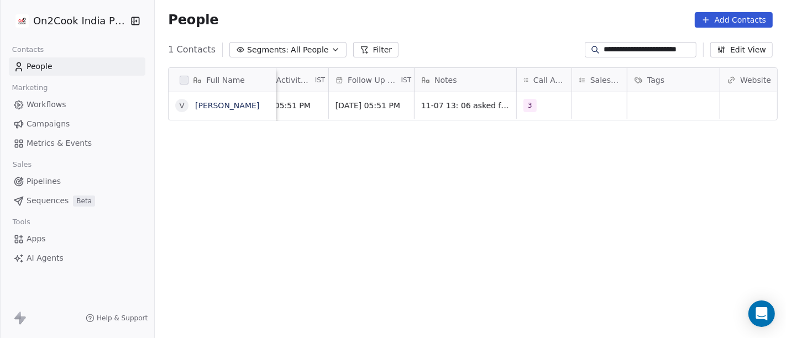
scroll to position [0, 709]
type input "**********"
click at [577, 103] on div "grid" at bounding box center [593, 105] width 55 height 27
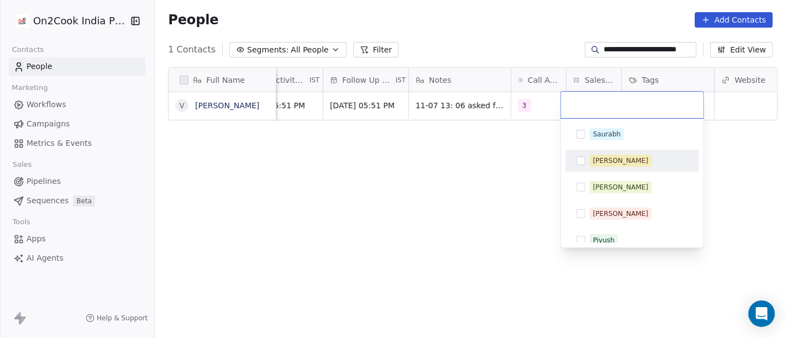
click at [619, 145] on div "Saurabh Sapan Anmol Salim Piyush Falguni Mary Ankit Devashish Shivam Rohit" at bounding box center [632, 266] width 134 height 287
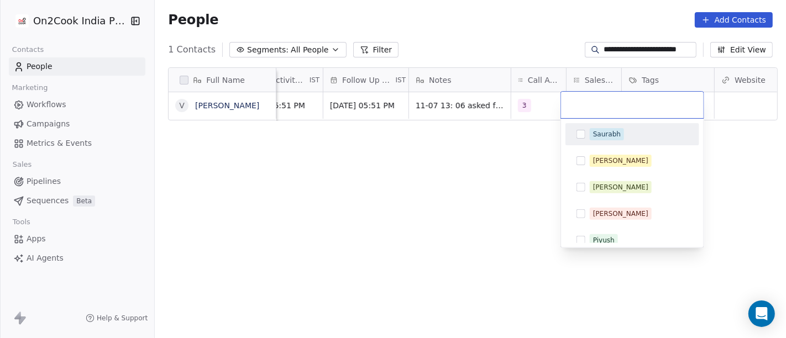
click at [615, 140] on div "Saurabh" at bounding box center [632, 134] width 125 height 18
click at [526, 146] on html "**********" at bounding box center [393, 169] width 786 height 338
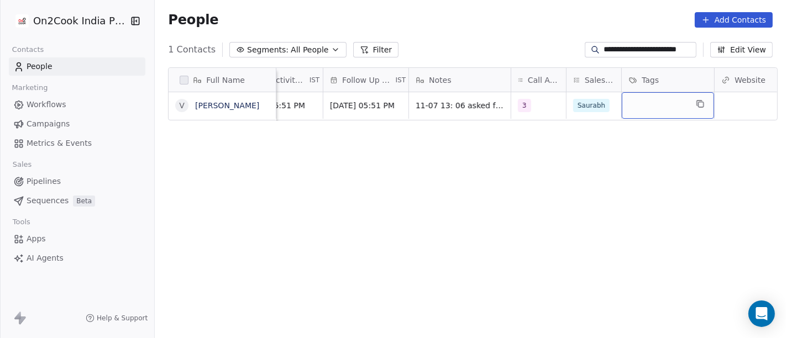
click at [656, 108] on div "grid" at bounding box center [667, 105] width 92 height 27
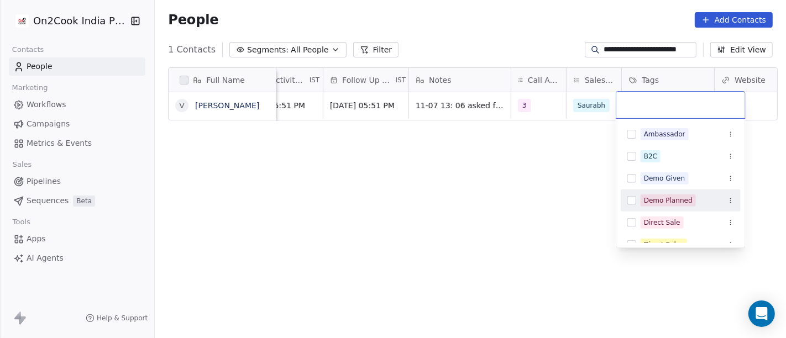
click at [665, 196] on div "Demo Planned" at bounding box center [668, 201] width 49 height 10
click at [496, 173] on html "**********" at bounding box center [393, 169] width 786 height 338
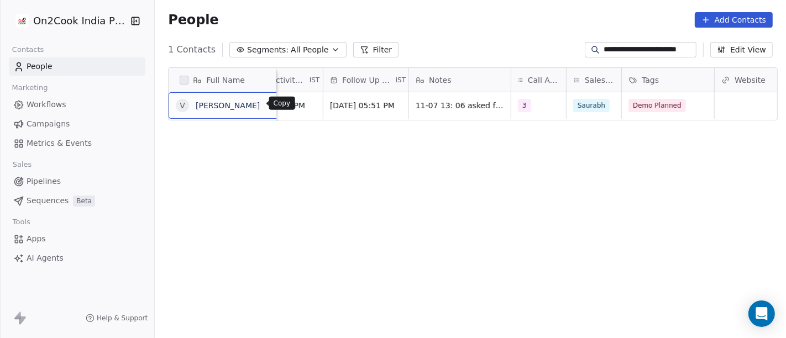
click at [267, 103] on button "grid" at bounding box center [273, 103] width 13 height 13
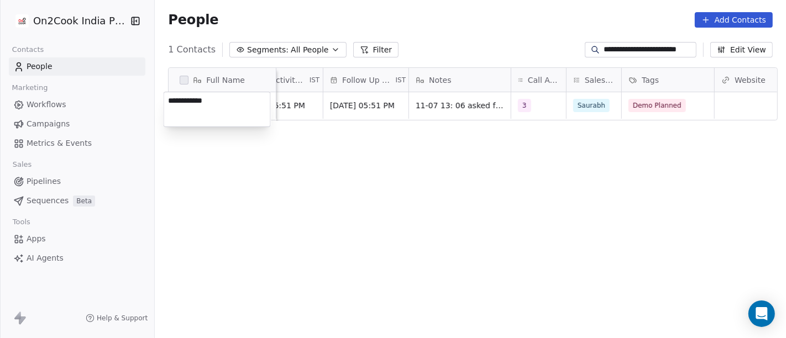
click at [247, 103] on textarea "**********" at bounding box center [217, 109] width 106 height 34
click at [313, 100] on html "**********" at bounding box center [393, 169] width 786 height 338
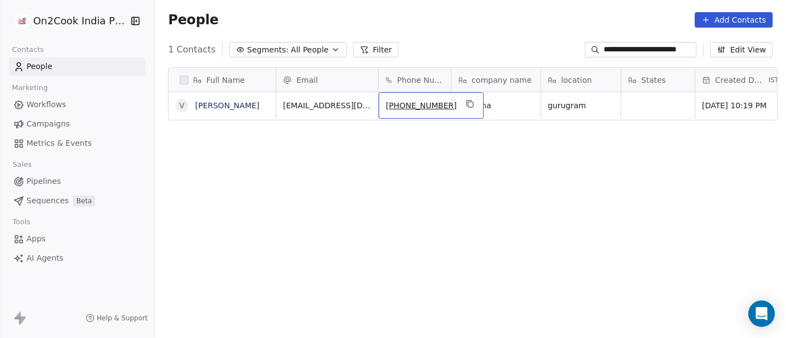
click at [409, 101] on span "+919315530689" at bounding box center [421, 105] width 71 height 11
click at [409, 101] on input "**********" at bounding box center [419, 105] width 87 height 22
click at [394, 101] on input "**********" at bounding box center [419, 105] width 87 height 22
type input "**********"
click at [445, 166] on html "**********" at bounding box center [393, 169] width 786 height 338
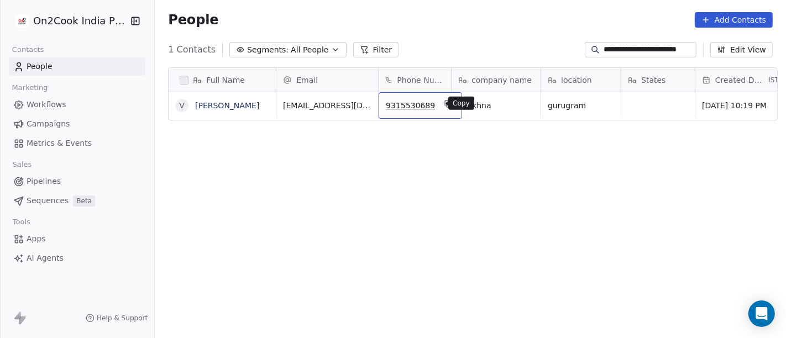
click at [444, 106] on icon "grid" at bounding box center [448, 103] width 9 height 9
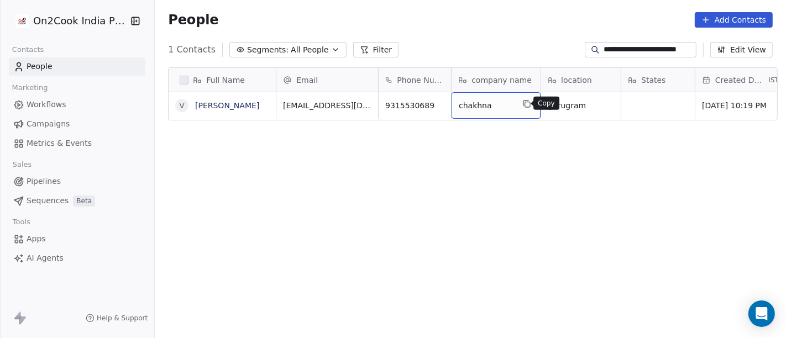
click at [520, 108] on button "grid" at bounding box center [526, 103] width 13 height 13
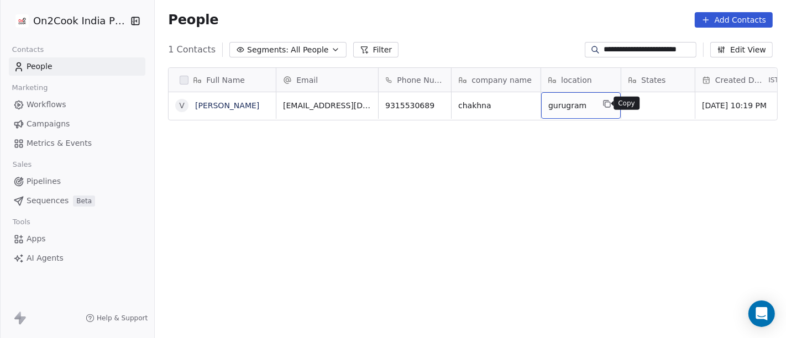
click at [603, 107] on icon "grid" at bounding box center [606, 103] width 9 height 9
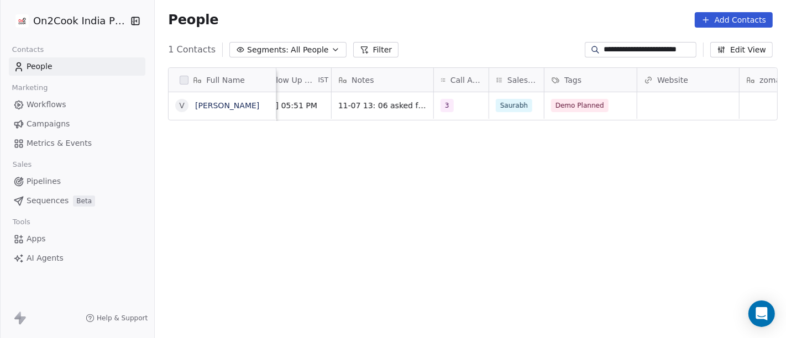
scroll to position [0, 778]
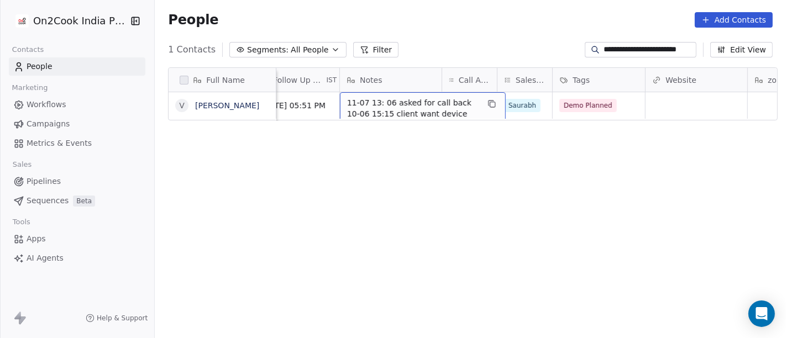
click at [391, 107] on span "11-07 13: 06 asked for call back 10-06 15:15 client want device for trial" at bounding box center [412, 113] width 131 height 33
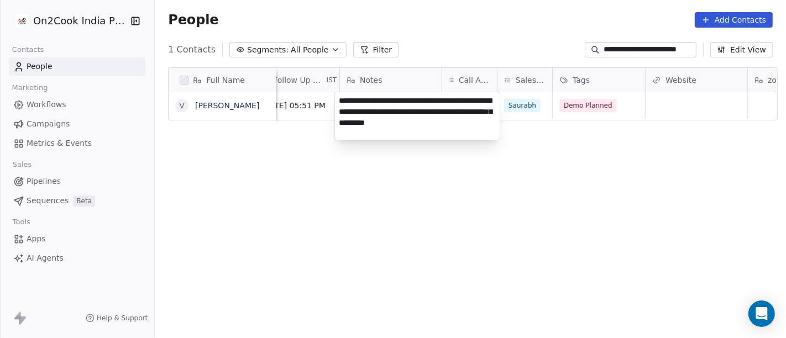
click at [493, 103] on textarea "**********" at bounding box center [417, 116] width 165 height 48
click at [479, 94] on textarea "**********" at bounding box center [417, 116] width 165 height 48
click at [477, 96] on textarea "**********" at bounding box center [417, 116] width 165 height 48
type textarea "**********"
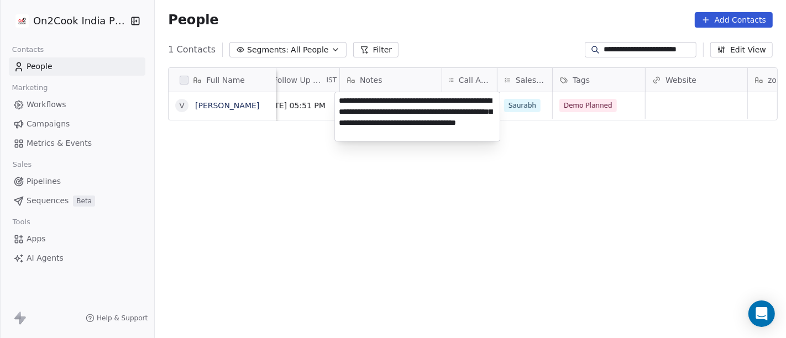
click at [591, 193] on html "**********" at bounding box center [393, 169] width 786 height 338
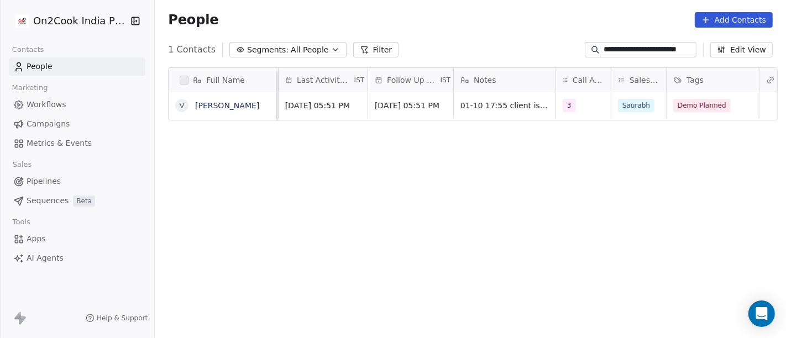
scroll to position [0, 625]
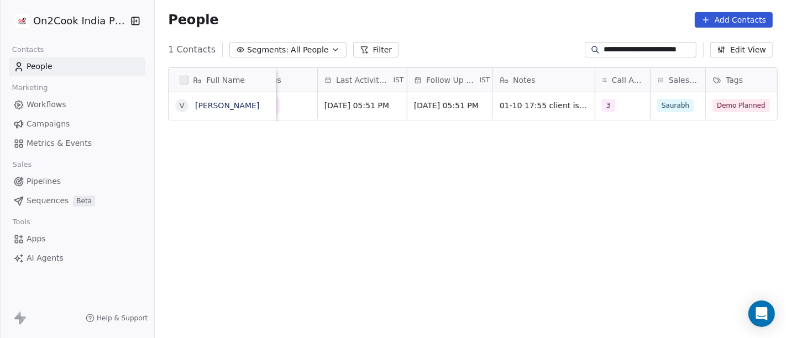
click at [641, 54] on input "**********" at bounding box center [649, 49] width 91 height 11
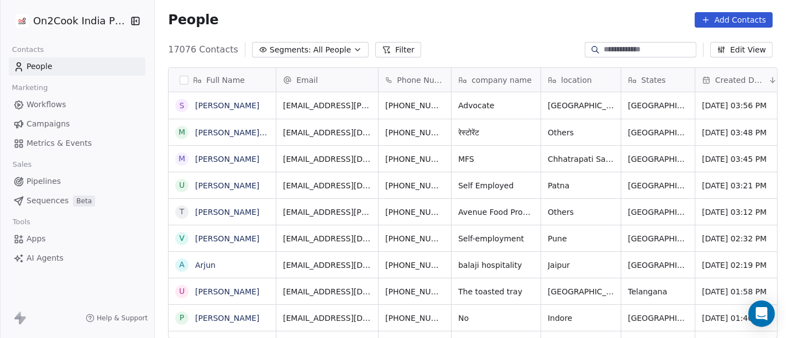
scroll to position [288, 626]
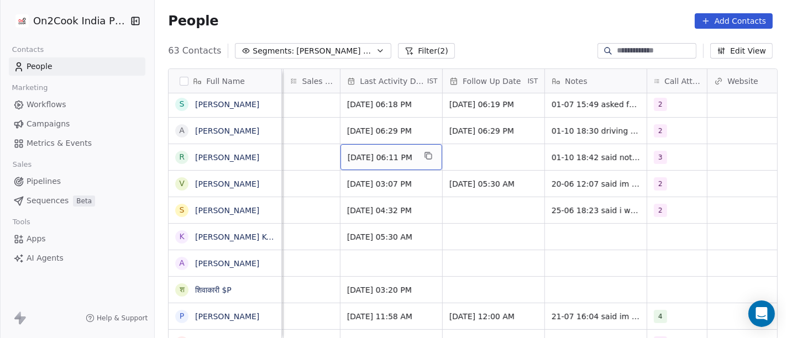
scroll to position [288, 626]
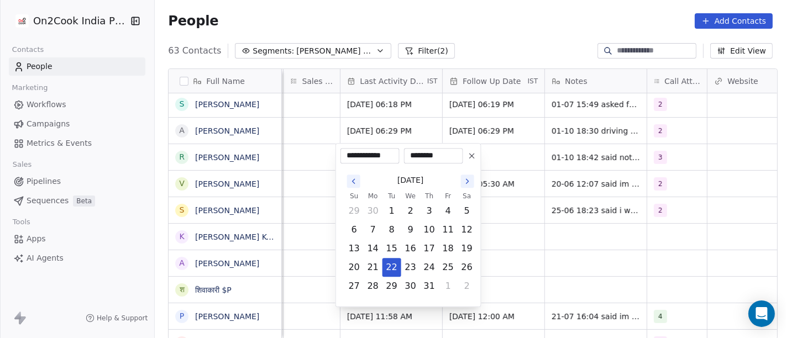
click at [476, 155] on icon at bounding box center [471, 155] width 9 height 9
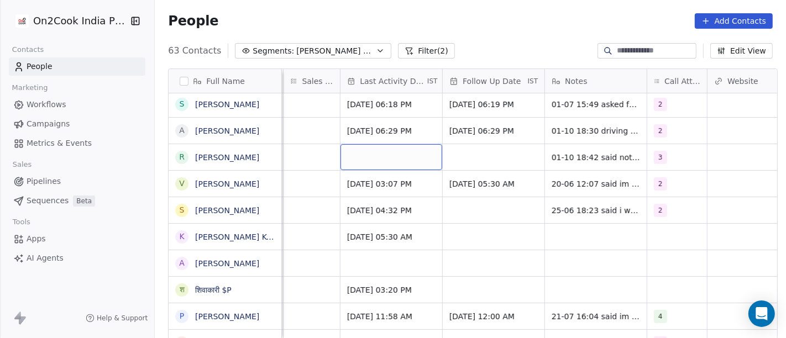
click at [374, 162] on div "grid" at bounding box center [391, 157] width 102 height 26
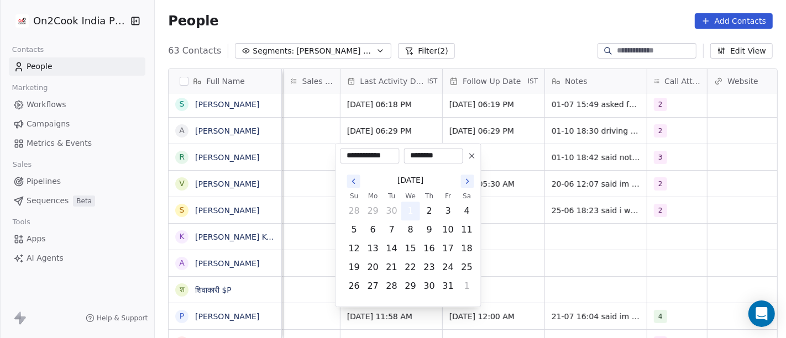
click at [405, 208] on button "1" at bounding box center [411, 211] width 18 height 18
click at [526, 152] on html "On2Cook India Pvt. Ltd. Contacts People Marketing Workflows Campaigns Metrics &…" at bounding box center [393, 169] width 786 height 338
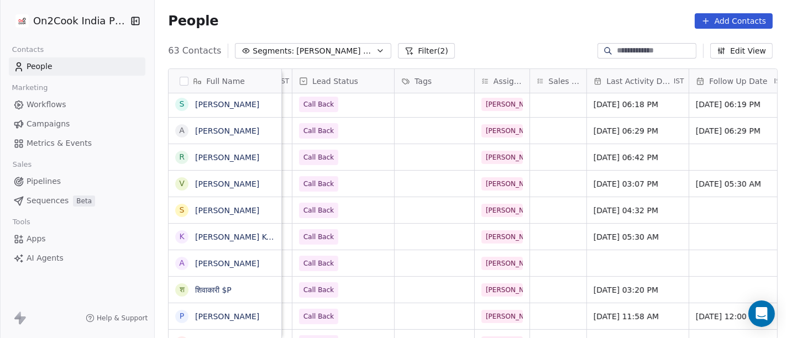
scroll to position [0, 422]
click at [363, 158] on div "Call Back" at bounding box center [344, 157] width 102 height 26
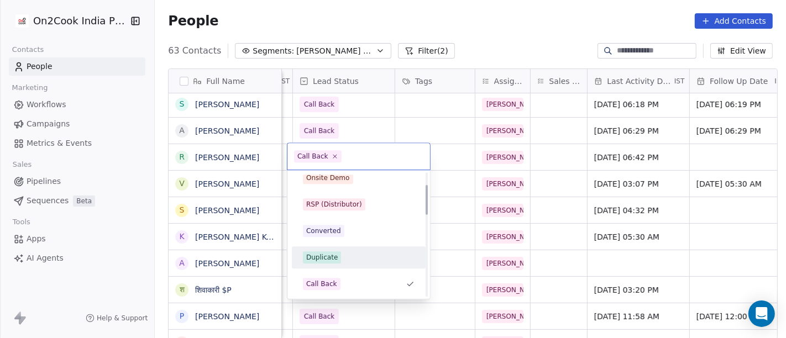
scroll to position [0, 0]
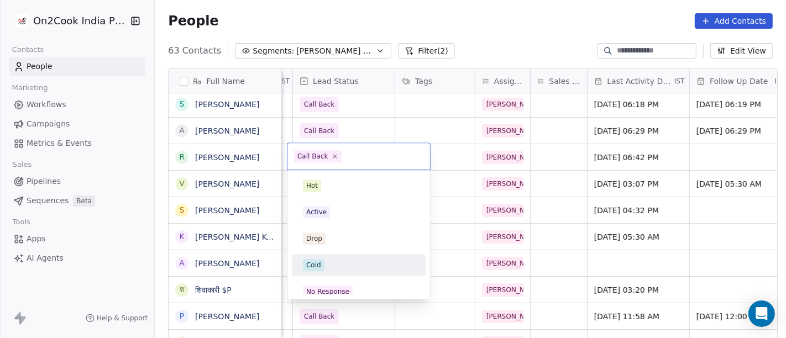
click at [325, 257] on div "Cold" at bounding box center [358, 265] width 125 height 18
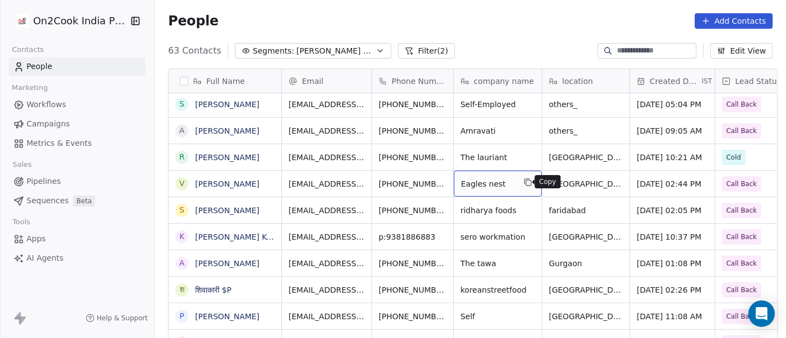
click at [526, 182] on icon "grid" at bounding box center [527, 182] width 9 height 9
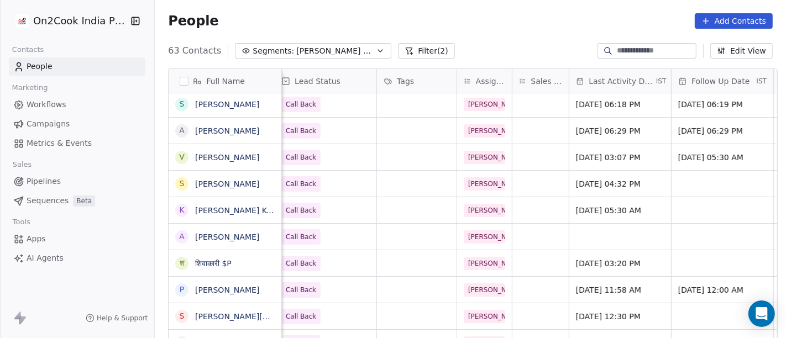
scroll to position [0, 479]
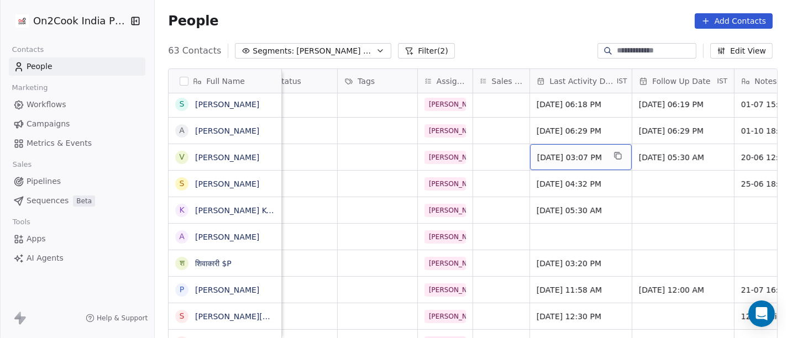
click at [547, 161] on span "[DATE] 03:07 PM" at bounding box center [570, 157] width 67 height 11
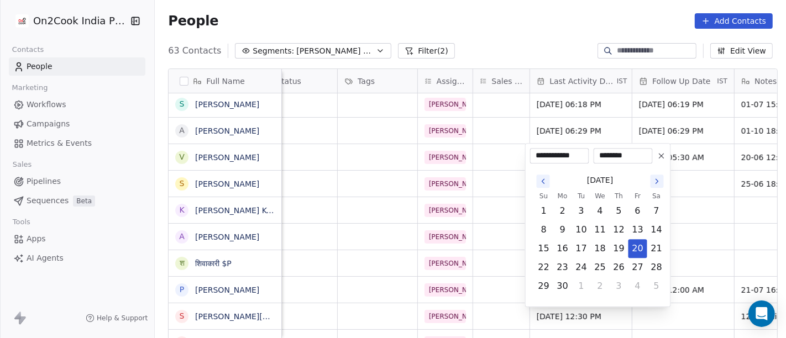
click at [661, 159] on icon at bounding box center [661, 155] width 9 height 9
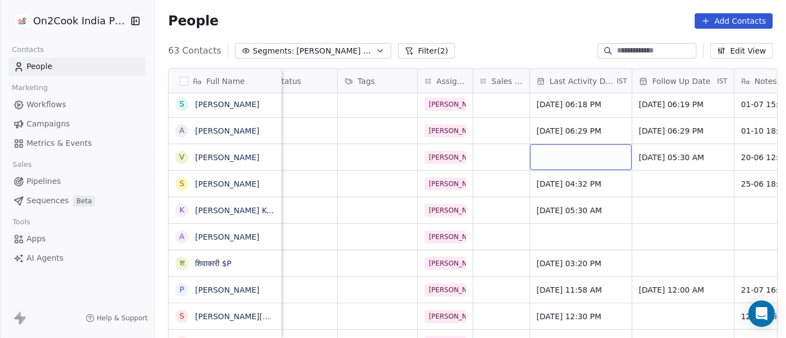
click at [572, 155] on div "grid" at bounding box center [581, 157] width 102 height 26
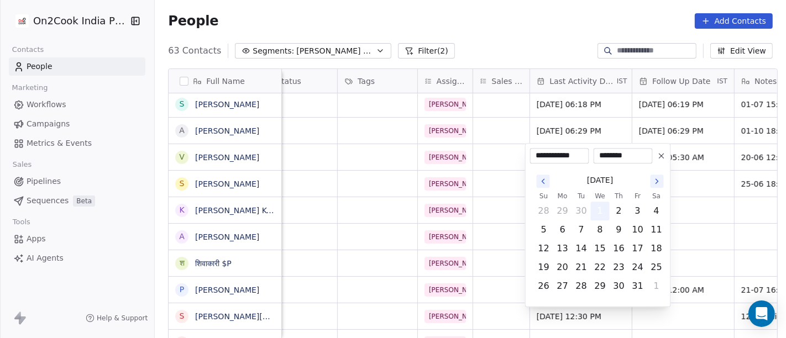
click at [601, 203] on button "1" at bounding box center [600, 211] width 18 height 18
click at [689, 170] on html "On2Cook India Pvt. Ltd. Contacts People Marketing Workflows Campaigns Metrics &…" at bounding box center [393, 169] width 786 height 338
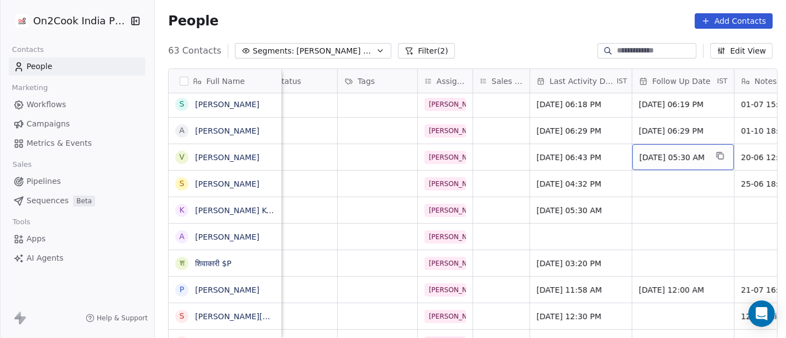
click at [682, 157] on span "[DATE] 05:30 AM" at bounding box center [672, 157] width 67 height 11
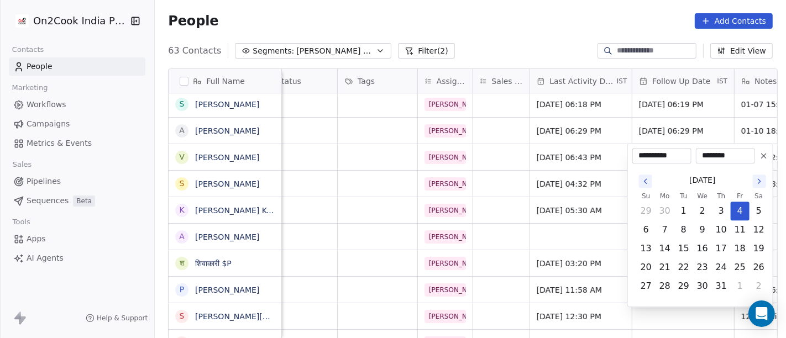
click at [760, 156] on icon at bounding box center [763, 155] width 9 height 9
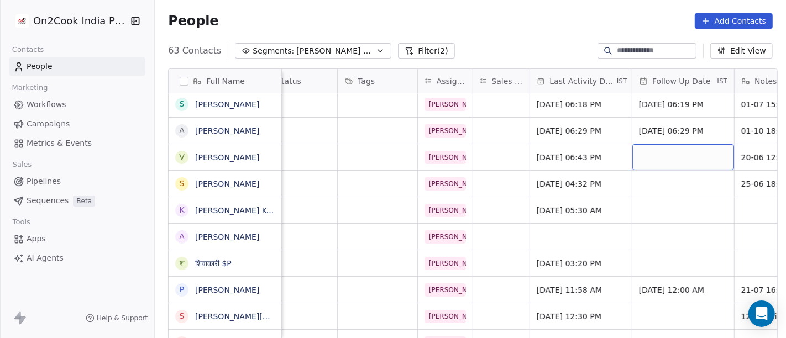
click at [655, 162] on div "grid" at bounding box center [683, 157] width 102 height 26
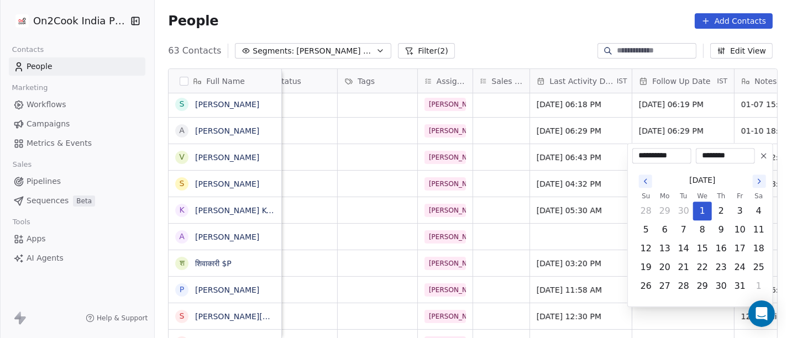
click at [766, 157] on icon at bounding box center [763, 155] width 9 height 9
type input "**********"
type input "********"
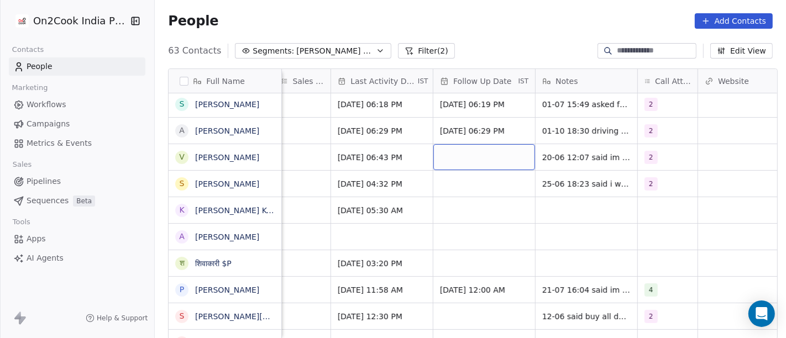
scroll to position [0, 678]
click at [637, 159] on div "2" at bounding box center [667, 157] width 60 height 26
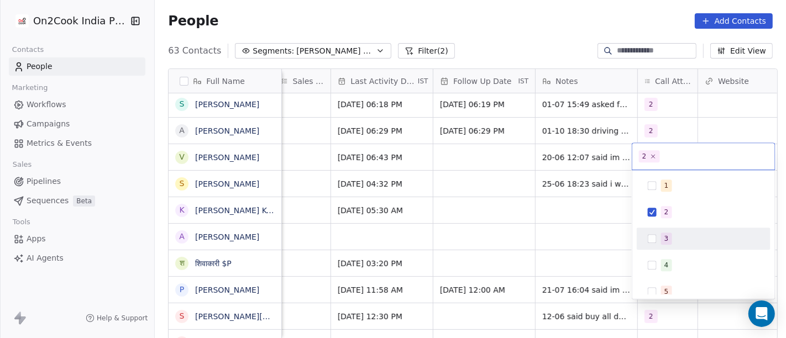
click at [658, 230] on div "3" at bounding box center [703, 239] width 125 height 18
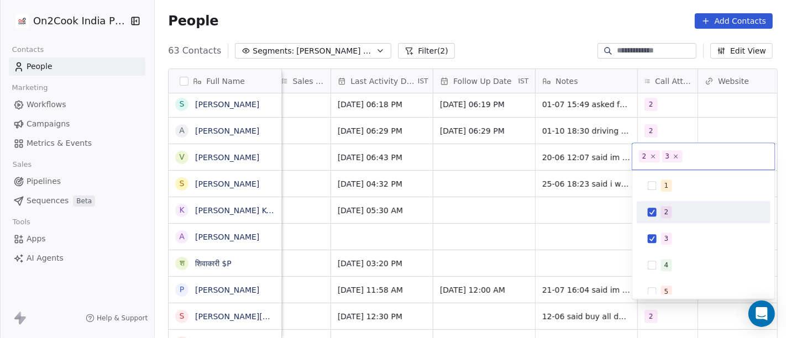
click at [658, 205] on div "2" at bounding box center [703, 212] width 125 height 18
click at [453, 202] on html "On2Cook India Pvt. Ltd. Contacts People Marketing Workflows Campaigns Metrics &…" at bounding box center [393, 169] width 786 height 338
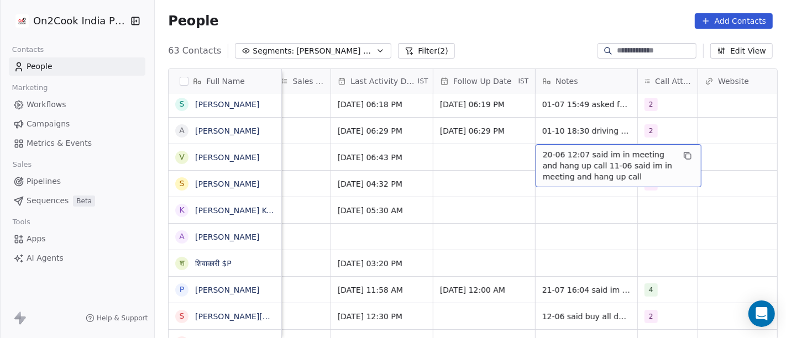
click at [592, 160] on span "20-06 12:07 said im in meeting and hang up call 11-06 said im in meeting and ha…" at bounding box center [607, 165] width 131 height 33
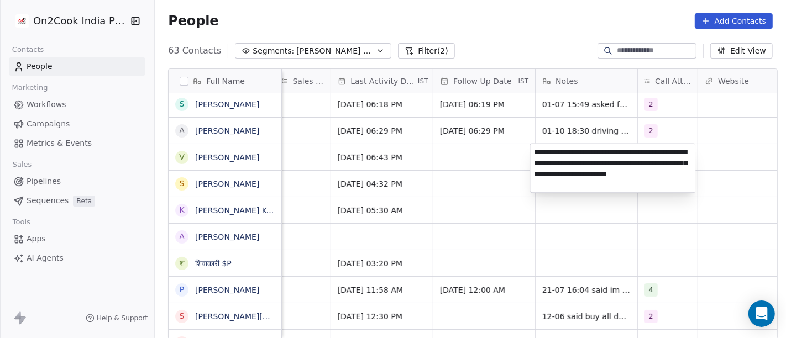
type textarea "**********"
click at [500, 212] on html "On2Cook India Pvt. Ltd. Contacts People Marketing Workflows Campaigns Metrics &…" at bounding box center [393, 169] width 786 height 338
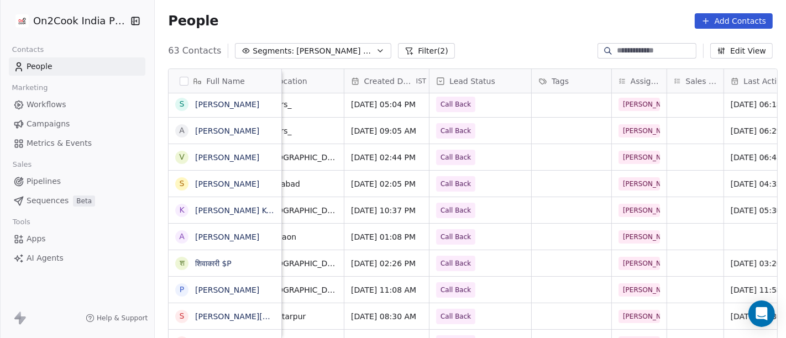
scroll to position [0, 249]
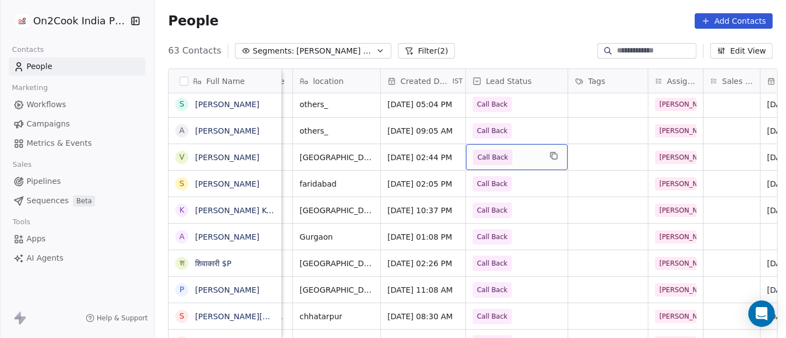
click at [493, 155] on span "Call Back" at bounding box center [492, 157] width 30 height 11
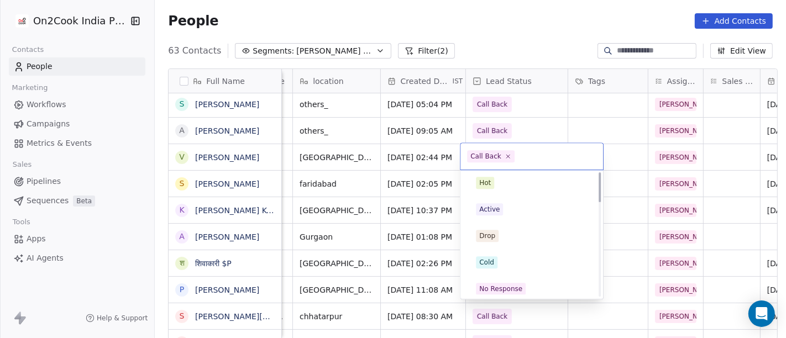
scroll to position [0, 0]
click at [500, 264] on div "Cold" at bounding box center [532, 265] width 112 height 12
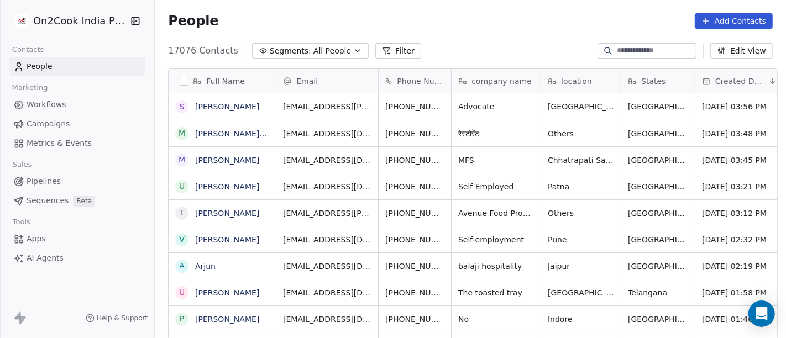
scroll to position [288, 626]
click at [313, 52] on span "All People" at bounding box center [332, 51] width 38 height 12
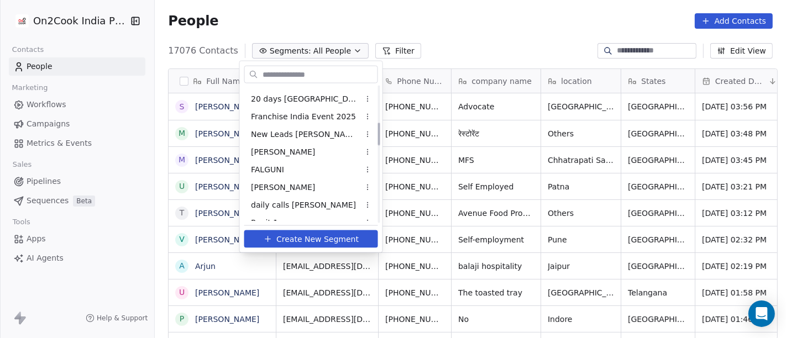
scroll to position [184, 0]
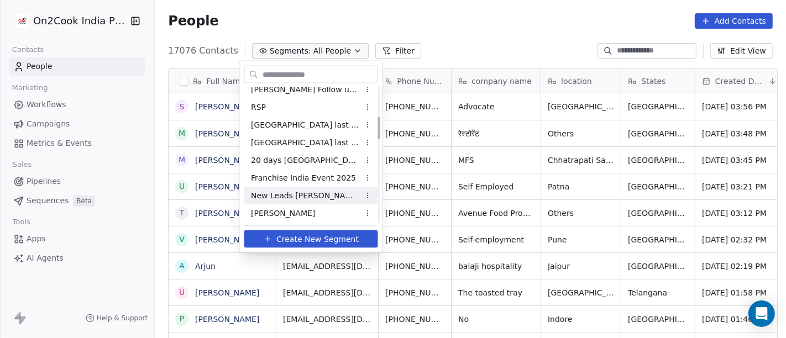
click at [291, 198] on span "New Leads [PERSON_NAME]" at bounding box center [305, 195] width 108 height 12
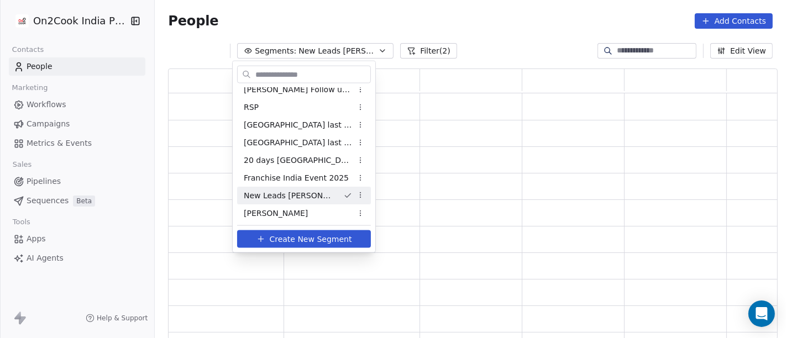
scroll to position [262, 600]
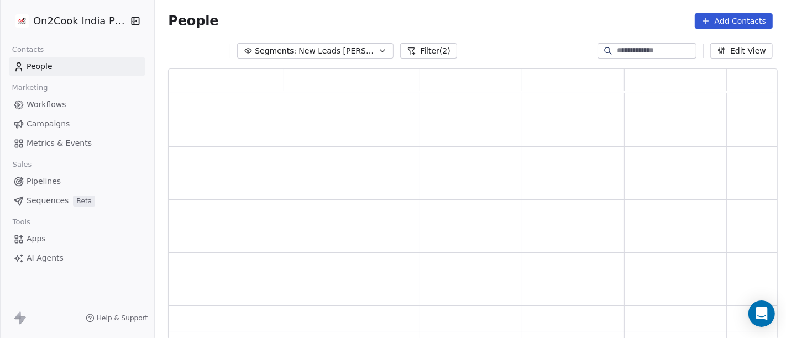
click at [314, 51] on span "New Leads [PERSON_NAME]" at bounding box center [336, 51] width 77 height 12
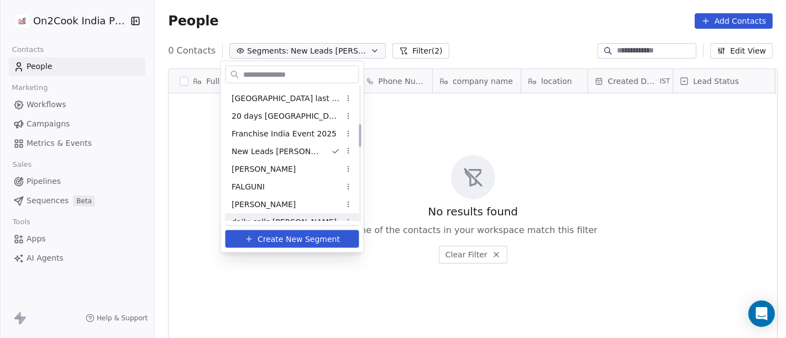
scroll to position [289, 0]
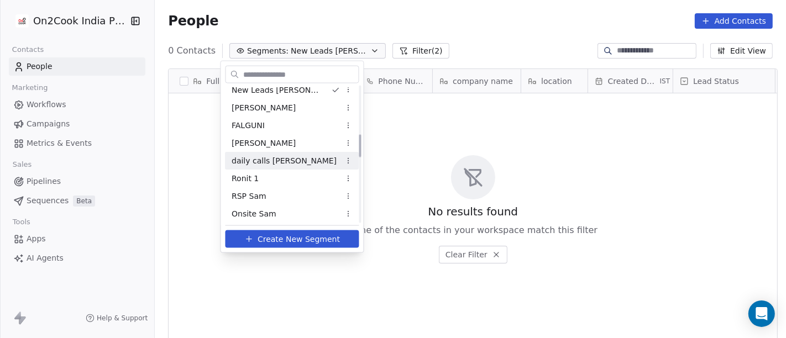
click at [268, 162] on span "daily calls [PERSON_NAME]" at bounding box center [284, 161] width 105 height 12
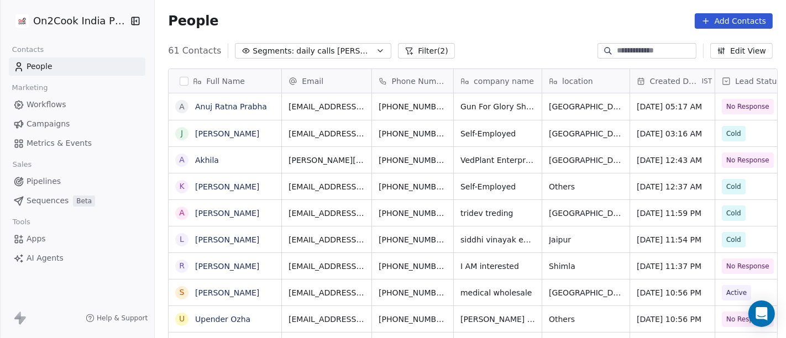
scroll to position [288, 626]
click at [410, 2] on div "People Add Contacts" at bounding box center [470, 21] width 631 height 42
click at [398, 45] on button "Filter (2)" at bounding box center [426, 50] width 57 height 15
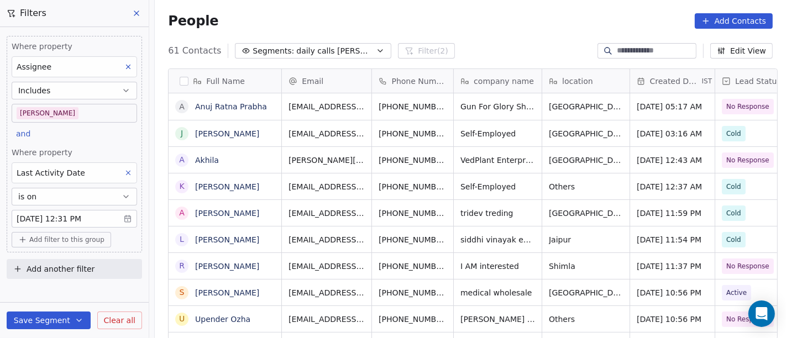
click at [52, 217] on body "On2Cook India Pvt. Ltd. Contacts People Marketing Workflows Campaigns Metrics &…" at bounding box center [393, 169] width 786 height 338
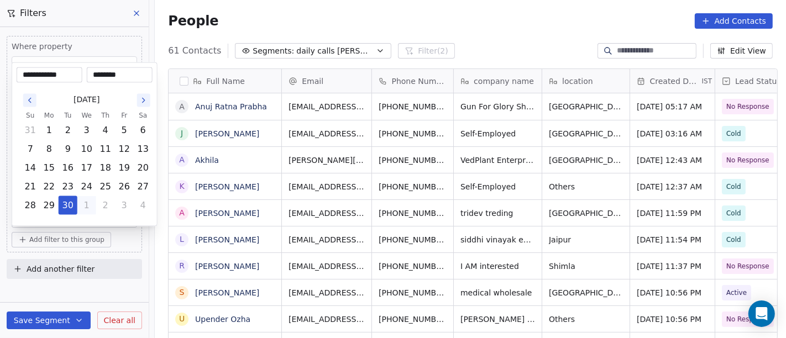
click at [89, 208] on button "1" at bounding box center [87, 206] width 18 height 18
type input "**********"
click at [334, 23] on html "On2Cook India Pvt. Ltd. Contacts People Marketing Workflows Campaigns Metrics &…" at bounding box center [393, 169] width 786 height 338
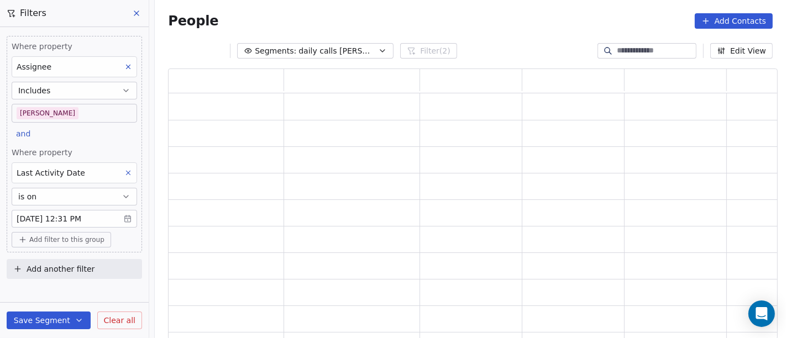
scroll to position [262, 600]
click at [52, 317] on button "Save Segment" at bounding box center [49, 321] width 84 height 18
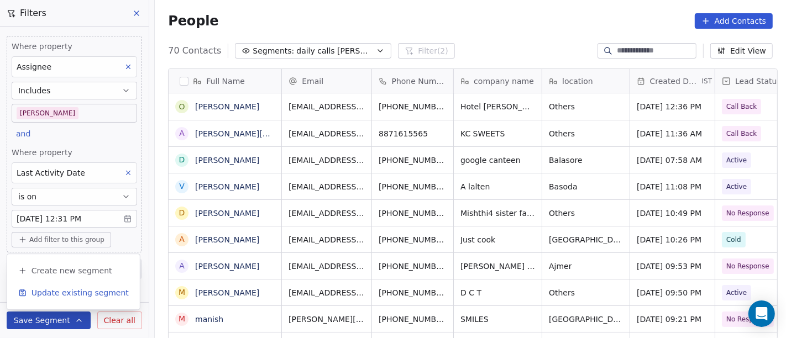
scroll to position [288, 626]
click at [67, 289] on span "Update existing segment" at bounding box center [79, 292] width 97 height 11
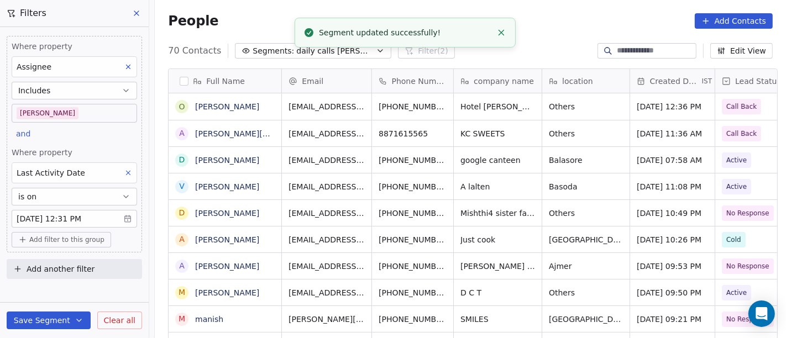
click at [570, 20] on div "People Add Contacts" at bounding box center [470, 20] width 604 height 15
click at [56, 238] on span "Add filter to this group" at bounding box center [66, 239] width 75 height 9
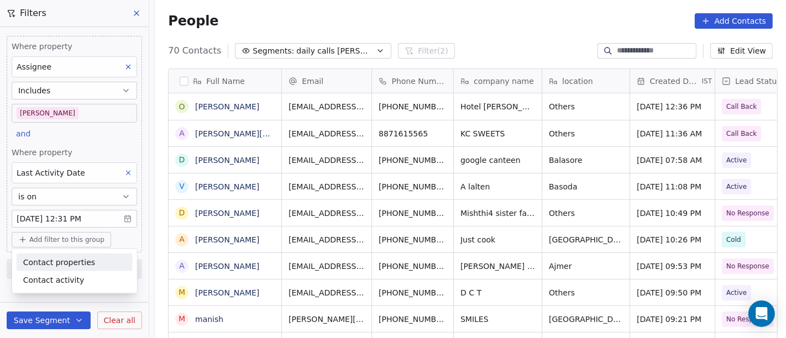
click at [57, 262] on span "Contact properties" at bounding box center [59, 262] width 72 height 12
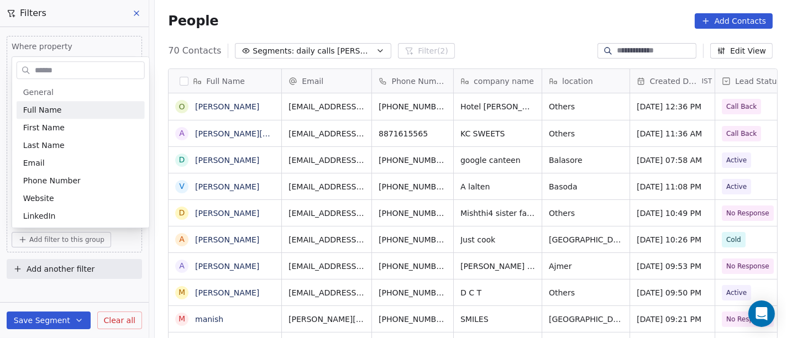
click at [62, 72] on input "text" at bounding box center [89, 70] width 112 height 16
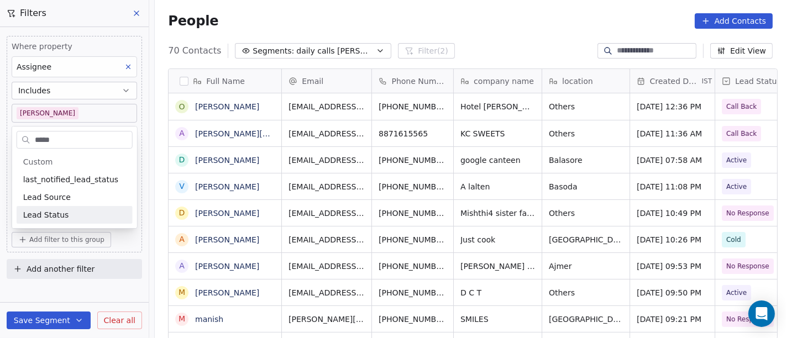
type input "****"
click at [56, 209] on span "Lead Status" at bounding box center [46, 214] width 46 height 11
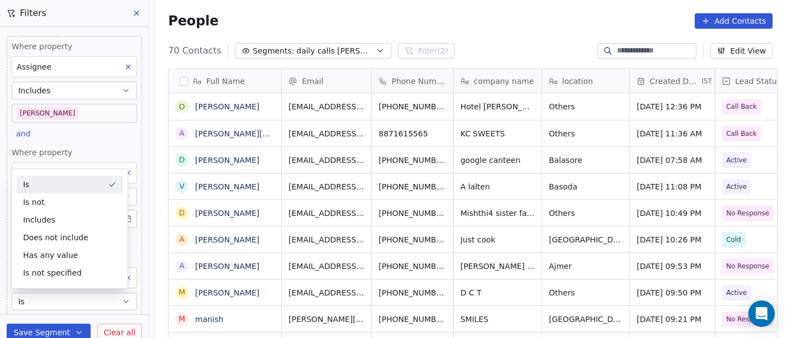
click at [463, 19] on div "People Add Contacts" at bounding box center [470, 20] width 604 height 15
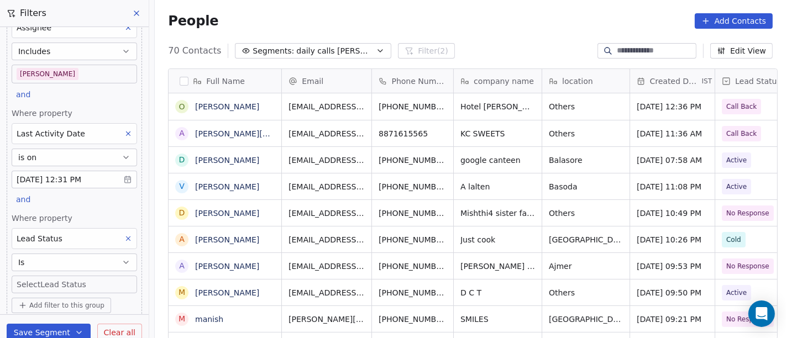
scroll to position [71, 0]
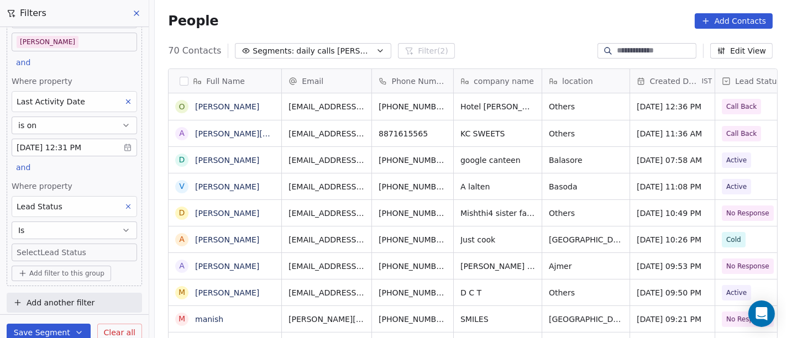
click at [74, 254] on body "On2Cook India Pvt. Ltd. Contacts People Marketing Workflows Campaigns Metrics &…" at bounding box center [393, 169] width 786 height 338
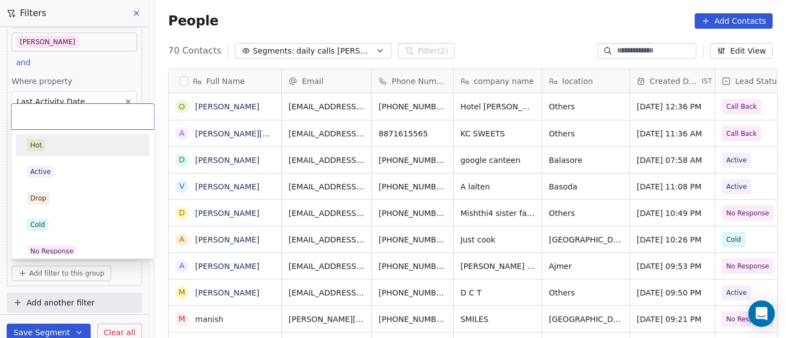
click at [93, 144] on div "Hot" at bounding box center [83, 145] width 112 height 12
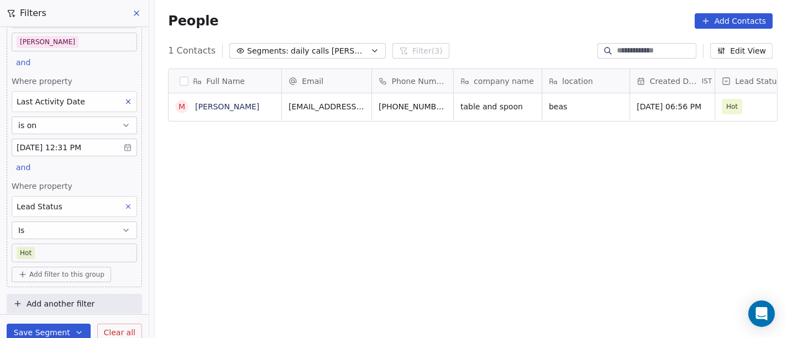
scroll to position [288, 626]
click at [63, 254] on body "On2Cook India Pvt. Ltd. Contacts People Marketing Workflows Campaigns Metrics &…" at bounding box center [393, 169] width 786 height 338
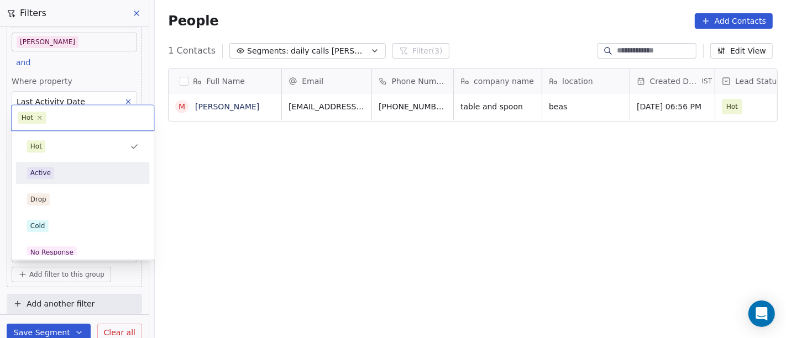
click at [59, 182] on div "Active" at bounding box center [83, 173] width 134 height 22
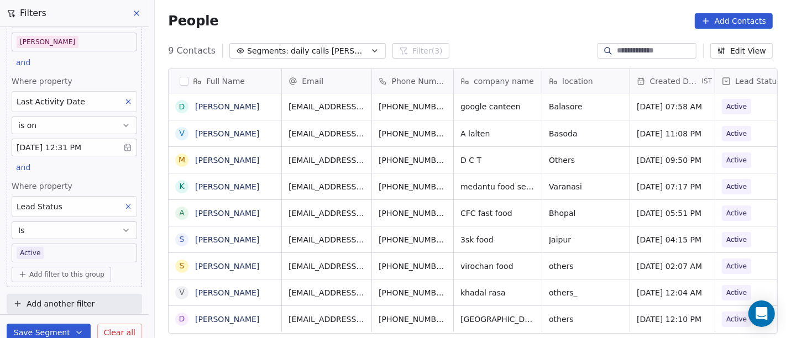
click at [48, 249] on body "On2Cook India Pvt. Ltd. Contacts People Marketing Workflows Campaigns Metrics &…" at bounding box center [393, 169] width 786 height 338
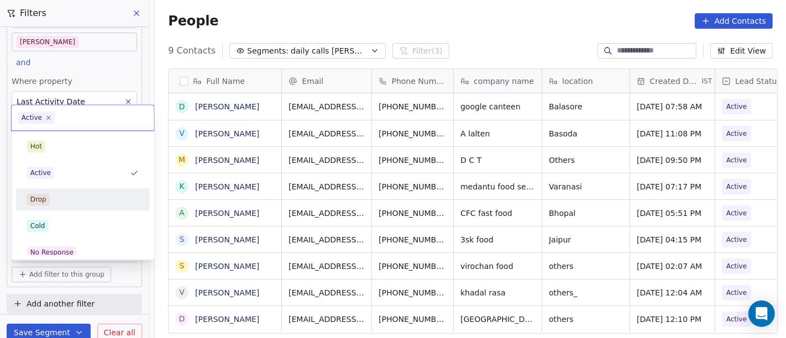
click at [91, 205] on div "Drop" at bounding box center [82, 200] width 125 height 18
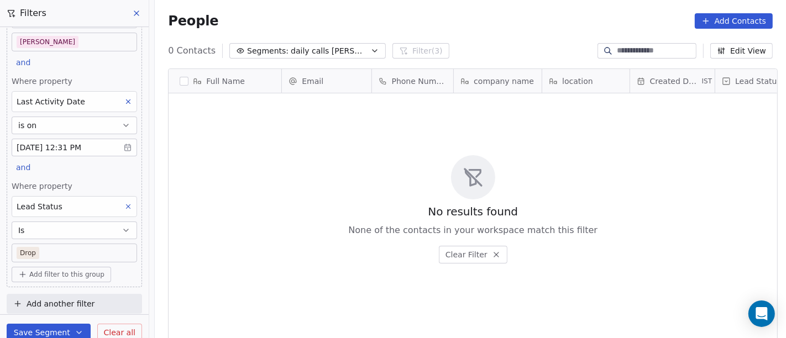
click at [70, 251] on body "On2Cook India Pvt. Ltd. Contacts People Marketing Workflows Campaigns Metrics &…" at bounding box center [393, 169] width 786 height 338
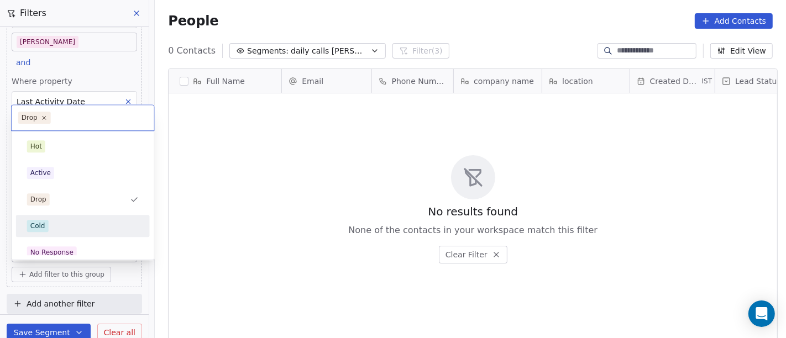
click at [62, 223] on div "Cold" at bounding box center [83, 226] width 112 height 12
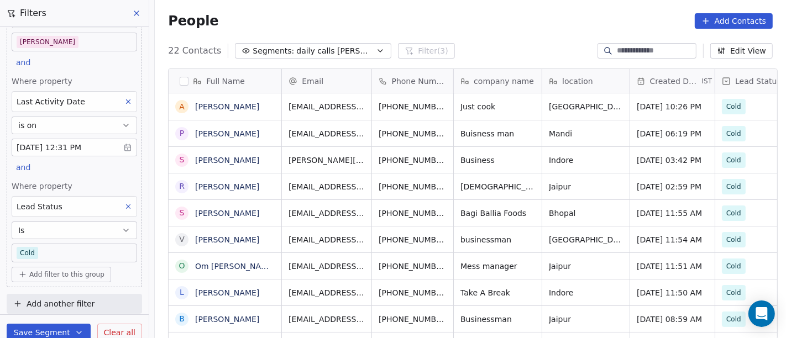
click at [68, 251] on body "On2Cook India Pvt. Ltd. Contacts People Marketing Workflows Campaigns Metrics &…" at bounding box center [393, 169] width 786 height 338
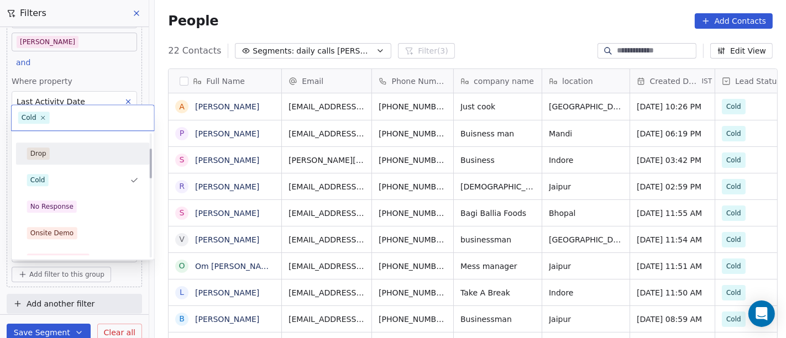
scroll to position [61, 0]
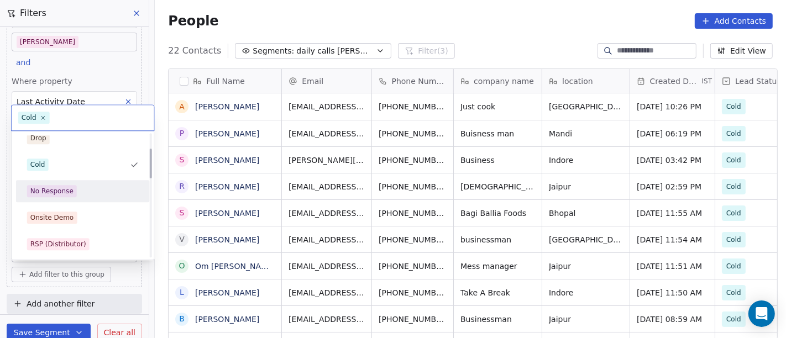
click at [60, 188] on div "No Response" at bounding box center [51, 191] width 43 height 10
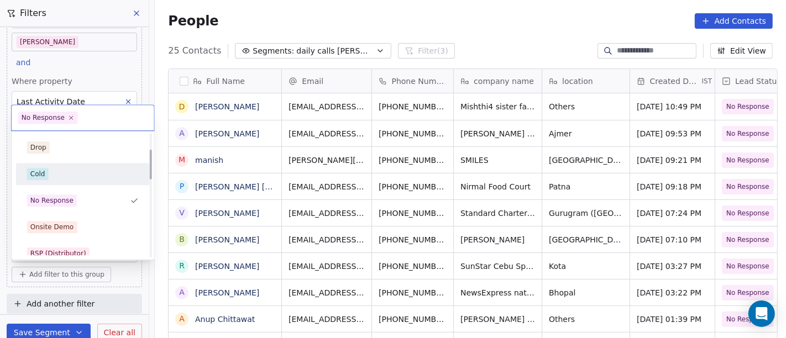
scroll to position [69, 0]
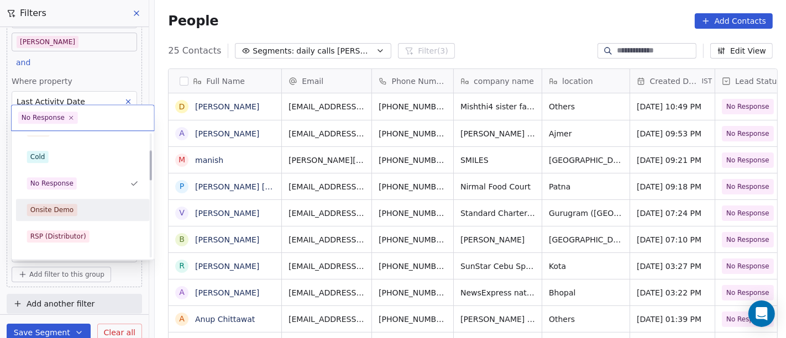
click at [70, 207] on div "Onsite Demo" at bounding box center [52, 210] width 44 height 10
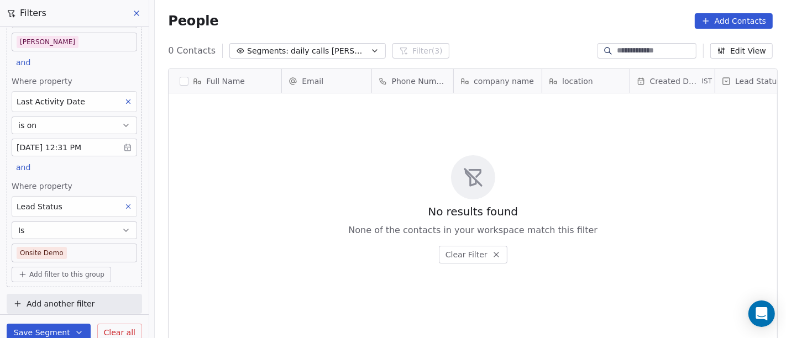
scroll to position [288, 626]
click at [69, 247] on body "On2Cook India Pvt. Ltd. Contacts People Marketing Workflows Campaigns Metrics &…" at bounding box center [393, 169] width 786 height 338
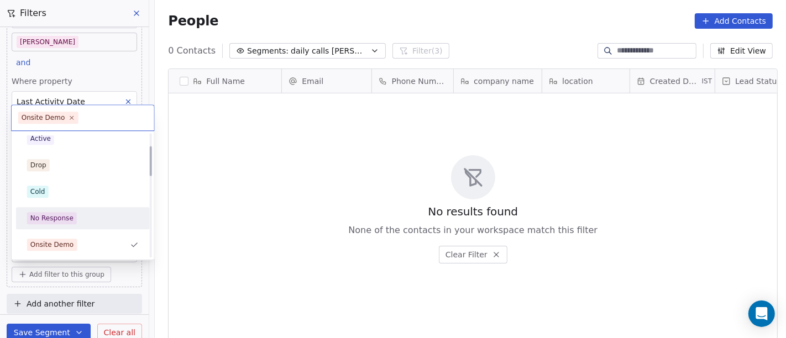
scroll to position [96, 0]
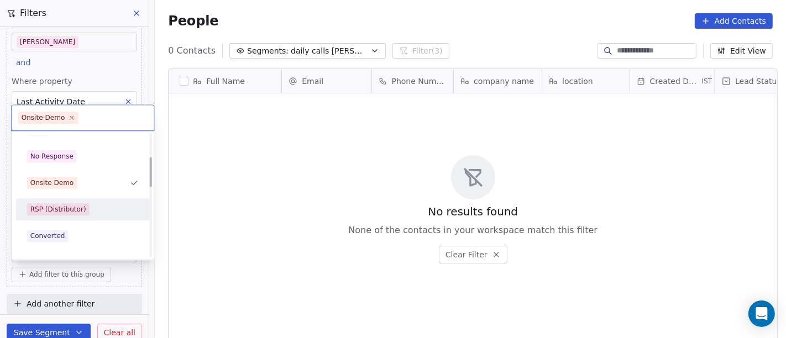
click at [72, 196] on div "Hot Active Drop Cold No Response Onsite Demo RSP (Distributor) Converted Duplic…" at bounding box center [83, 288] width 134 height 499
click at [72, 210] on div "RSP (Distributor)" at bounding box center [58, 209] width 56 height 10
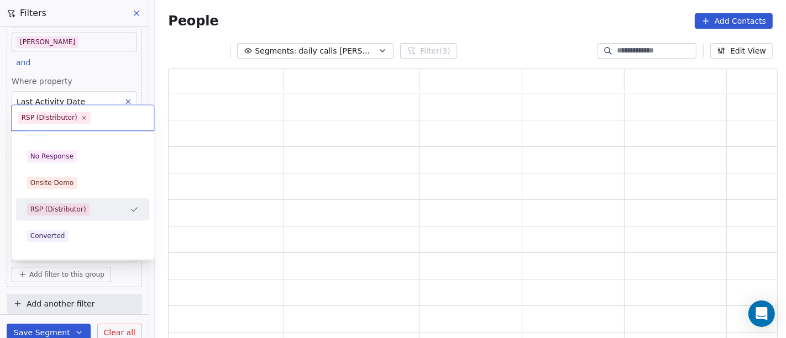
scroll to position [262, 600]
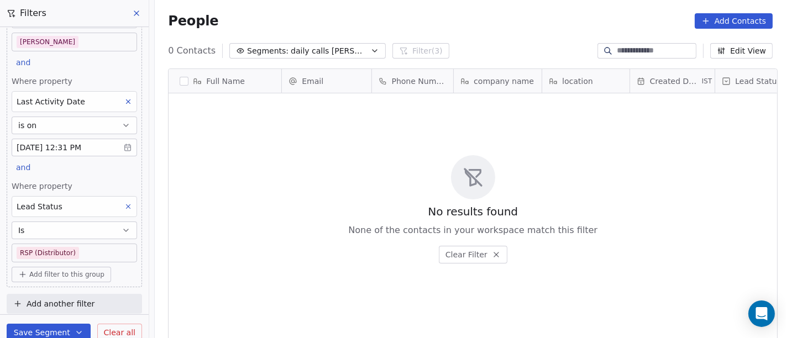
click at [76, 249] on body "On2Cook India Pvt. Ltd. Contacts People Marketing Workflows Campaigns Metrics &…" at bounding box center [393, 169] width 786 height 338
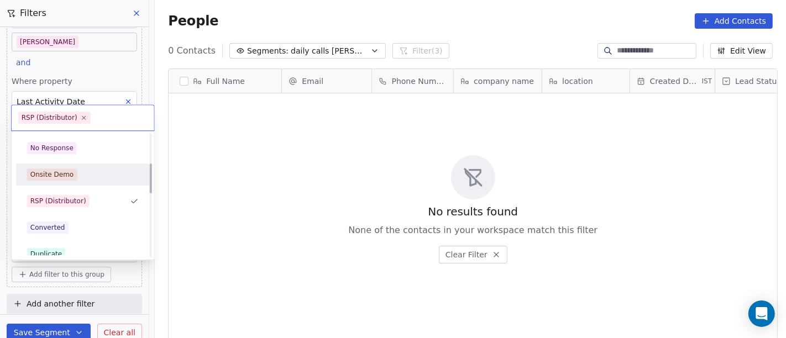
scroll to position [123, 0]
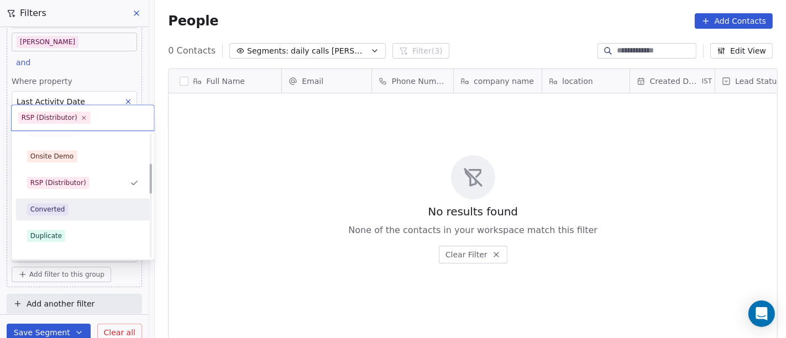
click at [71, 208] on div "Converted" at bounding box center [83, 209] width 112 height 12
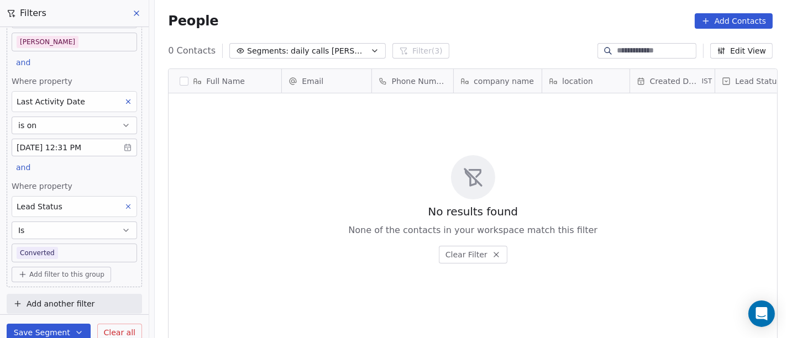
scroll to position [0, 0]
click at [64, 253] on body "On2Cook India Pvt. Ltd. Contacts People Marketing Workflows Campaigns Metrics &…" at bounding box center [393, 169] width 786 height 338
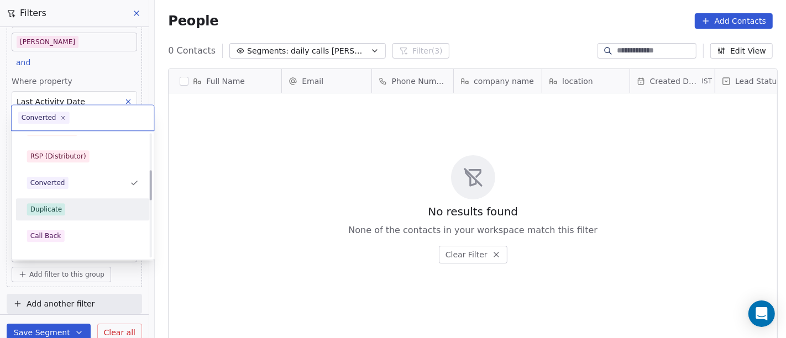
click at [67, 217] on div "Duplicate" at bounding box center [82, 210] width 125 height 18
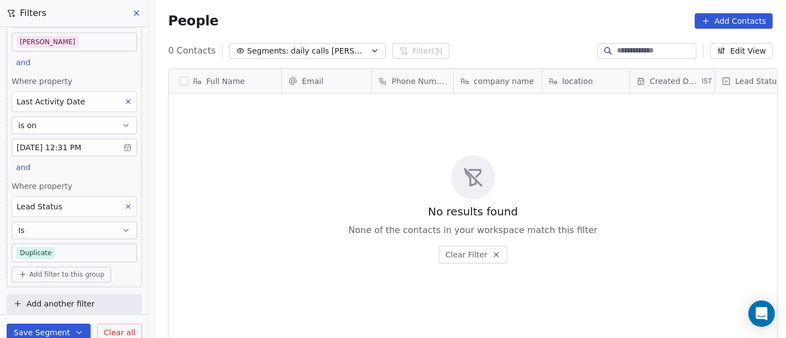
click at [74, 254] on body "On2Cook India Pvt. Ltd. Contacts People Marketing Workflows Campaigns Metrics &…" at bounding box center [393, 169] width 786 height 338
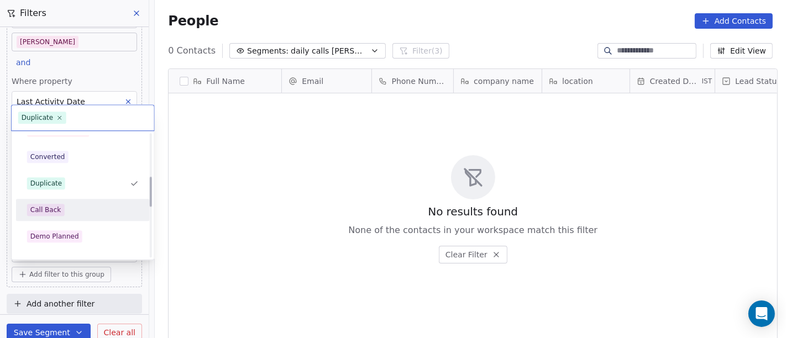
click at [60, 210] on span "Call Back" at bounding box center [46, 210] width 38 height 12
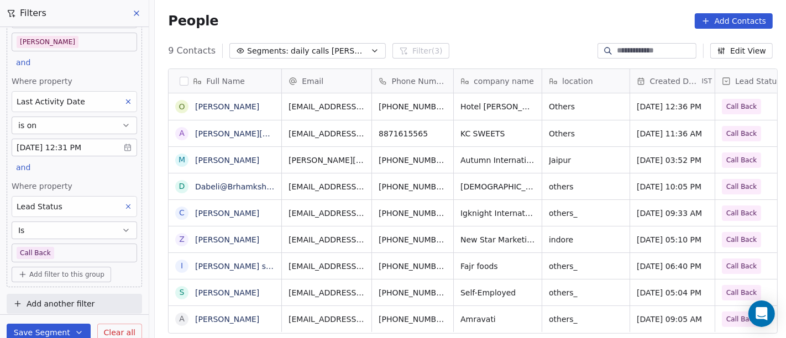
click at [96, 253] on body "On2Cook India Pvt. Ltd. Contacts People Marketing Workflows Campaigns Metrics &…" at bounding box center [393, 169] width 786 height 338
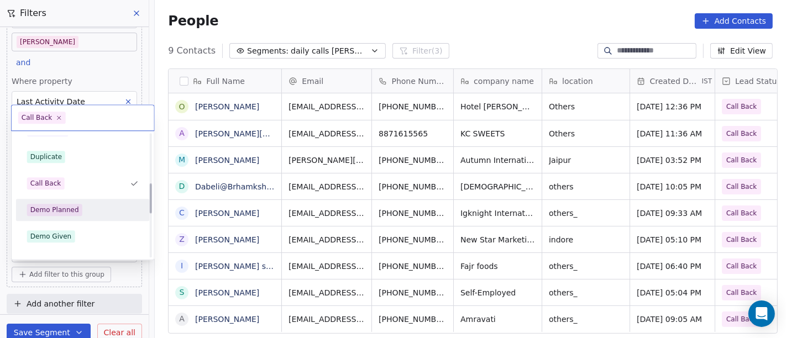
click at [105, 214] on div "Demo Planned" at bounding box center [83, 210] width 112 height 12
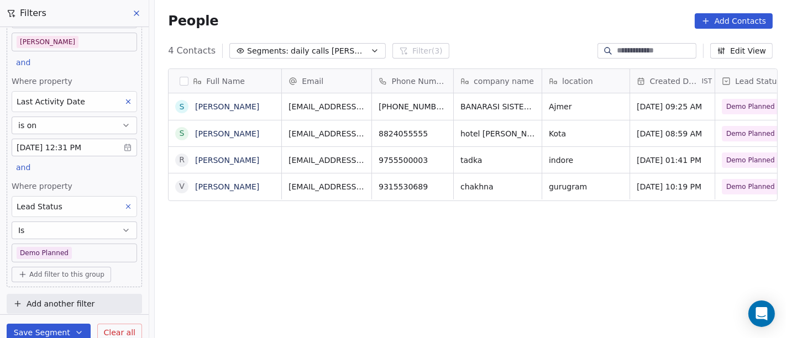
click at [70, 251] on body "On2Cook India Pvt. Ltd. Contacts People Marketing Workflows Campaigns Metrics &…" at bounding box center [393, 169] width 786 height 338
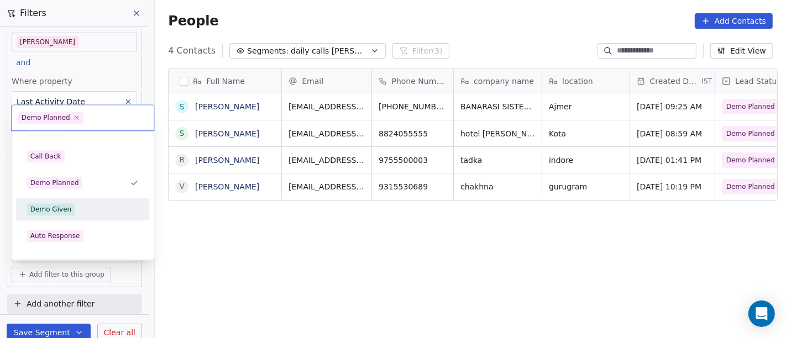
click at [90, 210] on div "Demo Given" at bounding box center [83, 209] width 112 height 12
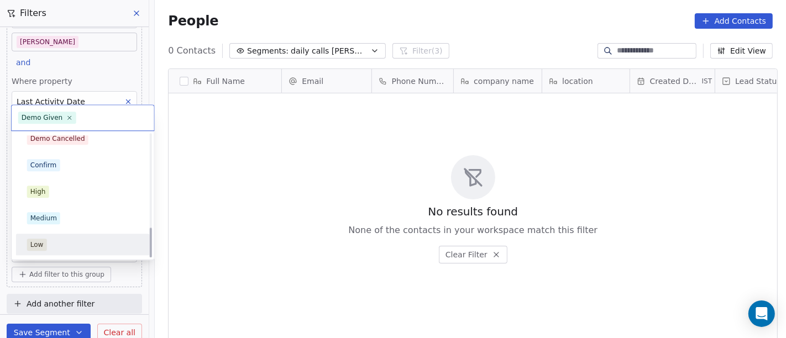
click at [245, 207] on html "On2Cook India Pvt. Ltd. Contacts People Marketing Workflows Campaigns Metrics &…" at bounding box center [393, 169] width 786 height 338
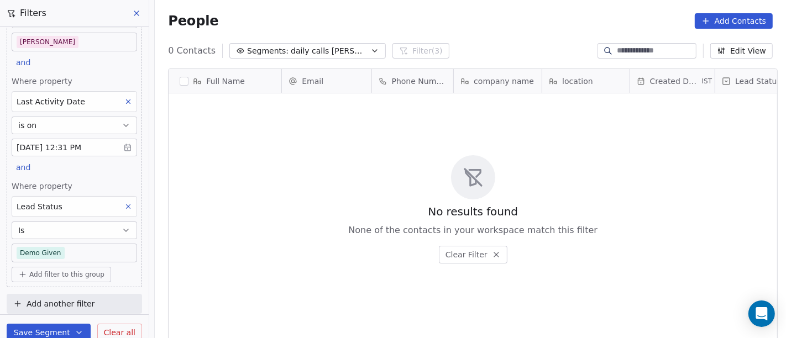
click at [124, 207] on icon at bounding box center [128, 207] width 8 height 8
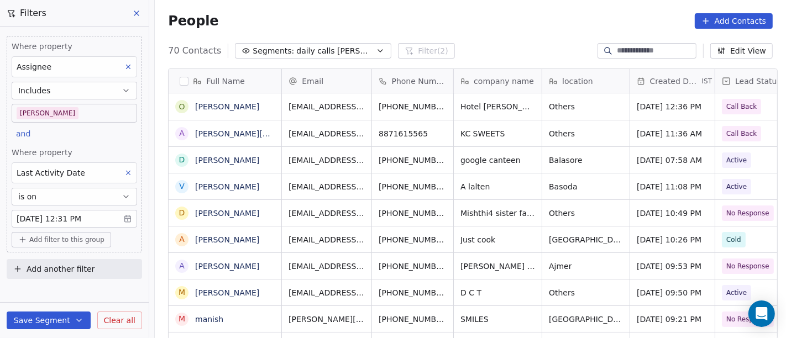
click at [69, 237] on span "Add filter to this group" at bounding box center [66, 239] width 75 height 9
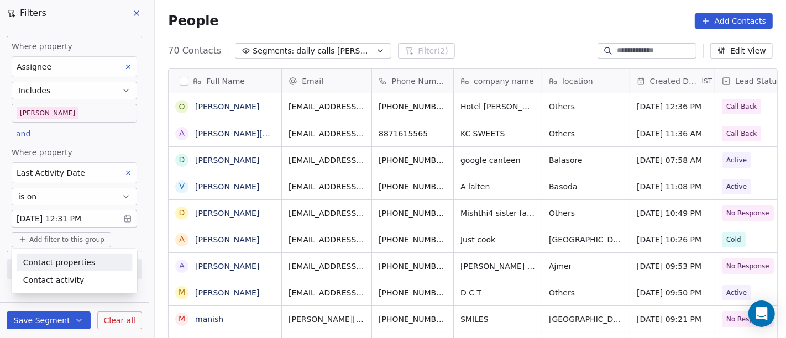
click at [75, 261] on span "Contact properties" at bounding box center [59, 262] width 72 height 12
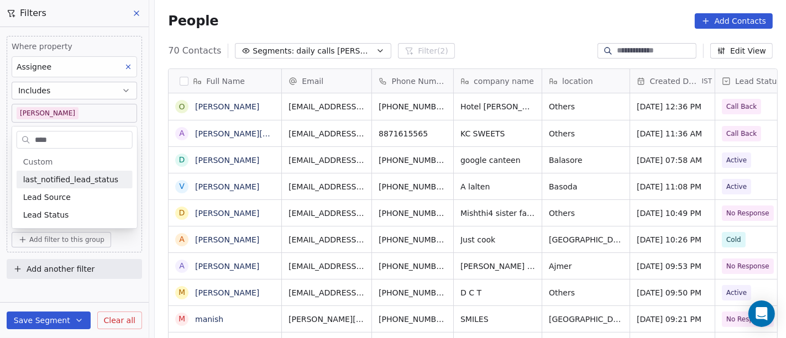
type input "****"
click at [61, 212] on span "Lead Status" at bounding box center [46, 214] width 46 height 11
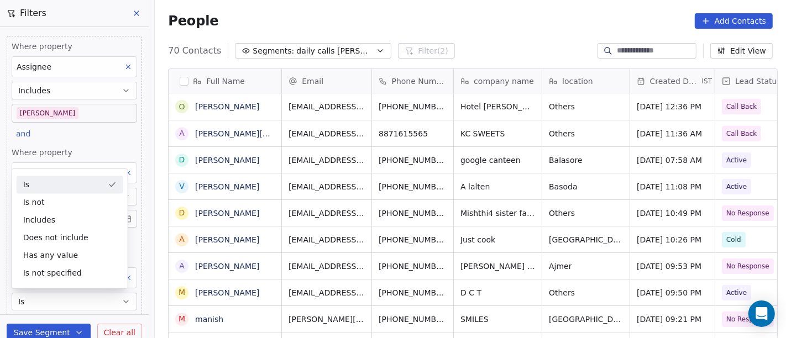
click at [461, 37] on div "People Add Contacts" at bounding box center [470, 21] width 631 height 42
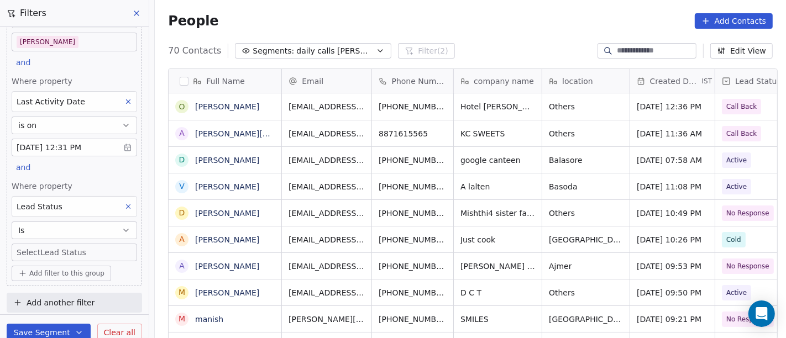
click at [67, 240] on div "Where property Lead Status Is Select Lead Status" at bounding box center [74, 221] width 125 height 81
click at [75, 248] on body "On2Cook India Pvt. Ltd. Contacts People Marketing Workflows Campaigns Metrics &…" at bounding box center [393, 169] width 786 height 338
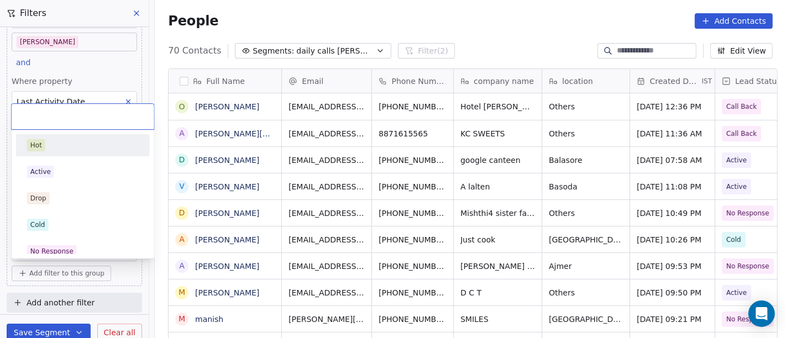
click at [59, 148] on div "Hot" at bounding box center [83, 145] width 112 height 12
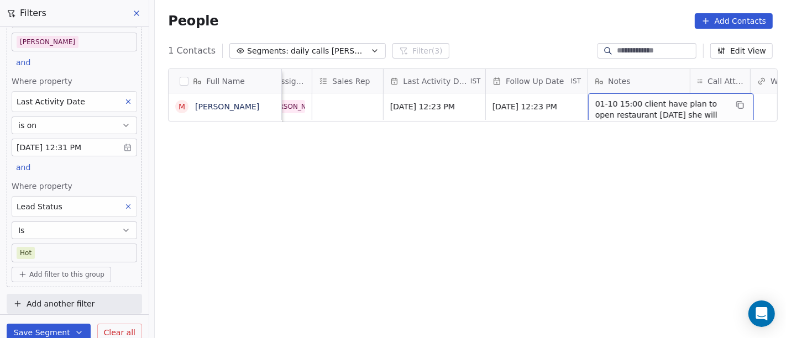
scroll to position [0, 640]
click at [640, 106] on span "01-10 15:00 client have plan to open restaurant [DATE] she will plan demo [DATE…" at bounding box center [660, 120] width 131 height 44
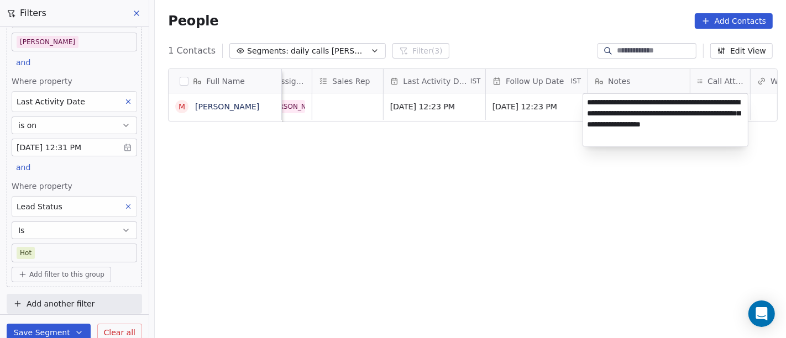
click at [460, 223] on html "On2Cook India Pvt. Ltd. Contacts People Marketing Workflows Campaigns Metrics &…" at bounding box center [393, 169] width 786 height 338
